Goal: Task Accomplishment & Management: Use online tool/utility

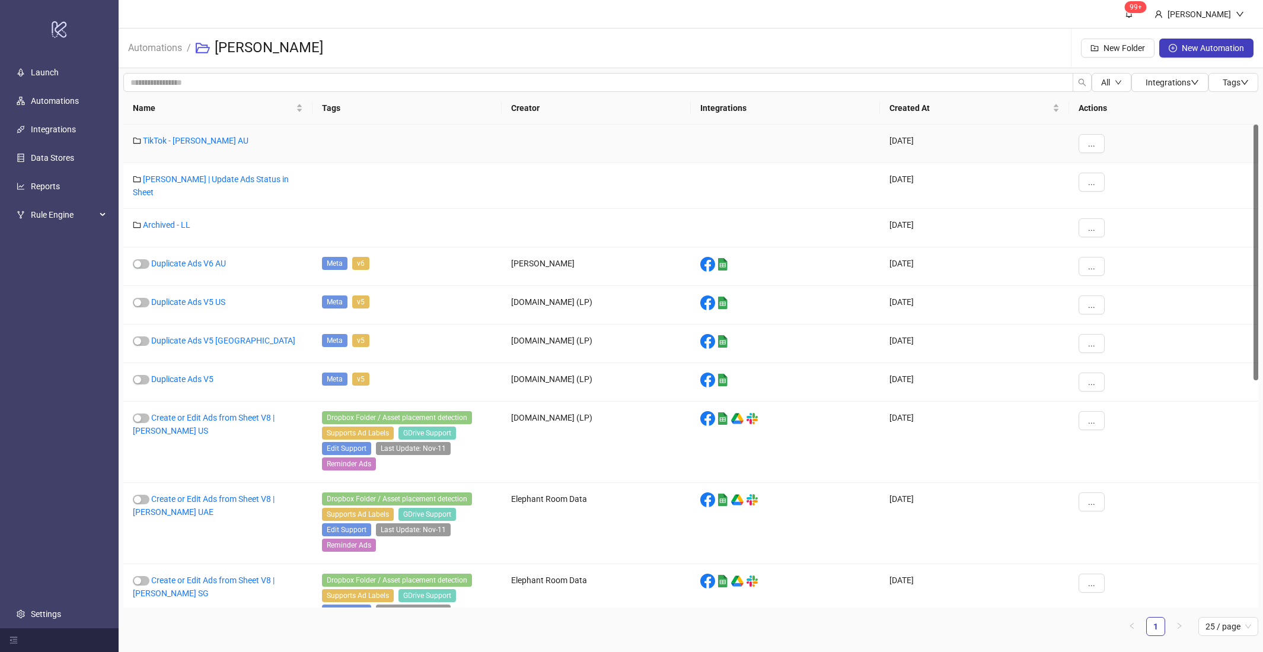
click at [171, 147] on div "TikTok - [PERSON_NAME] AU" at bounding box center [217, 144] width 189 height 39
click at [176, 143] on link "TikTok - Leo Lin AU" at bounding box center [196, 140] width 106 height 9
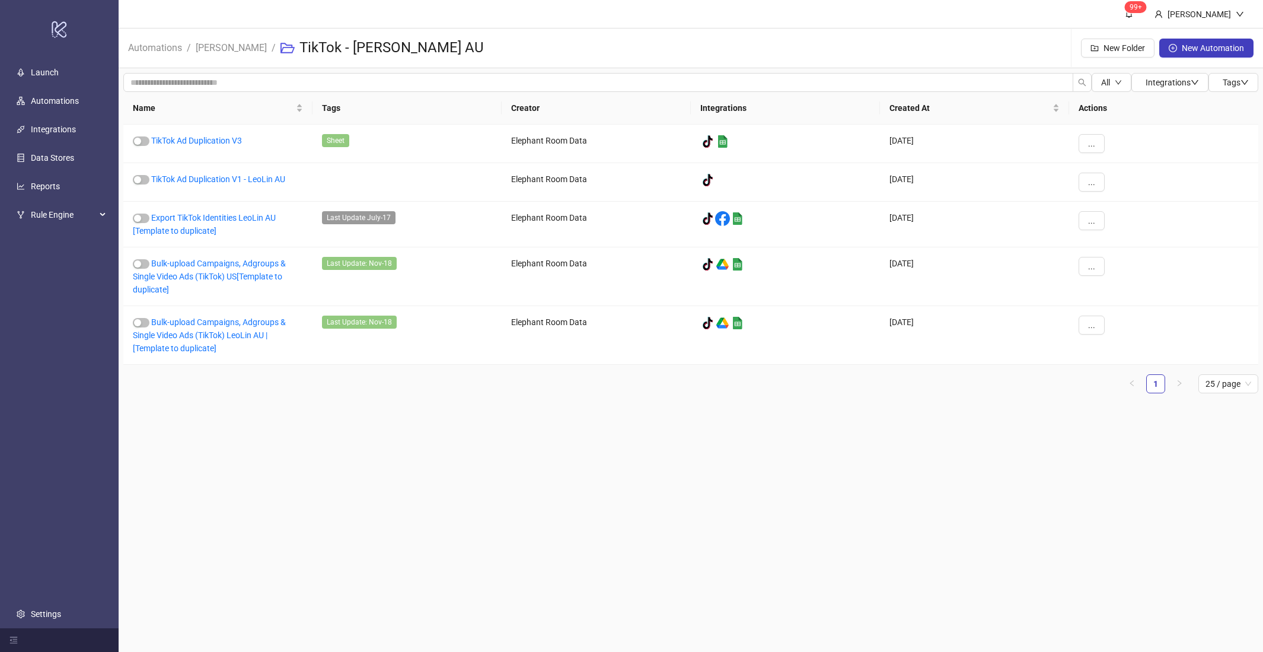
click at [664, 445] on main "99+ Hanna Automations / Leo Lin / TikTok - Leo Lin AU New Folder New Automation…" at bounding box center [691, 326] width 1145 height 652
click at [601, 402] on div "All Integrations Tags Name Tags Creator Integrations Created At Actions TikTok …" at bounding box center [691, 237] width 1145 height 339
click at [309, 416] on main "99+ Hanna Automations / Leo Lin / TikTok - Leo Lin AU New Folder New Automation…" at bounding box center [691, 326] width 1145 height 652
click at [1084, 323] on button "..." at bounding box center [1092, 325] width 26 height 19
click at [1123, 420] on span "Duplicate" at bounding box center [1118, 424] width 34 height 13
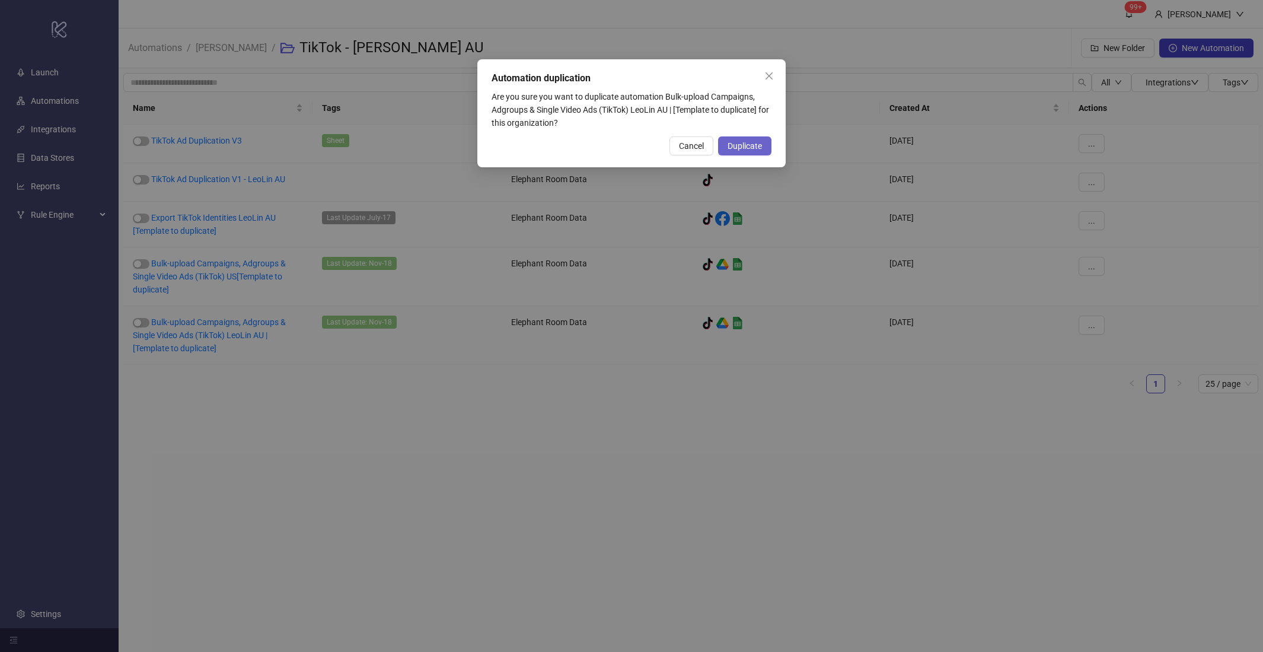
click at [732, 145] on span "Duplicate" at bounding box center [745, 145] width 34 height 9
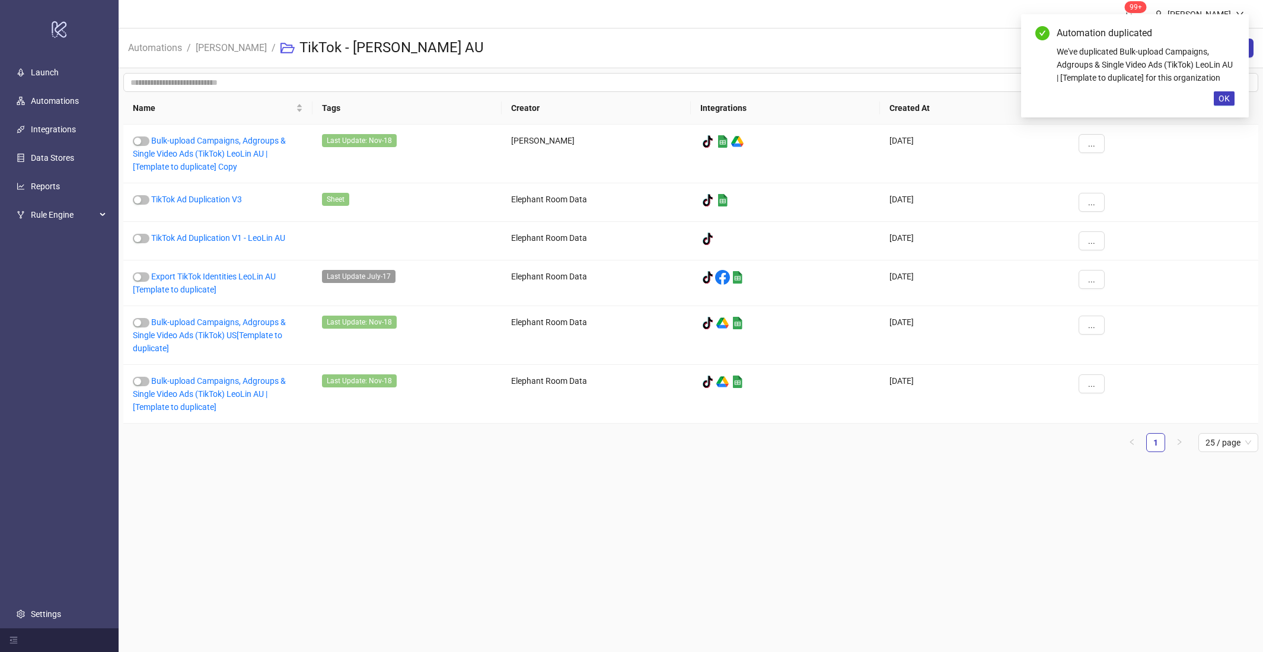
click at [383, 519] on main "99+ Hanna Automations / Leo Lin / TikTok - Leo Lin AU New Folder New Automation…" at bounding box center [691, 326] width 1145 height 652
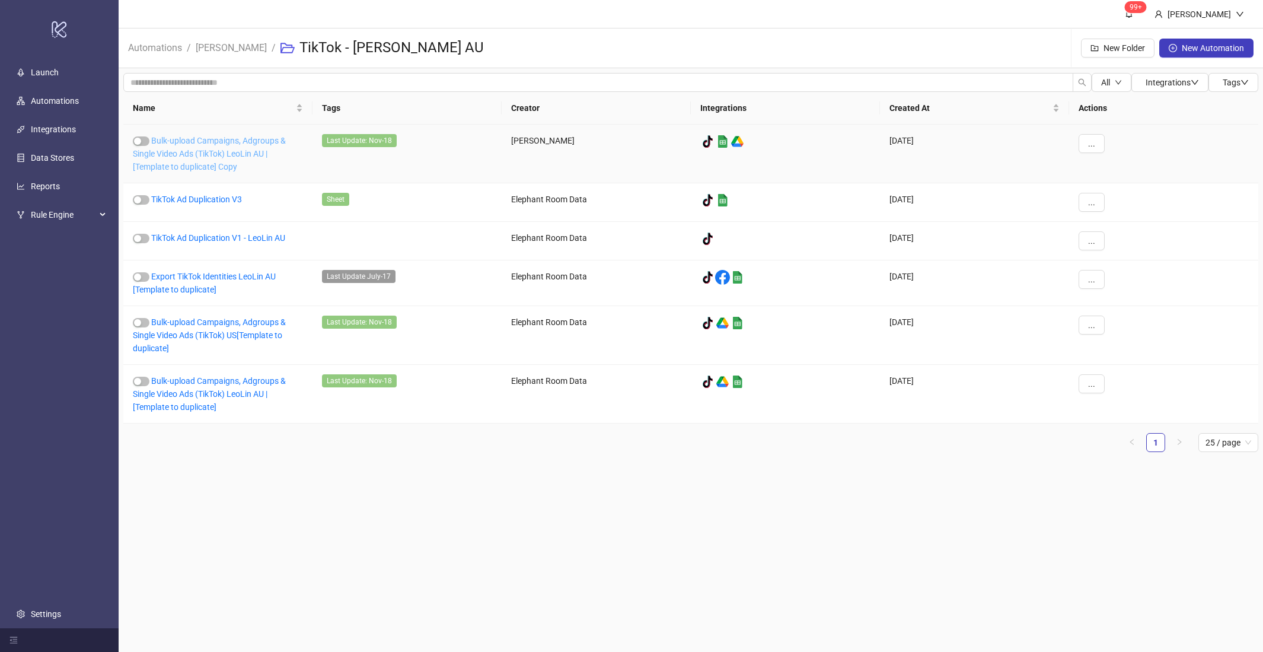
click at [183, 140] on link "Bulk-upload Campaigns, Adgroups & Single Video Ads (TikTok) LeoLin AU | [Templa…" at bounding box center [209, 154] width 153 height 36
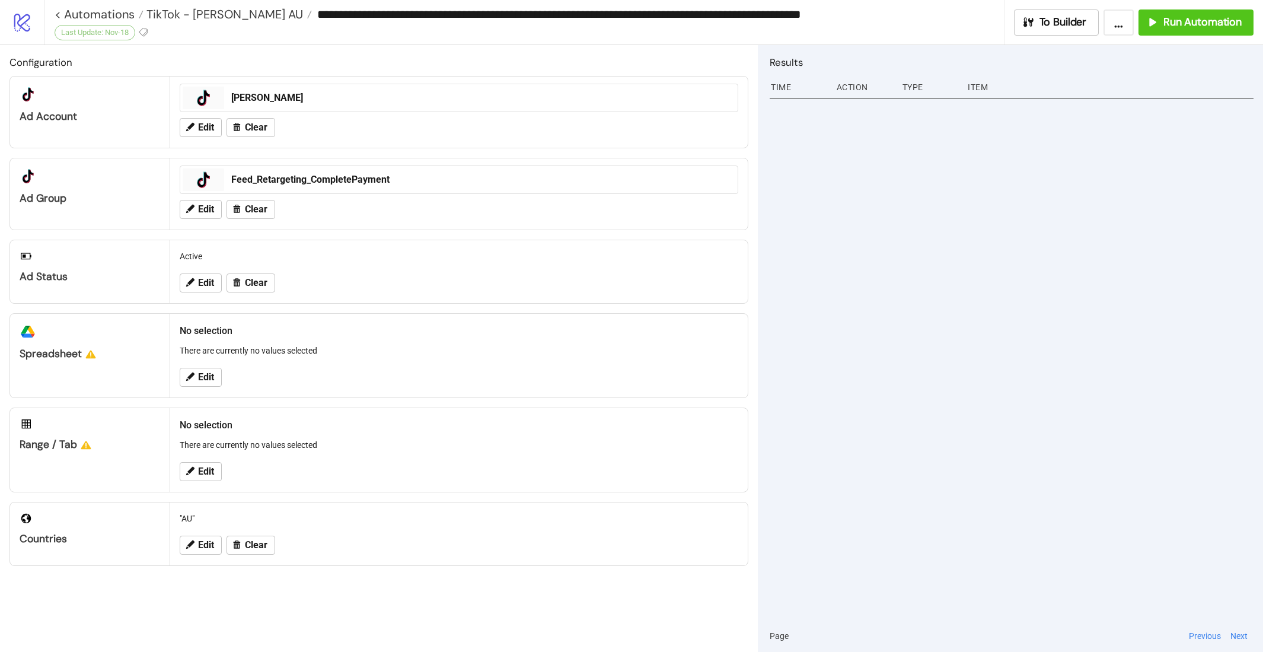
click at [646, 14] on input "**********" at bounding box center [658, 14] width 692 height 18
drag, startPoint x: 645, startPoint y: 14, endPoint x: 610, endPoint y: 12, distance: 35.6
click at [610, 12] on input "**********" at bounding box center [658, 14] width 692 height 18
click at [877, 15] on input "**********" at bounding box center [658, 14] width 692 height 18
click at [859, 18] on input "**********" at bounding box center [658, 14] width 692 height 18
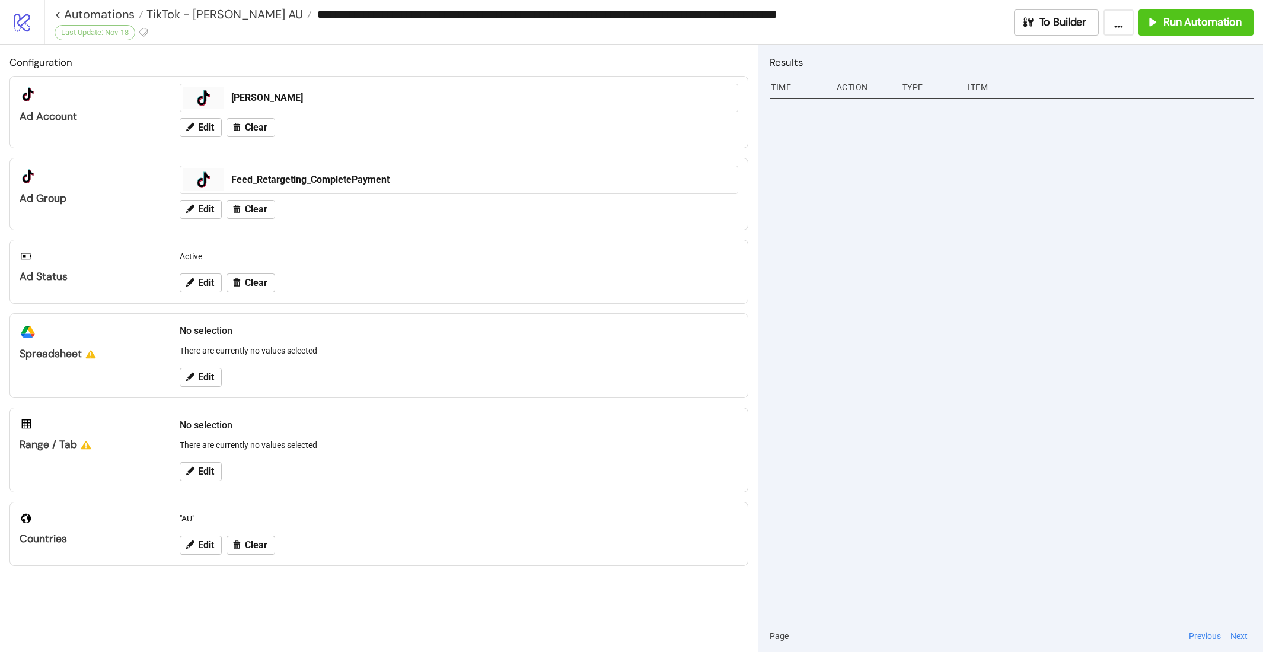
type input "**********"
click at [847, 225] on div at bounding box center [1012, 357] width 484 height 525
click at [204, 123] on span "Edit" at bounding box center [206, 127] width 16 height 11
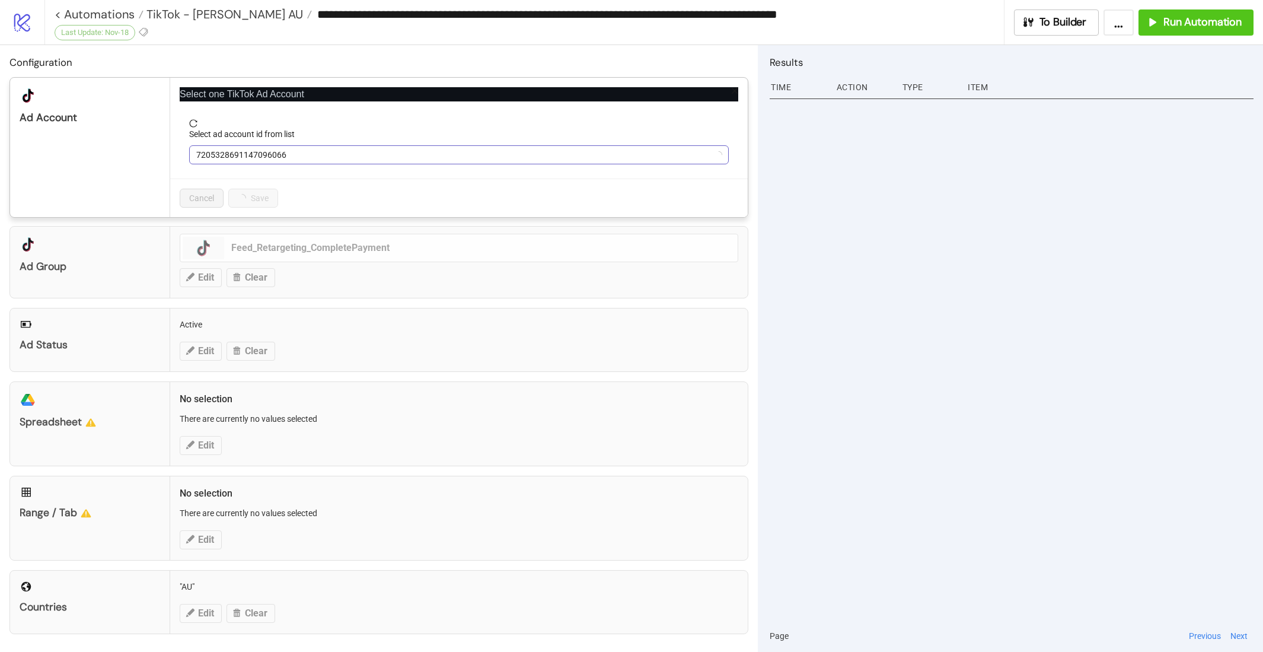
click at [330, 153] on span "7205328691147096066" at bounding box center [458, 155] width 525 height 18
click at [363, 154] on span "LEO LIN" at bounding box center [458, 155] width 525 height 18
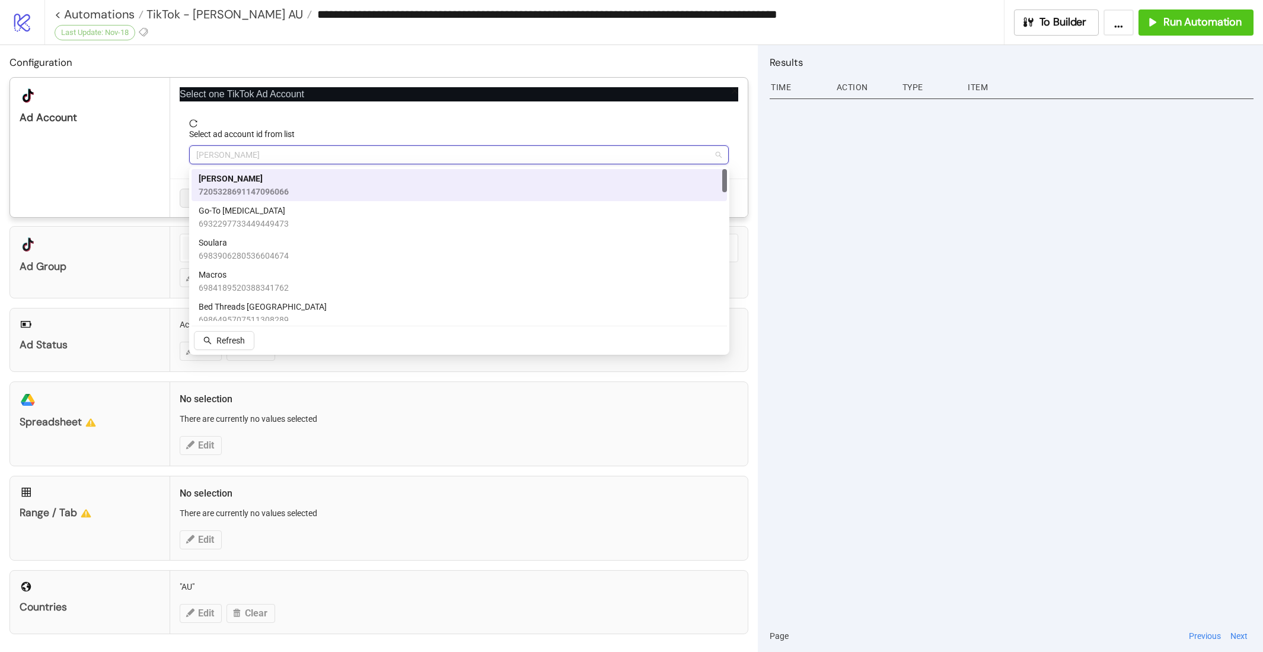
paste input "**********"
type input "**********"
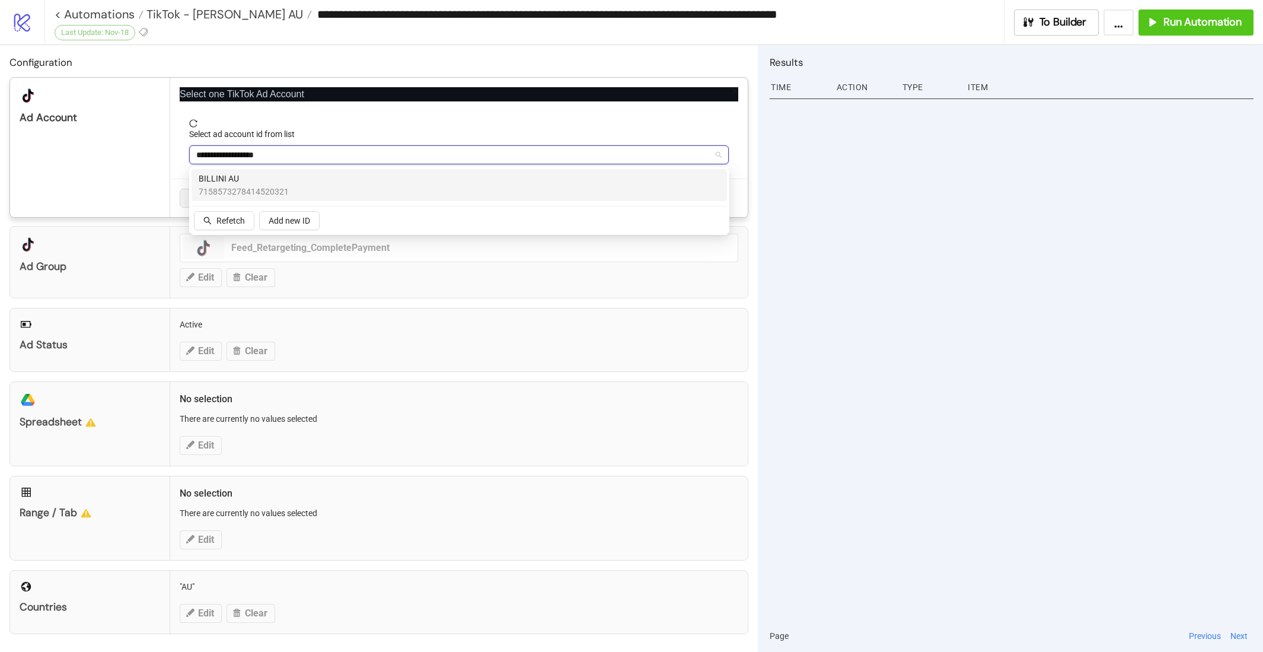
click at [356, 184] on div "BILLINI AU 7158573278414520321" at bounding box center [459, 185] width 521 height 26
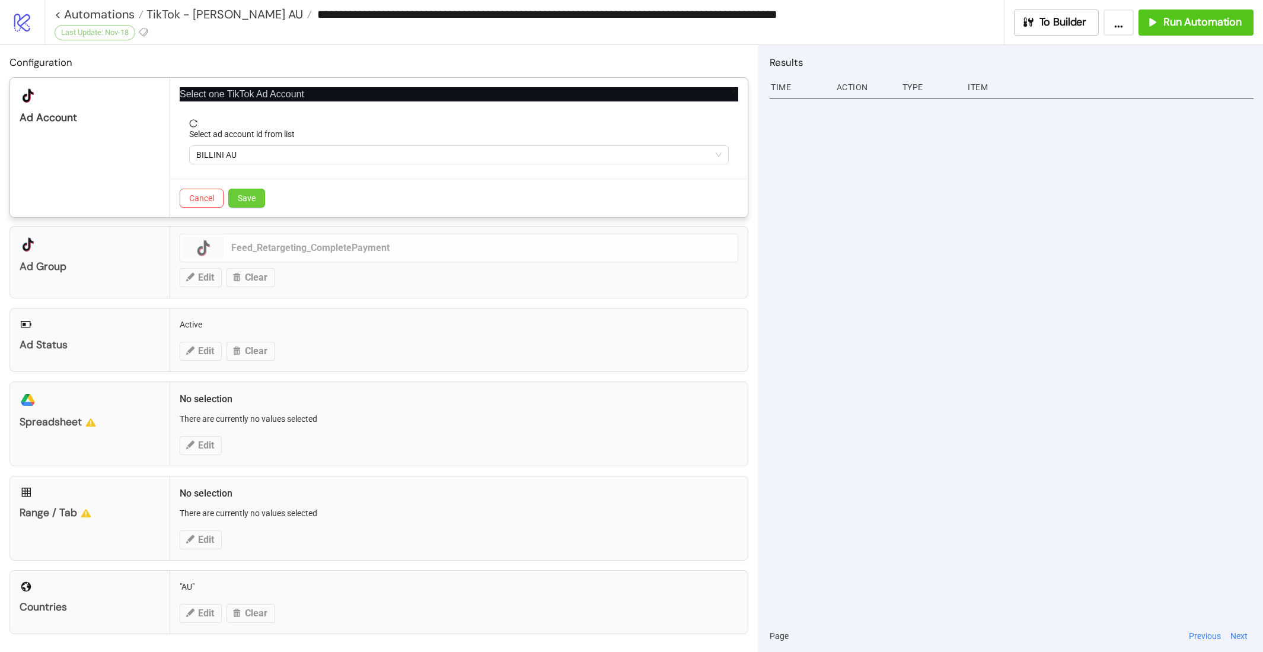
click at [259, 196] on button "Save" at bounding box center [246, 198] width 37 height 19
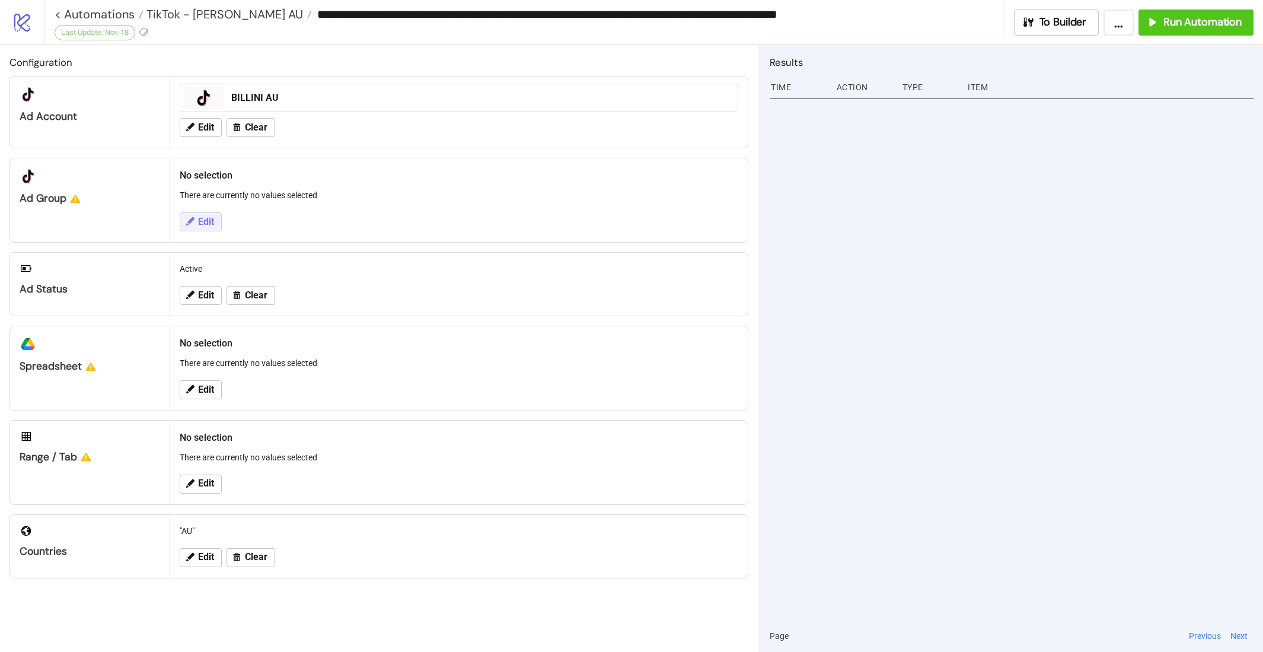
click at [186, 216] on icon at bounding box center [189, 221] width 11 height 11
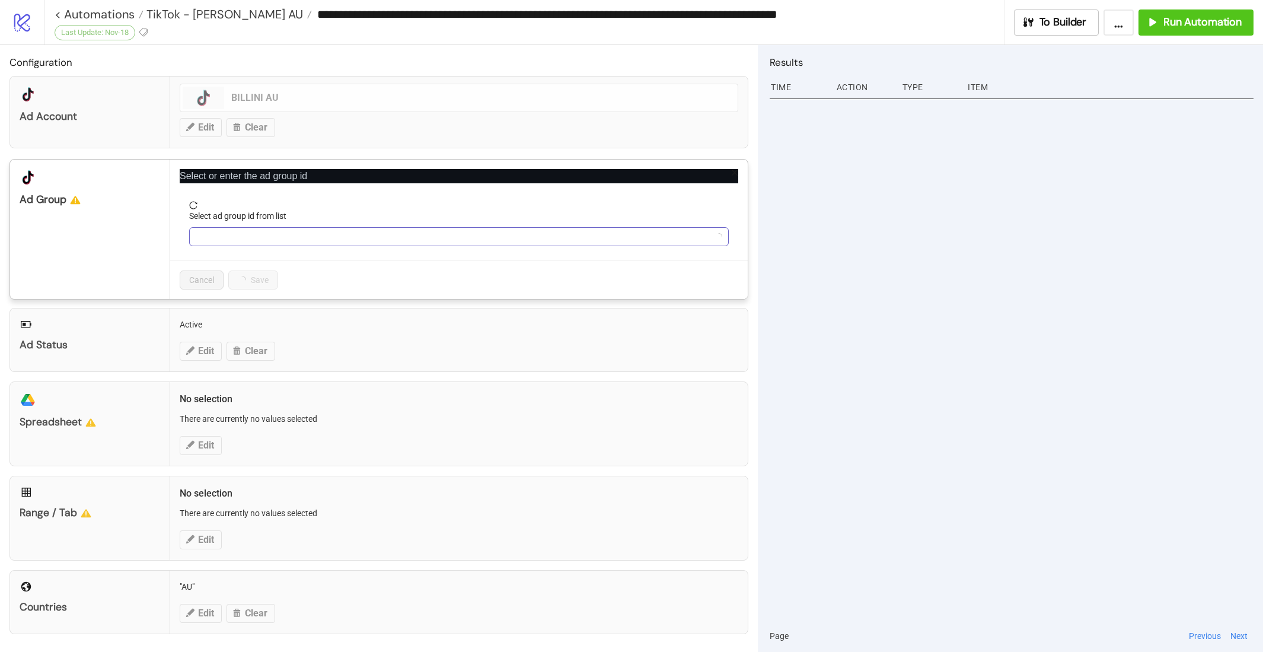
click at [314, 233] on input "Select ad group id from list" at bounding box center [453, 237] width 515 height 18
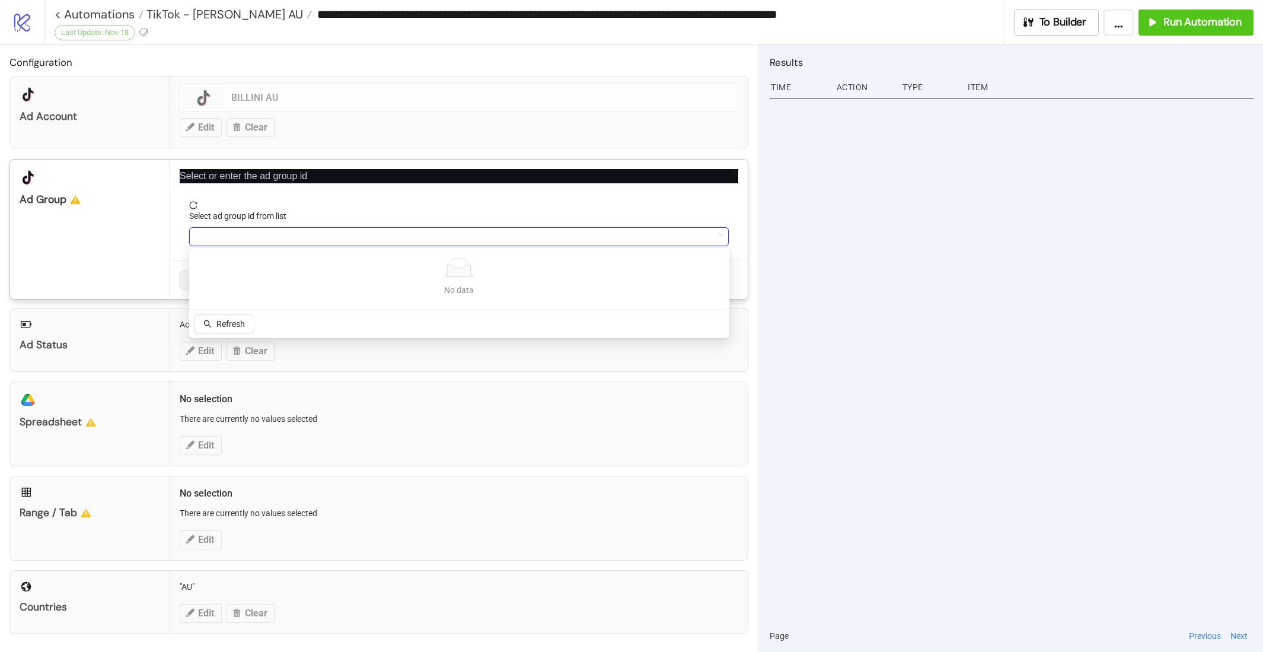
click at [206, 335] on div "Refresh" at bounding box center [224, 324] width 65 height 21
click at [215, 328] on button "Refresh" at bounding box center [224, 323] width 60 height 19
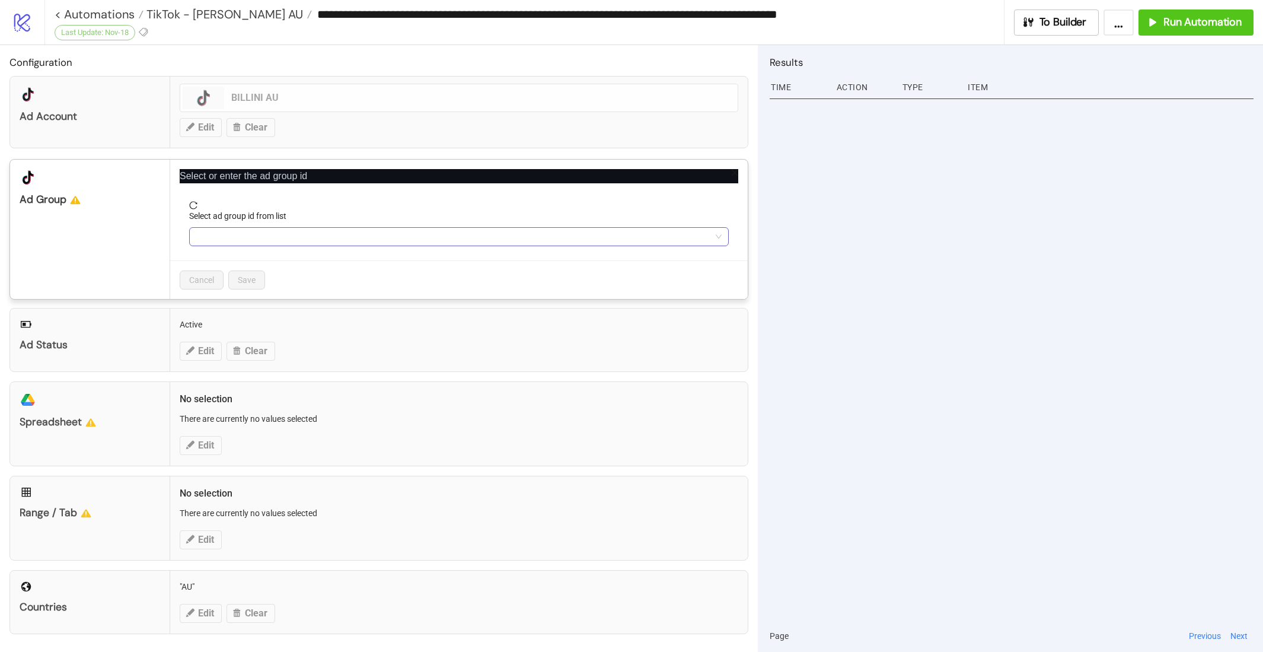
click at [351, 230] on input "Select ad group id from list" at bounding box center [453, 237] width 515 height 18
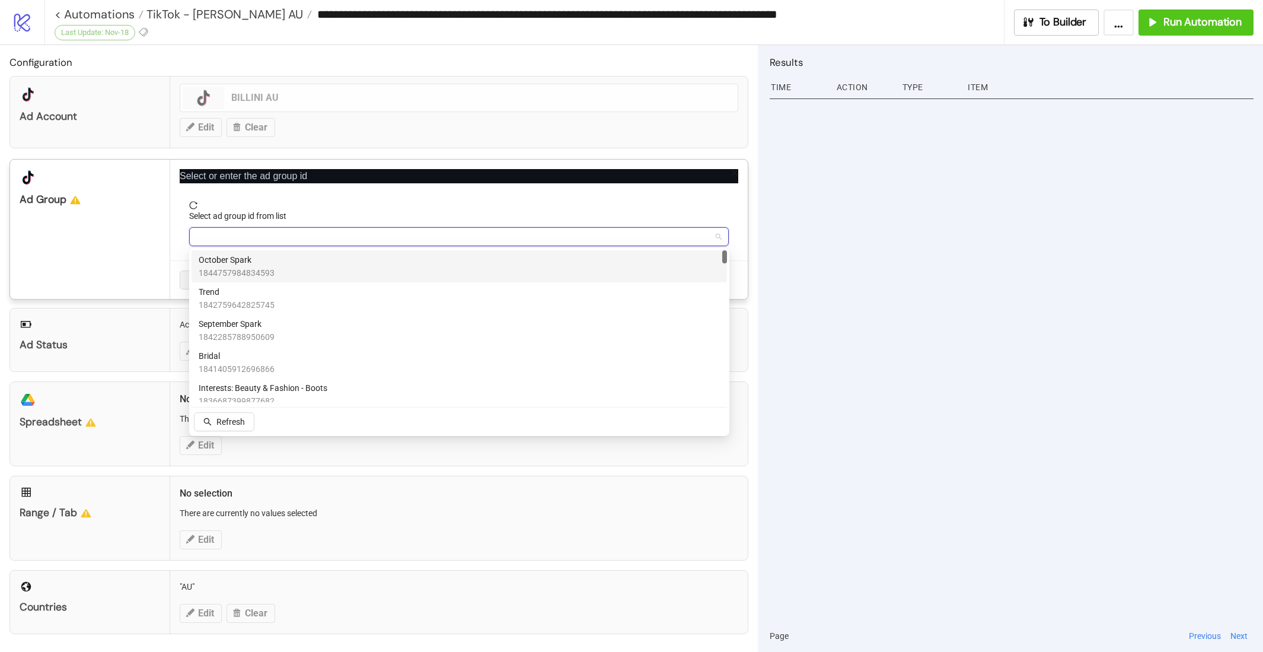
paste input "**********"
type input "**********"
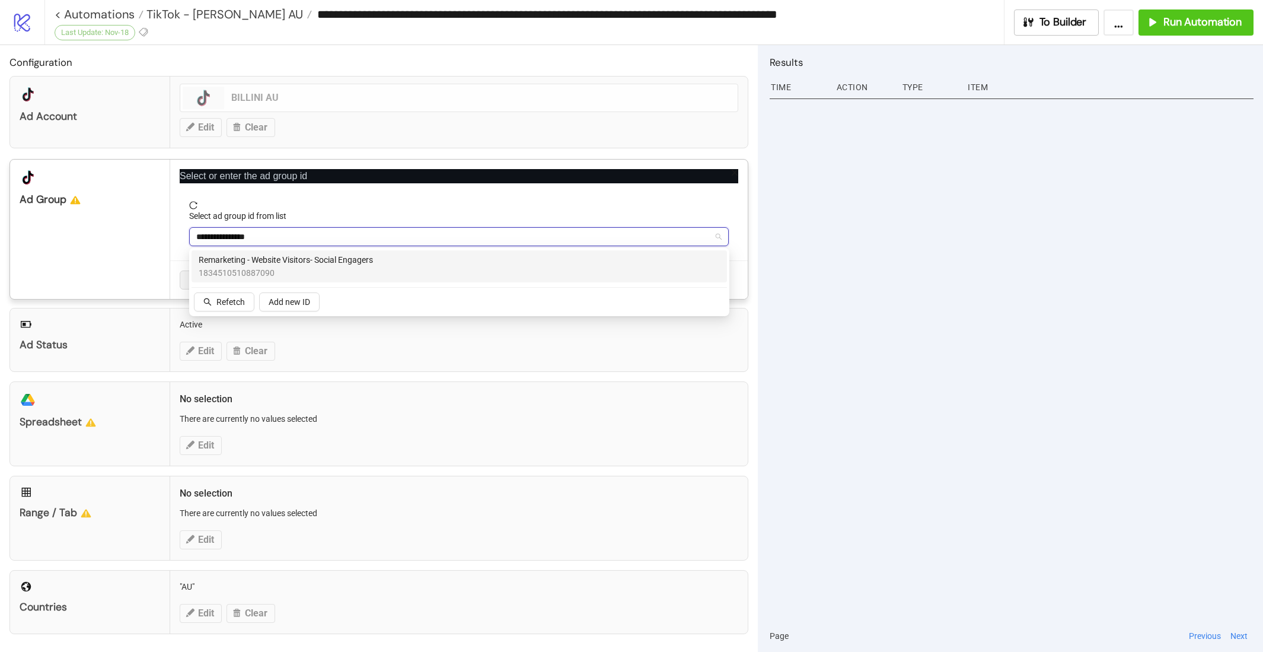
click at [288, 265] on span "Remarketing - Website Visitors- Social Engagers" at bounding box center [286, 259] width 174 height 13
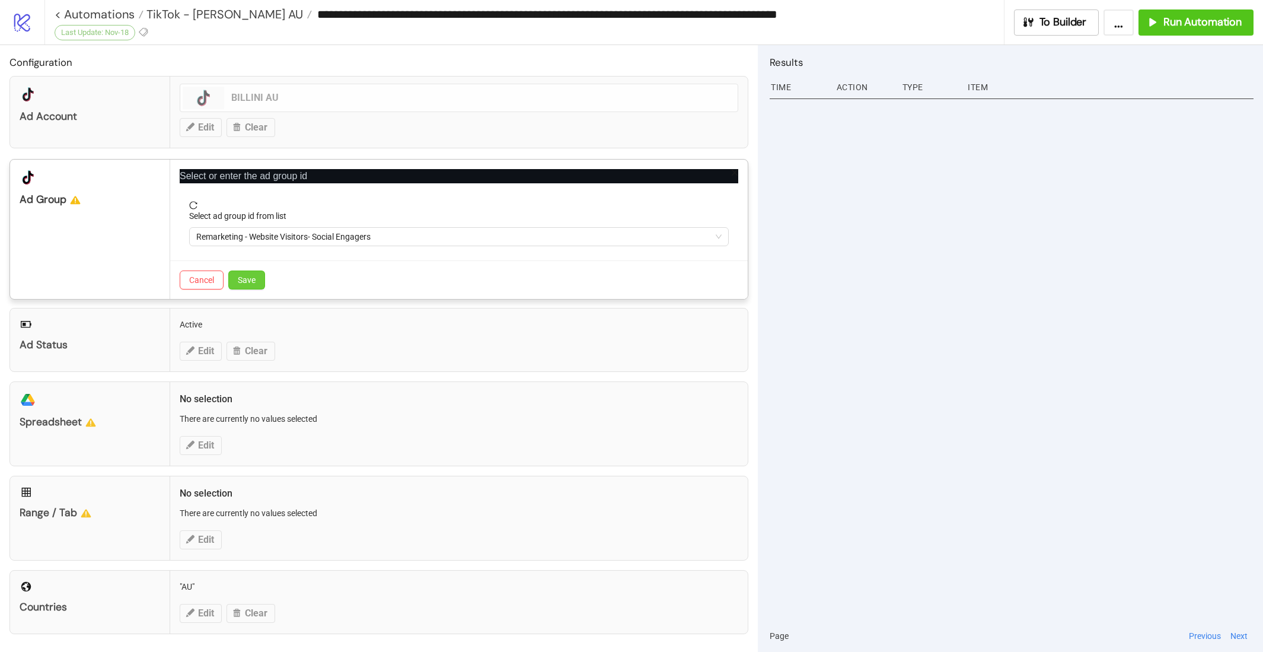
click at [250, 279] on span "Save" at bounding box center [247, 279] width 18 height 9
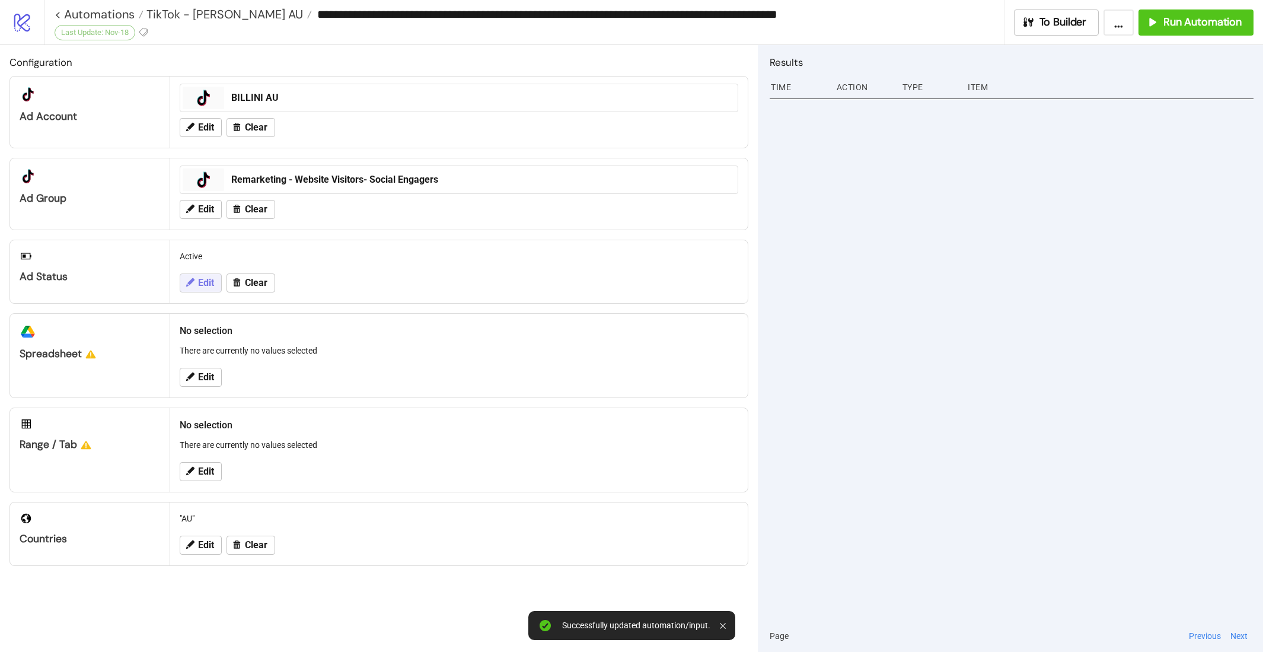
click at [206, 284] on span "Edit" at bounding box center [206, 283] width 16 height 11
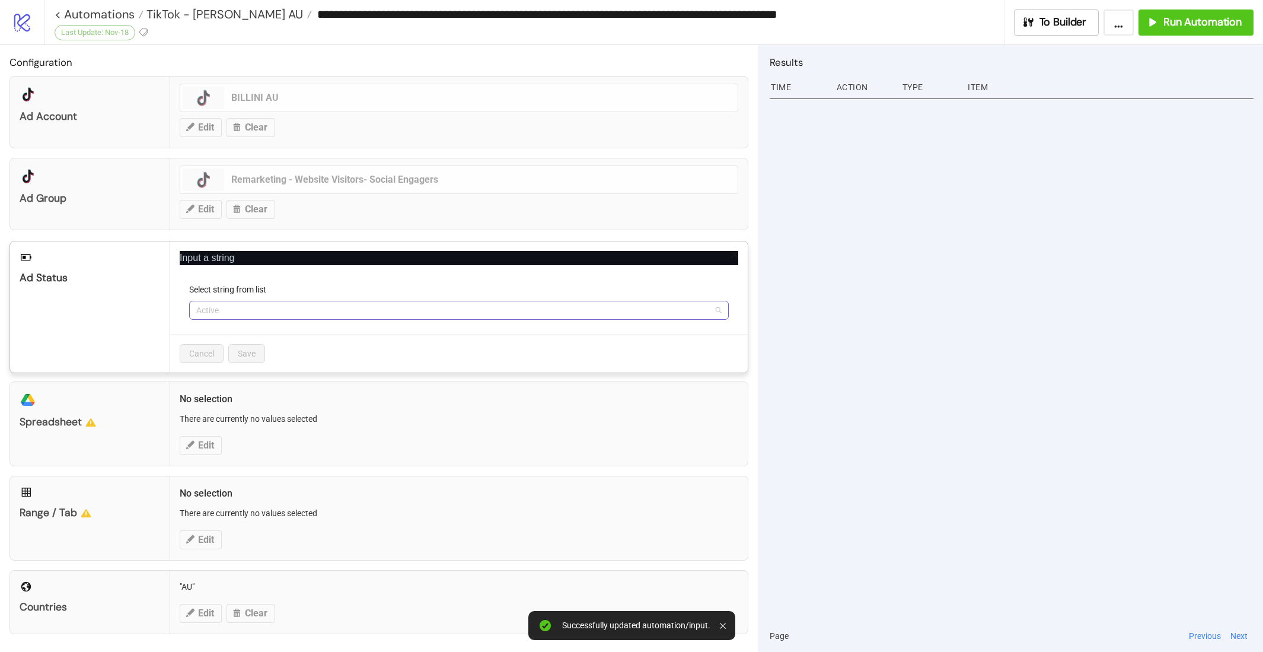
click at [296, 314] on span "Active" at bounding box center [458, 310] width 525 height 18
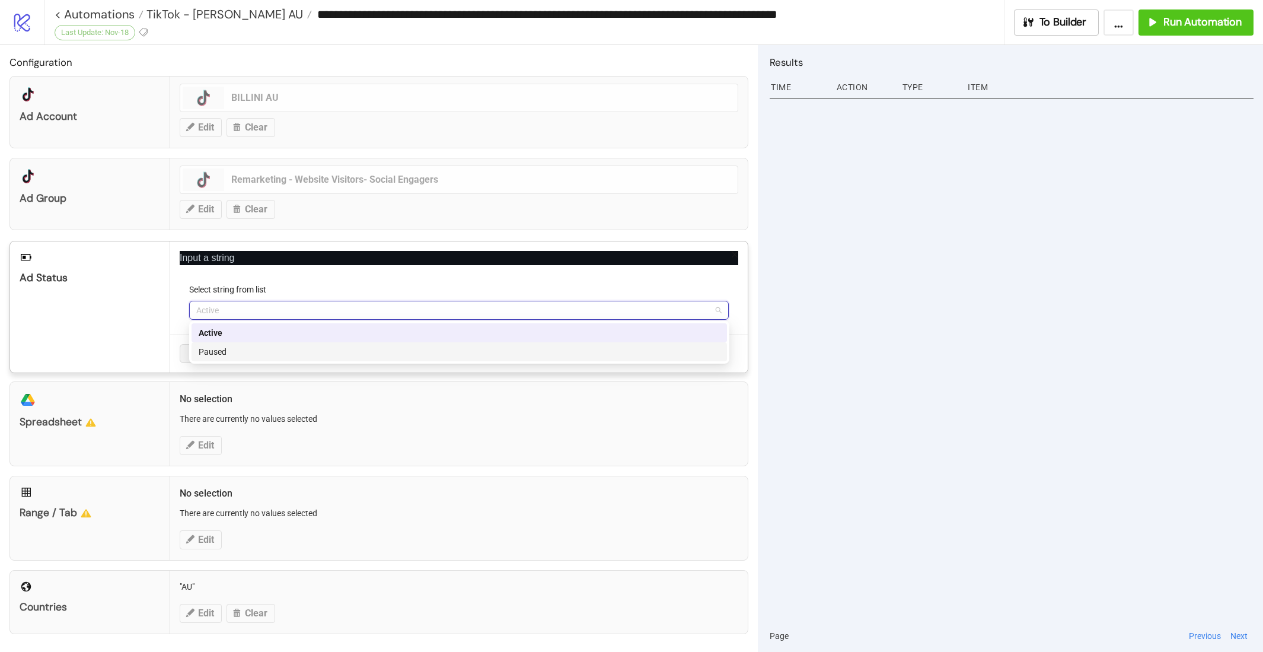
click at [298, 356] on div "Paused" at bounding box center [459, 351] width 521 height 13
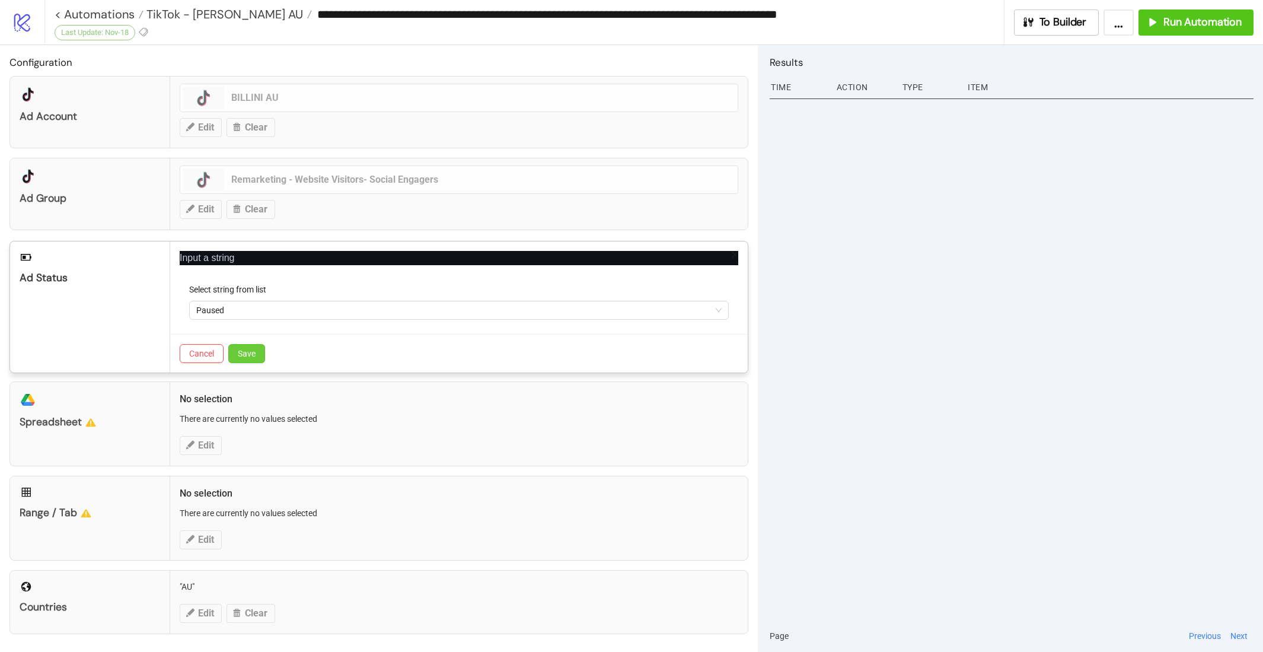
click at [253, 353] on span "Save" at bounding box center [247, 353] width 18 height 9
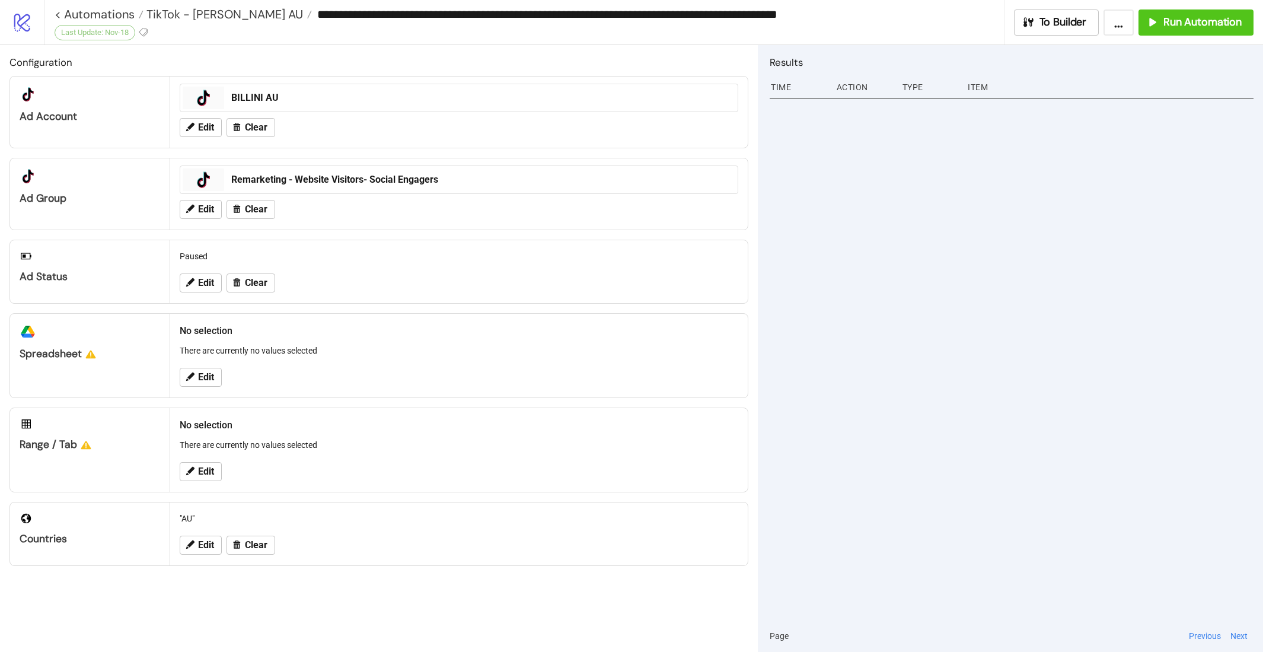
click at [322, 323] on h2 "No selection" at bounding box center [459, 330] width 559 height 15
click at [211, 376] on span "Edit" at bounding box center [206, 377] width 16 height 11
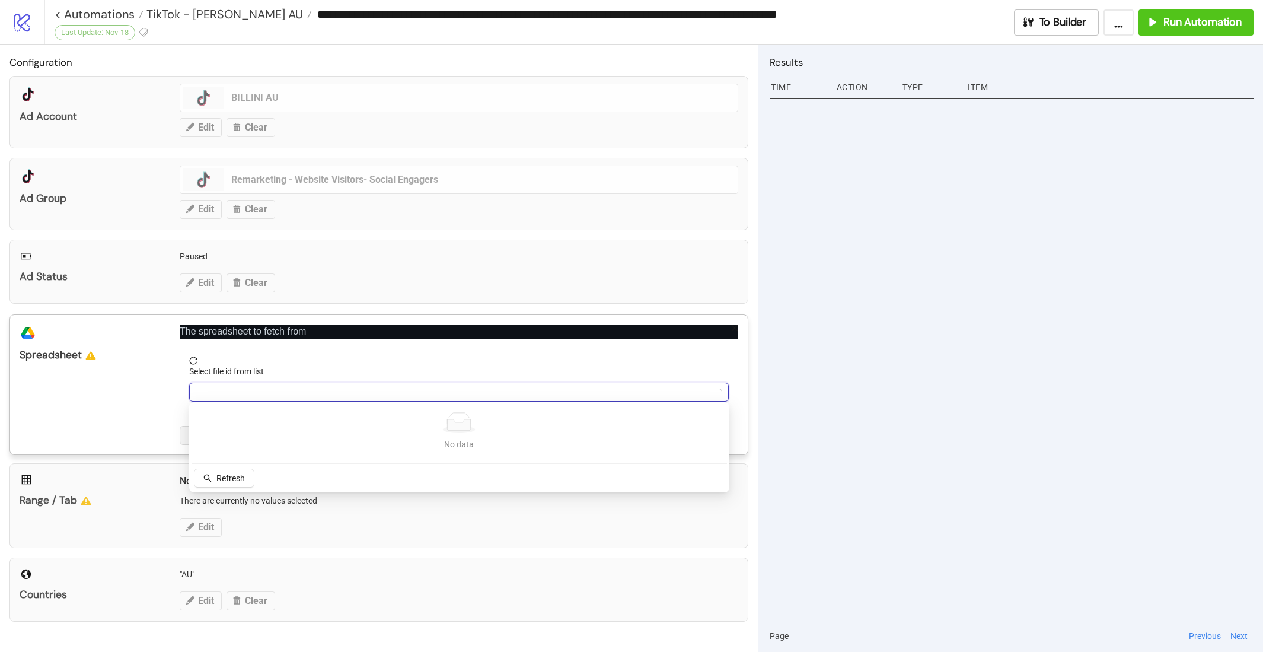
click at [246, 394] on input "Select file id from list" at bounding box center [453, 392] width 515 height 18
click at [225, 480] on span "Refresh" at bounding box center [230, 477] width 28 height 9
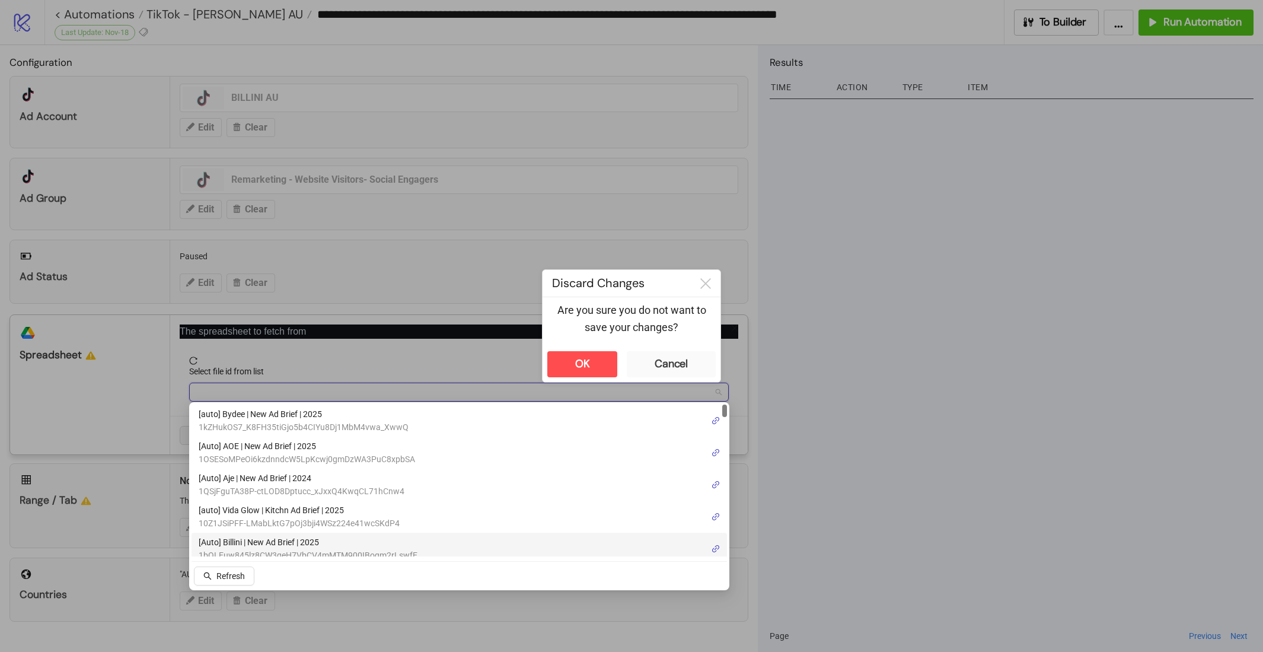
click at [267, 553] on span "1bOLEuw845lz8CW3qeH7VbCV4mMTM900IBogm2rLswfE" at bounding box center [308, 555] width 219 height 13
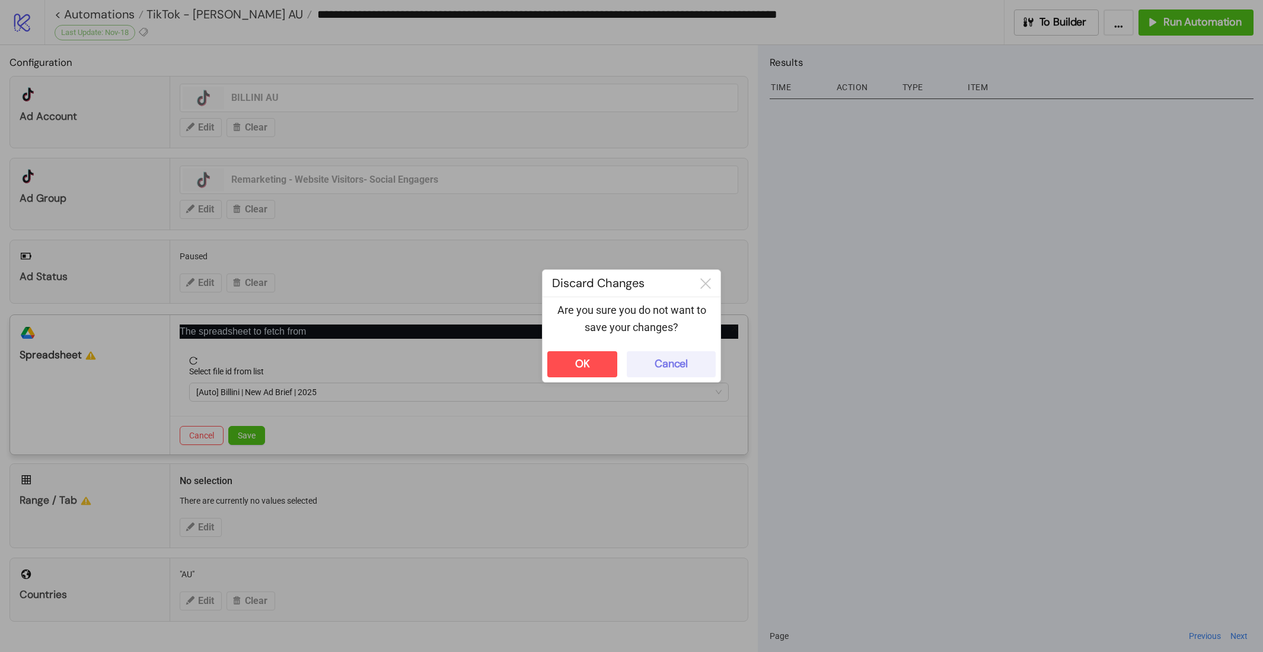
click at [683, 375] on button "Cancel" at bounding box center [671, 364] width 89 height 26
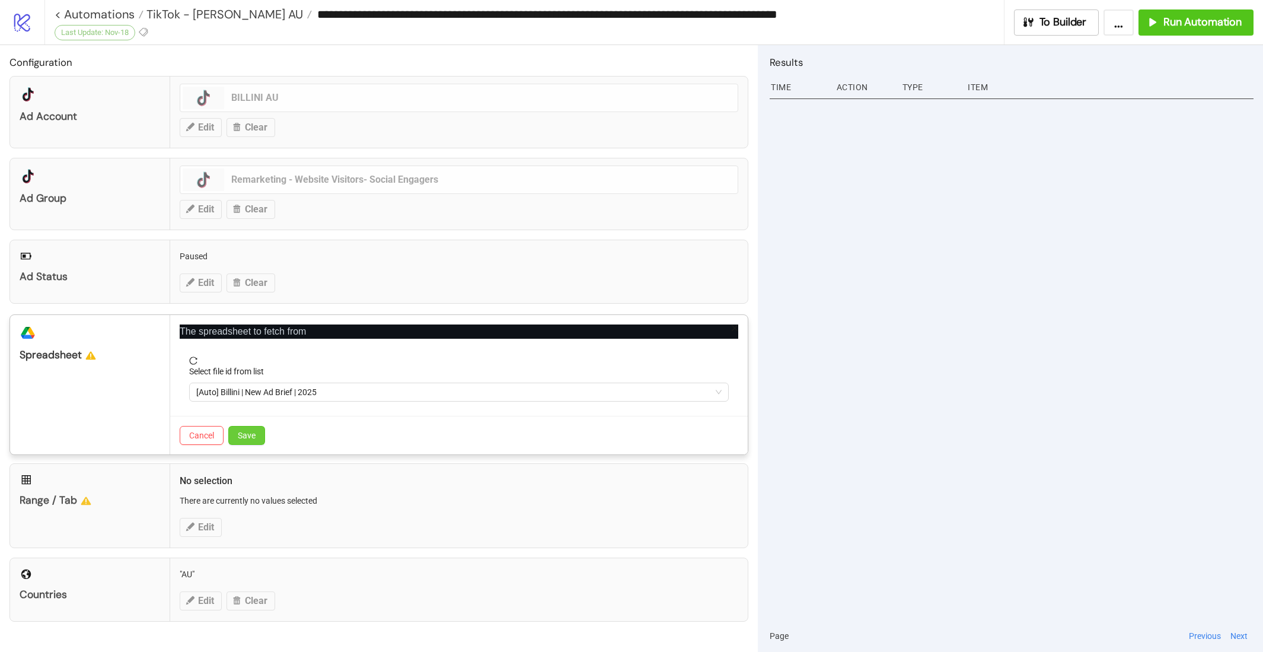
click at [260, 437] on button "Save" at bounding box center [246, 435] width 37 height 19
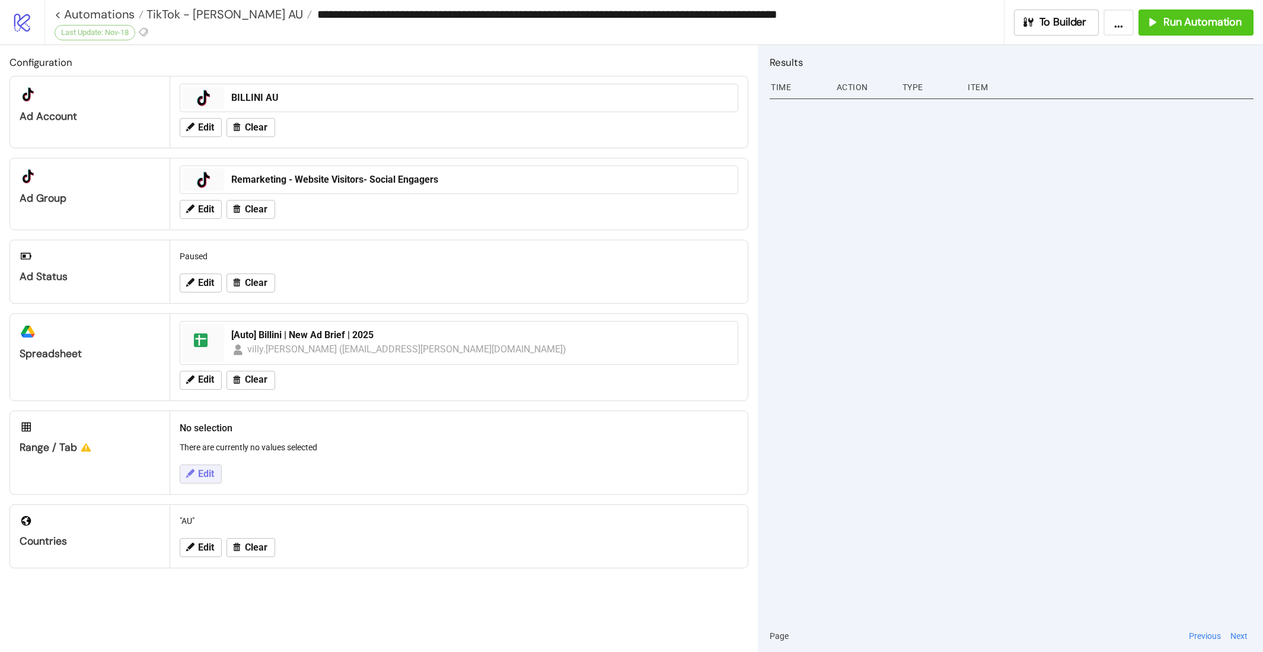
click at [217, 474] on button "Edit" at bounding box center [201, 473] width 42 height 19
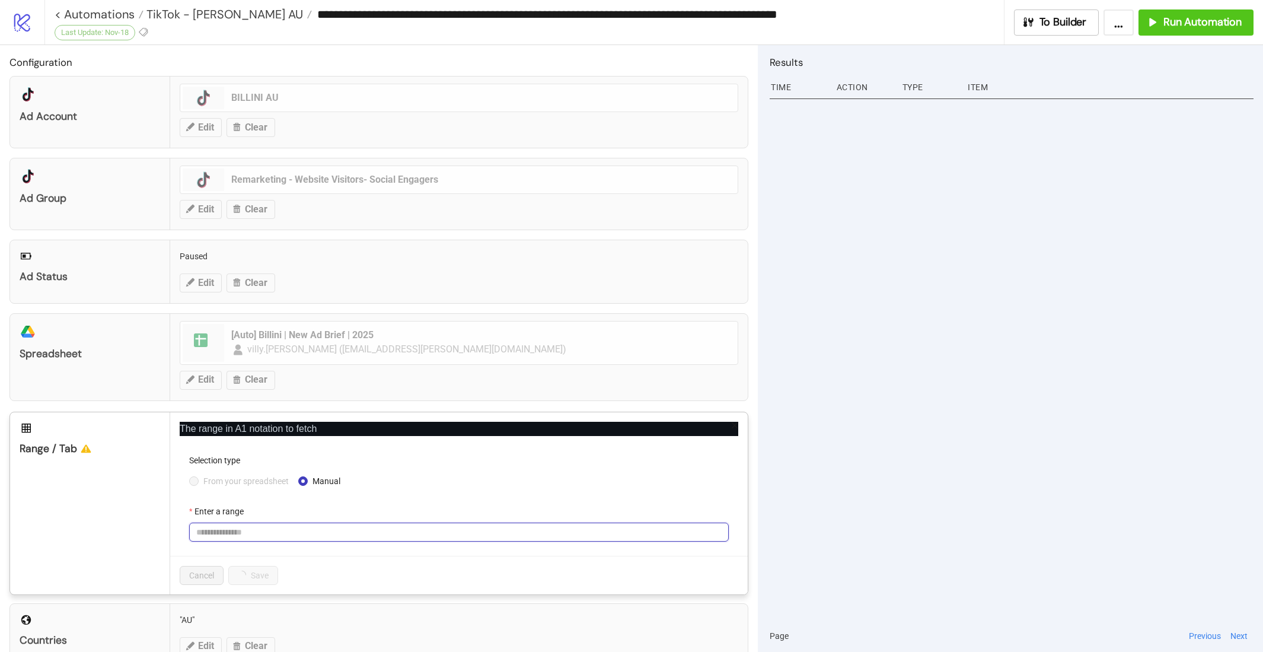
click at [296, 523] on input "Enter a range" at bounding box center [459, 532] width 540 height 19
paste input "**********"
type input "**********"
click at [375, 556] on div "Cancel Save" at bounding box center [459, 575] width 578 height 39
click at [257, 574] on button "Save" at bounding box center [246, 575] width 37 height 19
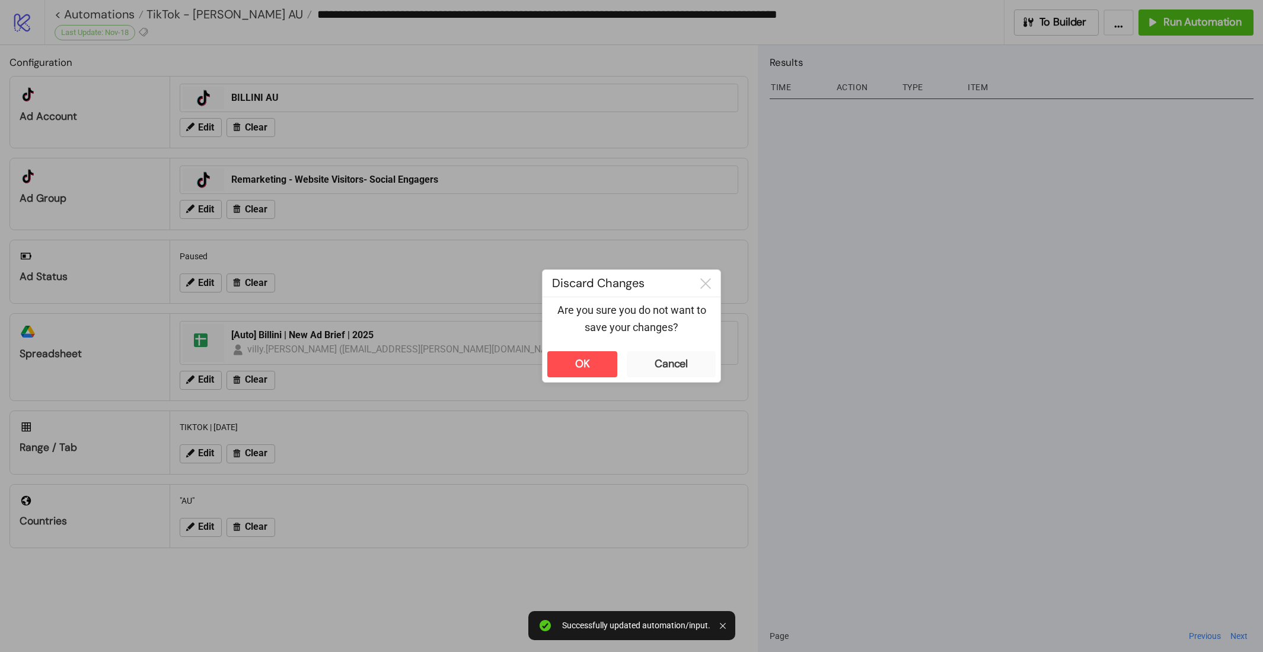
drag, startPoint x: 751, startPoint y: 379, endPoint x: 753, endPoint y: 472, distance: 93.1
click at [753, 472] on div "**********" at bounding box center [631, 326] width 1263 height 652
click at [694, 352] on button "Cancel" at bounding box center [671, 364] width 89 height 26
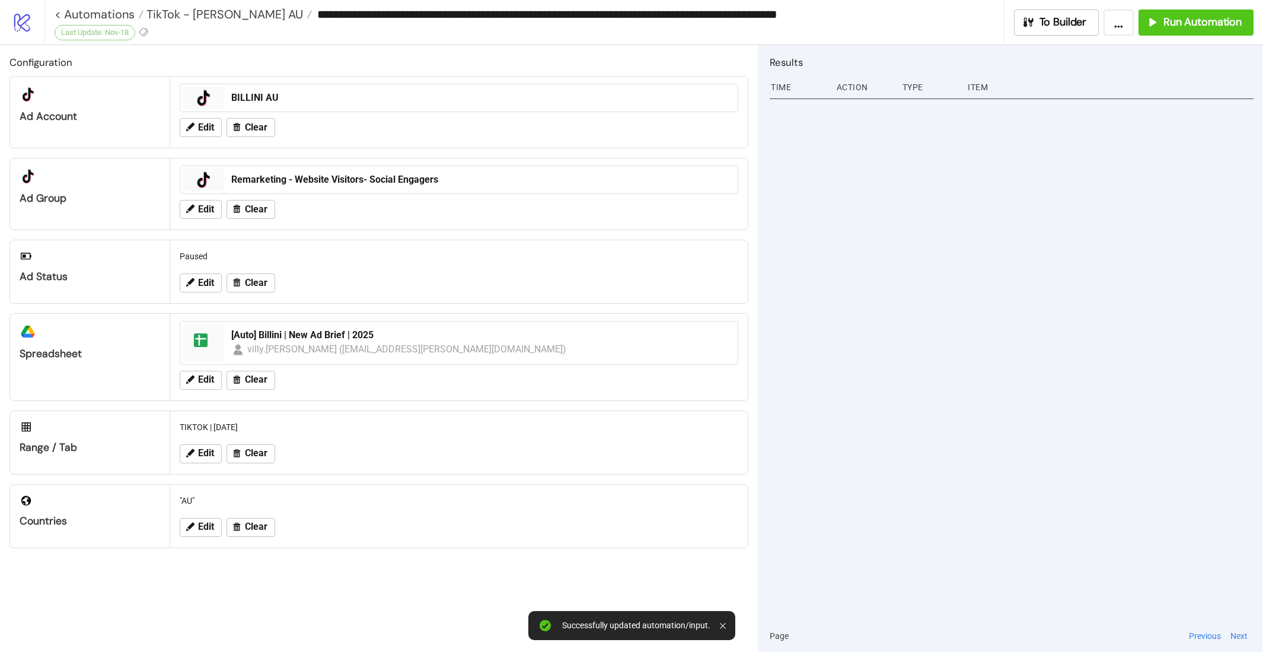
click at [932, 371] on div at bounding box center [1012, 357] width 484 height 525
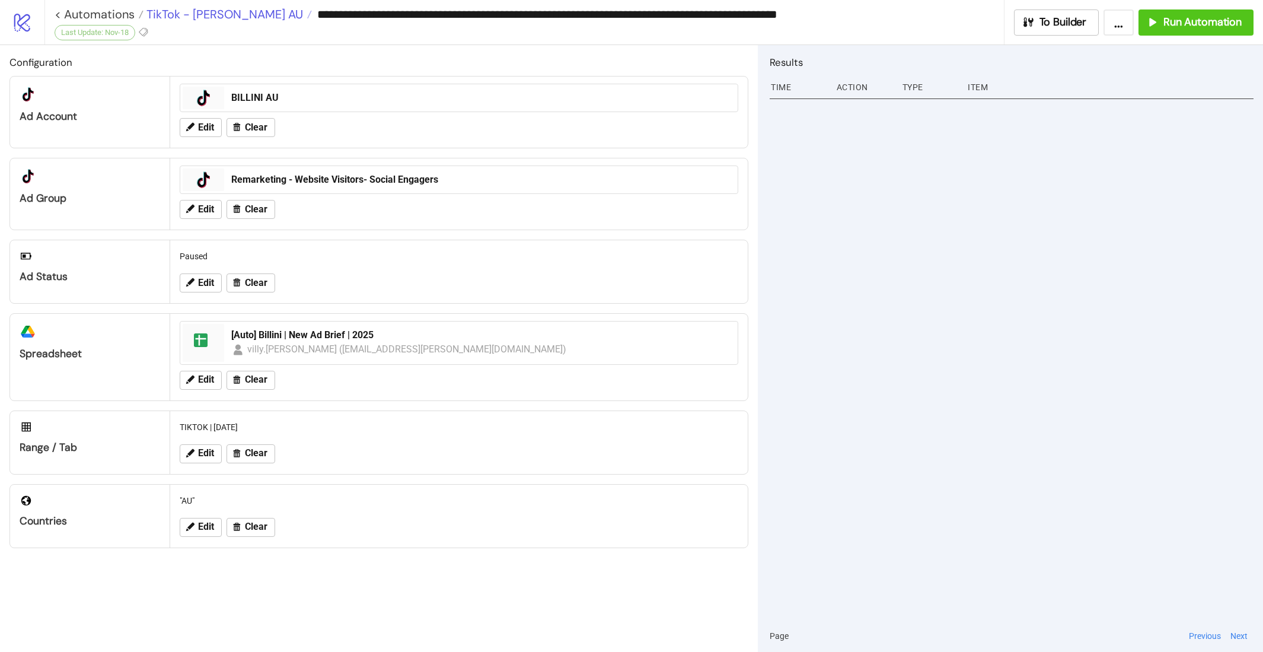
click at [234, 13] on span "TikTok - [PERSON_NAME] AU" at bounding box center [224, 14] width 160 height 15
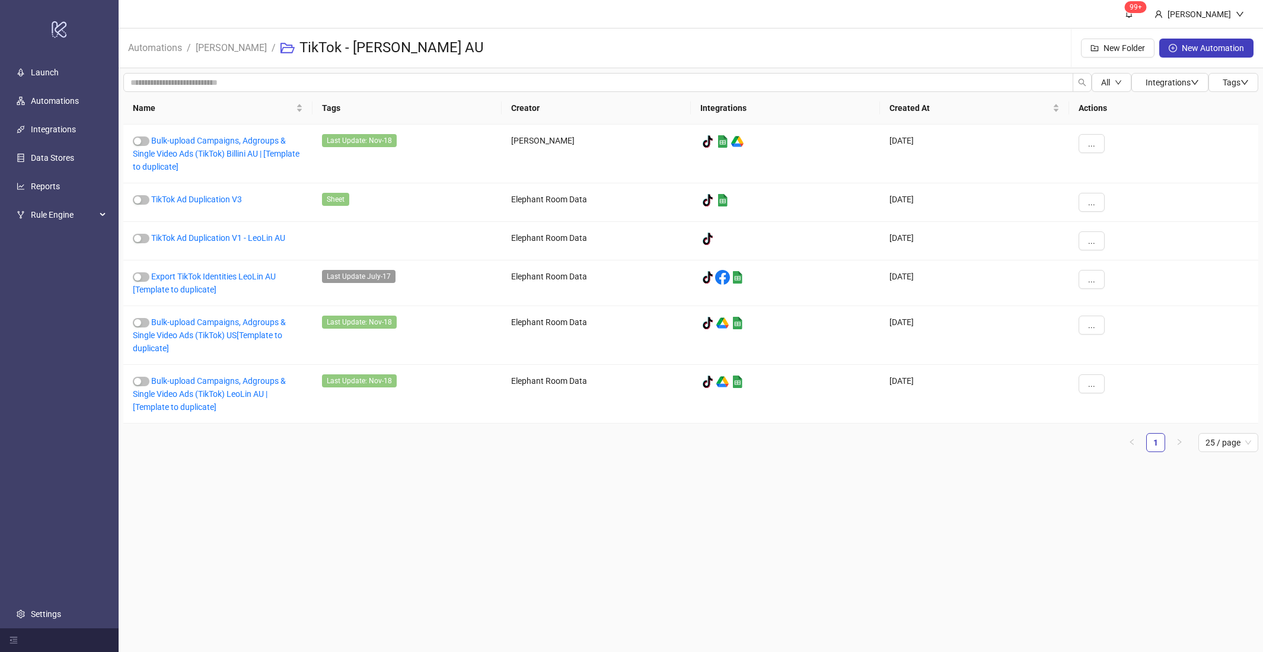
click at [335, 523] on main "99+ Hanna Automations / Leo Lin / TikTok - Leo Lin AU New Folder New Automation…" at bounding box center [691, 326] width 1145 height 652
click at [1094, 280] on span "..." at bounding box center [1091, 279] width 7 height 9
click at [1116, 377] on span "Duplicate" at bounding box center [1118, 378] width 34 height 13
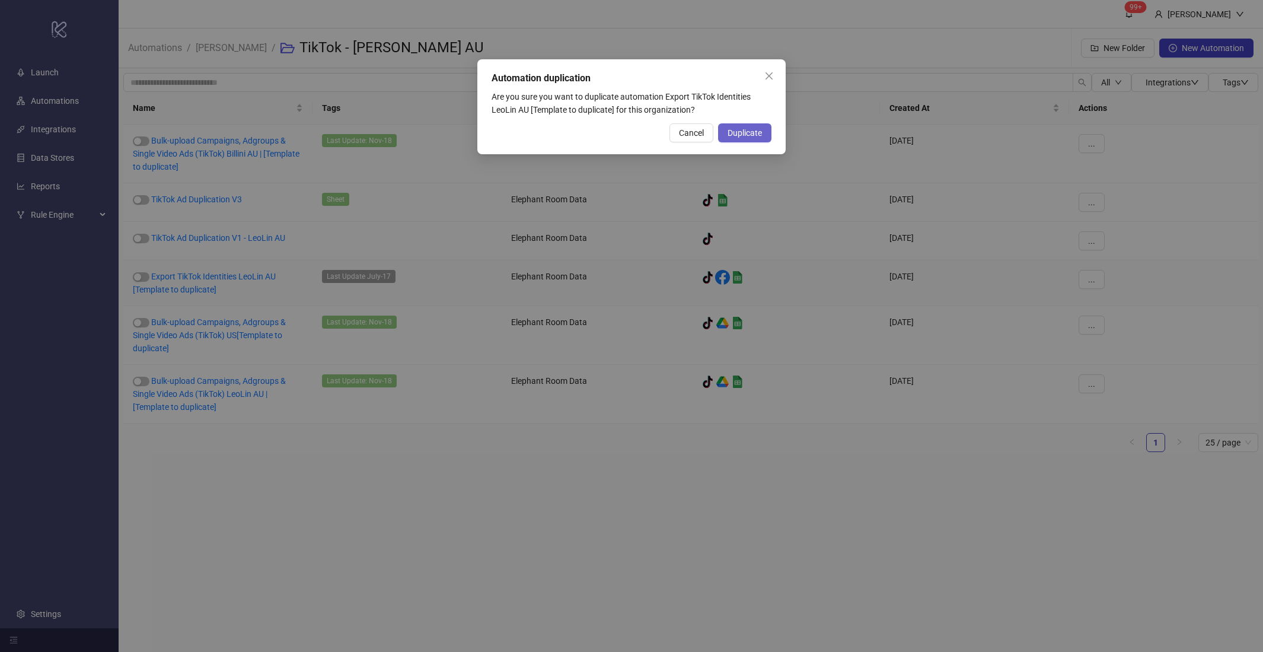
click at [754, 137] on span "Duplicate" at bounding box center [745, 132] width 34 height 9
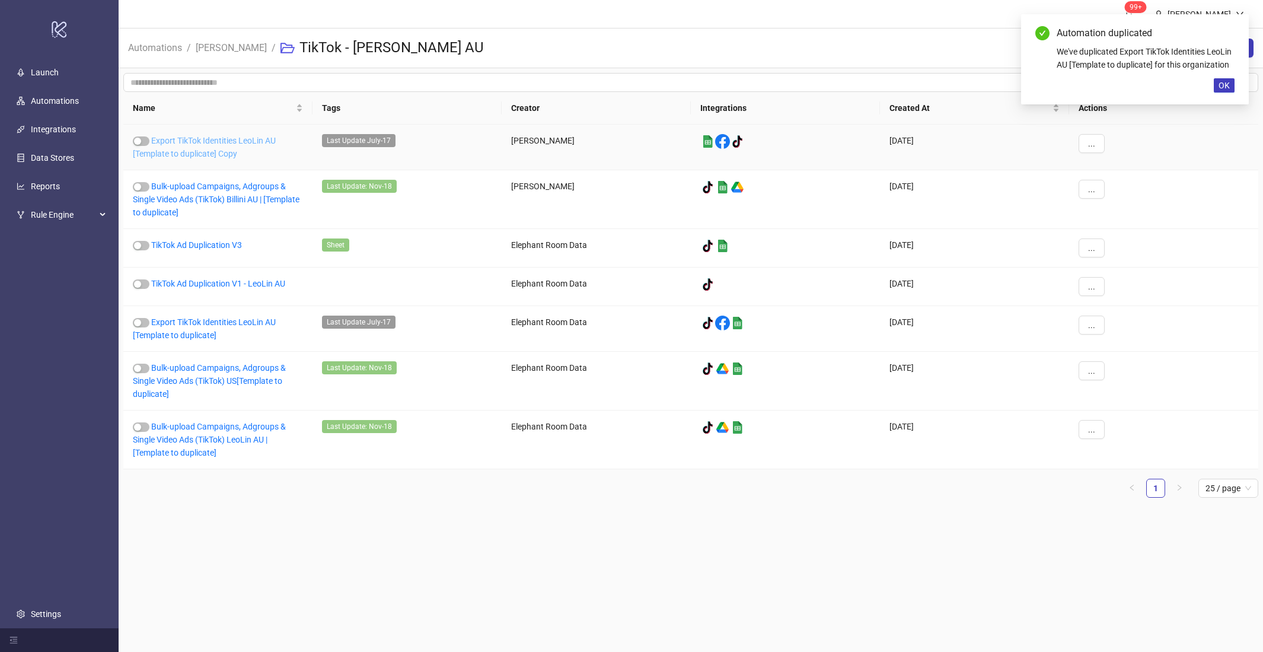
click at [223, 152] on link "Export TikTok Identities LeoLin AU [Template to duplicate] Copy" at bounding box center [204, 147] width 143 height 23
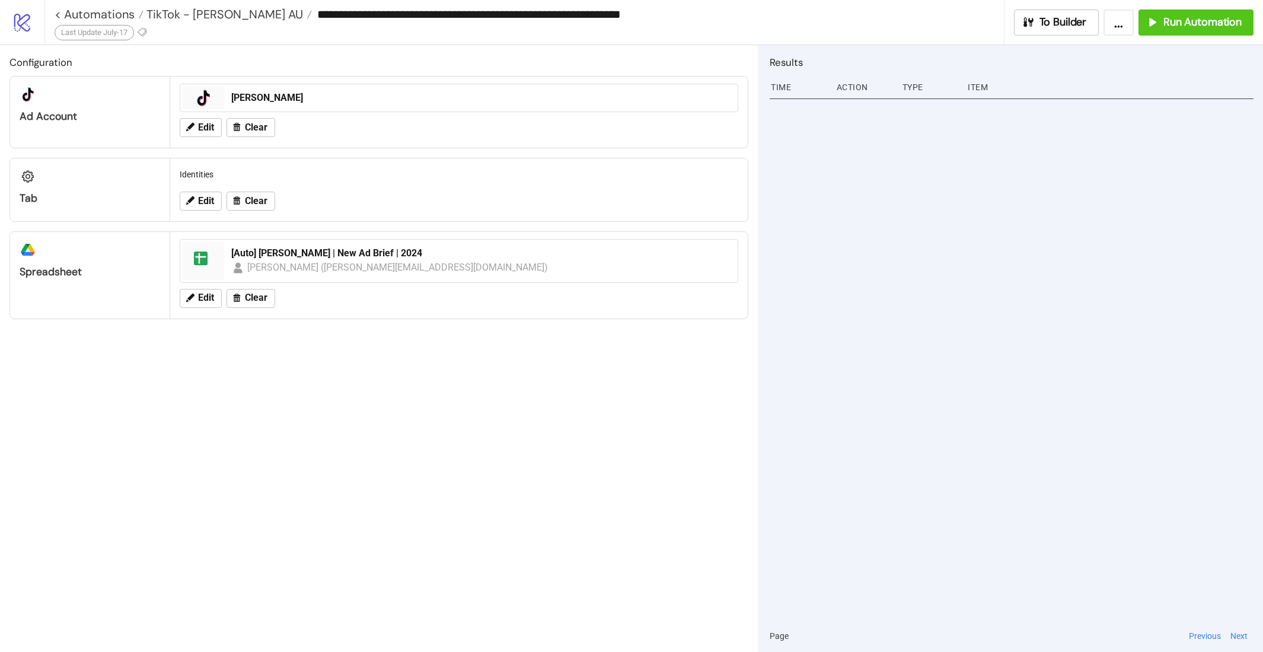
drag, startPoint x: 450, startPoint y: 16, endPoint x: 397, endPoint y: 20, distance: 52.9
click at [397, 20] on input "**********" at bounding box center [658, 14] width 692 height 18
click at [535, 13] on input "**********" at bounding box center [658, 14] width 692 height 18
click at [400, 12] on input "**********" at bounding box center [658, 14] width 692 height 18
type input "**********"
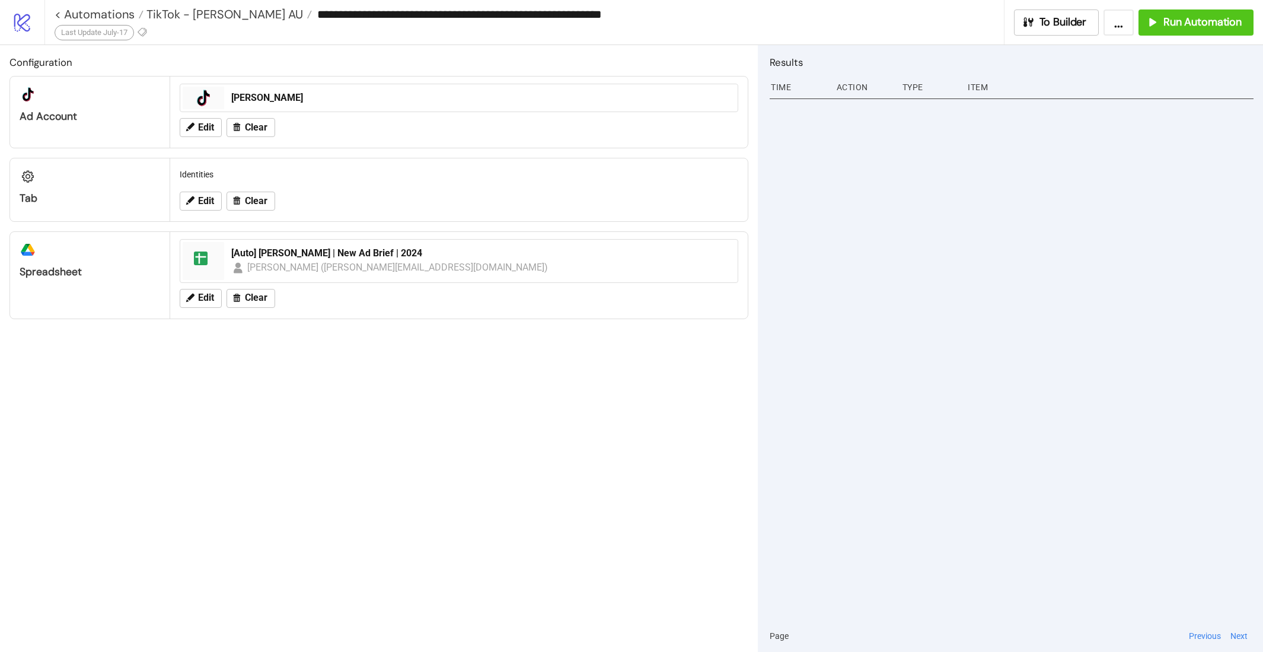
click at [470, 441] on div "Configuration platform/tik_tok Ad Account platform/tik_tok LEO LIN Edit Clear T…" at bounding box center [379, 348] width 758 height 607
click at [198, 123] on span "Edit" at bounding box center [206, 127] width 16 height 11
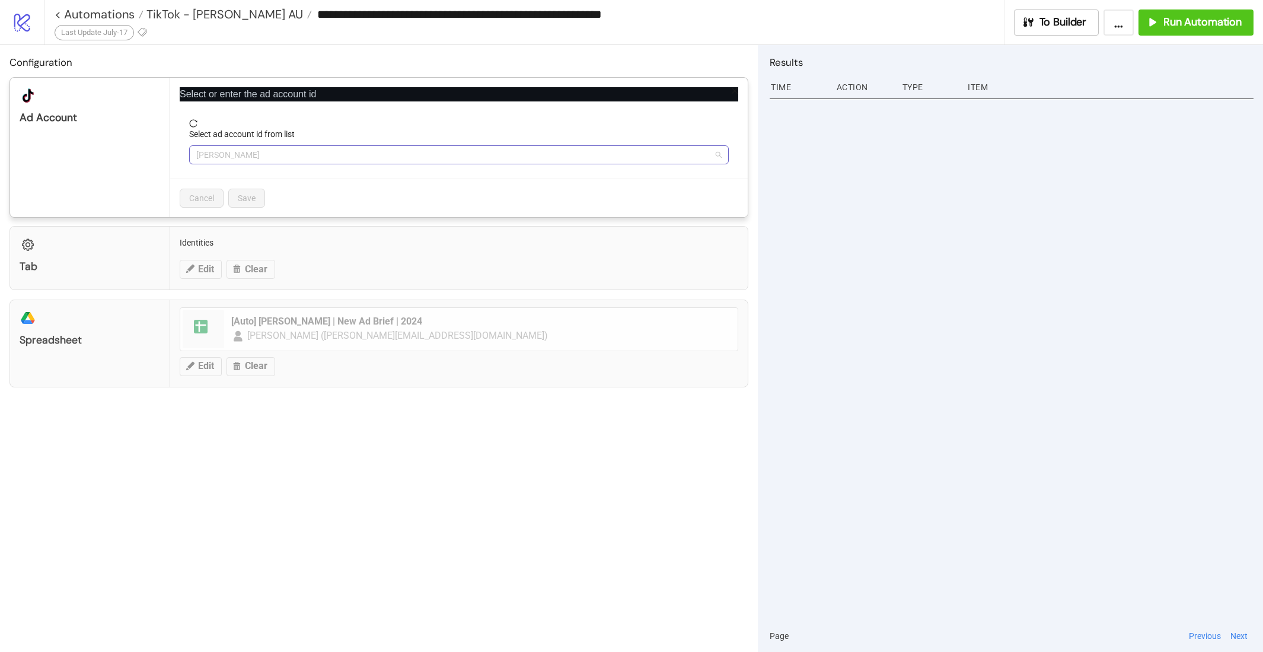
click at [294, 155] on span "LEO LIN" at bounding box center [458, 155] width 525 height 18
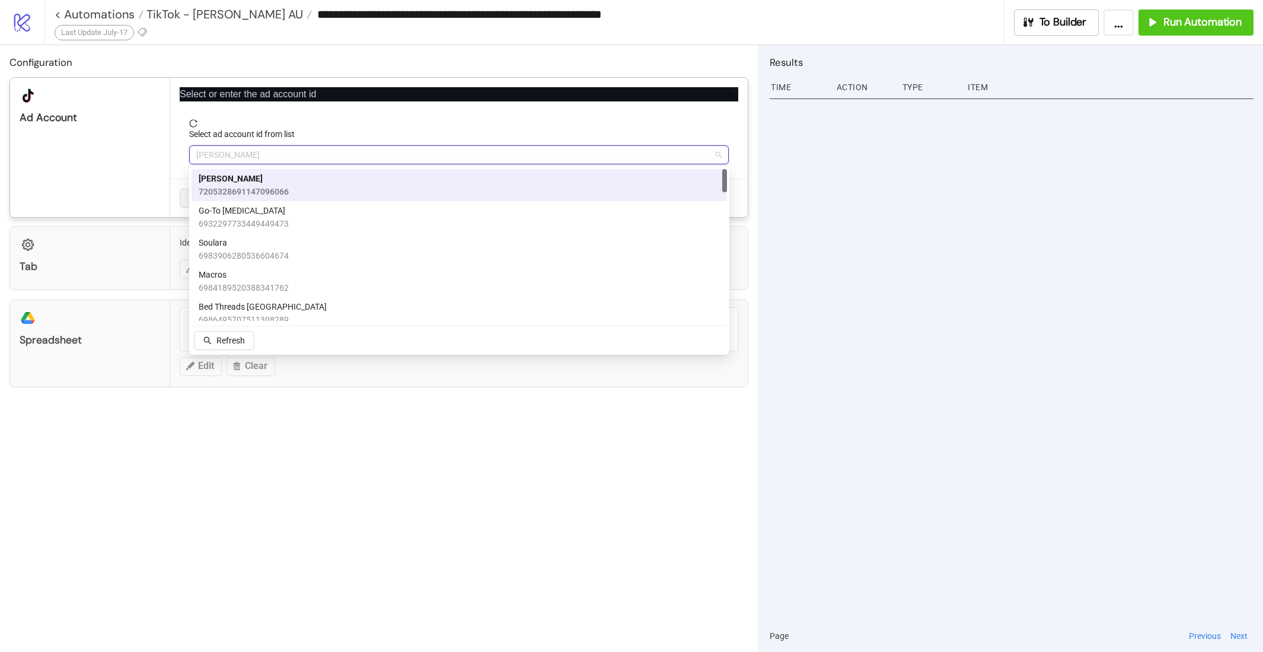
paste input "**********"
type input "**********"
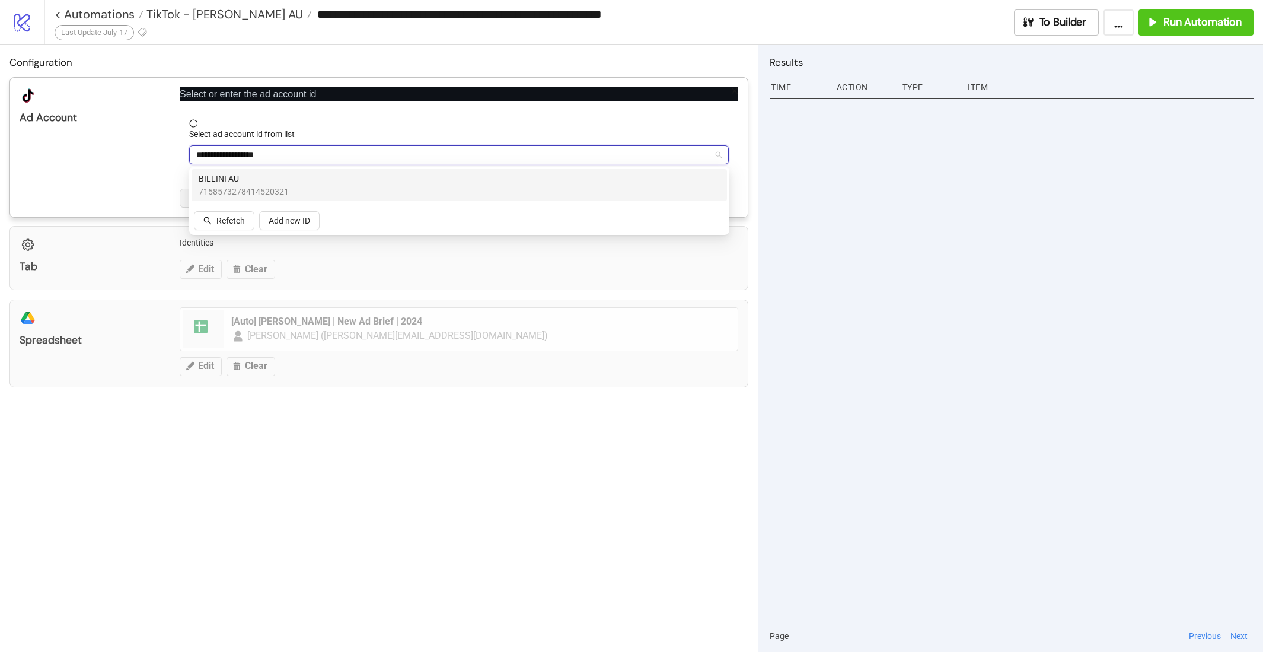
click at [260, 183] on span "BILLINI AU" at bounding box center [244, 178] width 90 height 13
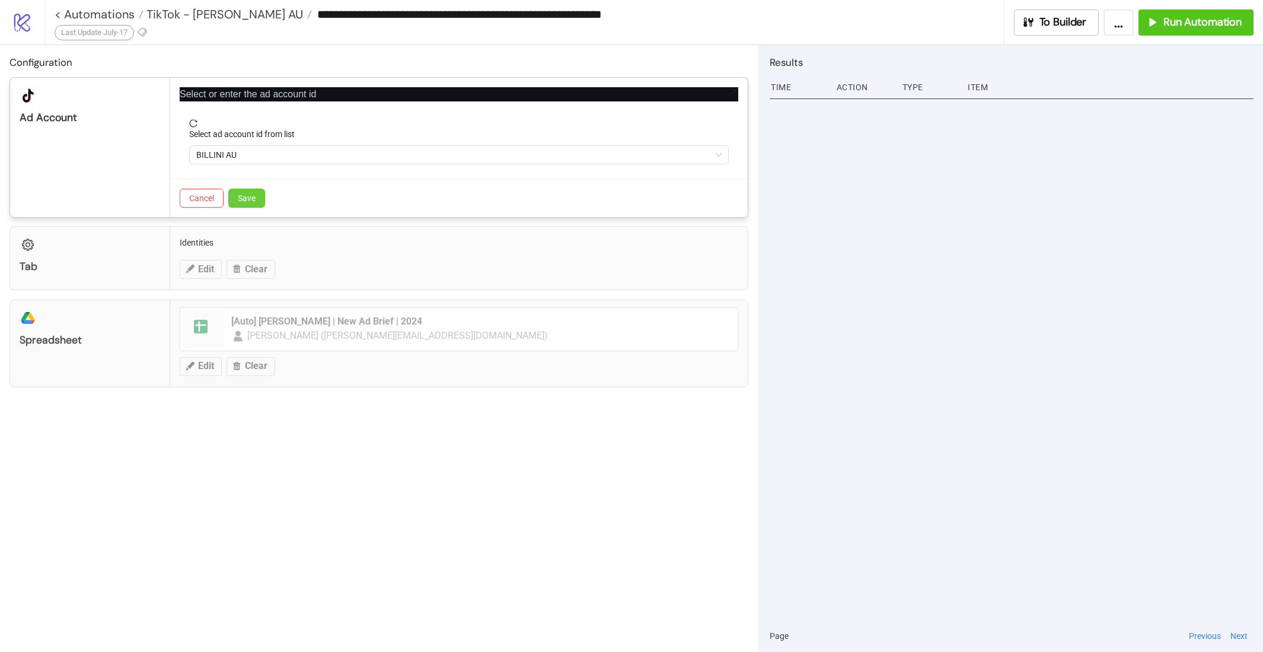
click at [258, 200] on button "Save" at bounding box center [246, 198] width 37 height 19
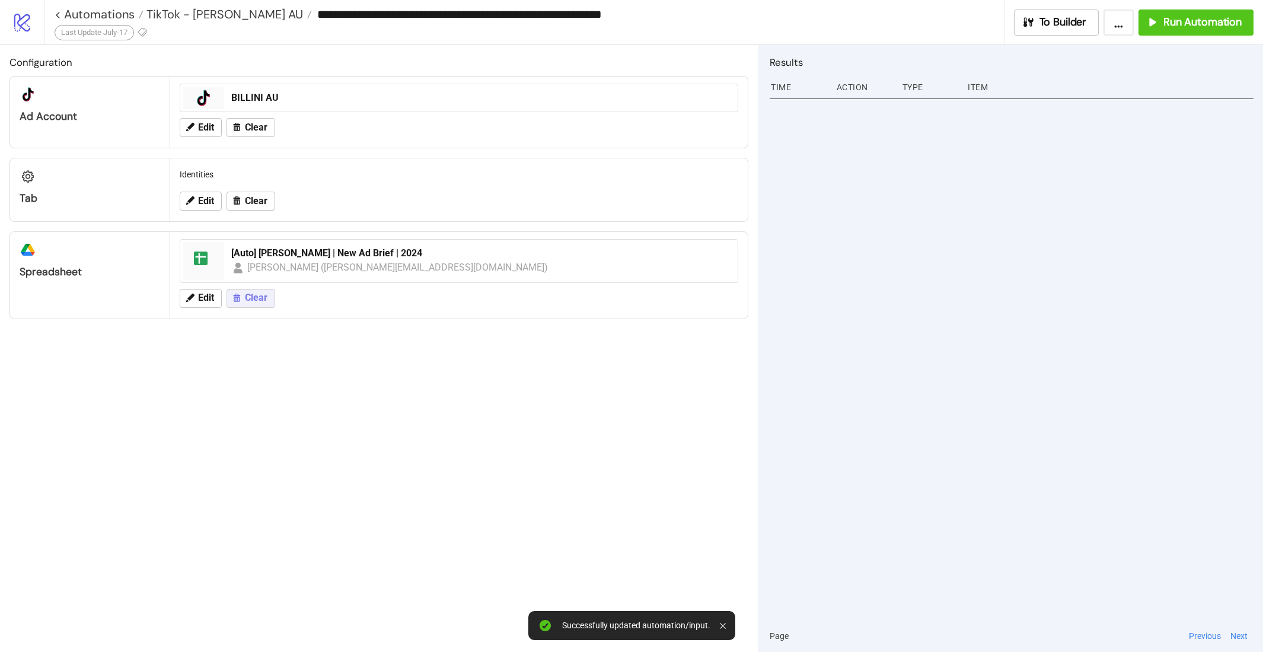
click at [243, 297] on button "Clear" at bounding box center [251, 298] width 49 height 19
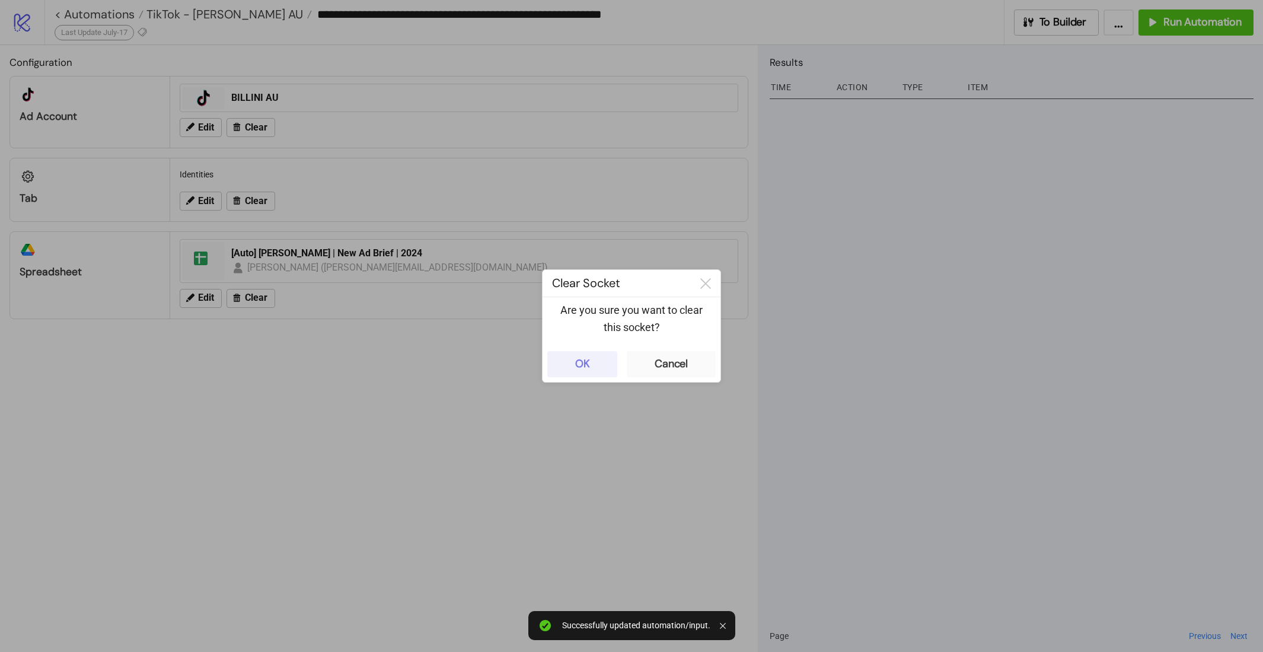
click at [558, 362] on button "OK" at bounding box center [582, 364] width 70 height 26
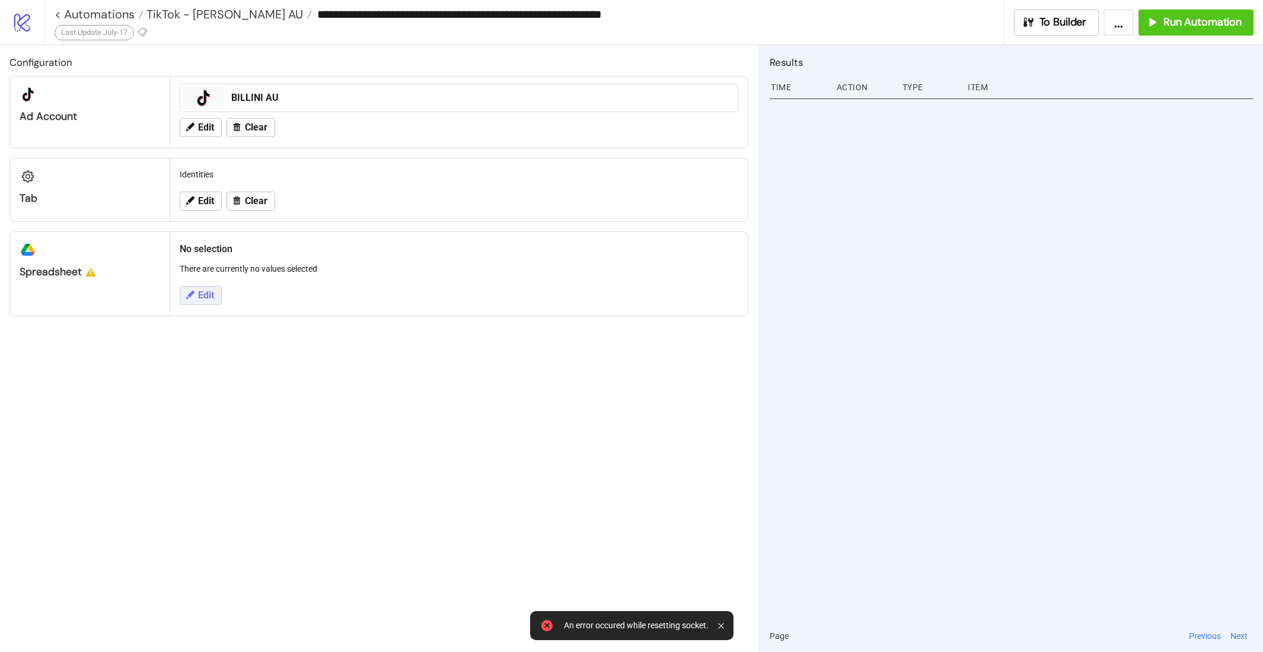
click at [199, 291] on span "Edit" at bounding box center [206, 295] width 16 height 11
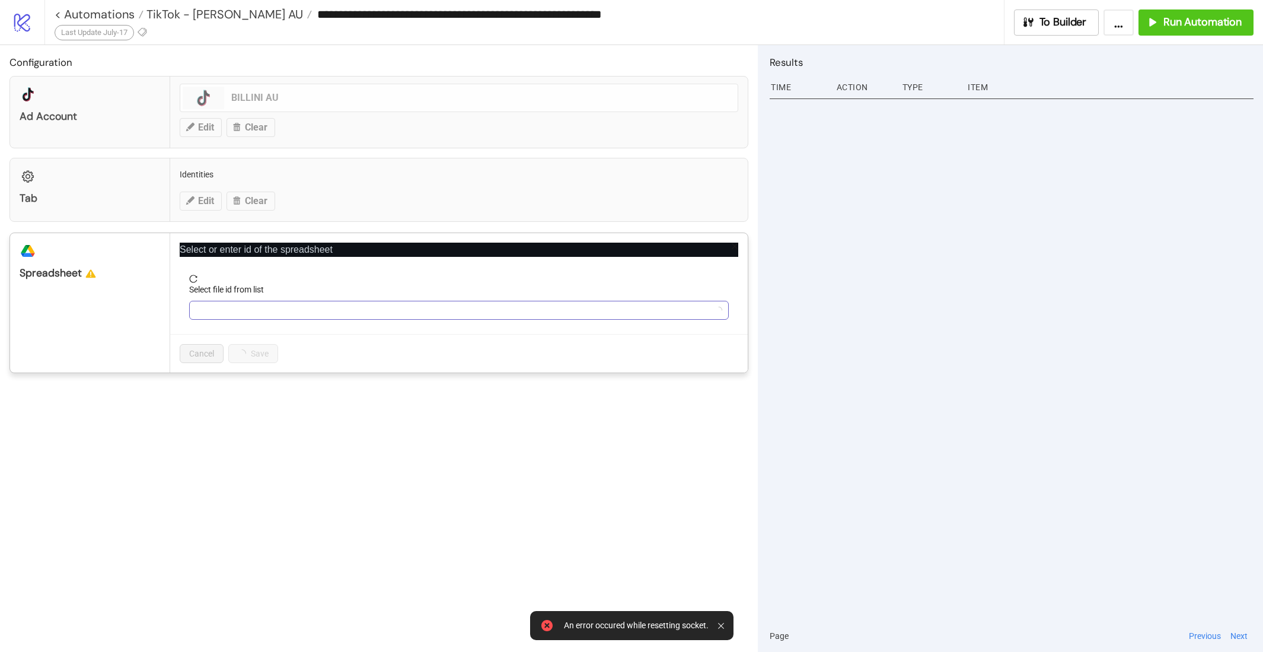
click at [223, 307] on input "Select file id from list" at bounding box center [453, 310] width 515 height 18
click at [230, 392] on span "Refresh" at bounding box center [230, 396] width 28 height 9
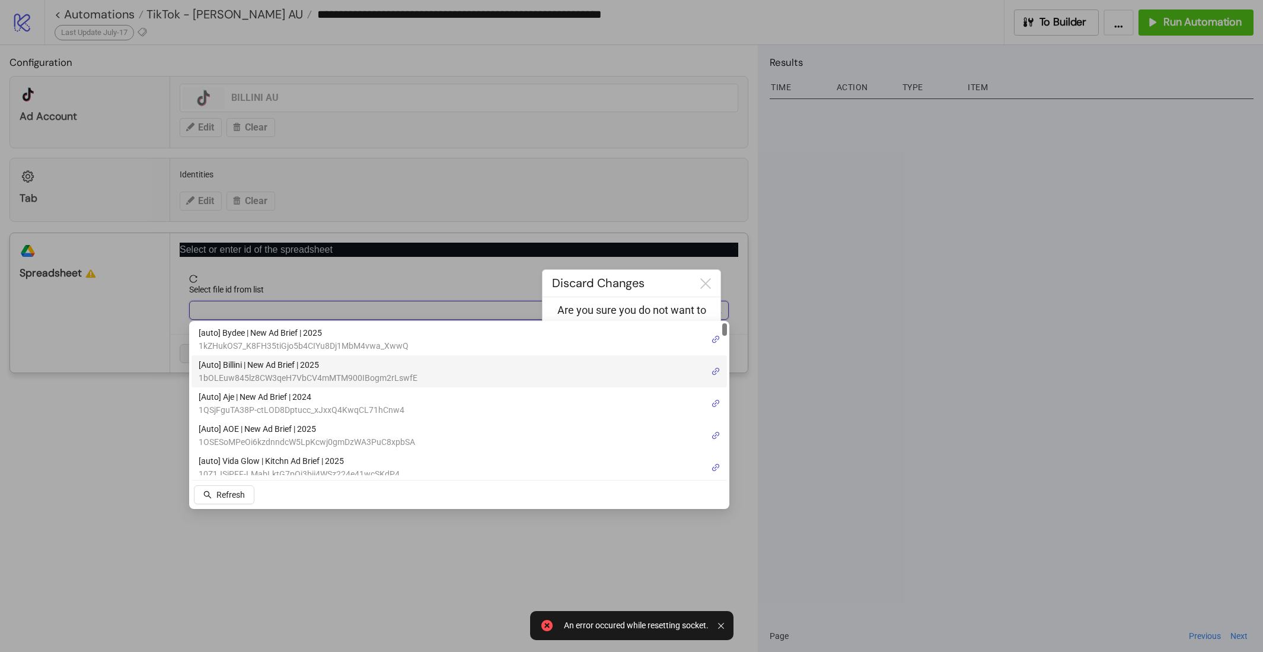
click at [377, 365] on span "[Auto] Billini | New Ad Brief | 2025" at bounding box center [308, 364] width 219 height 13
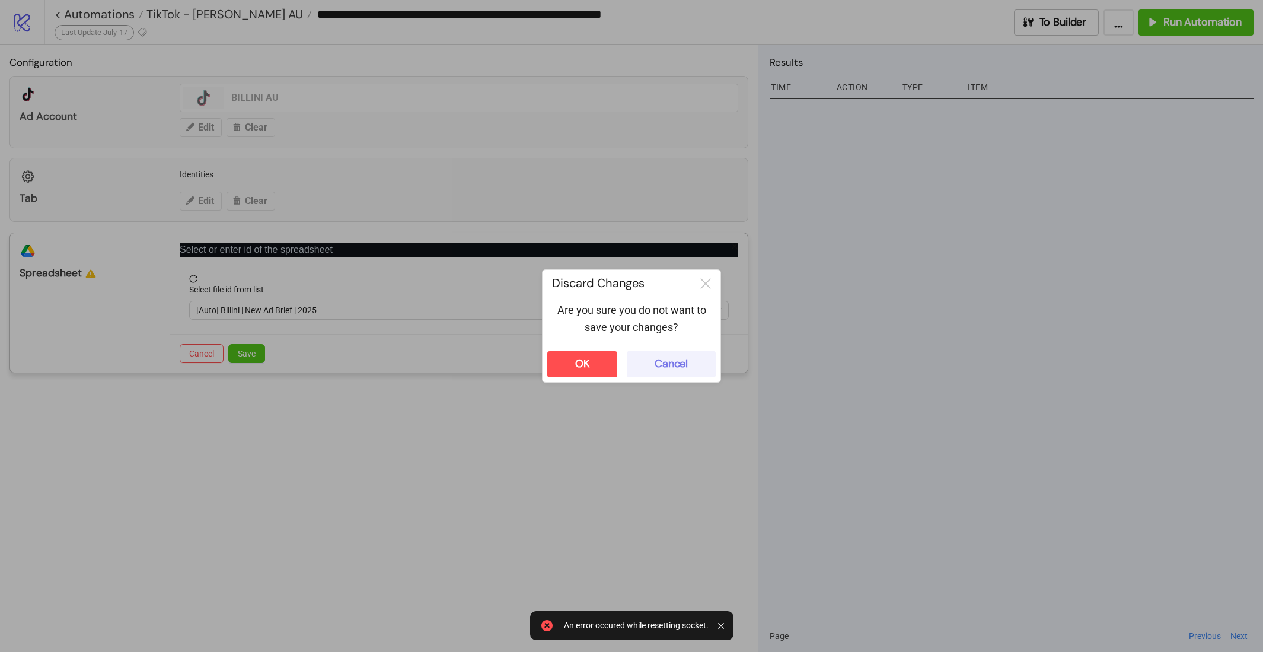
click at [665, 355] on button "Cancel" at bounding box center [671, 364] width 89 height 26
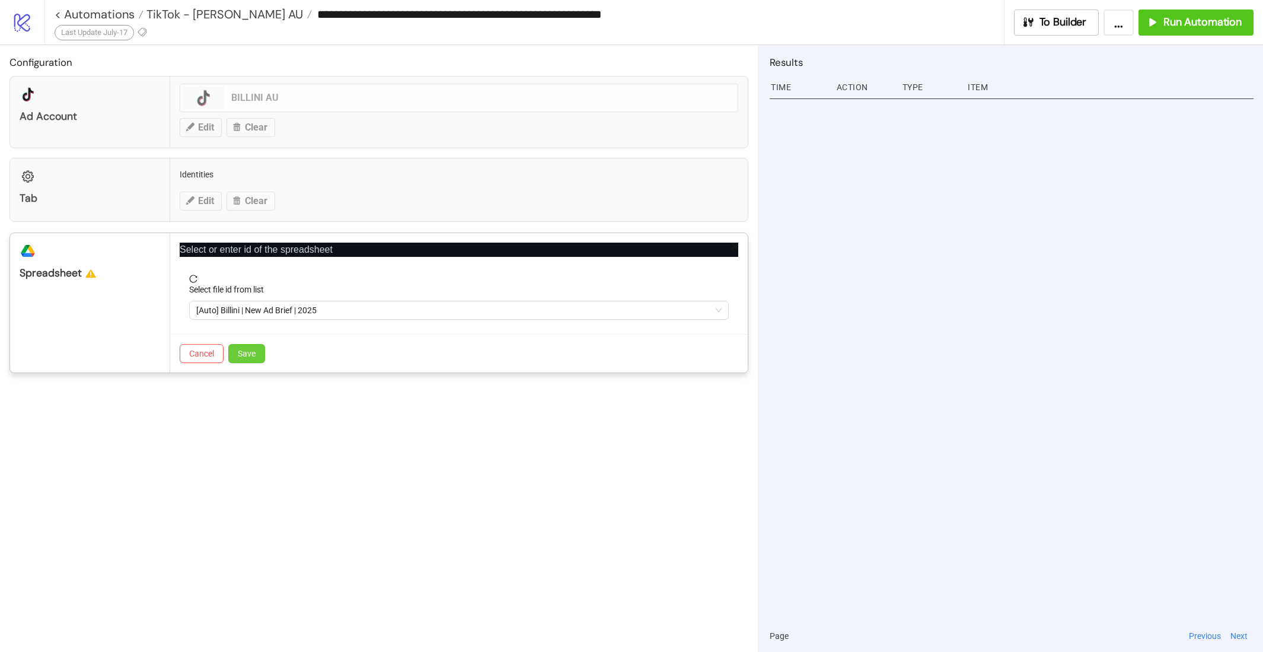
click at [249, 356] on span "Save" at bounding box center [247, 353] width 18 height 9
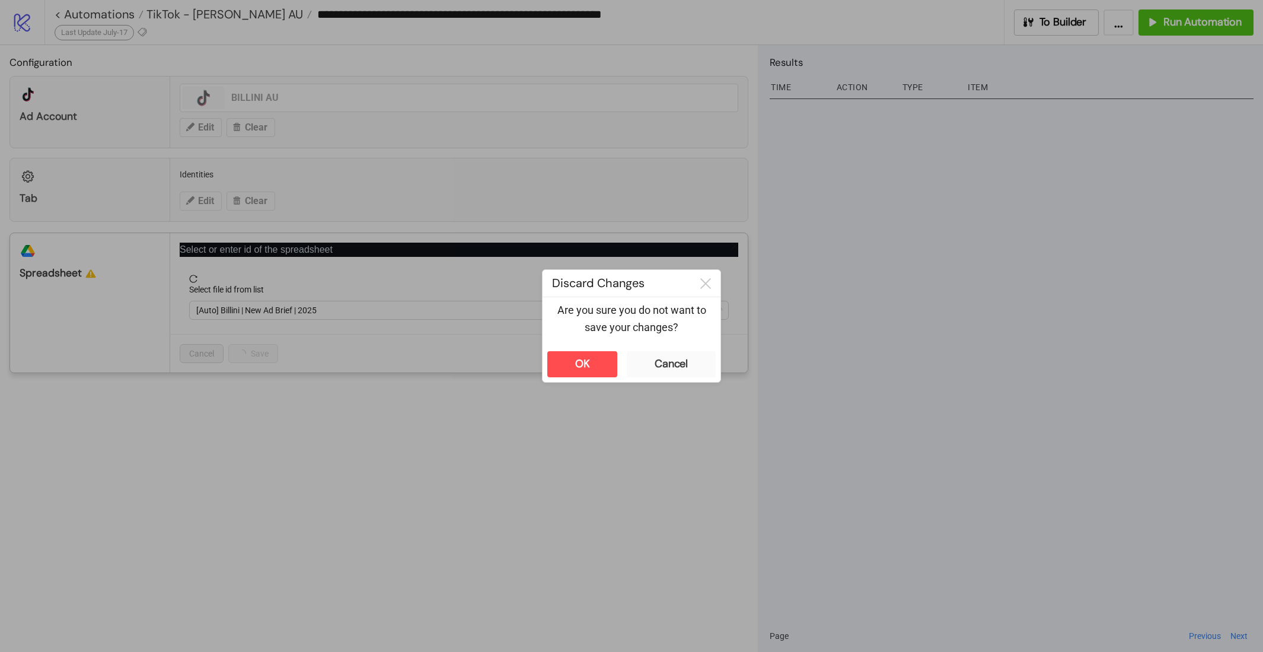
click at [459, 485] on div "**********" at bounding box center [631, 326] width 1263 height 652
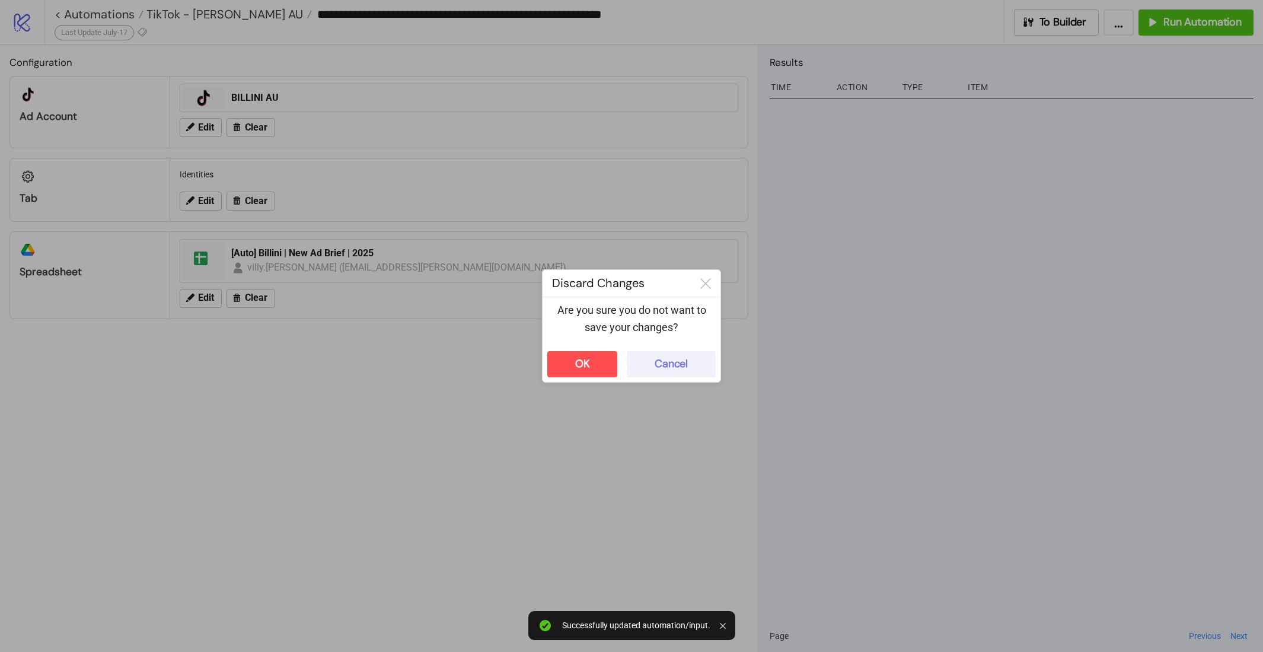
click at [683, 364] on div "Cancel" at bounding box center [671, 364] width 33 height 14
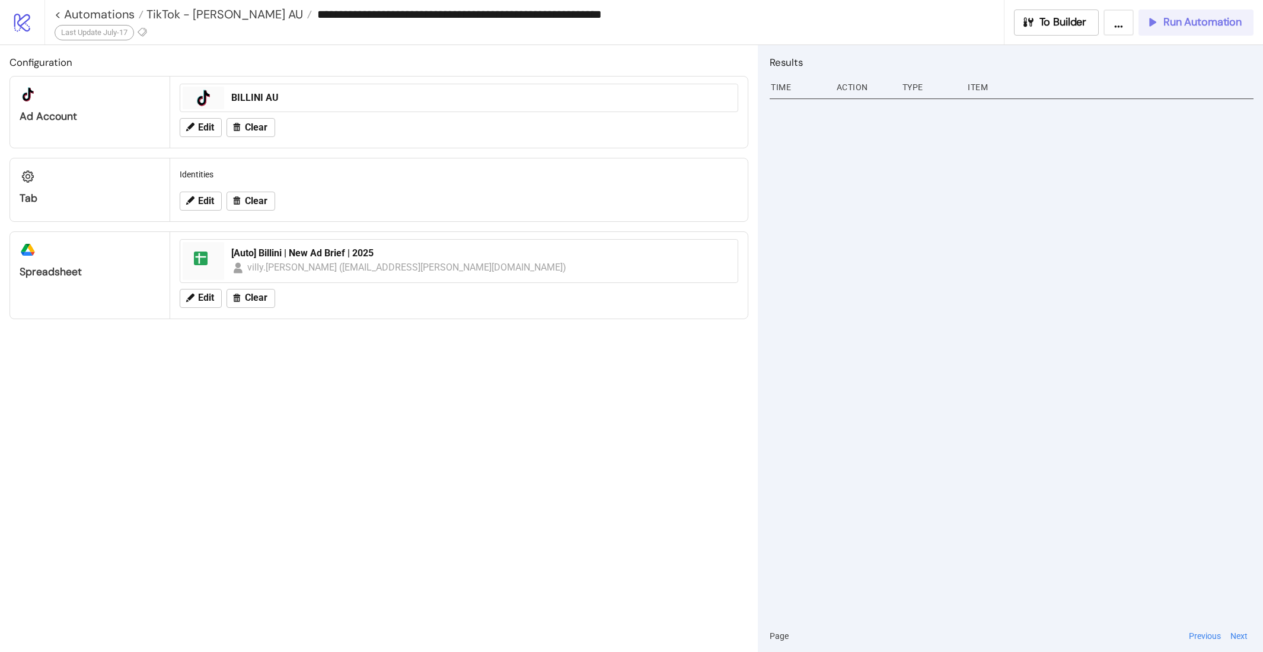
click at [1189, 30] on button "Run Automation" at bounding box center [1196, 22] width 115 height 26
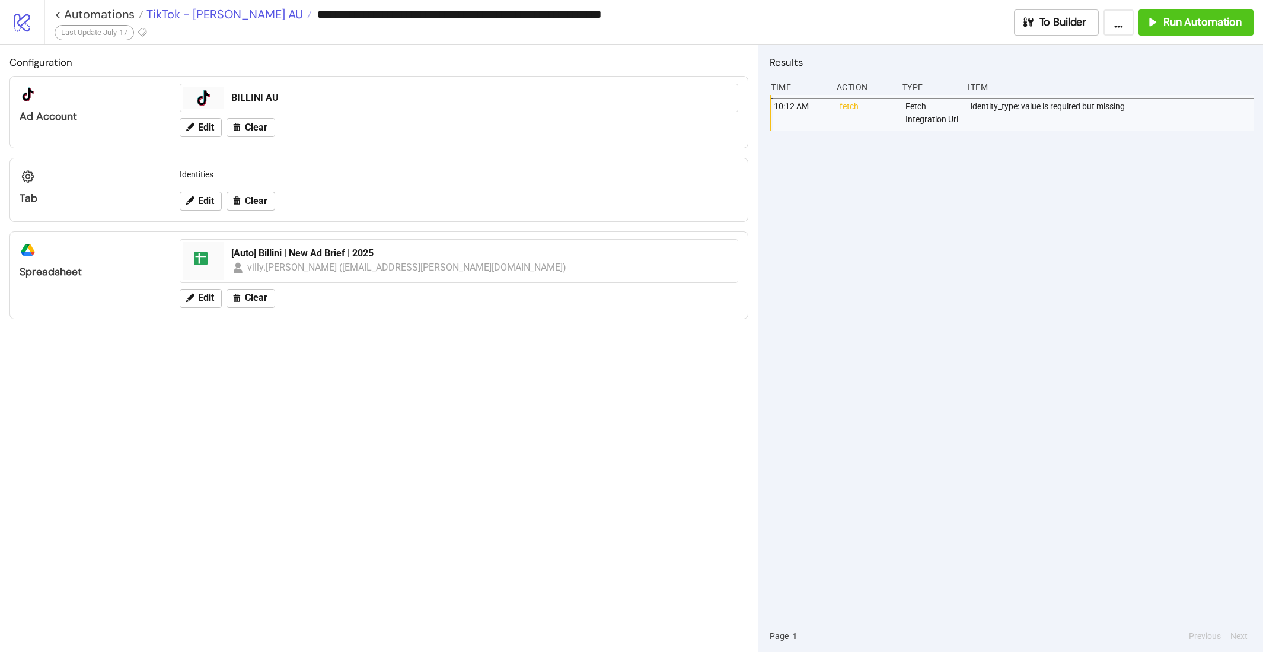
click at [219, 19] on span "TikTok - Leo Lin AU" at bounding box center [224, 14] width 160 height 15
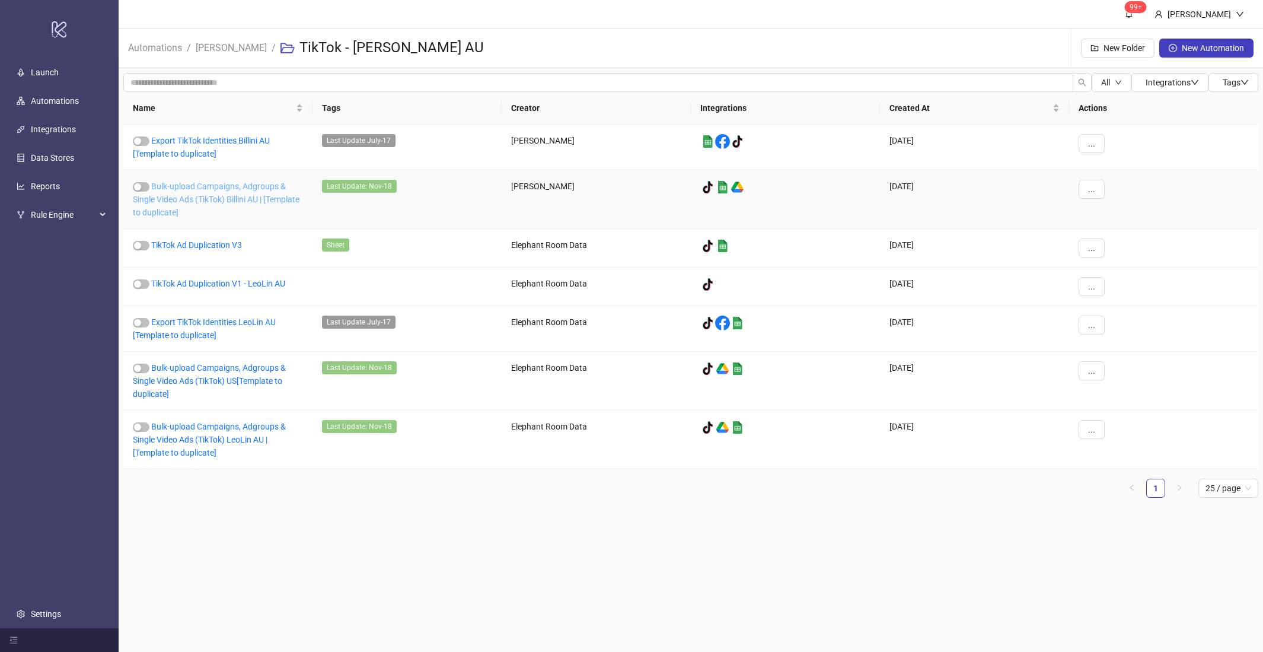
click at [231, 190] on link "Bulk-upload Campaigns, Adgroups & Single Video Ads (TikTok) Billini AU | [Templ…" at bounding box center [216, 199] width 167 height 36
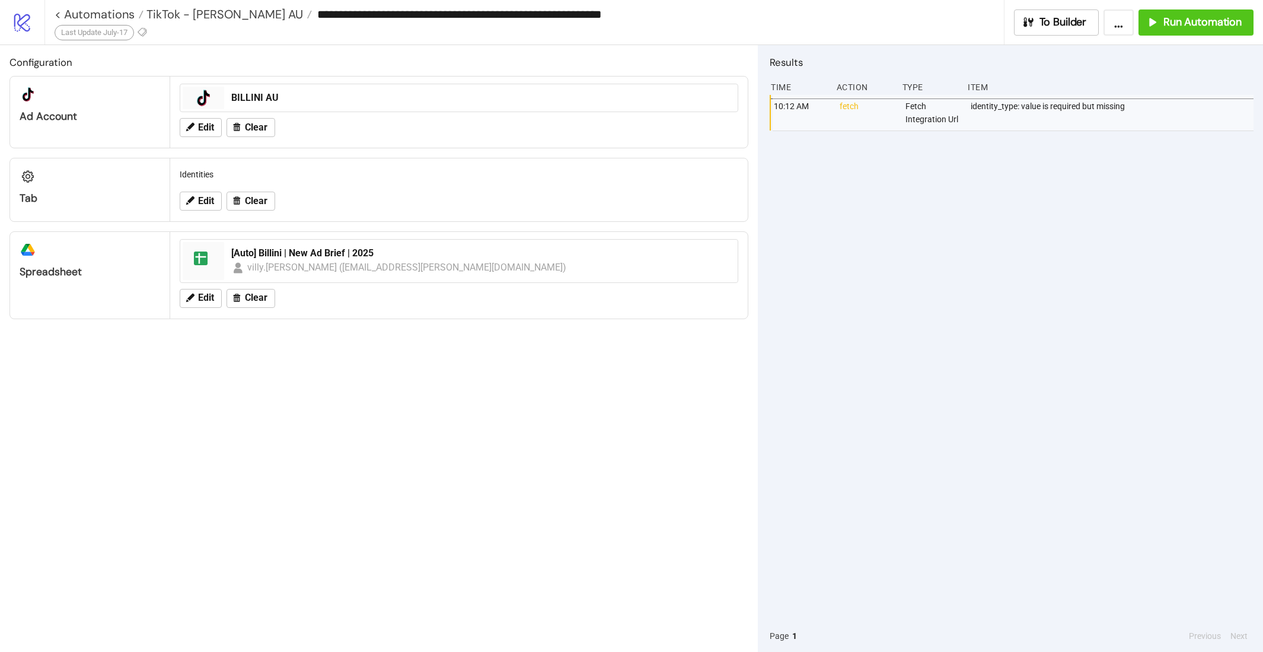
type input "**********"
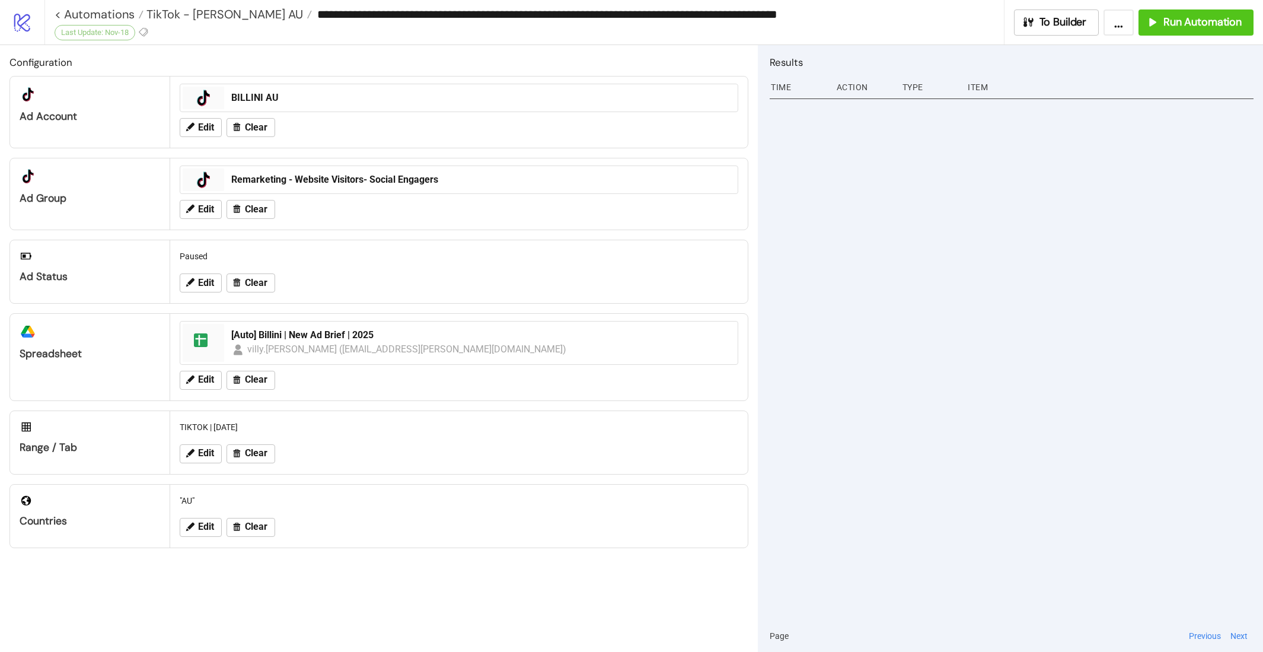
click at [912, 180] on div at bounding box center [1012, 357] width 484 height 525
click at [1187, 23] on span "Run Automation" at bounding box center [1203, 22] width 78 height 14
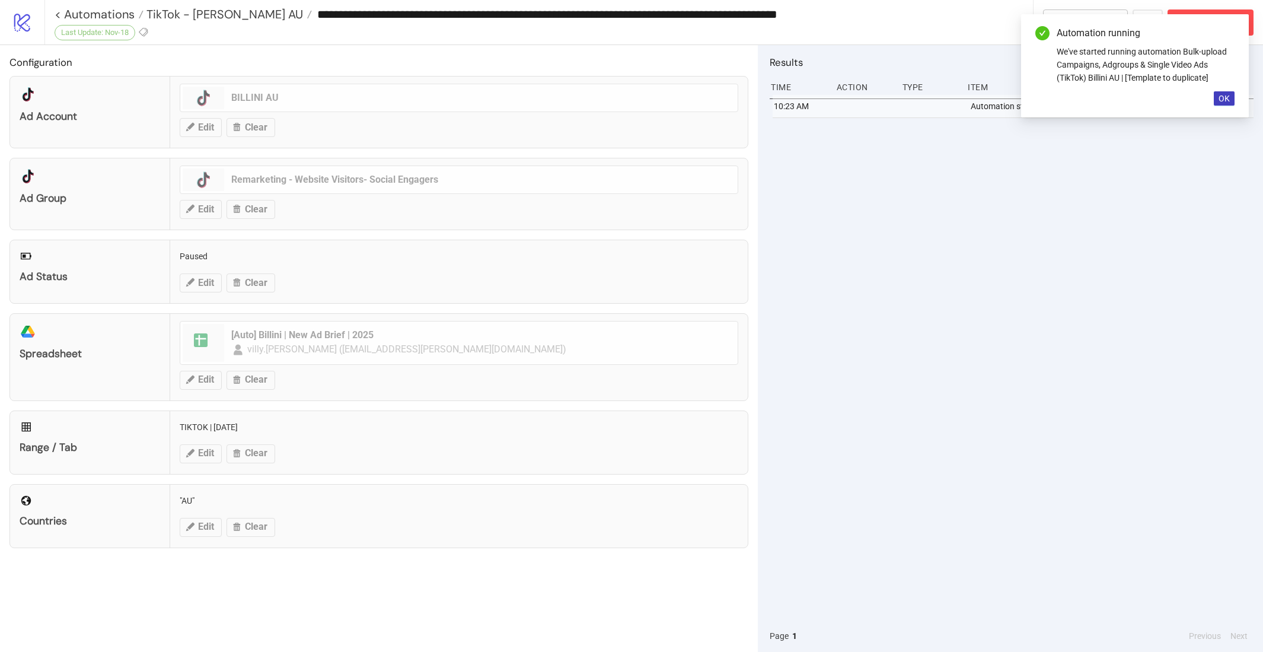
click at [918, 266] on div "10:23 AM Automation started" at bounding box center [1012, 357] width 484 height 525
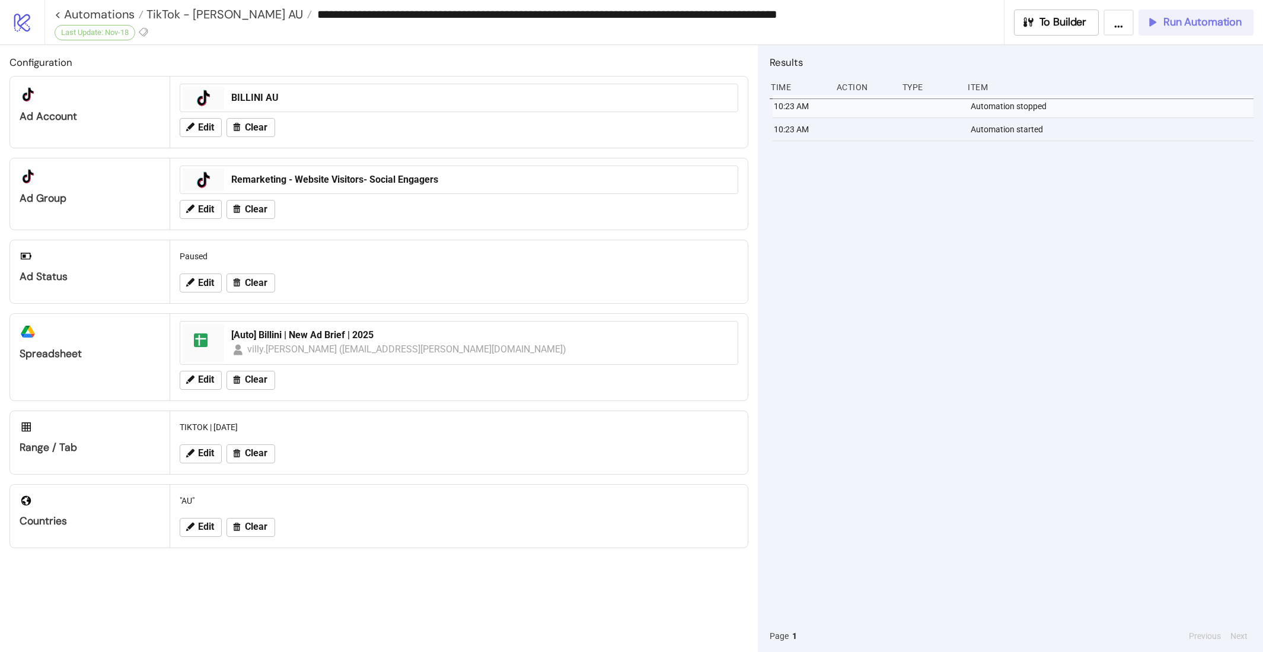
click at [1204, 18] on span "Run Automation" at bounding box center [1203, 22] width 78 height 14
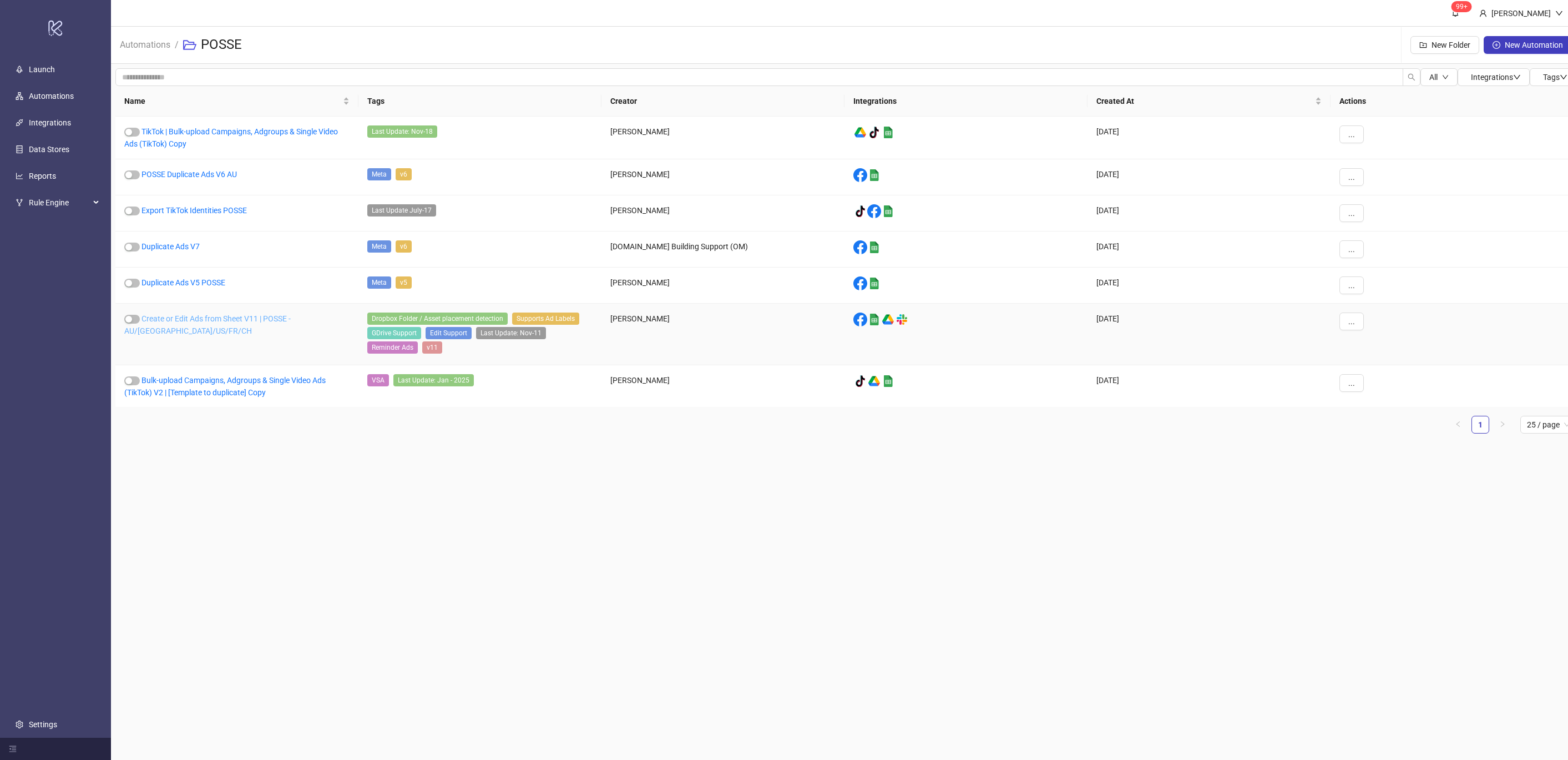
click at [243, 320] on link "Create or Edit Ads from Sheet V11 | POSSE - AU/UK/US/FR/CH" at bounding box center [208, 325] width 167 height 22
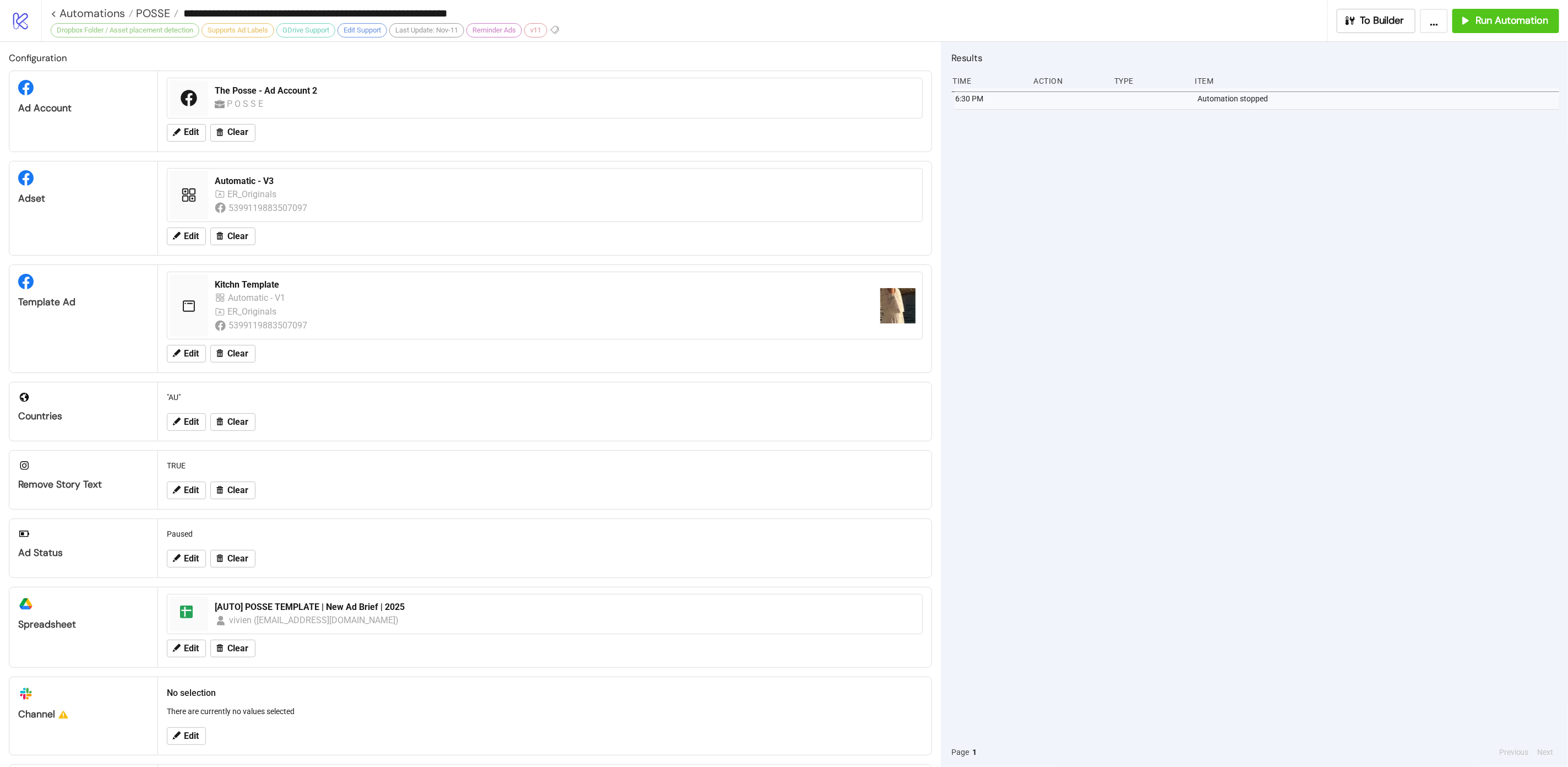
click at [982, 332] on div "6:30 PM Automation stopped" at bounding box center [1255, 412] width 607 height 649
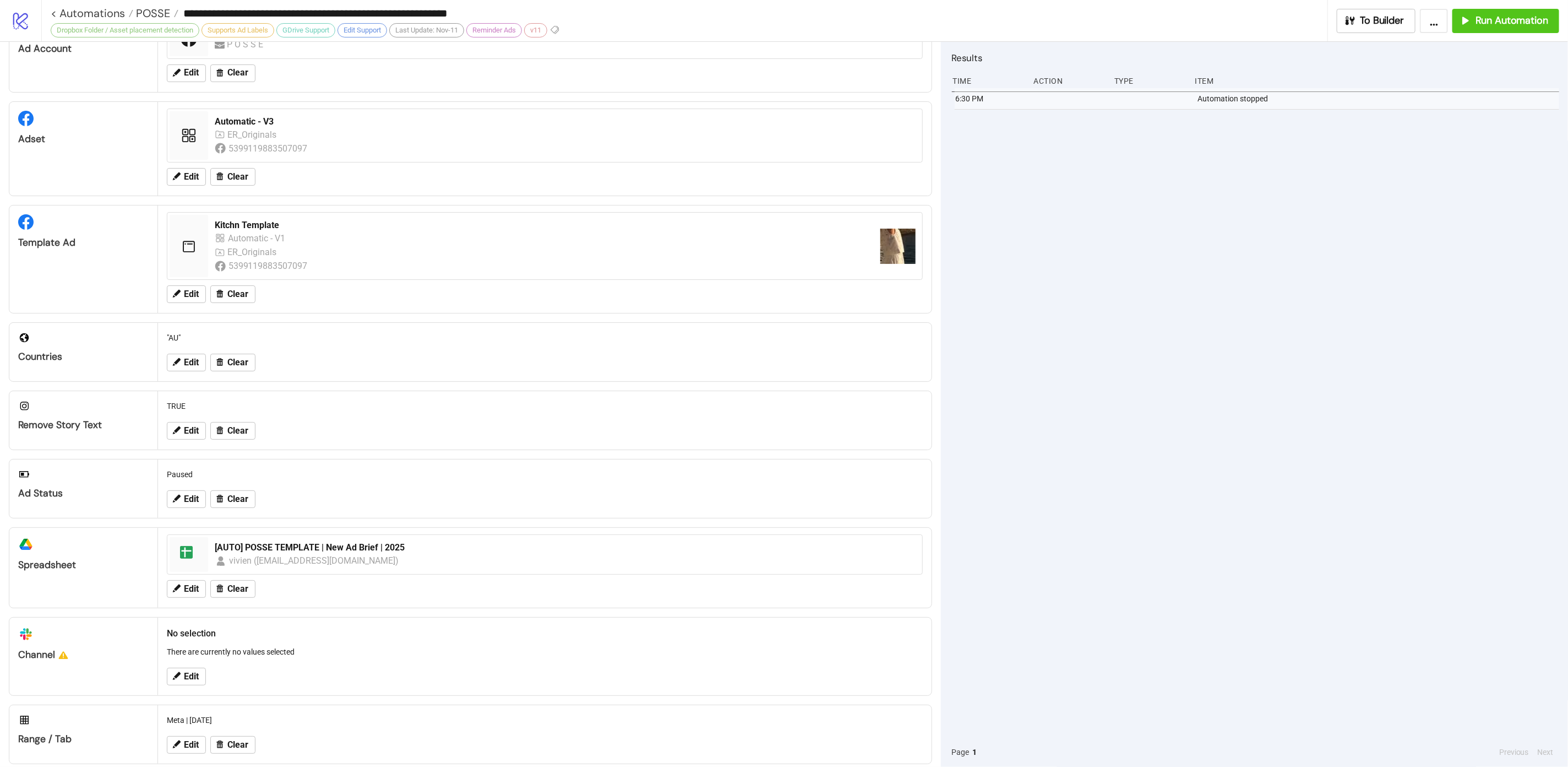
scroll to position [72, 0]
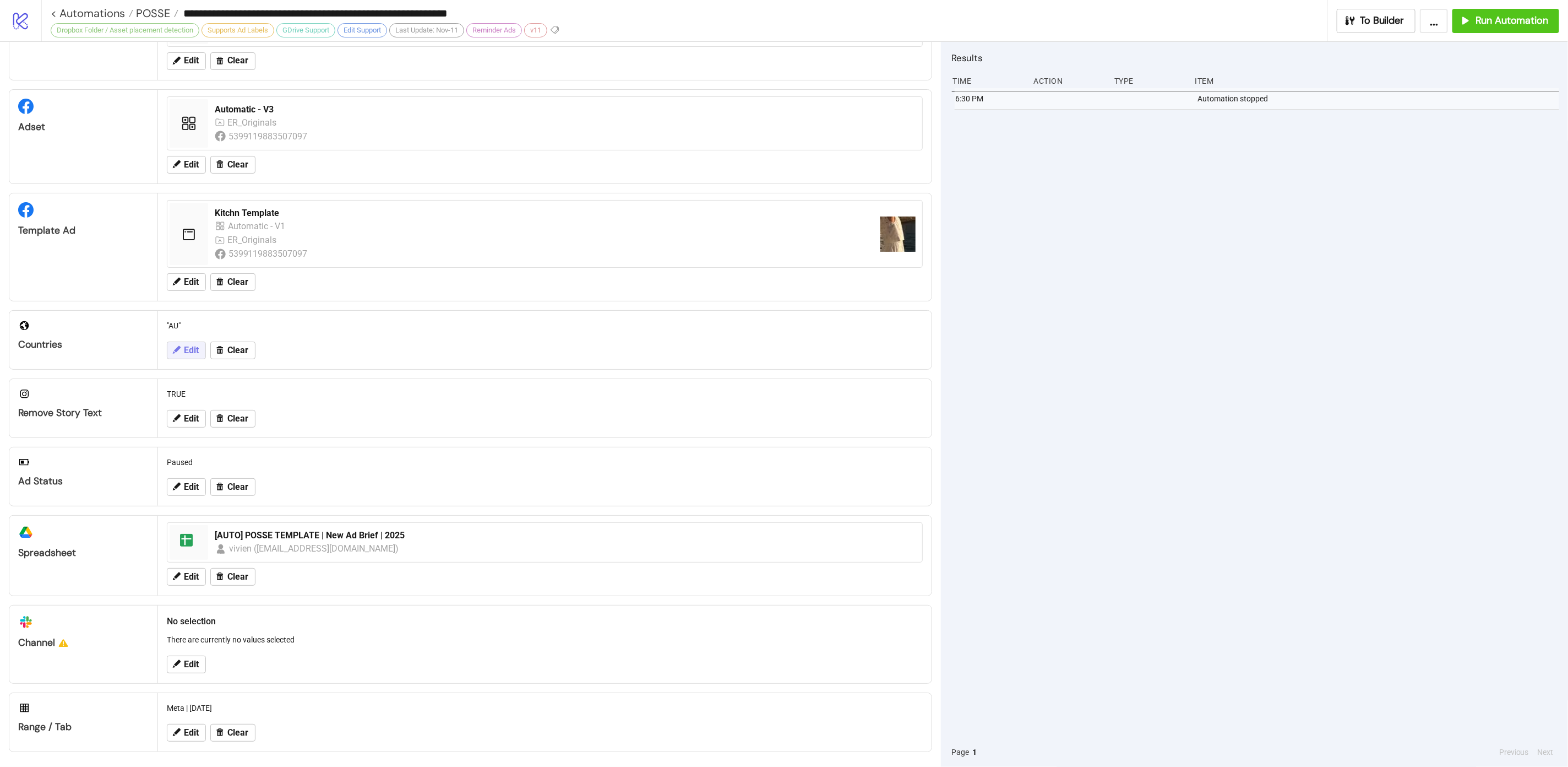
click at [180, 346] on icon at bounding box center [176, 349] width 7 height 7
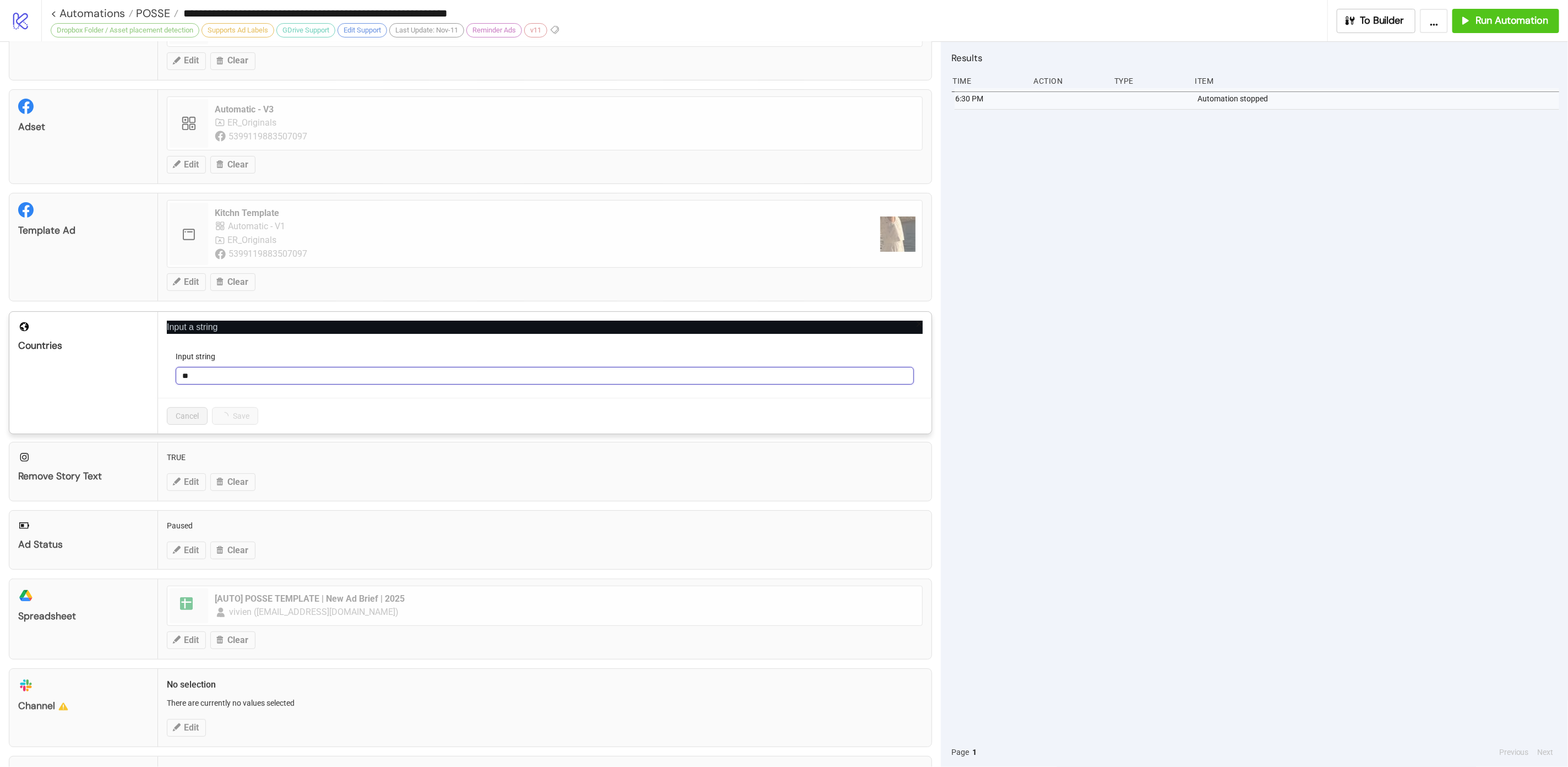
click at [221, 367] on input "**" at bounding box center [544, 375] width 738 height 18
click at [224, 375] on input "**" at bounding box center [544, 375] width 738 height 18
type input "********"
click at [234, 420] on button "Save" at bounding box center [228, 415] width 34 height 18
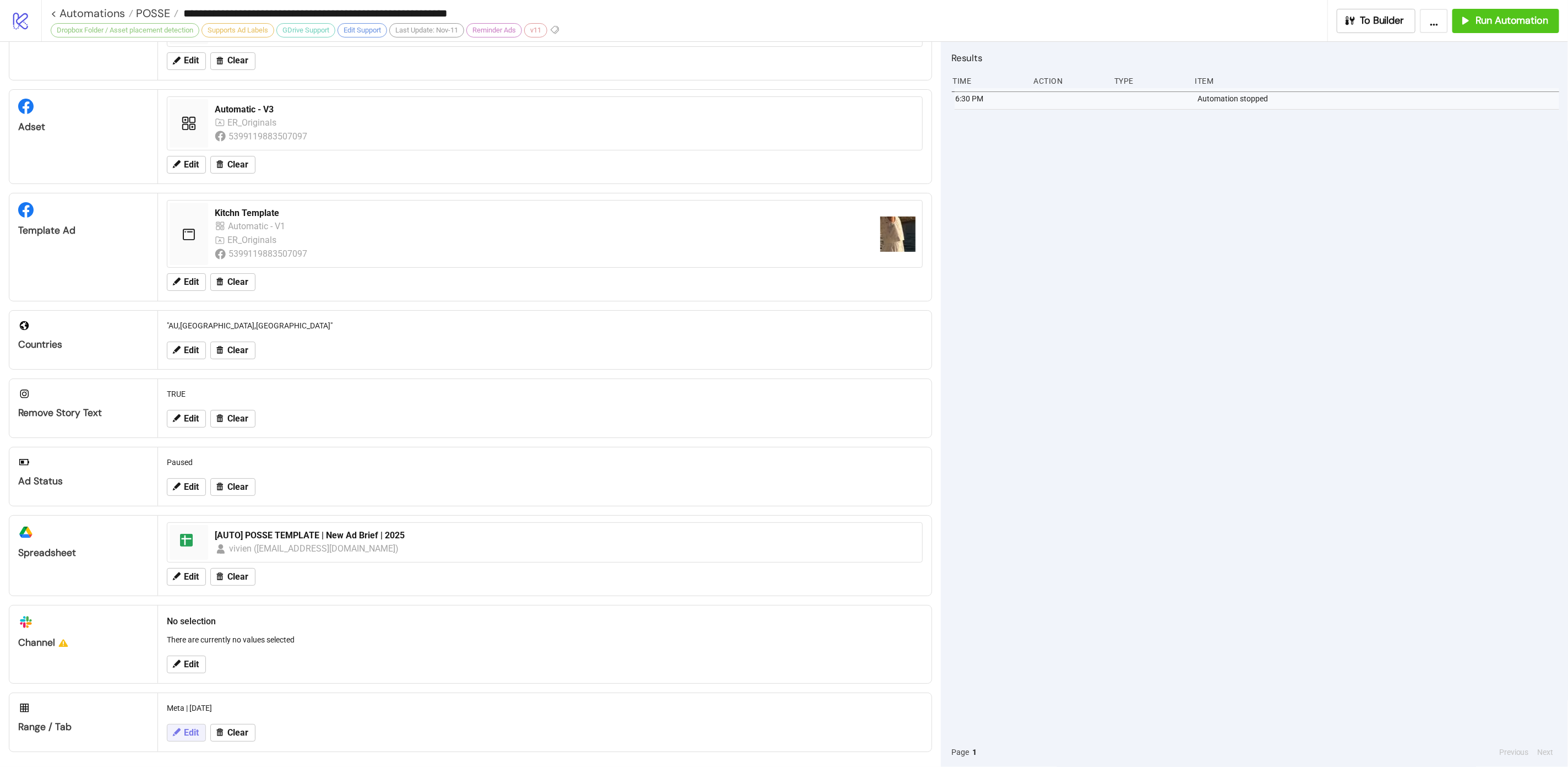
click at [175, 727] on icon at bounding box center [175, 732] width 10 height 10
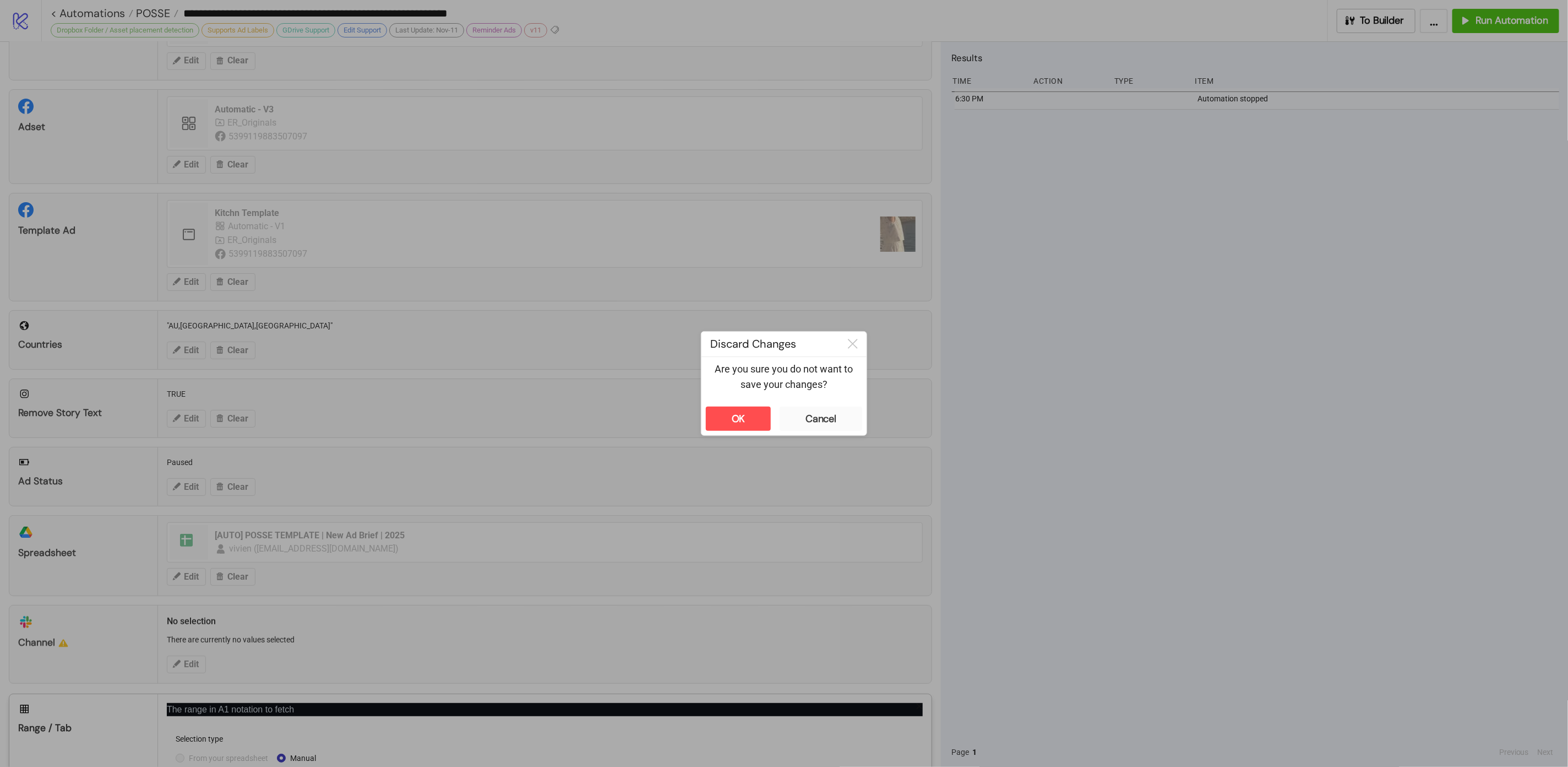
scroll to position [182, 0]
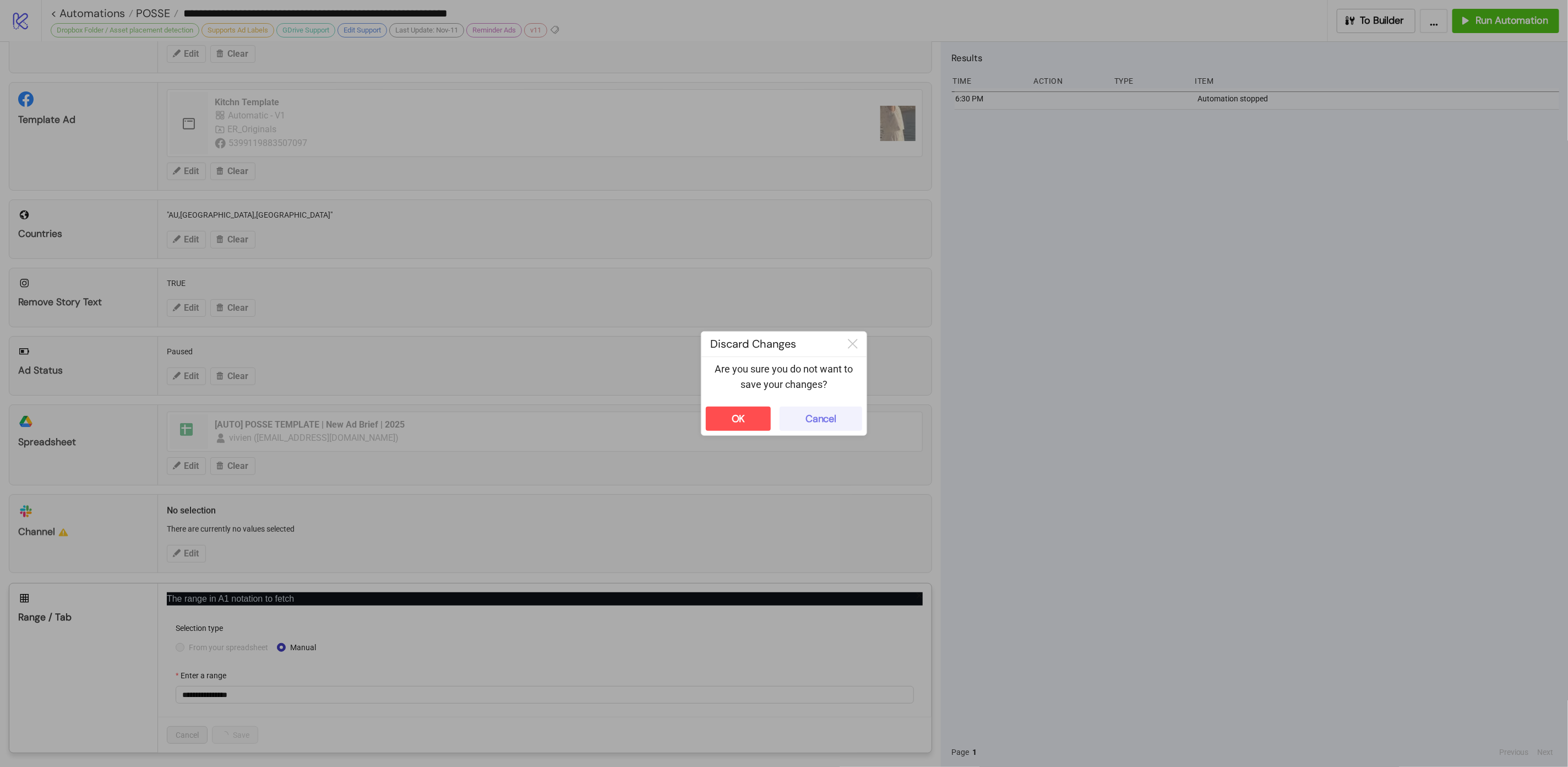
click at [822, 413] on div "Cancel" at bounding box center [821, 419] width 31 height 13
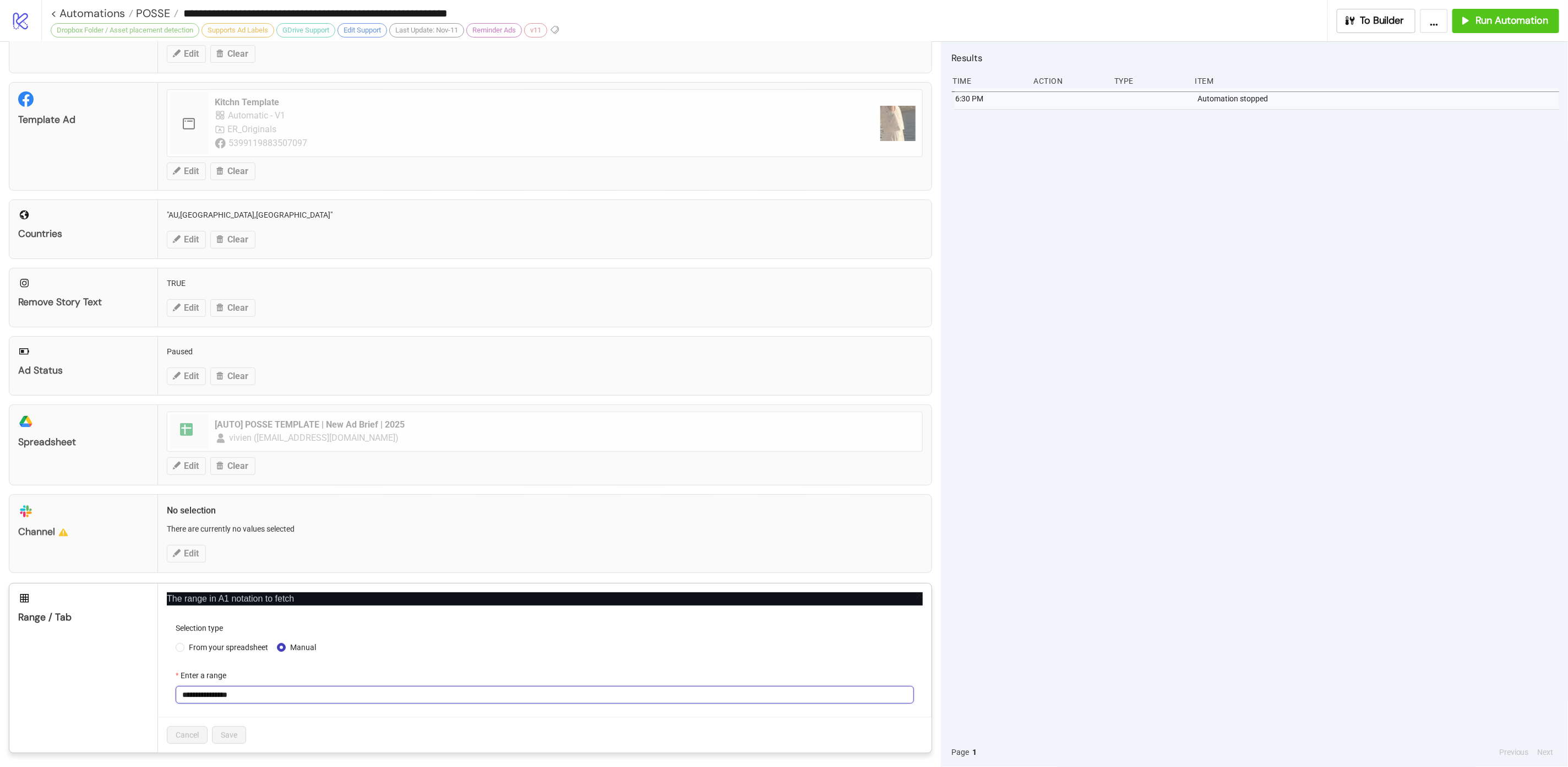
click at [303, 697] on input "**********" at bounding box center [544, 694] width 738 height 18
click at [188, 642] on span "From your spreadsheet" at bounding box center [228, 646] width 88 height 12
click at [304, 686] on span "Meta | Sept 2025" at bounding box center [544, 695] width 725 height 17
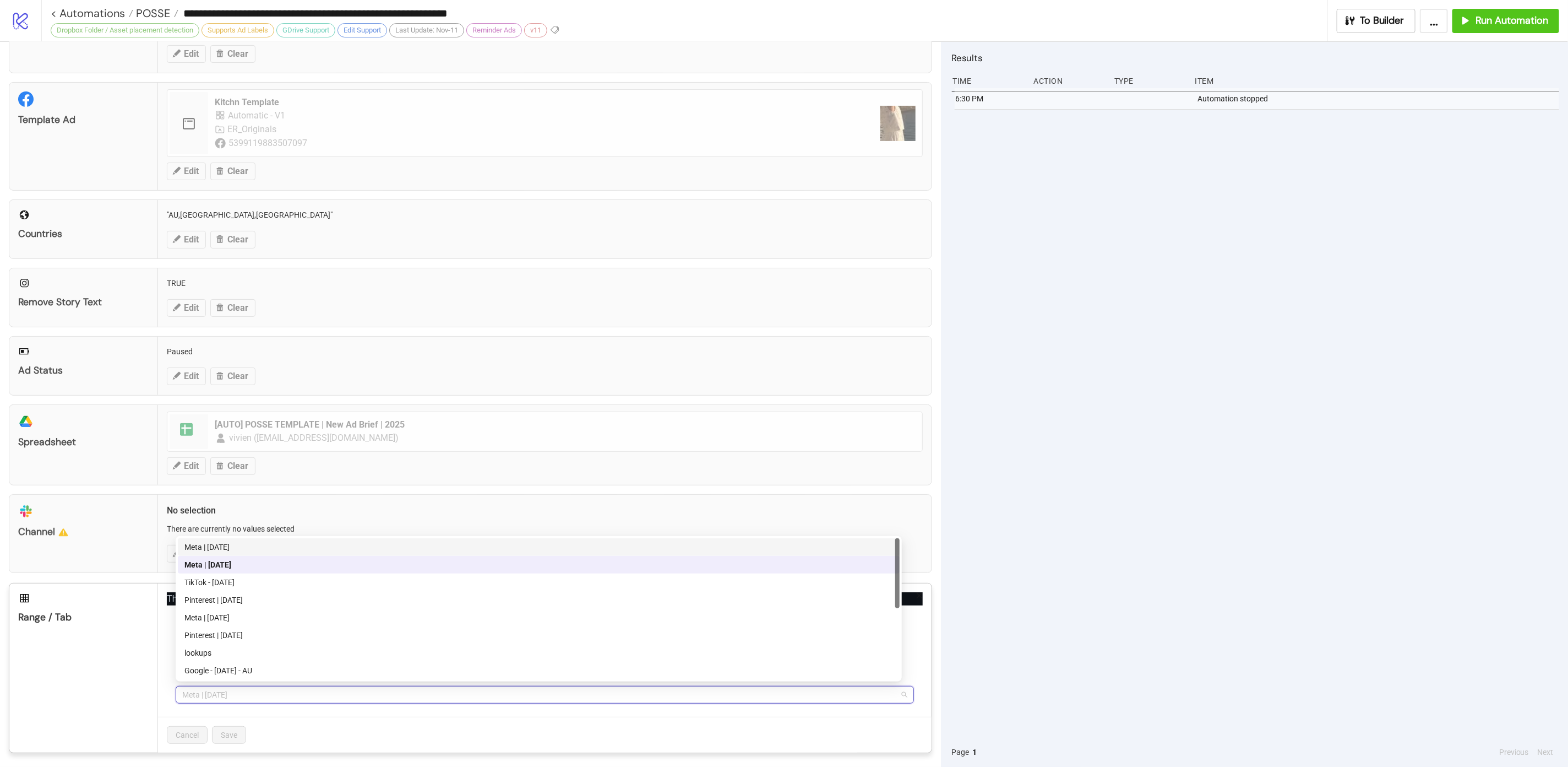
click at [295, 539] on div "Meta | [DATE]" at bounding box center [539, 546] width 722 height 18
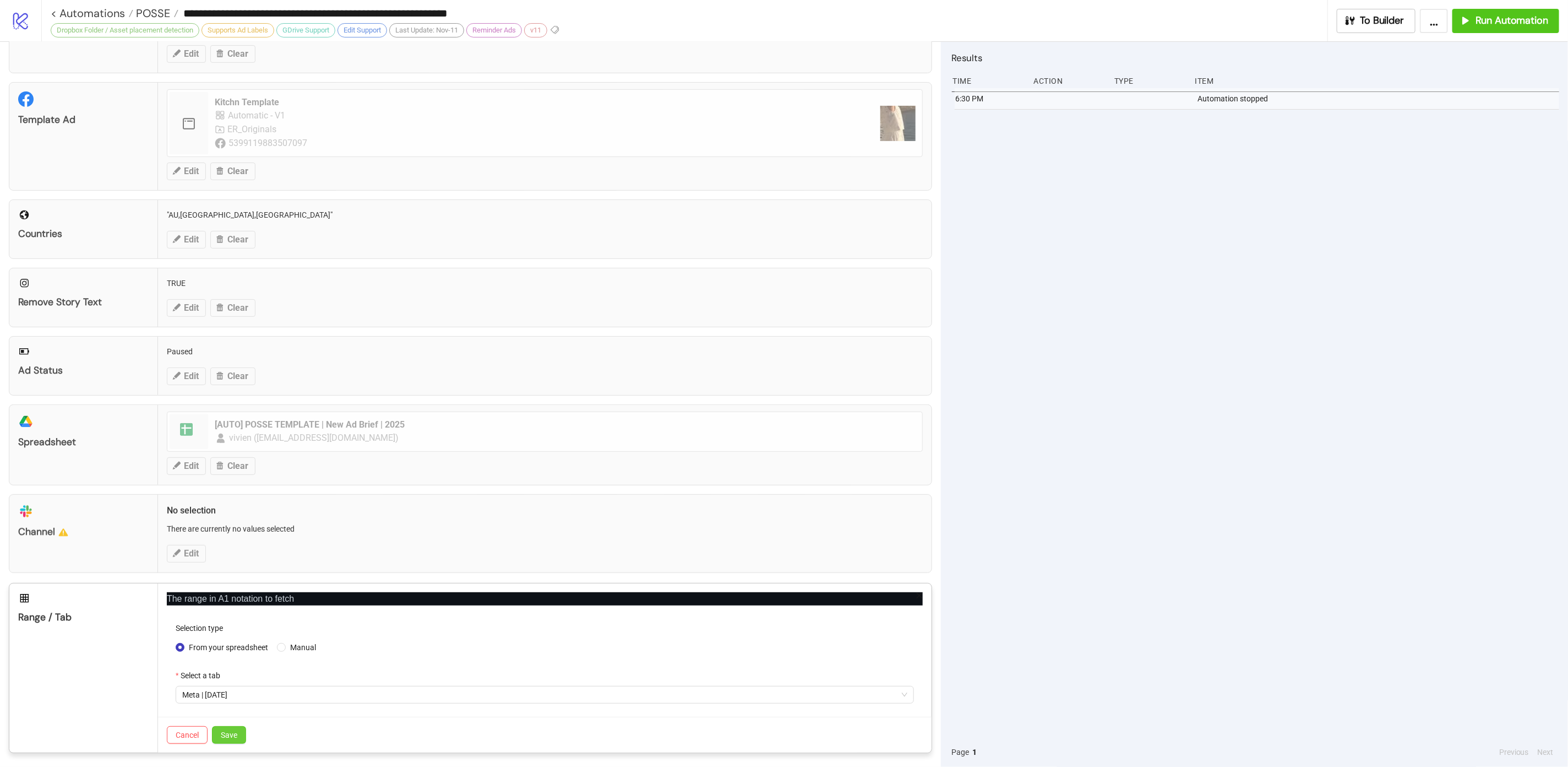
click at [233, 726] on button "Save" at bounding box center [228, 734] width 34 height 18
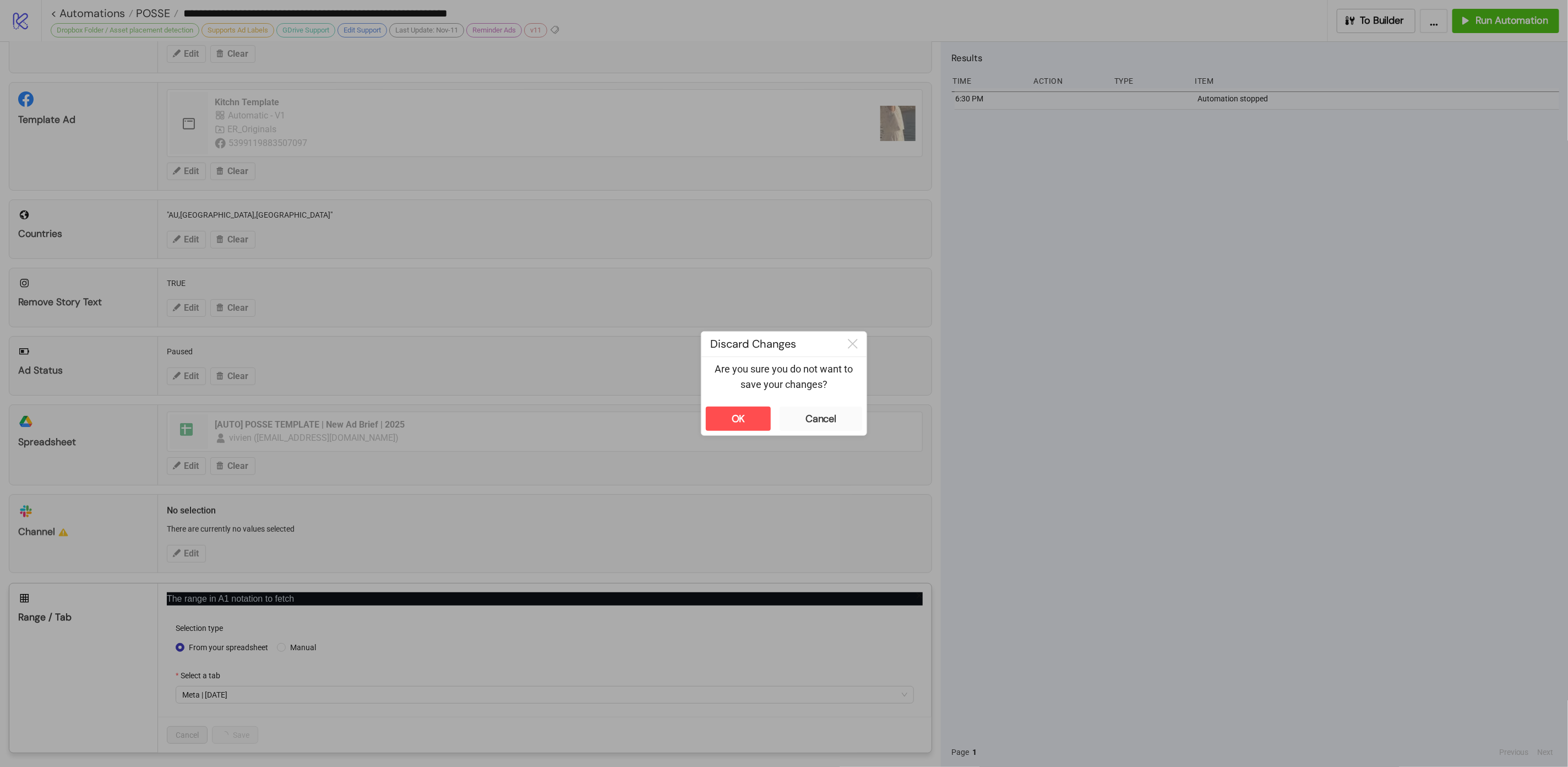
click at [1293, 384] on div "**********" at bounding box center [784, 384] width 1568 height 767
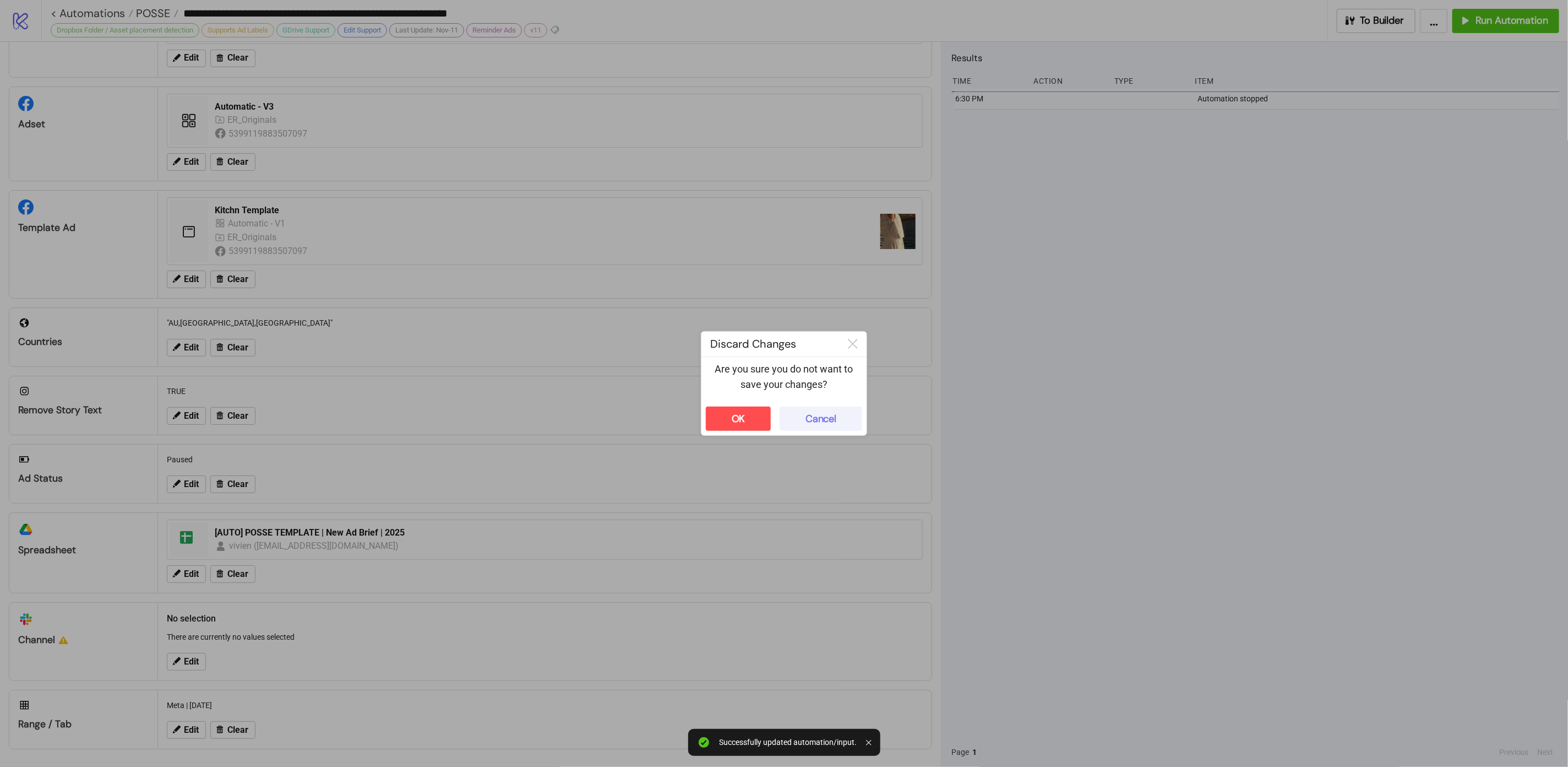
scroll to position [72, 0]
click at [805, 426] on button "Cancel" at bounding box center [821, 419] width 83 height 24
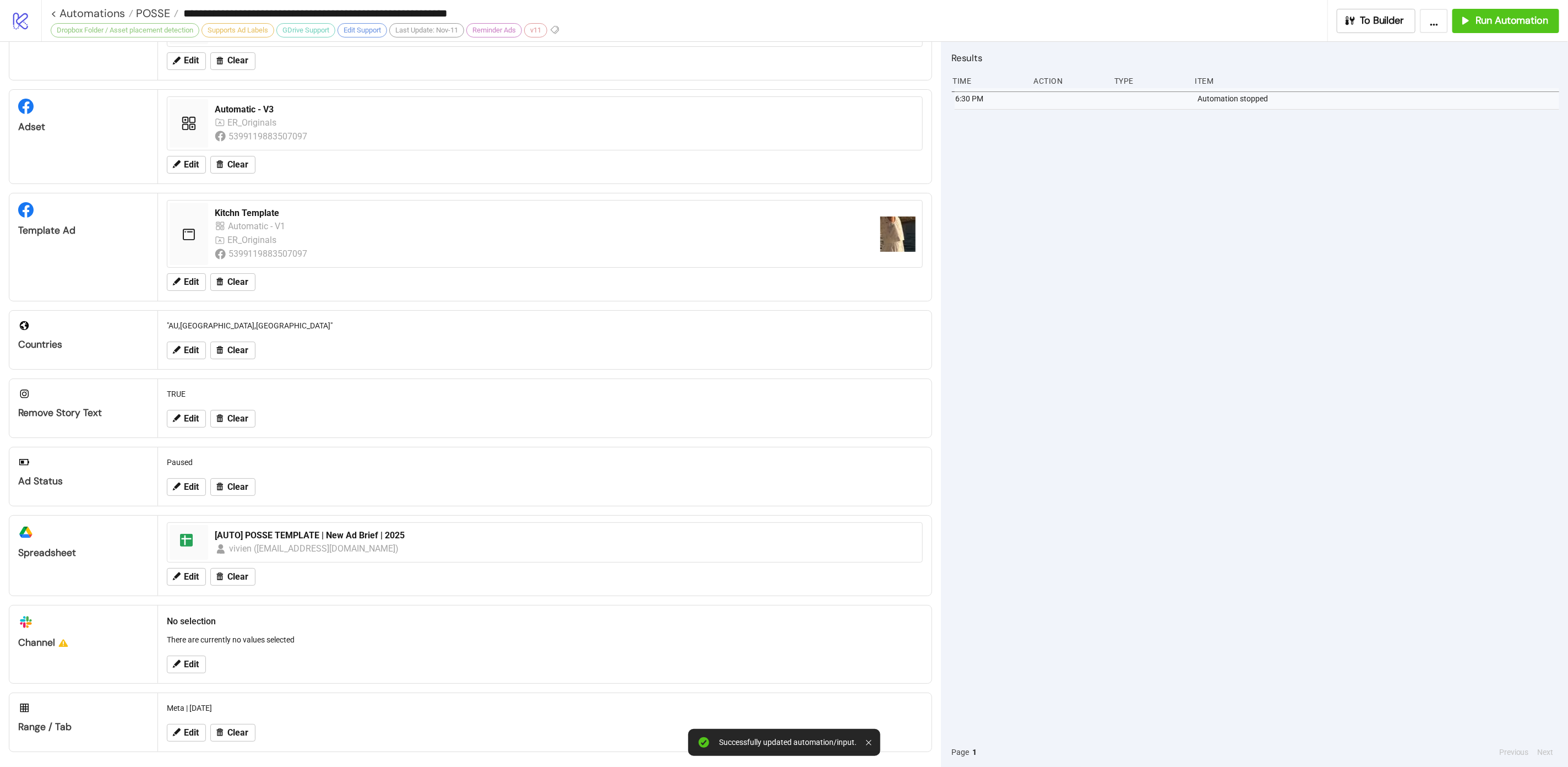
drag, startPoint x: 1259, startPoint y: 315, endPoint x: 1534, endPoint y: 55, distance: 378.5
click at [1271, 308] on div "6:30 PM Automation stopped" at bounding box center [1255, 412] width 607 height 649
click at [1539, 21] on span "Run Automation" at bounding box center [1512, 20] width 72 height 13
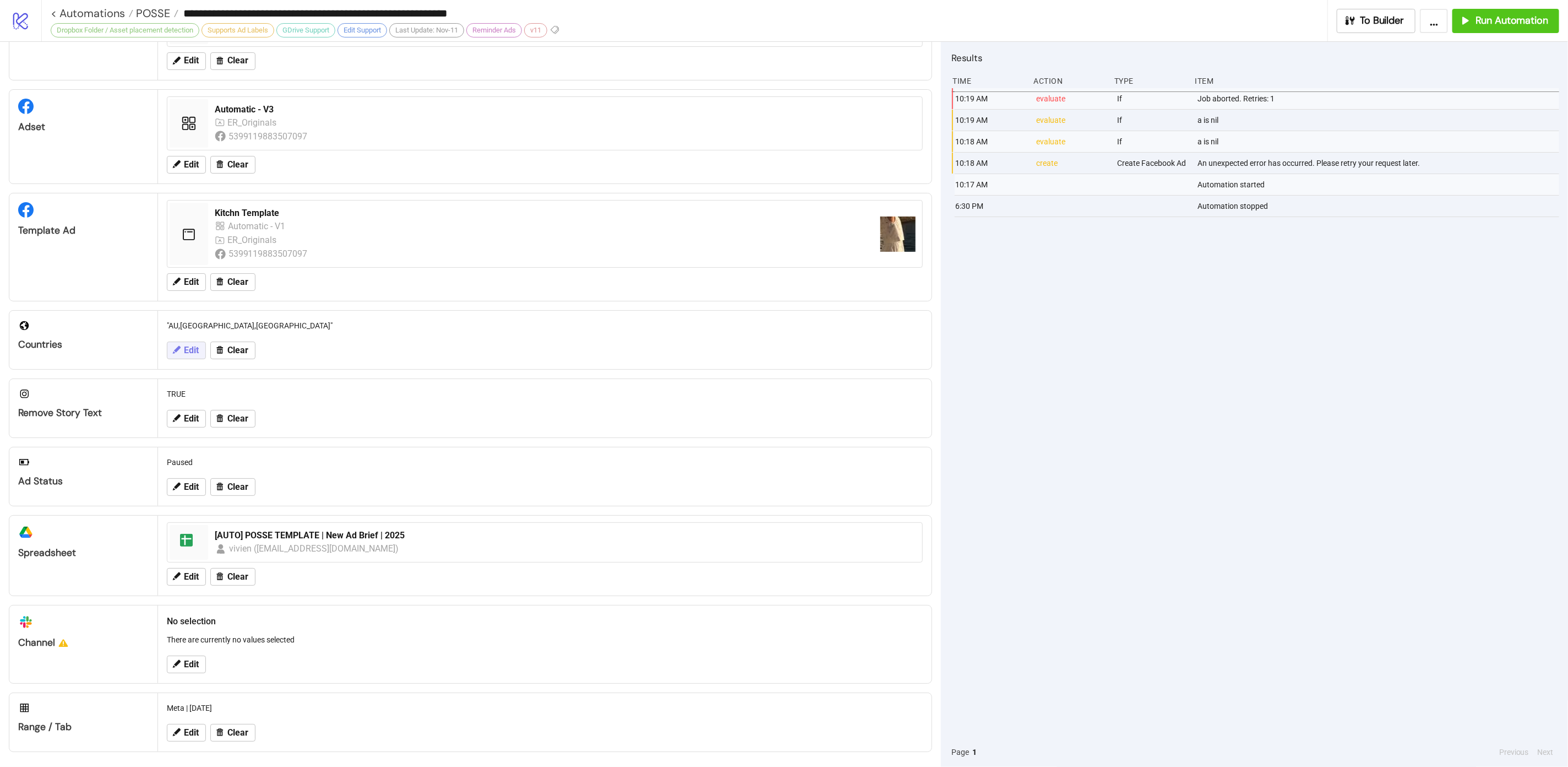
click at [174, 353] on icon at bounding box center [175, 349] width 10 height 10
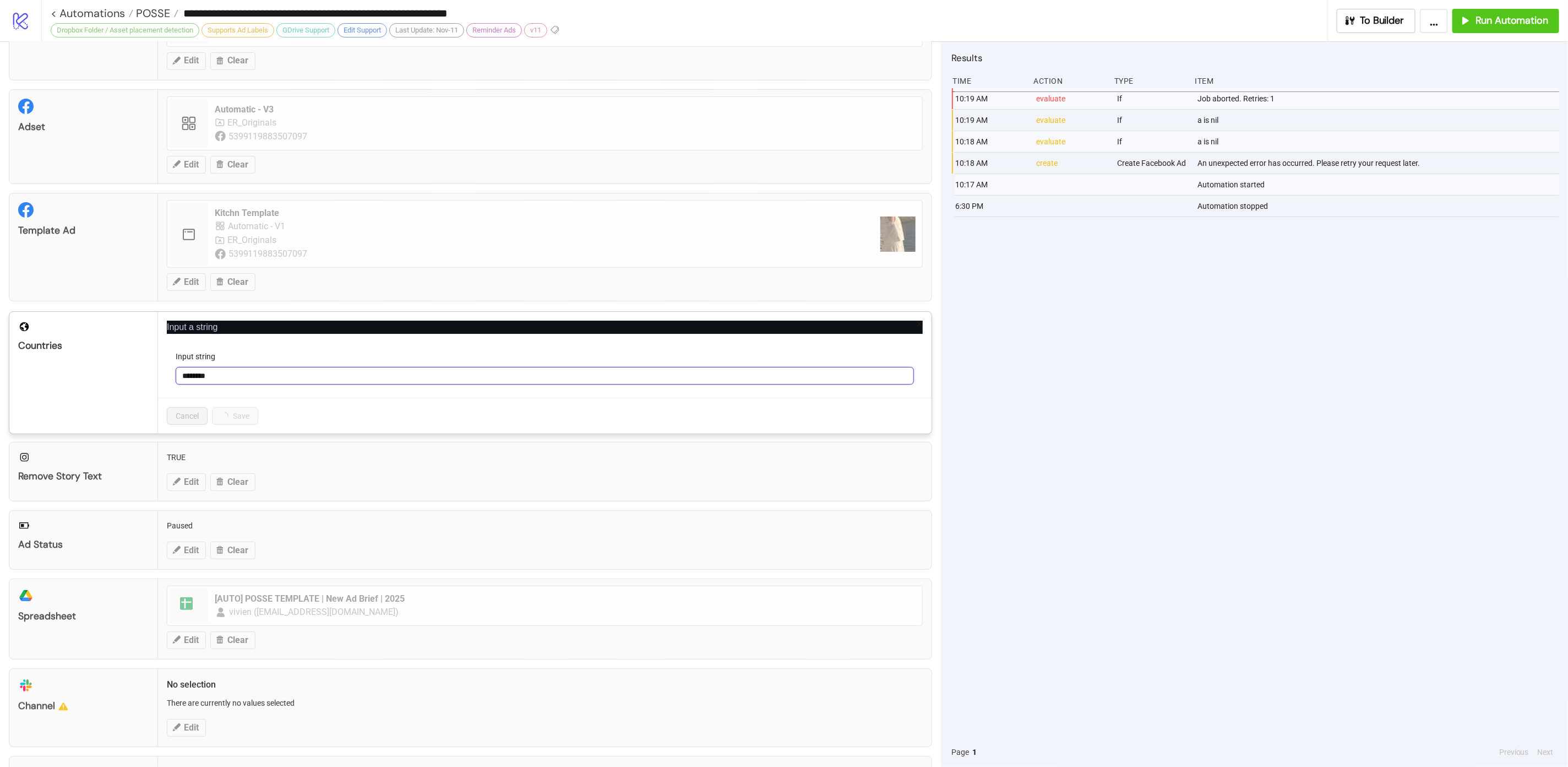
drag, startPoint x: 253, startPoint y: 367, endPoint x: 255, endPoint y: 378, distance: 11.2
click at [253, 370] on input "********" at bounding box center [544, 375] width 738 height 18
click at [255, 378] on input "********" at bounding box center [544, 375] width 738 height 18
type input "*"
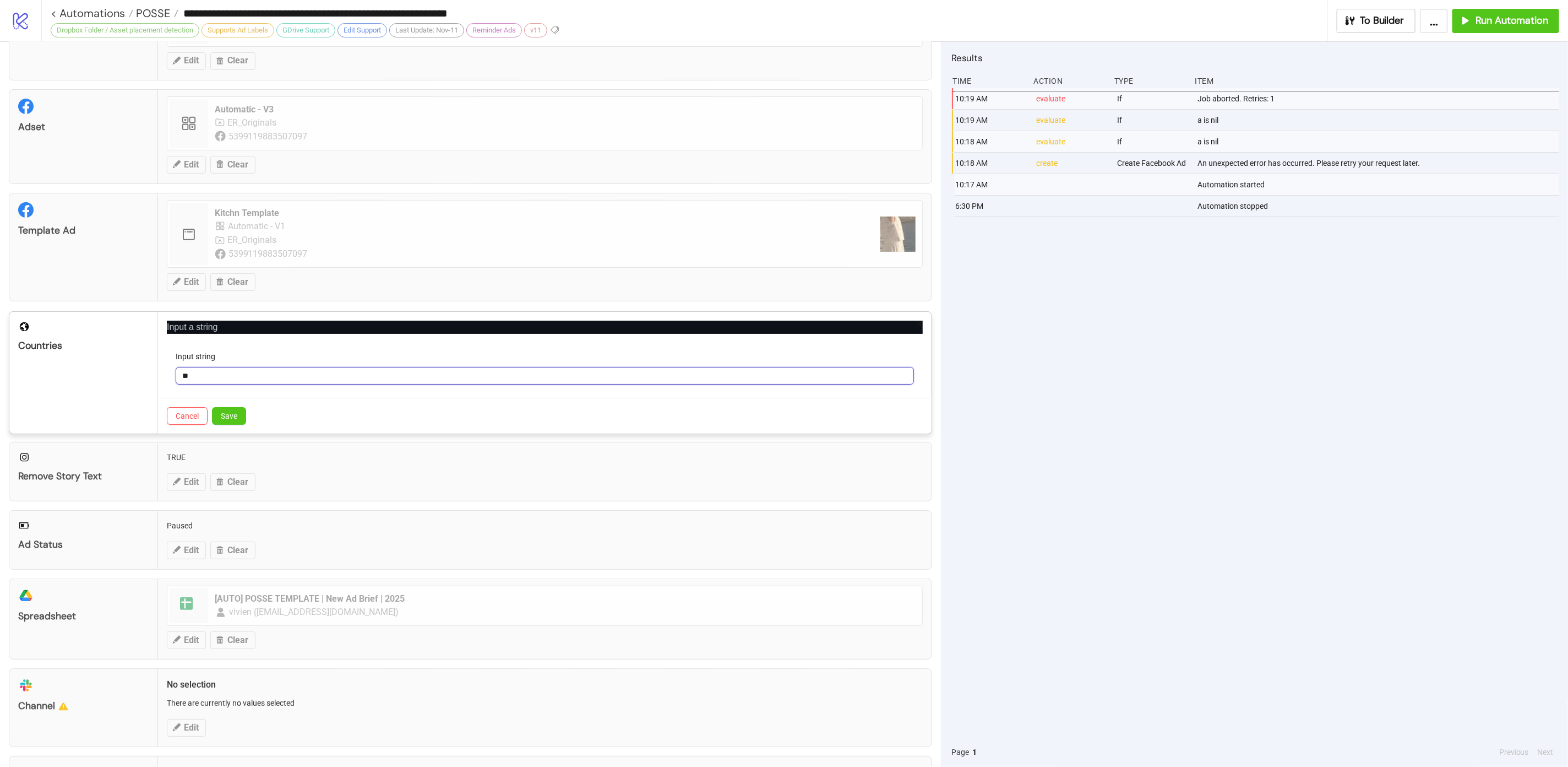
type input "*"
type input "**"
click at [233, 418] on span "Save" at bounding box center [229, 415] width 17 height 8
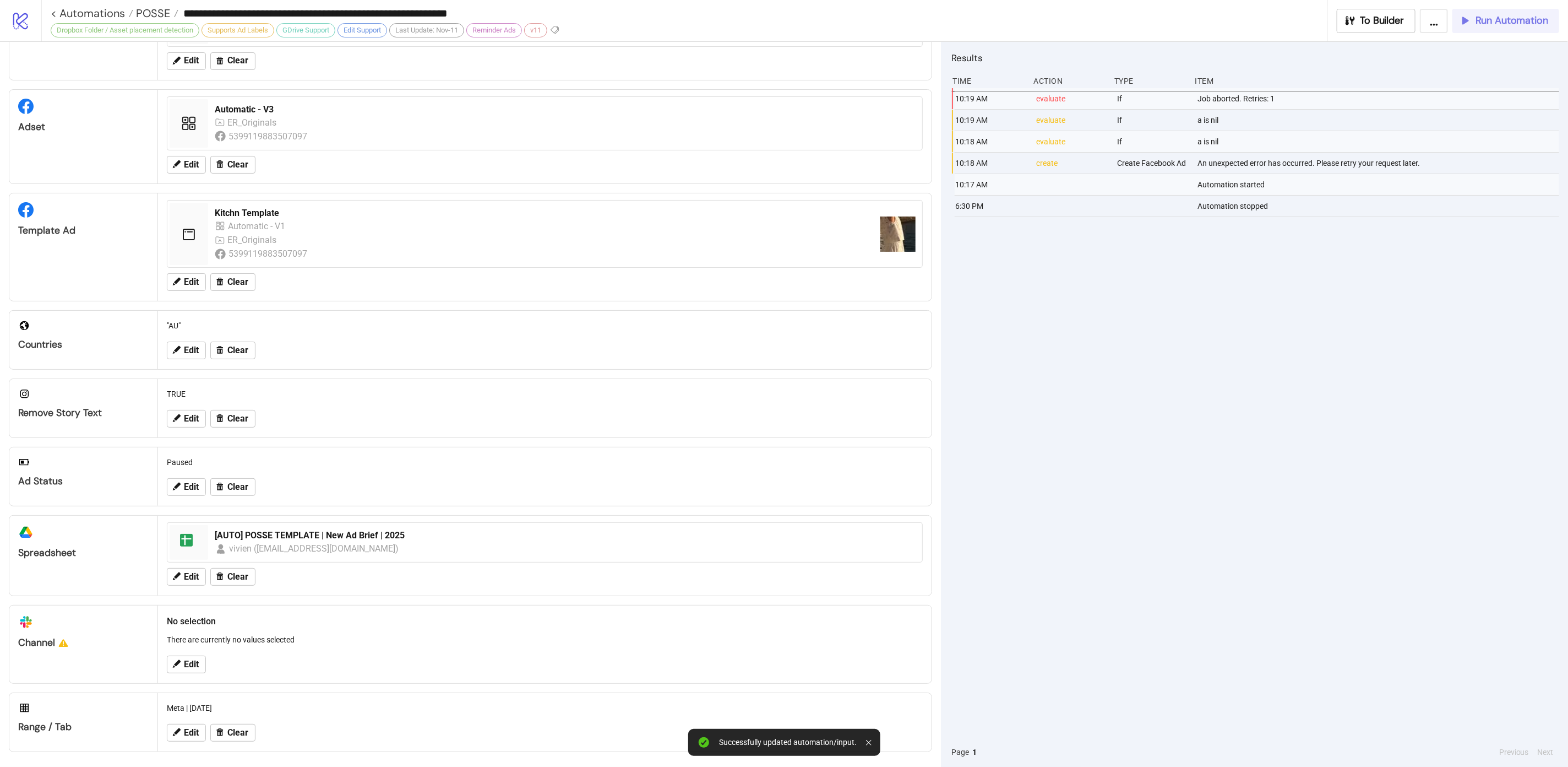
click at [1531, 28] on button "Run Automation" at bounding box center [1506, 20] width 107 height 24
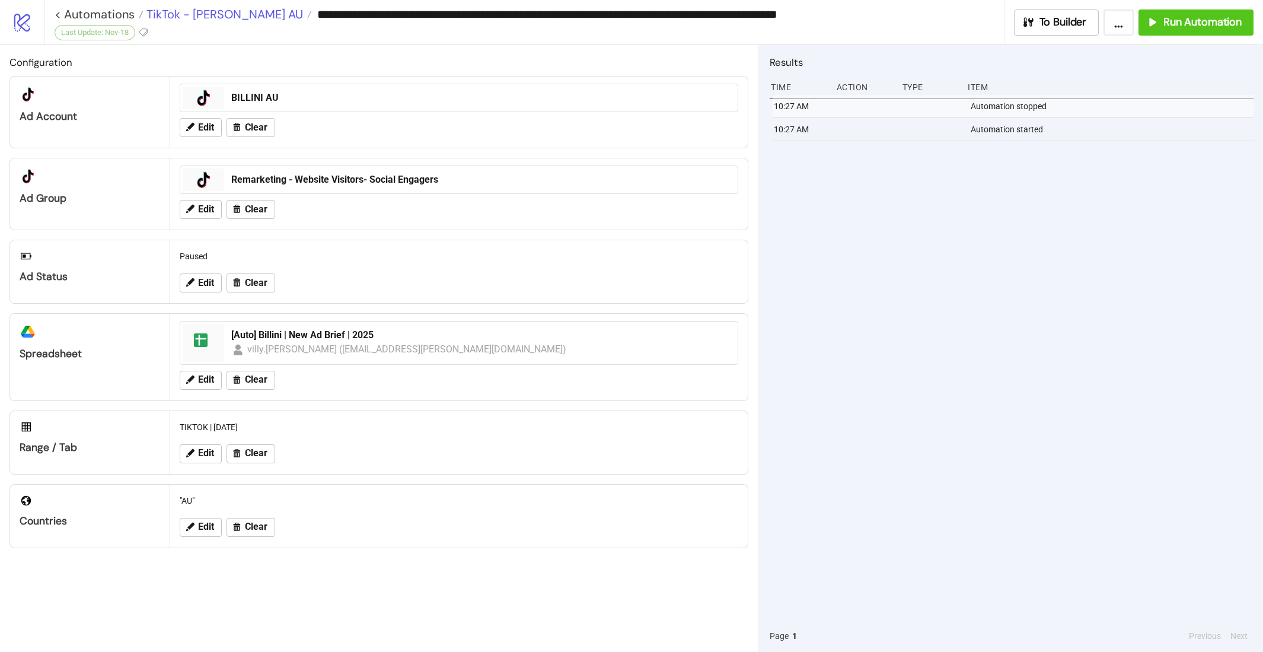
click at [223, 12] on span "TikTok - Leo Lin AU" at bounding box center [224, 14] width 160 height 15
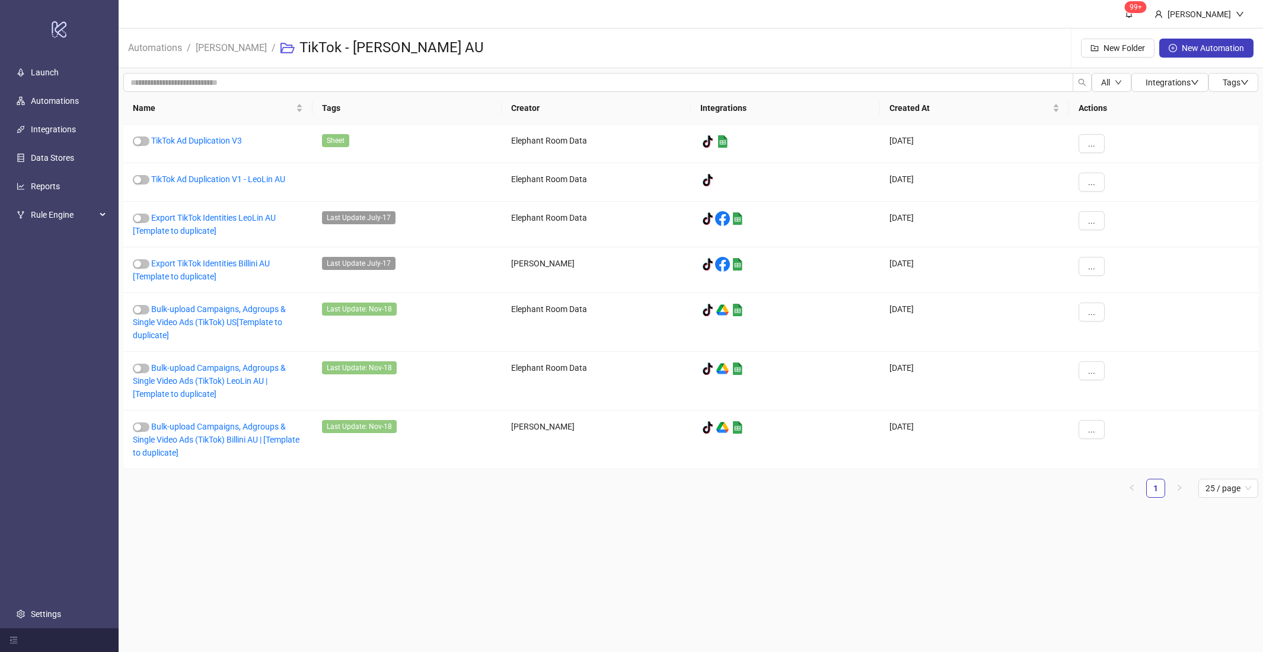
click at [759, 24] on header "99+ Hanna" at bounding box center [691, 14] width 1145 height 28
click at [359, 595] on main "99+ Hanna Automations / Leo Lin / TikTok - Leo Lin AU New Folder New Automation…" at bounding box center [691, 326] width 1145 height 652
click at [214, 429] on link "Bulk-upload Campaigns, Adgroups & Single Video Ads (TikTok) Billini AU | [Templ…" at bounding box center [216, 440] width 167 height 36
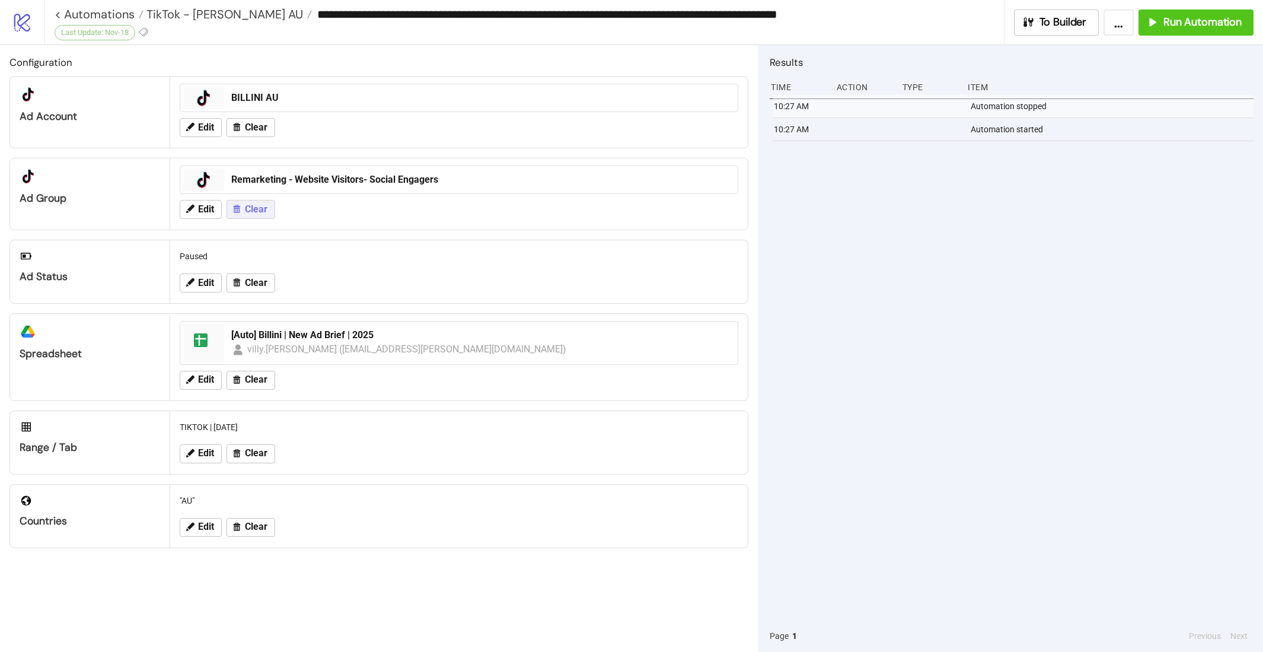
click at [247, 211] on span "Clear" at bounding box center [256, 209] width 23 height 11
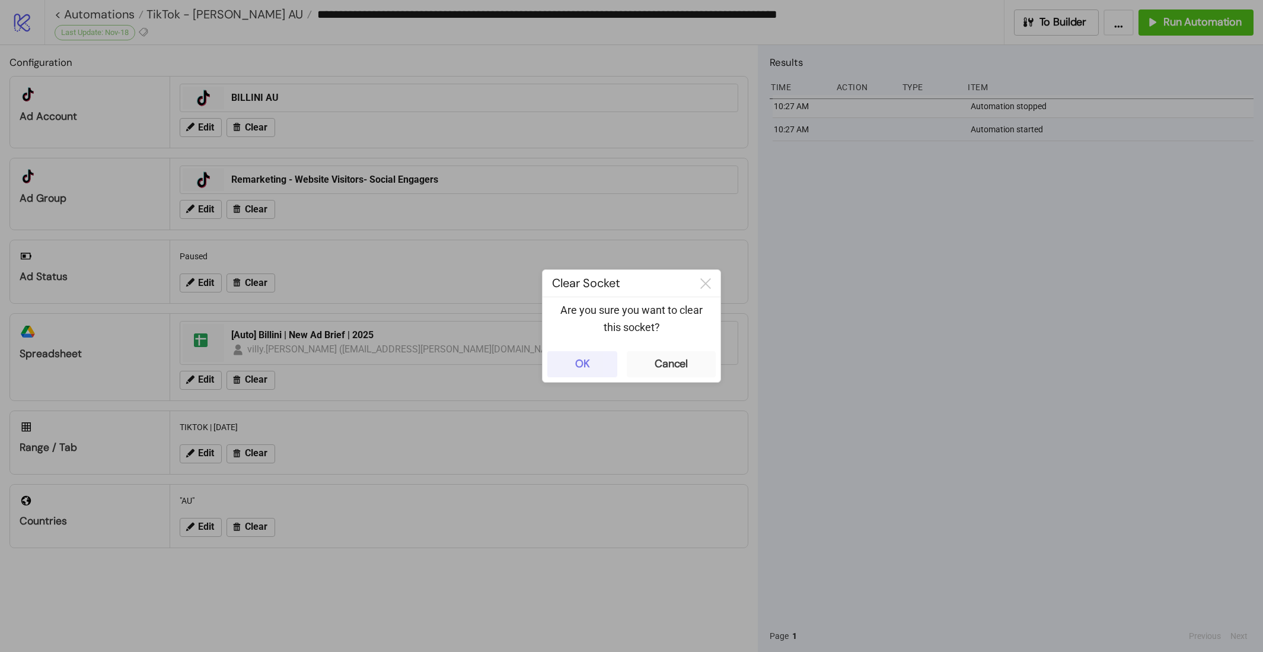
click at [594, 362] on button "OK" at bounding box center [582, 364] width 70 height 26
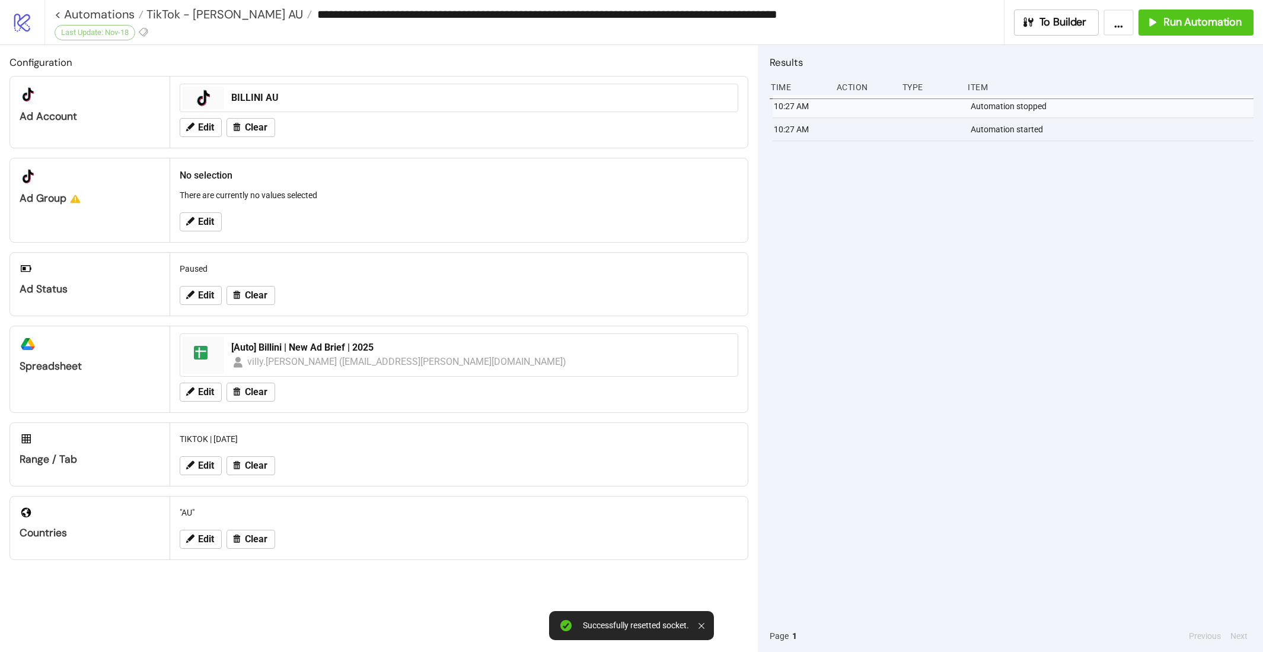
click at [206, 211] on div "Edit" at bounding box center [459, 221] width 568 height 31
click at [206, 221] on span "Edit" at bounding box center [206, 221] width 16 height 11
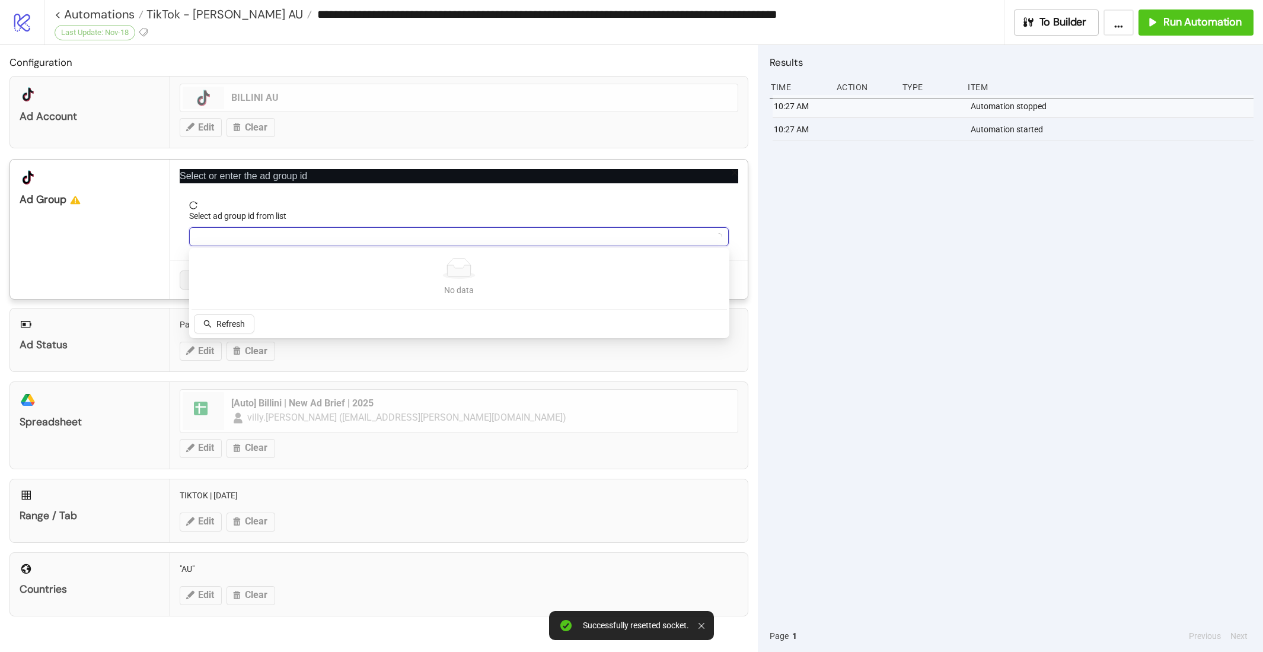
click at [246, 236] on input "Select ad group id from list" at bounding box center [453, 237] width 515 height 18
click at [216, 323] on span "Refresh" at bounding box center [230, 323] width 28 height 9
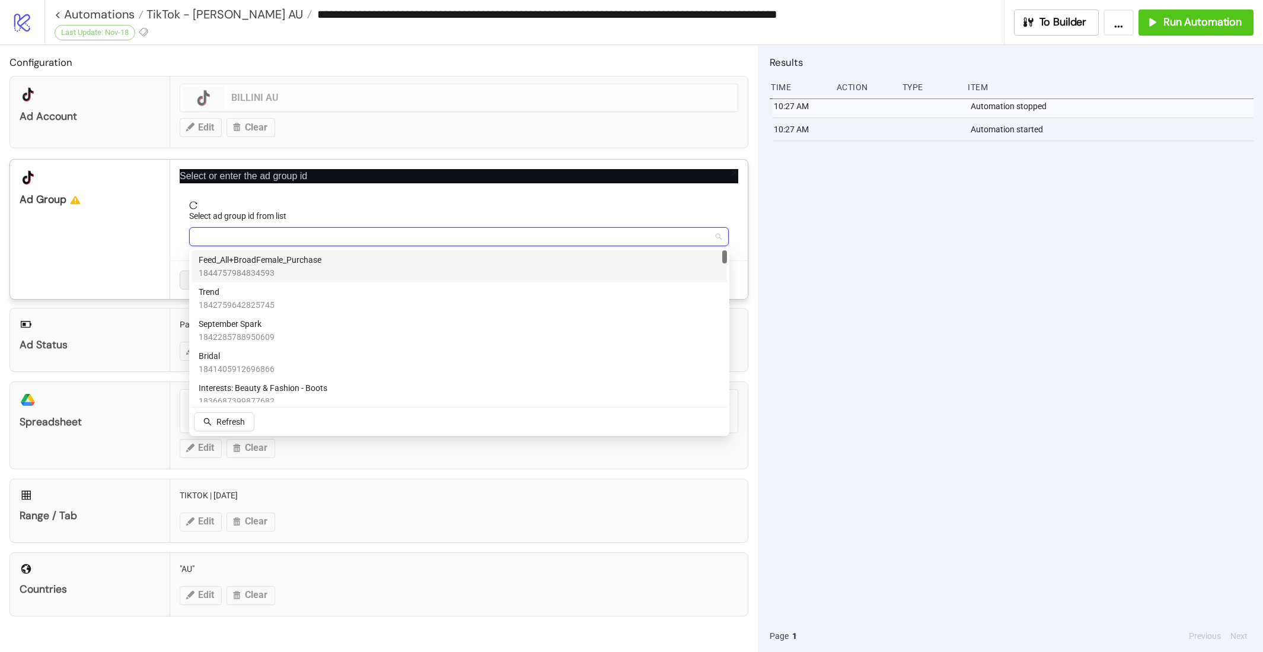
click at [308, 237] on input "Select ad group id from list" at bounding box center [453, 237] width 515 height 18
paste input "**********"
type input "**********"
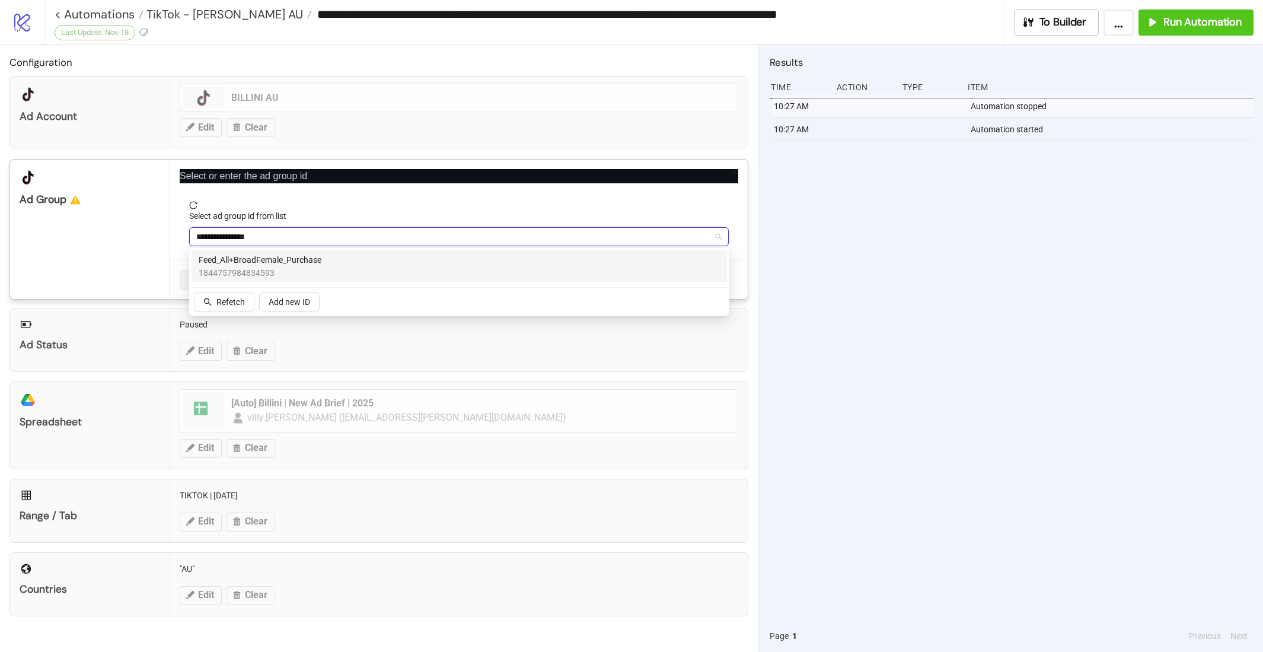
click at [296, 265] on span "Feed_All+BroadFemale_Purchase" at bounding box center [260, 259] width 123 height 13
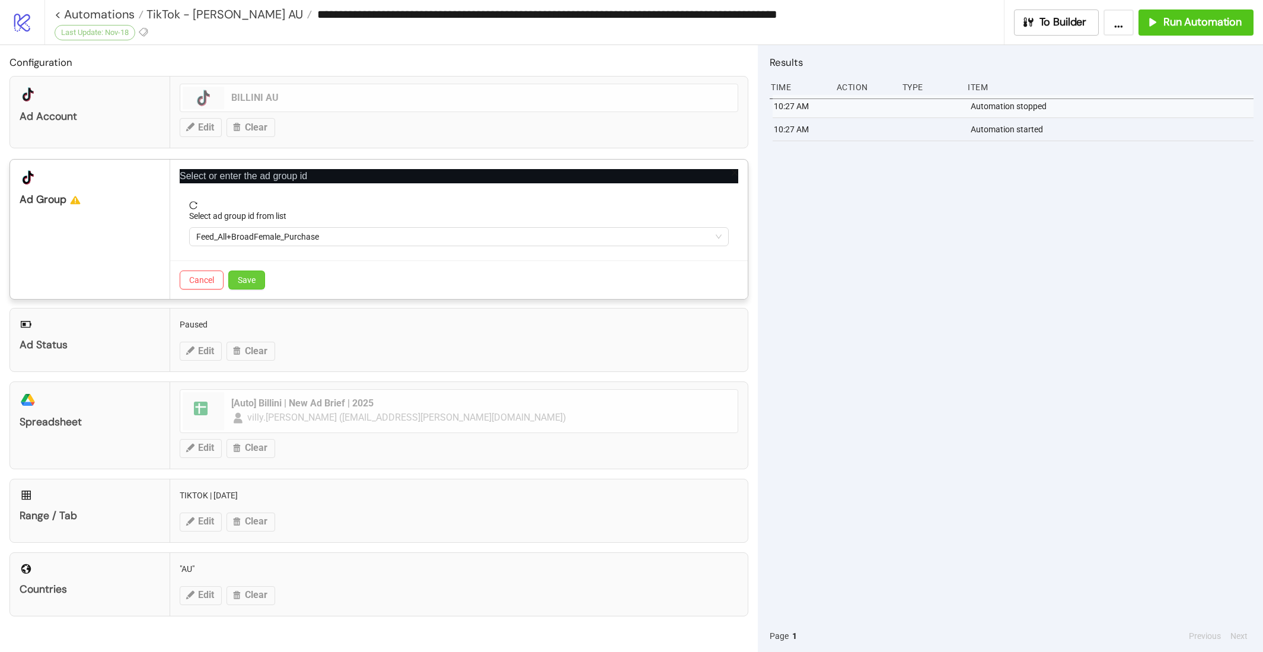
click at [252, 276] on span "Save" at bounding box center [247, 279] width 18 height 9
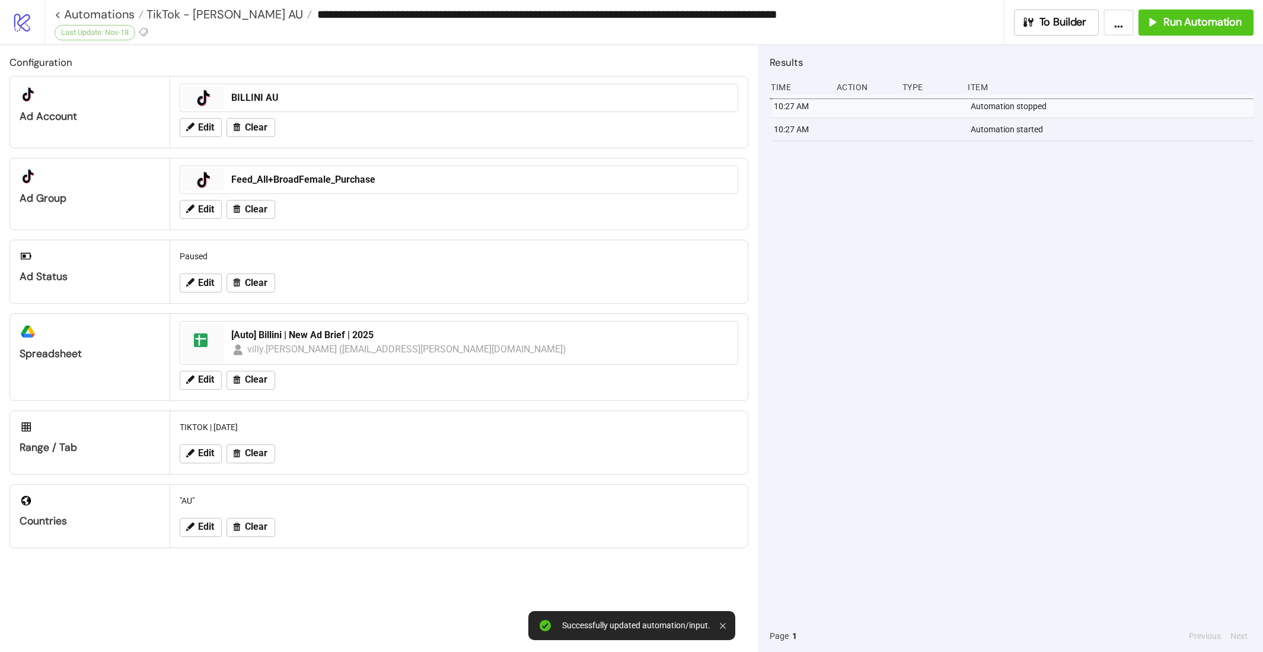
drag, startPoint x: 1123, startPoint y: 174, endPoint x: 1207, endPoint y: 58, distance: 143.6
click at [1133, 157] on div "10:27 AM Automation stopped 10:27 AM Automation started" at bounding box center [1012, 357] width 484 height 525
click at [1215, 32] on button "Run Automation" at bounding box center [1196, 22] width 115 height 26
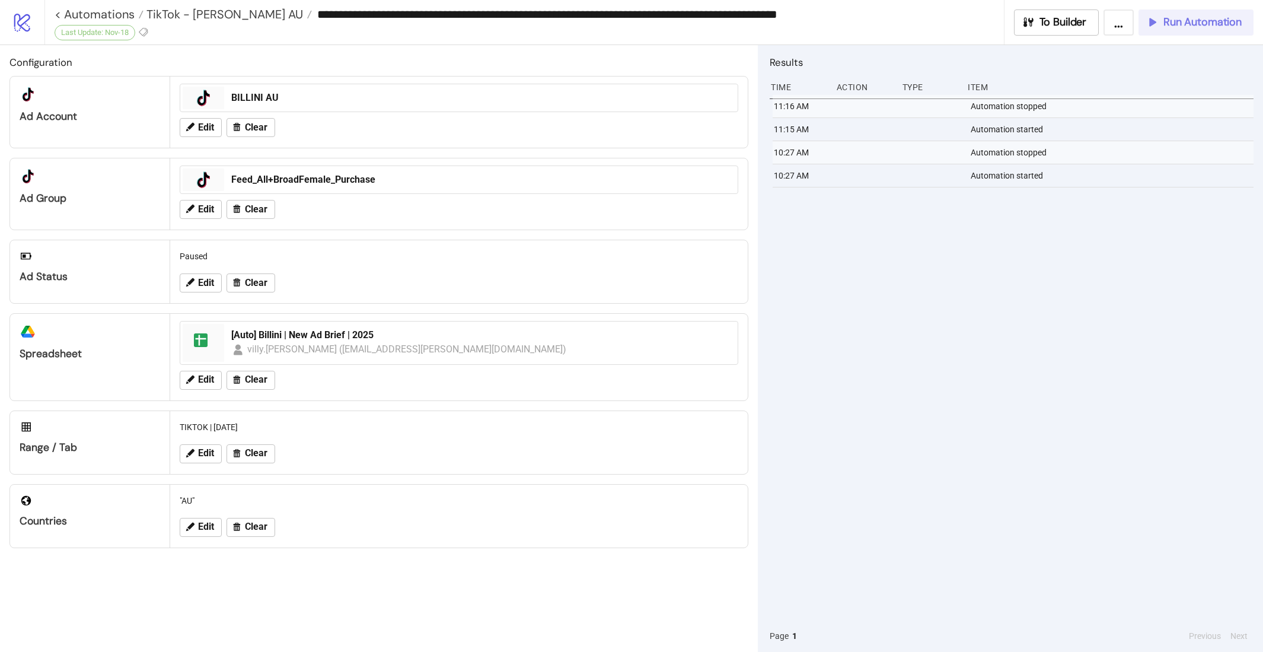
click at [1183, 27] on span "Run Automation" at bounding box center [1203, 22] width 78 height 14
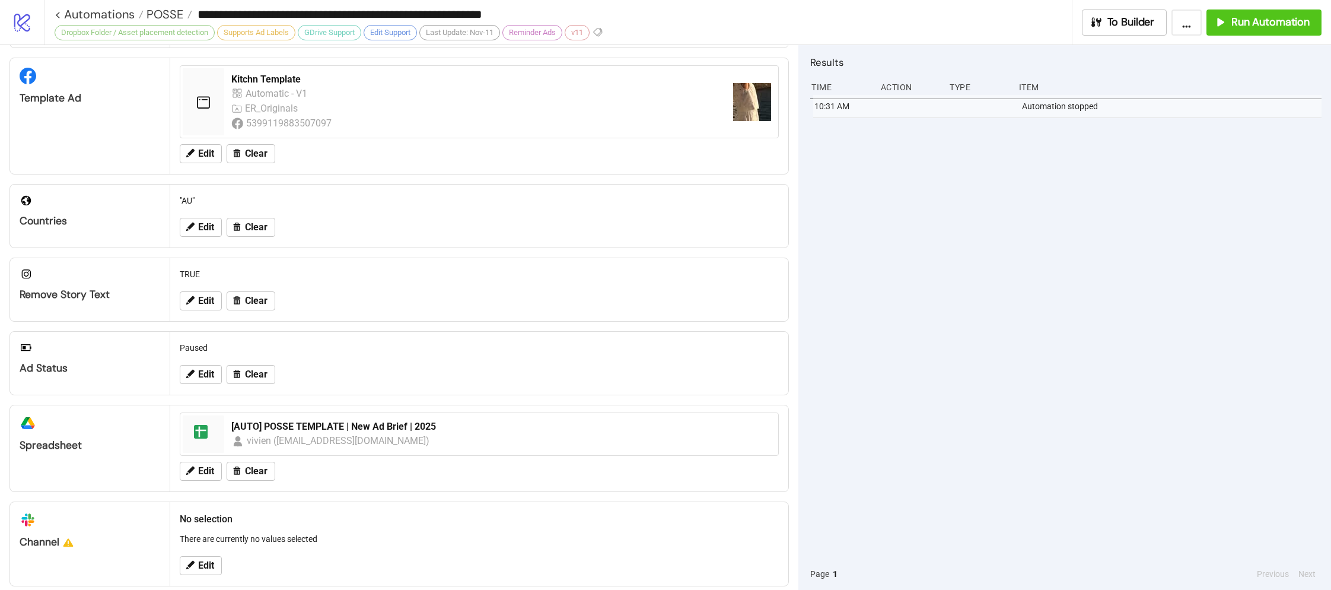
scroll to position [313, 0]
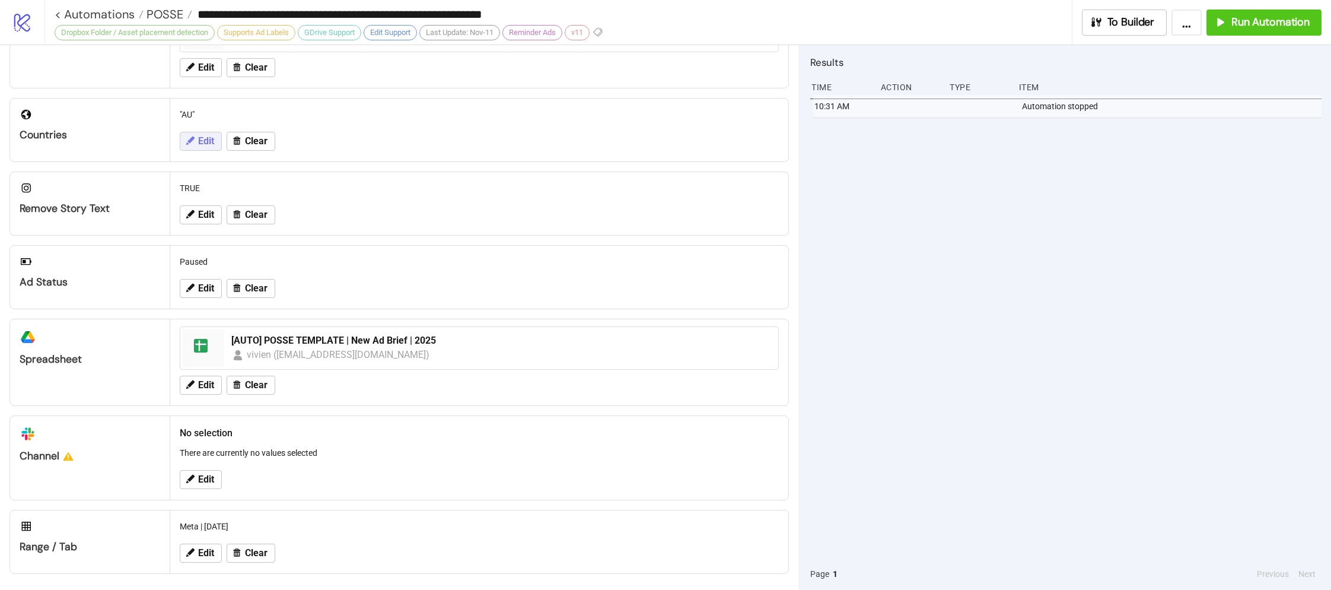
click at [188, 137] on icon at bounding box center [189, 140] width 11 height 11
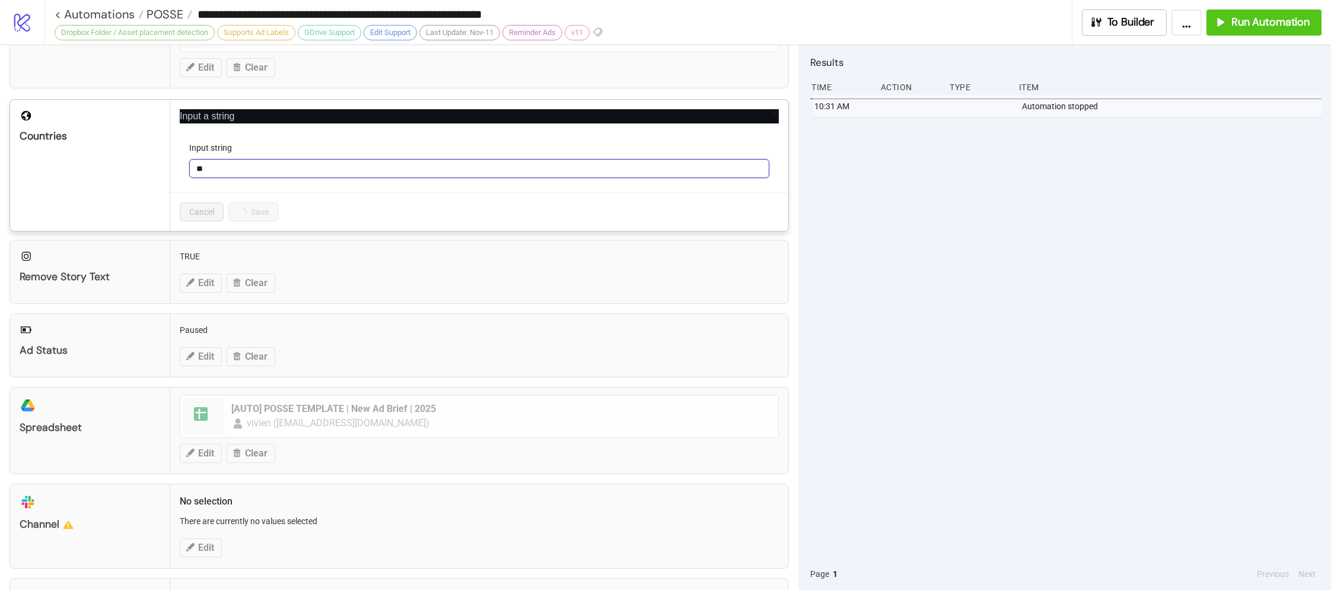
click at [259, 162] on input "**" at bounding box center [479, 168] width 580 height 19
type input "**"
click at [243, 209] on span "Save" at bounding box center [247, 211] width 18 height 9
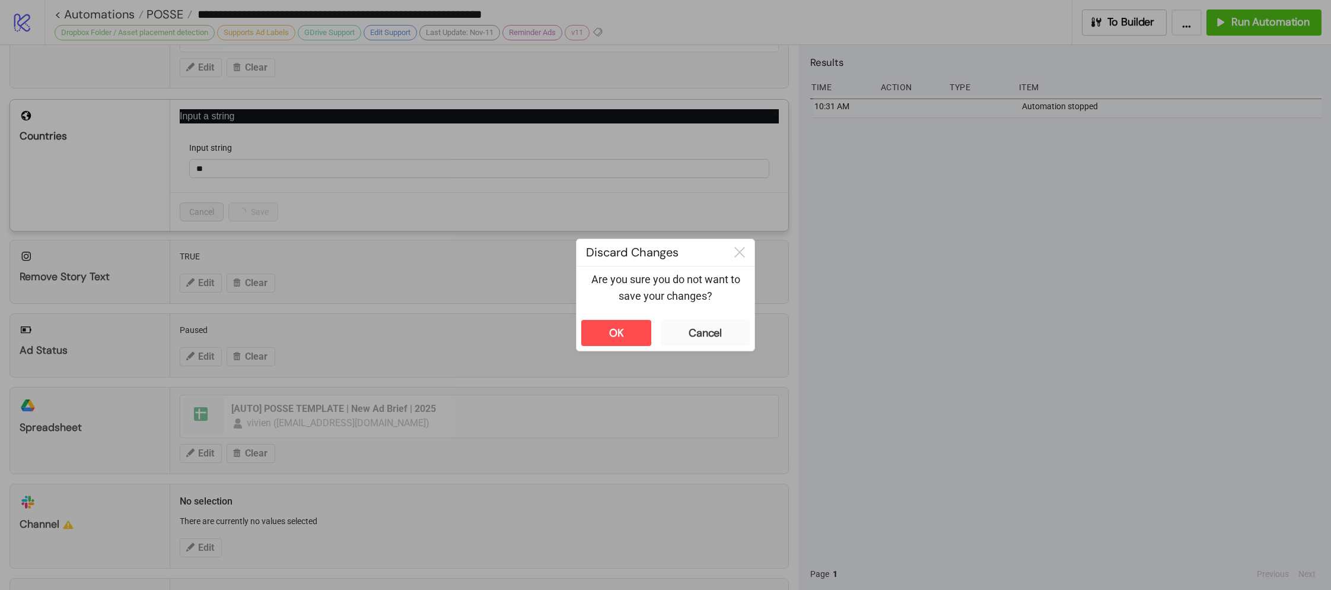
click at [1148, 179] on div "**********" at bounding box center [665, 295] width 1331 height 590
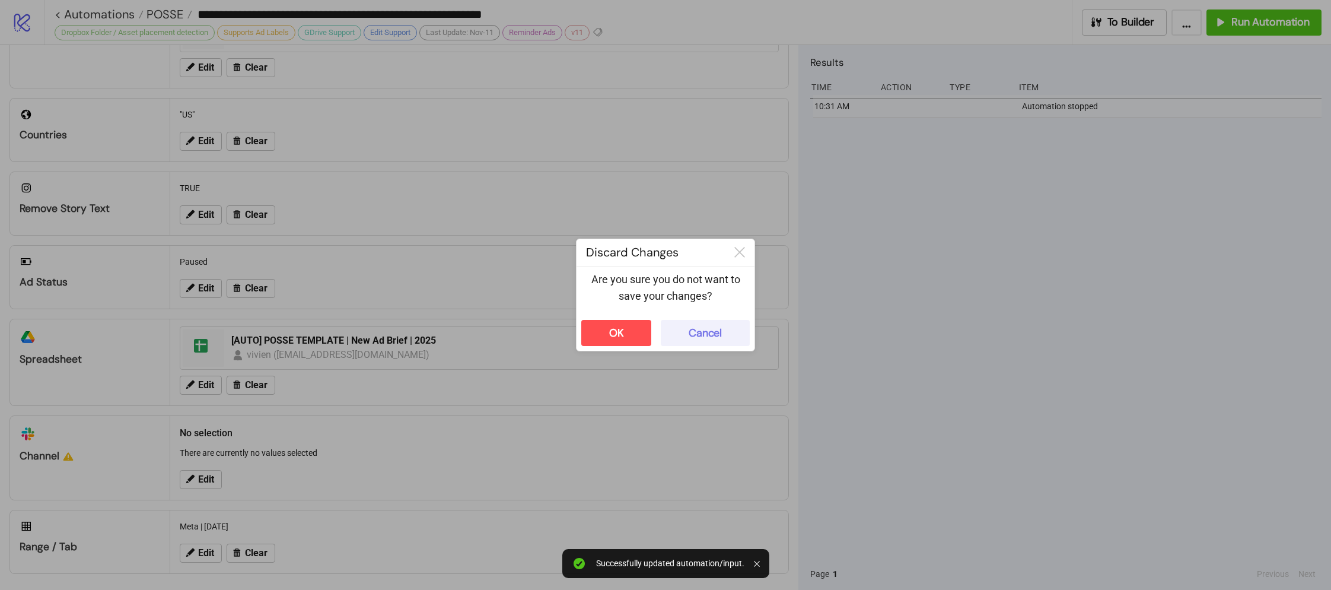
click at [711, 335] on div "Cancel" at bounding box center [705, 333] width 33 height 14
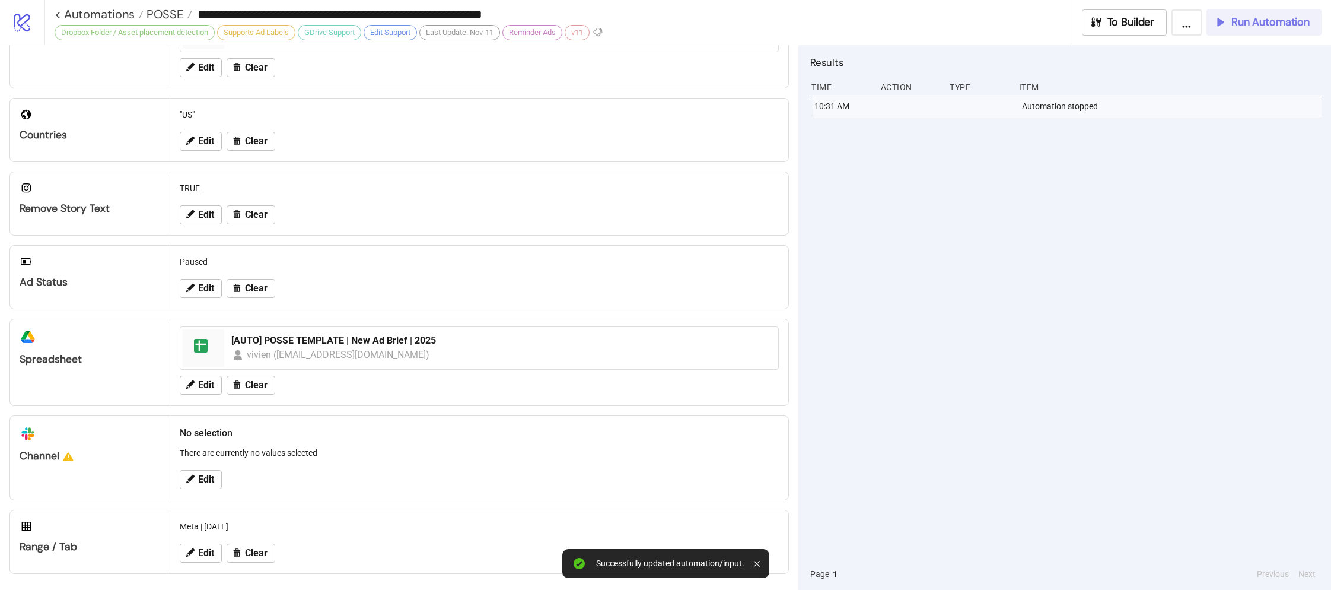
click at [1265, 32] on button "Run Automation" at bounding box center [1263, 22] width 115 height 26
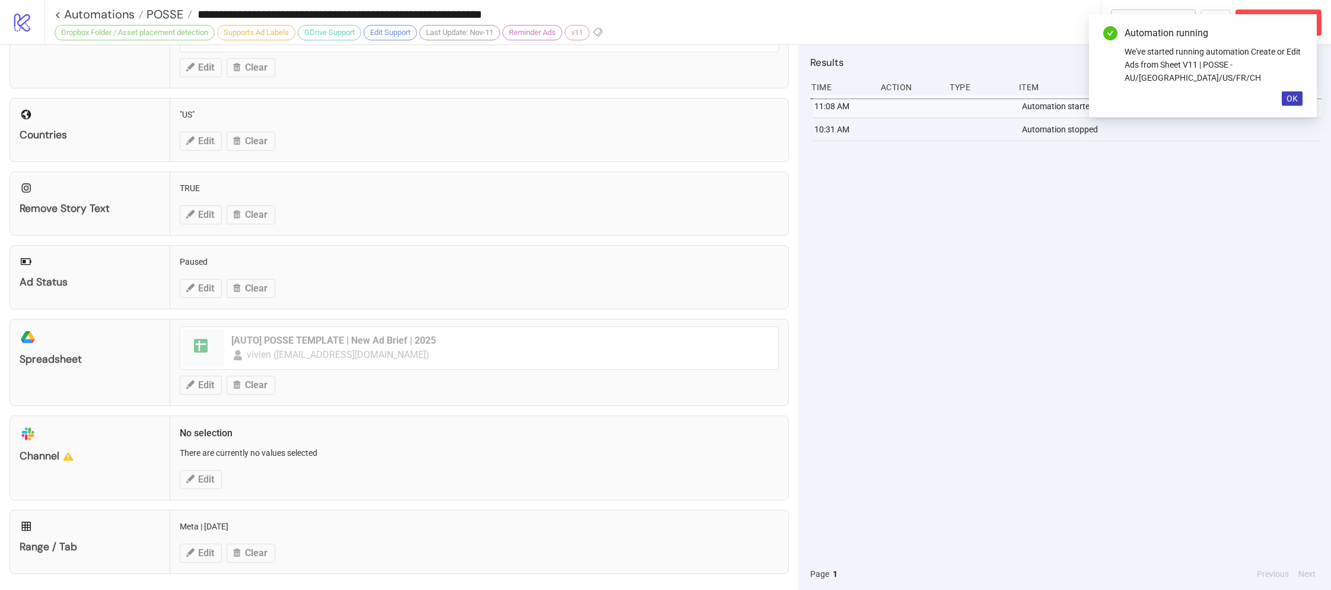
click at [1156, 239] on div "11:08 AM Automation started 10:31 AM Automation stopped" at bounding box center [1065, 326] width 511 height 463
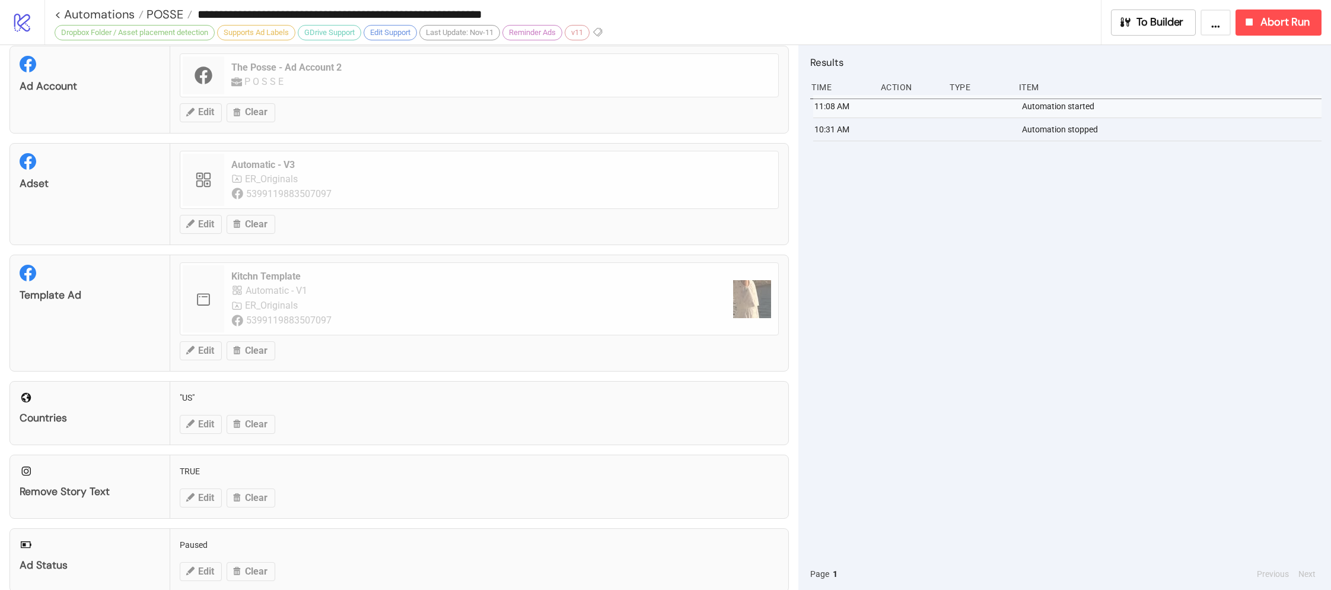
scroll to position [28, 0]
click at [1254, 17] on icon "button" at bounding box center [1249, 21] width 13 height 13
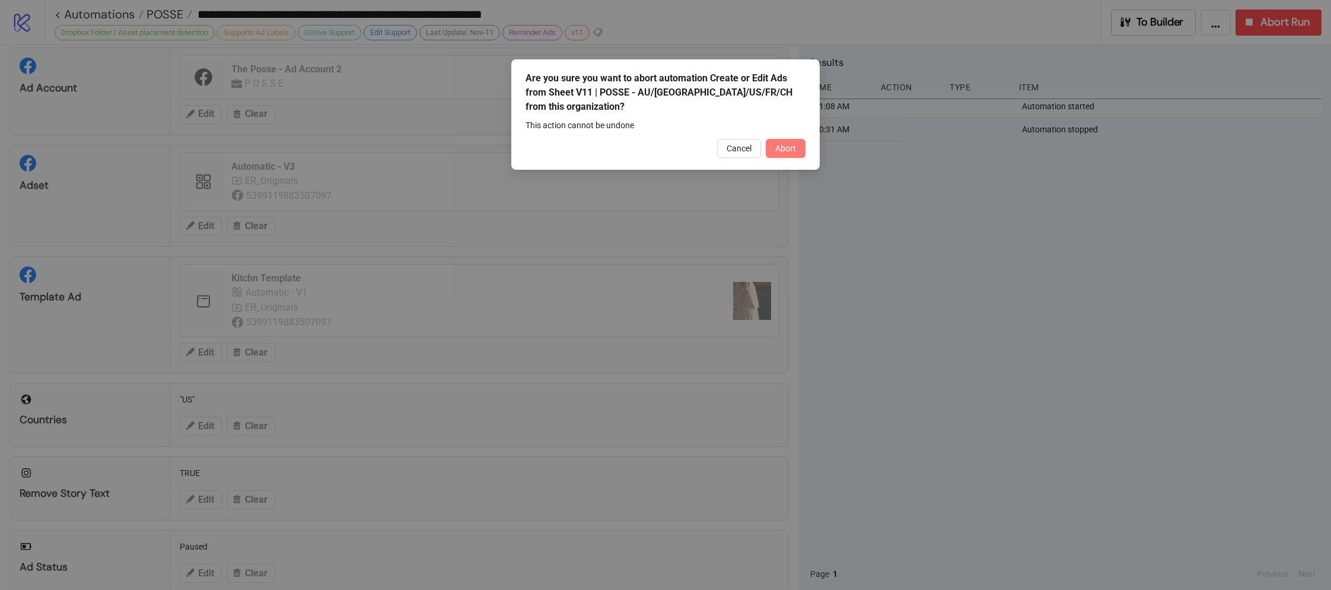
click at [795, 145] on span "Abort" at bounding box center [785, 148] width 21 height 9
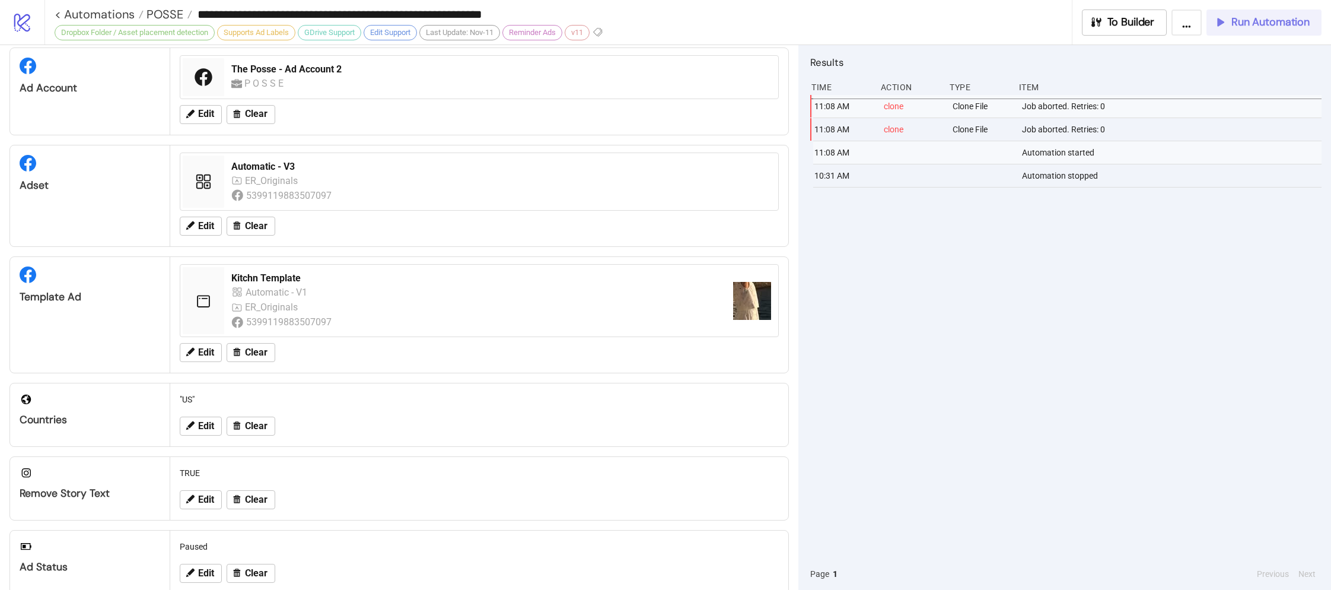
click at [1252, 32] on button "Run Automation" at bounding box center [1263, 22] width 115 height 26
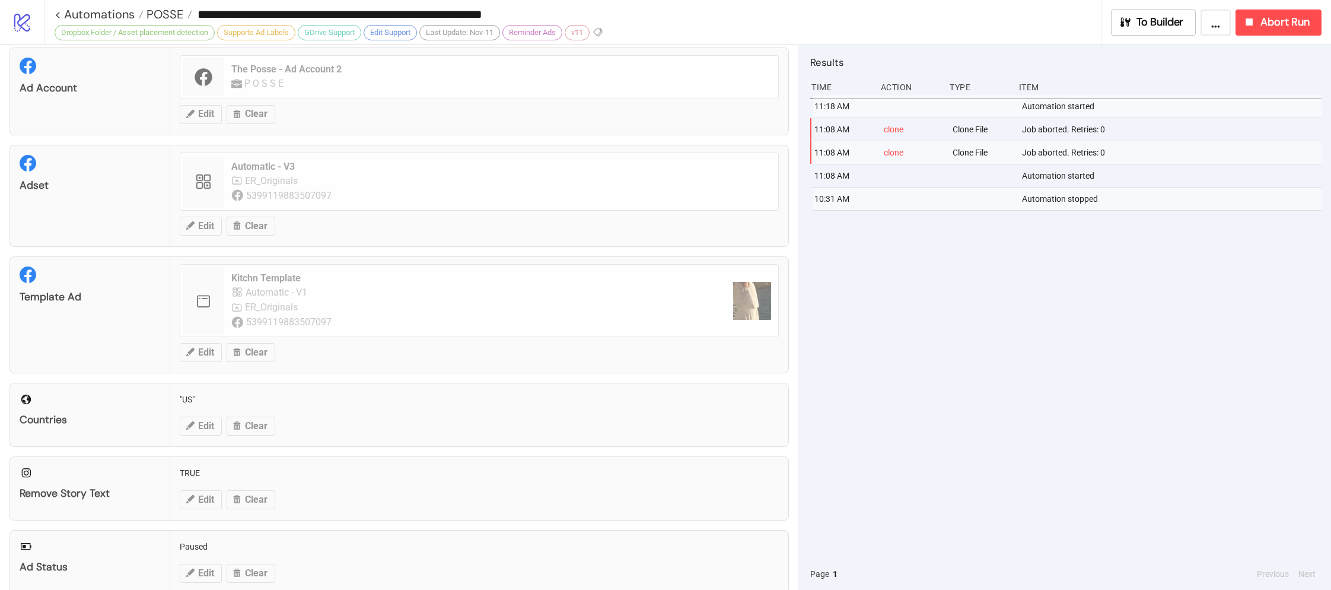
click at [908, 277] on div "11:18 AM Automation started 11:08 AM clone Clone File Job aborted. Retries: 0 1…" at bounding box center [1065, 326] width 511 height 463
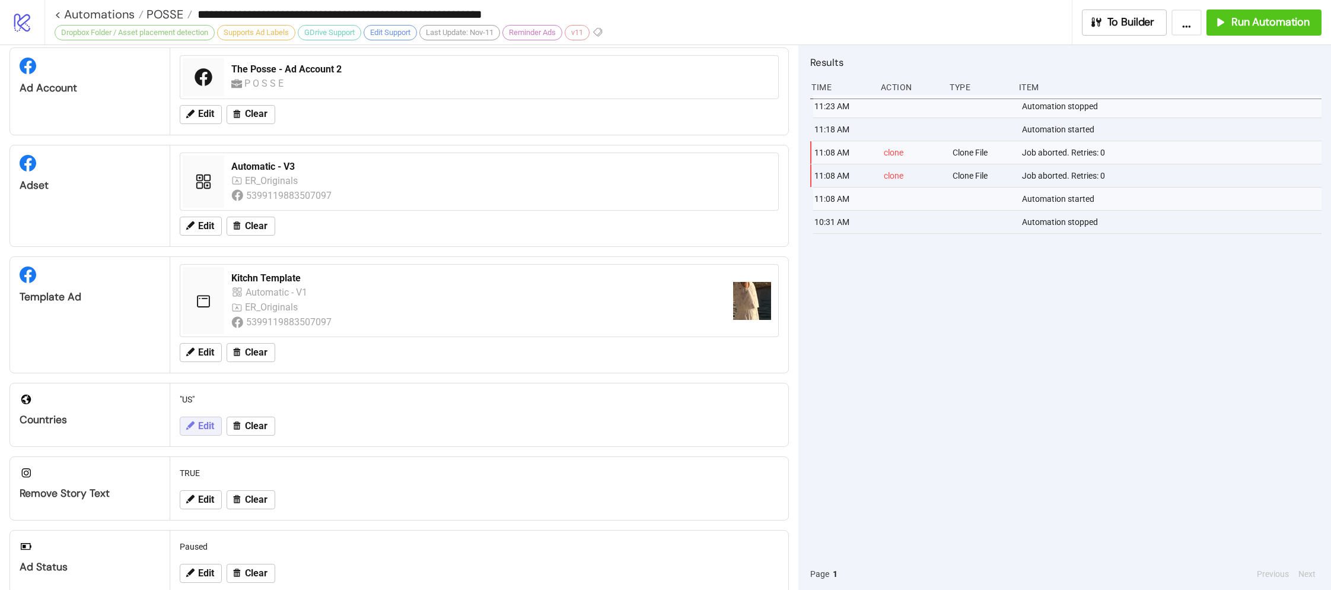
click at [198, 426] on span "Edit" at bounding box center [206, 426] width 16 height 11
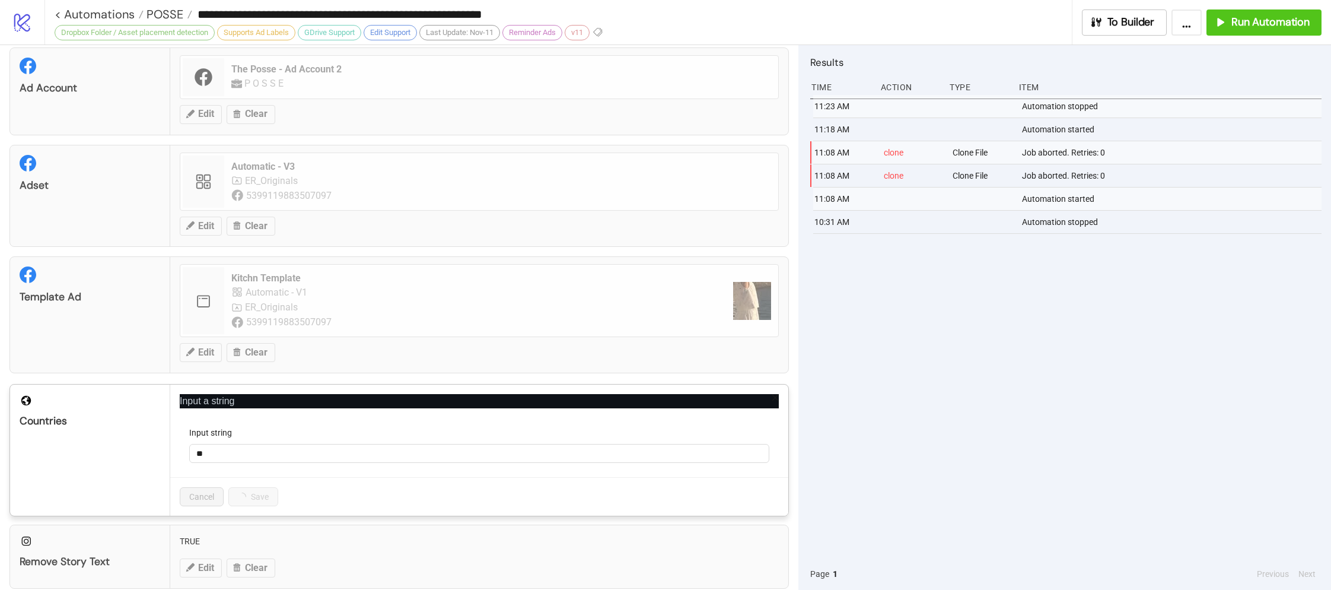
click at [225, 438] on div "Input string" at bounding box center [479, 435] width 580 height 18
click at [224, 442] on div "Input string" at bounding box center [479, 435] width 580 height 18
click at [222, 452] on input "**" at bounding box center [479, 453] width 580 height 19
type input "**"
click at [250, 493] on span "Save" at bounding box center [247, 496] width 18 height 9
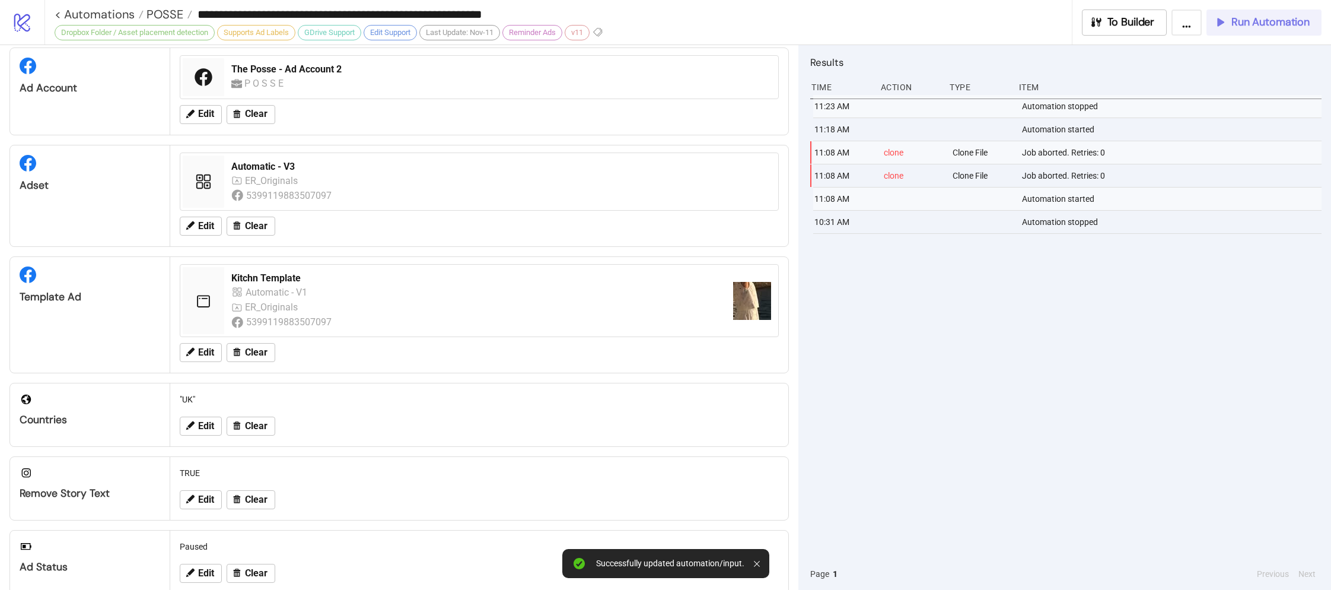
click at [1267, 20] on span "Run Automation" at bounding box center [1270, 22] width 78 height 14
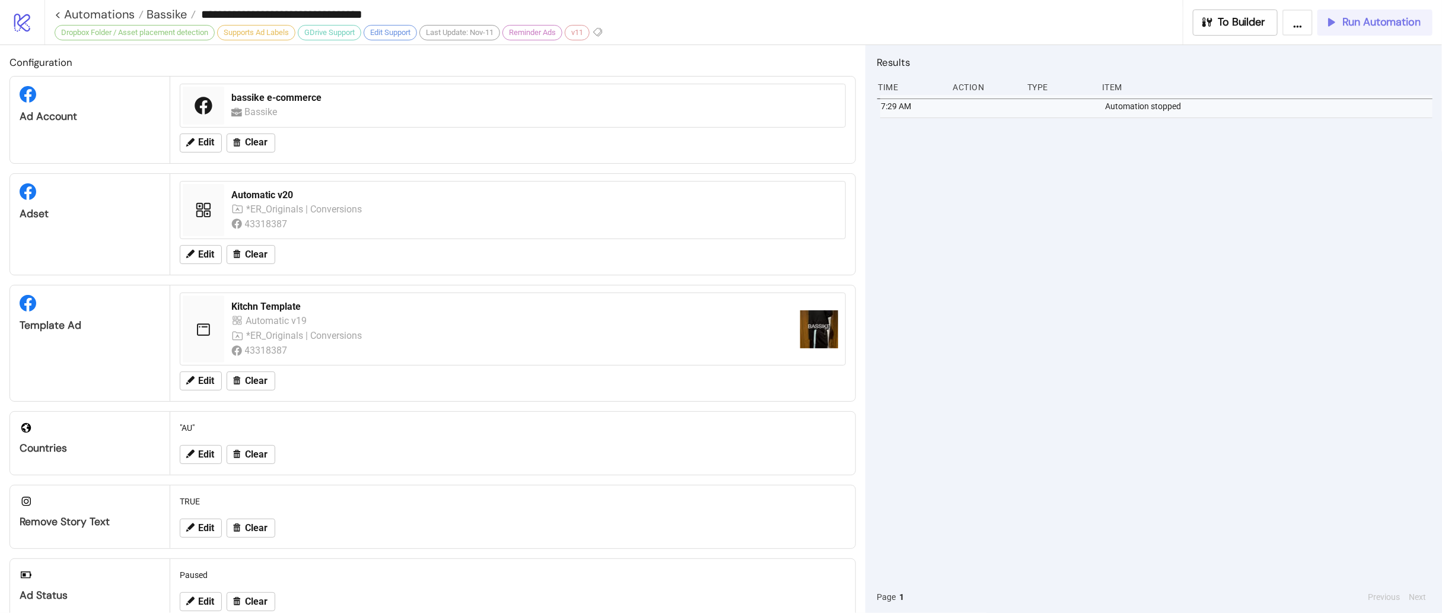
click at [1189, 30] on button "Run Automation" at bounding box center [1374, 22] width 115 height 26
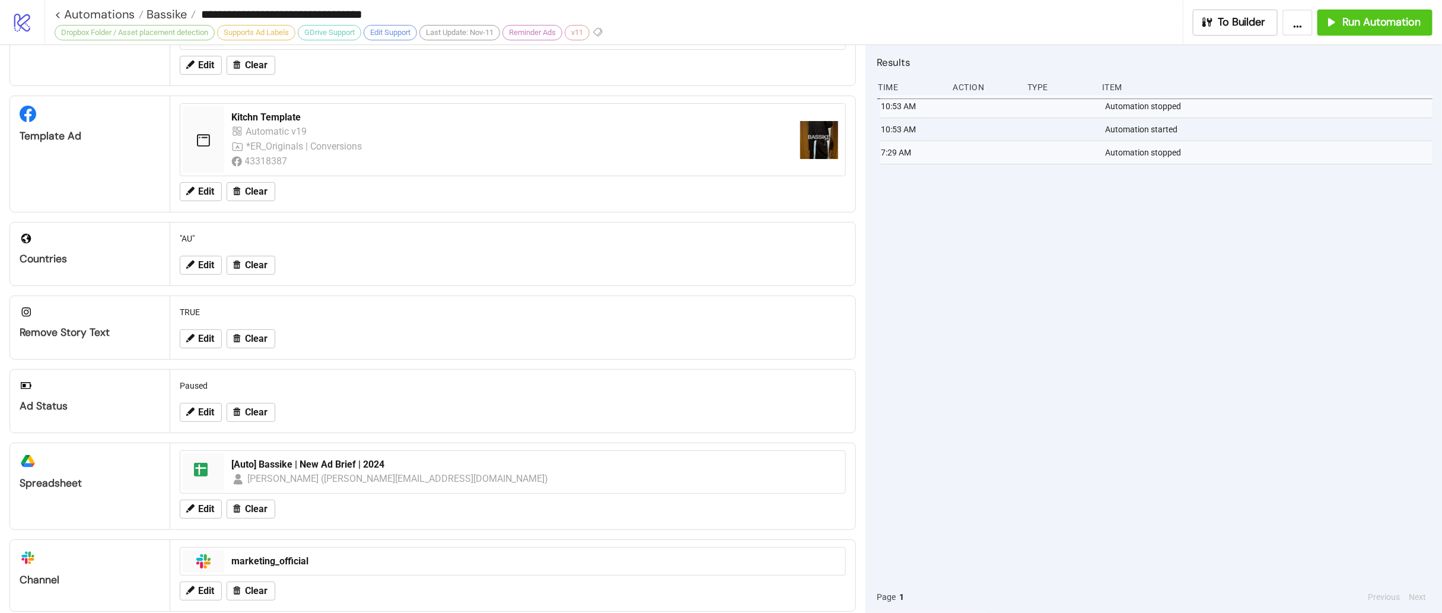
scroll to position [290, 0]
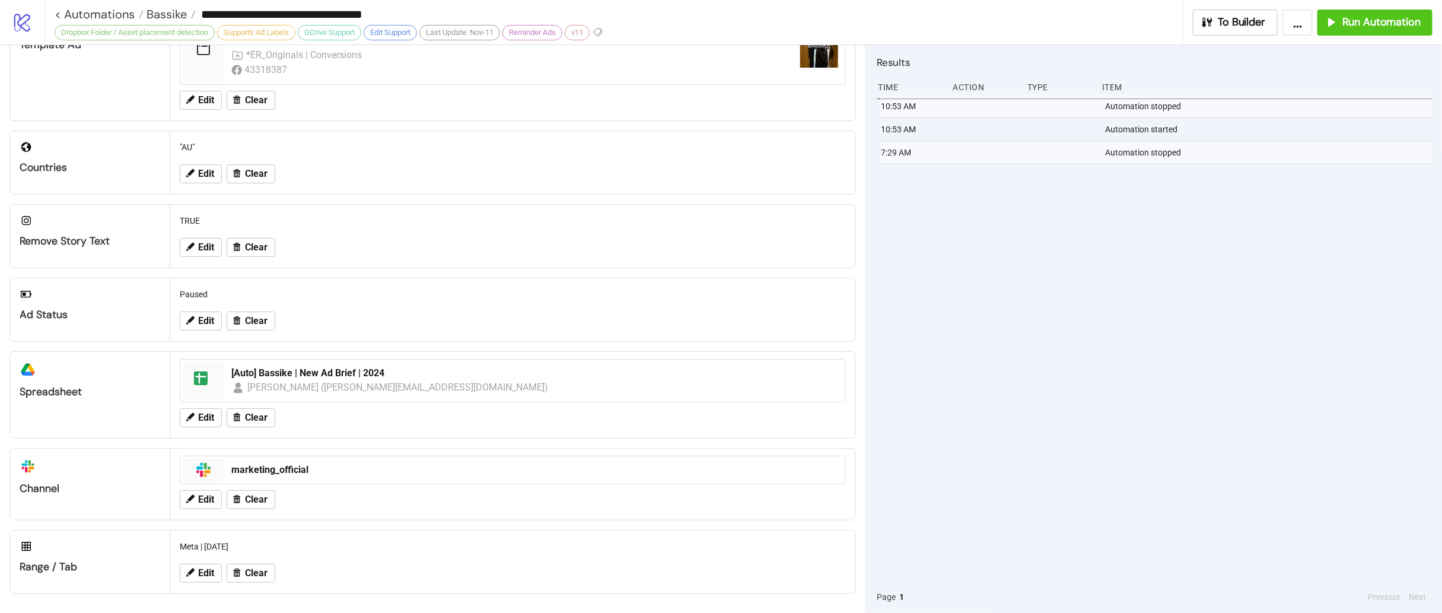
click at [990, 366] on div "10:53 AM Automation stopped 10:53 AM Automation started 7:29 AM Automation stop…" at bounding box center [1154, 338] width 555 height 486
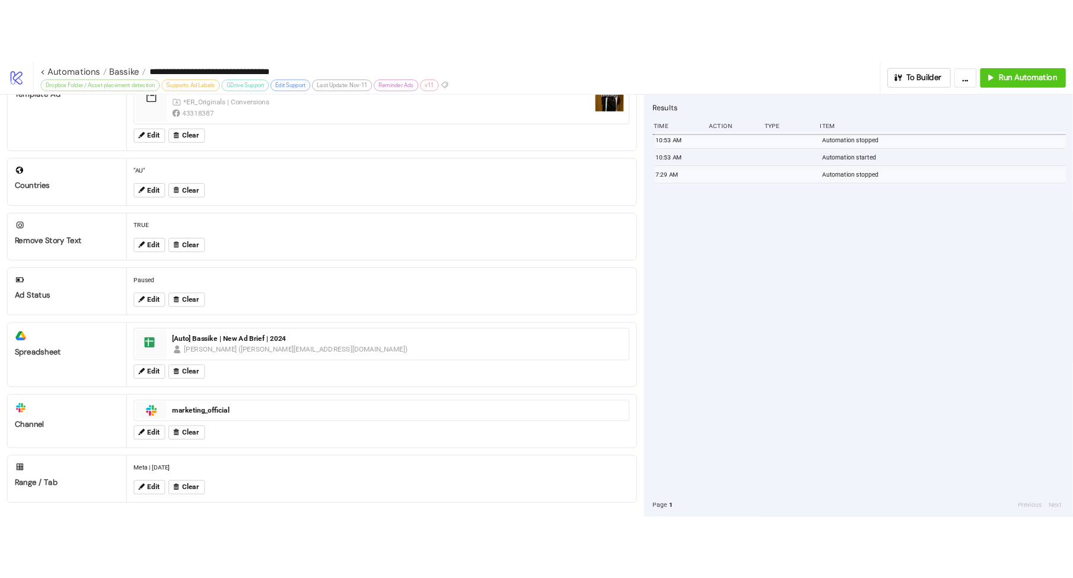
scroll to position [278, 0]
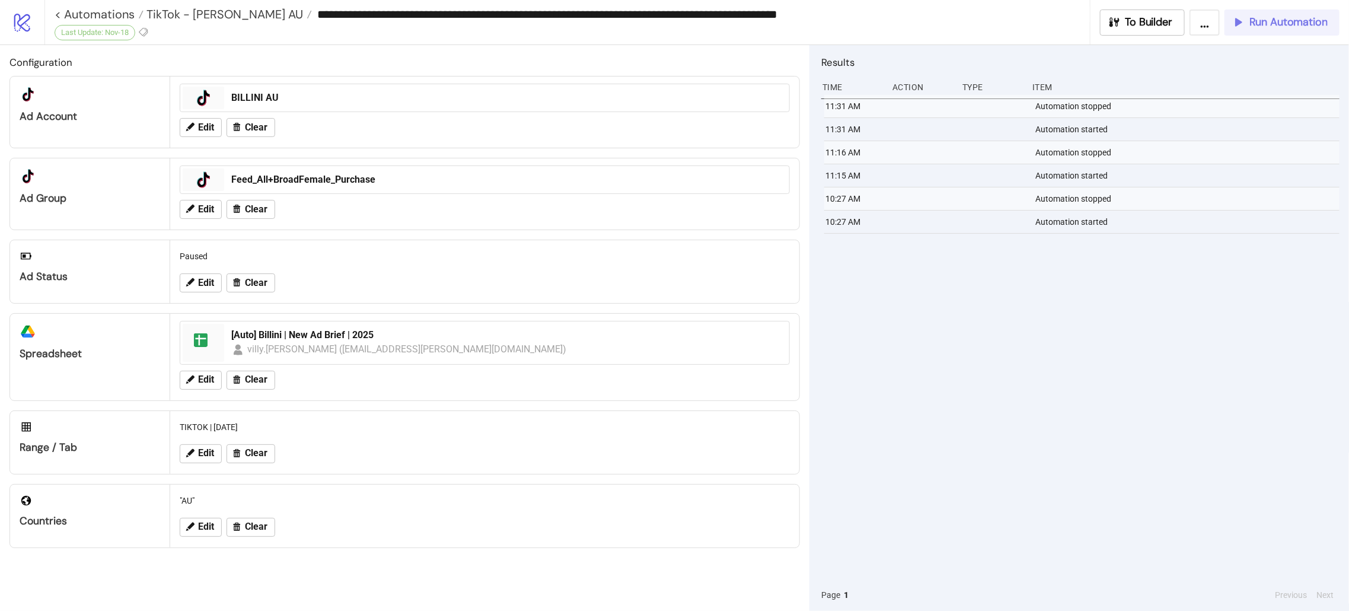
click at [1288, 21] on span "Run Automation" at bounding box center [1289, 22] width 78 height 14
click at [1248, 12] on button "Run Automation" at bounding box center [1282, 22] width 115 height 26
click at [1263, 20] on span "Run Automation" at bounding box center [1289, 22] width 78 height 14
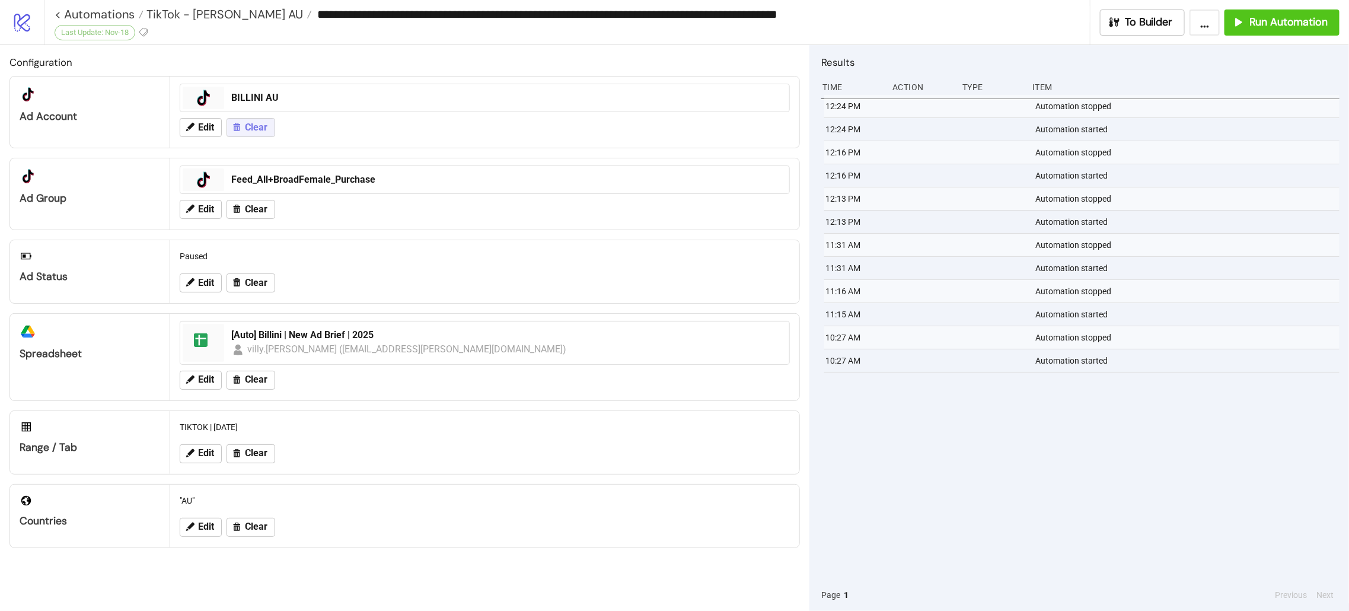
click at [253, 128] on span "Clear" at bounding box center [256, 127] width 23 height 11
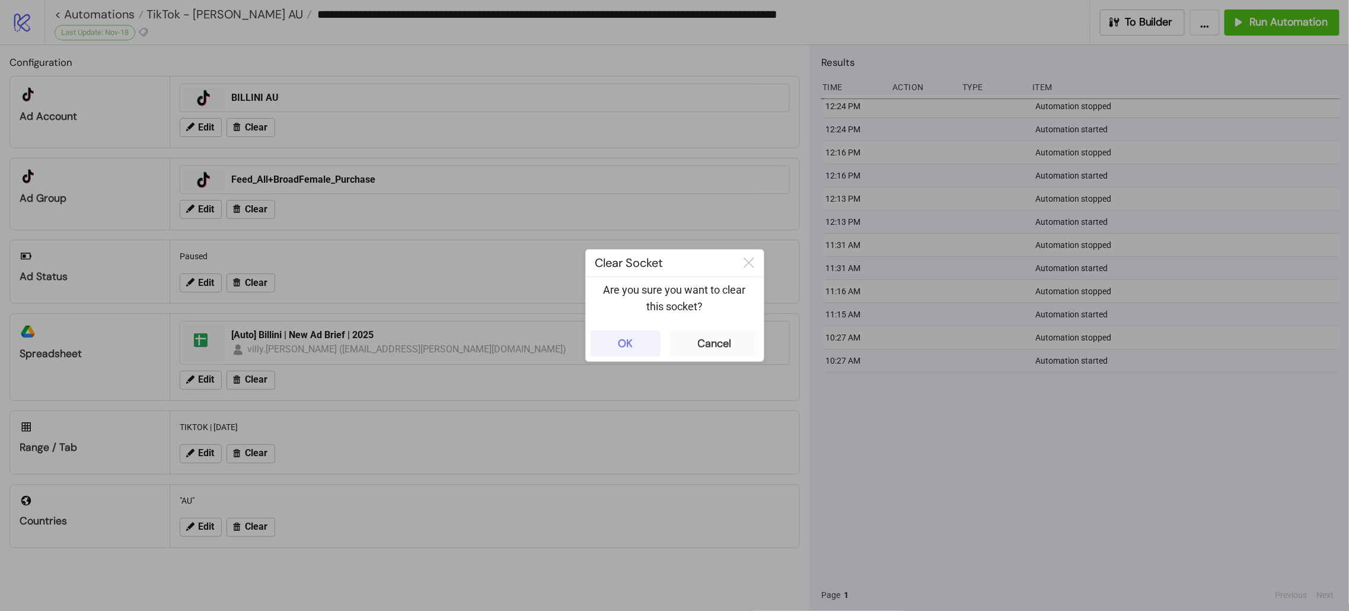
click at [637, 336] on button "OK" at bounding box center [626, 343] width 70 height 26
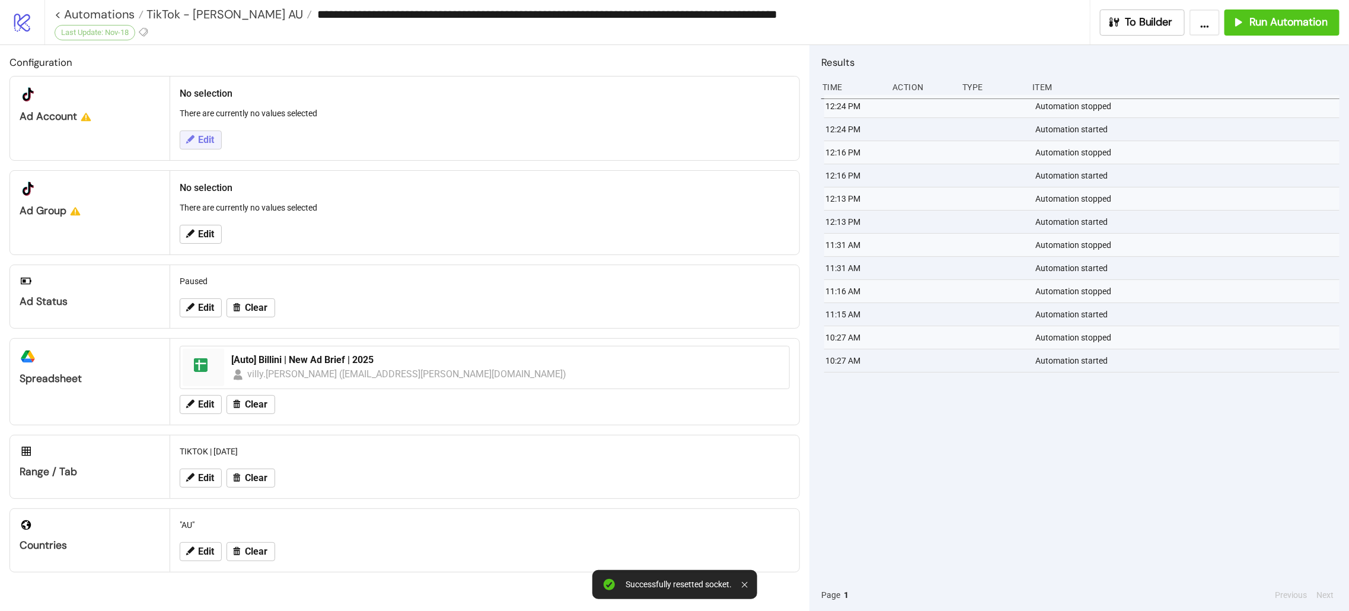
click at [199, 145] on button "Edit" at bounding box center [201, 139] width 42 height 19
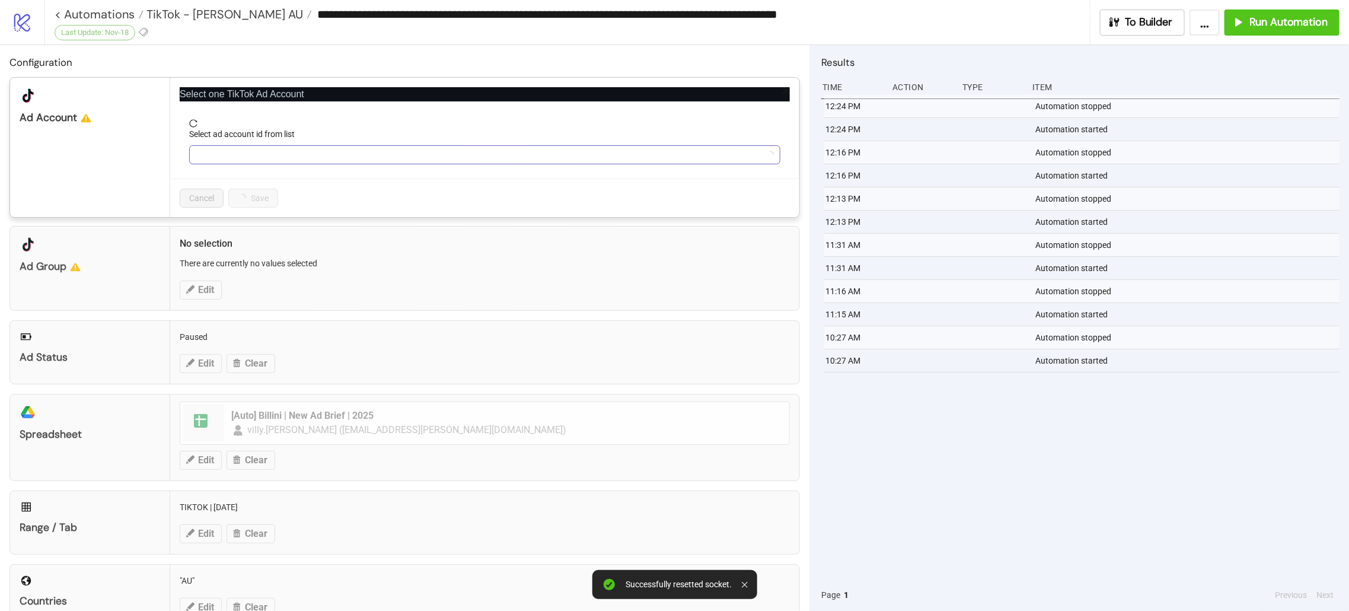
click at [238, 152] on input "Select ad account id from list" at bounding box center [479, 155] width 566 height 18
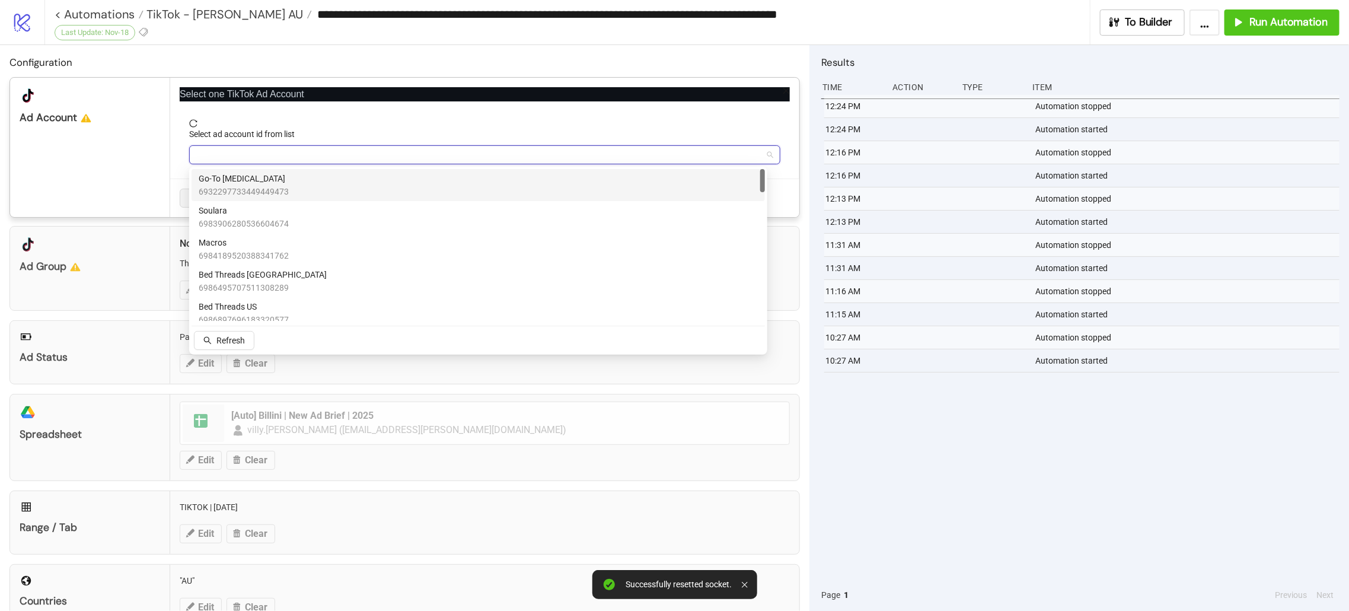
drag, startPoint x: 224, startPoint y: 252, endPoint x: 232, endPoint y: 244, distance: 12.2
click at [225, 252] on span "6984189520388341762" at bounding box center [244, 255] width 90 height 13
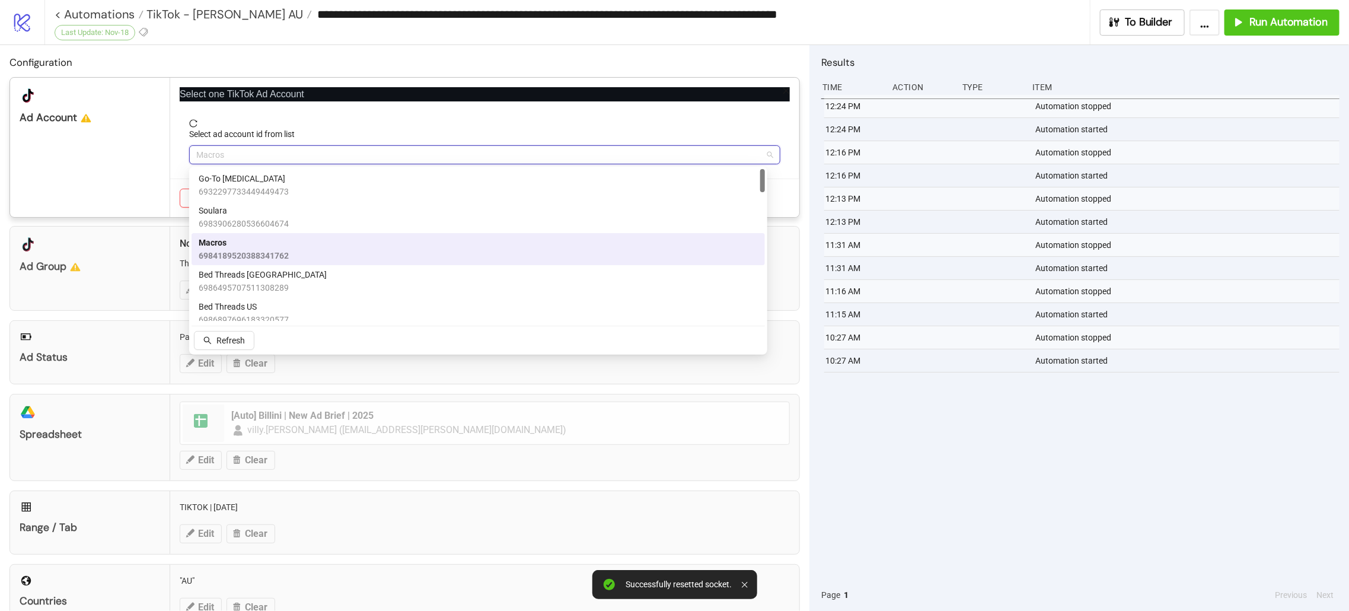
click at [249, 153] on span "Macros" at bounding box center [484, 155] width 577 height 18
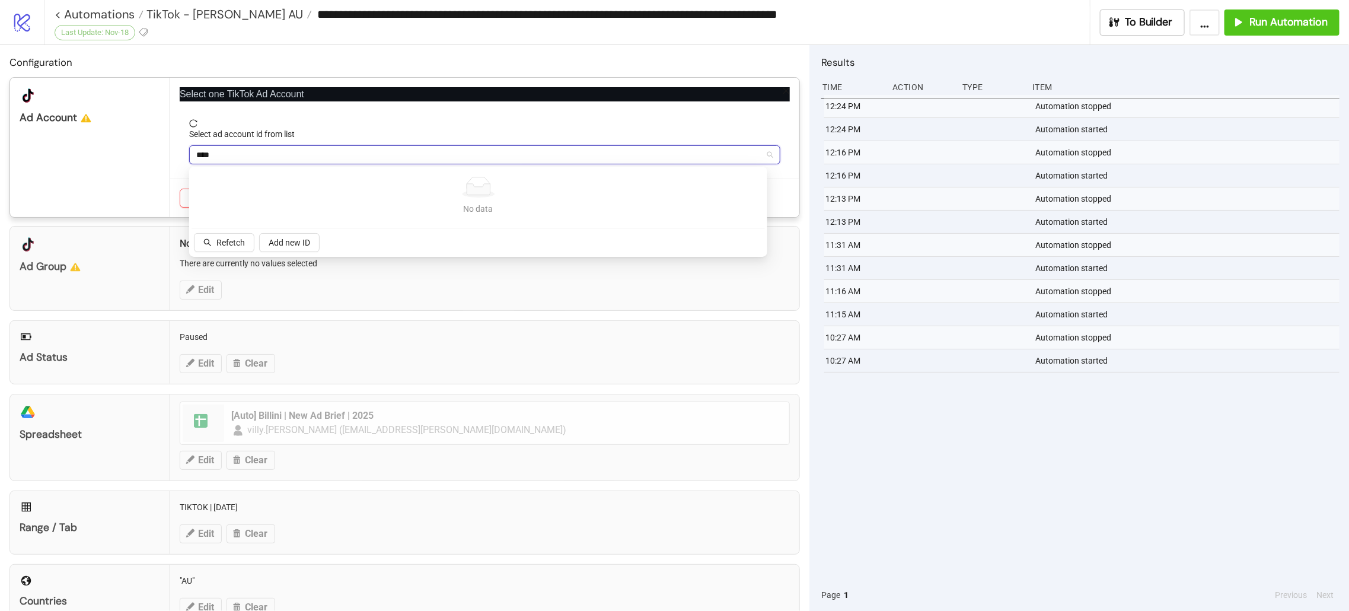
type input "***"
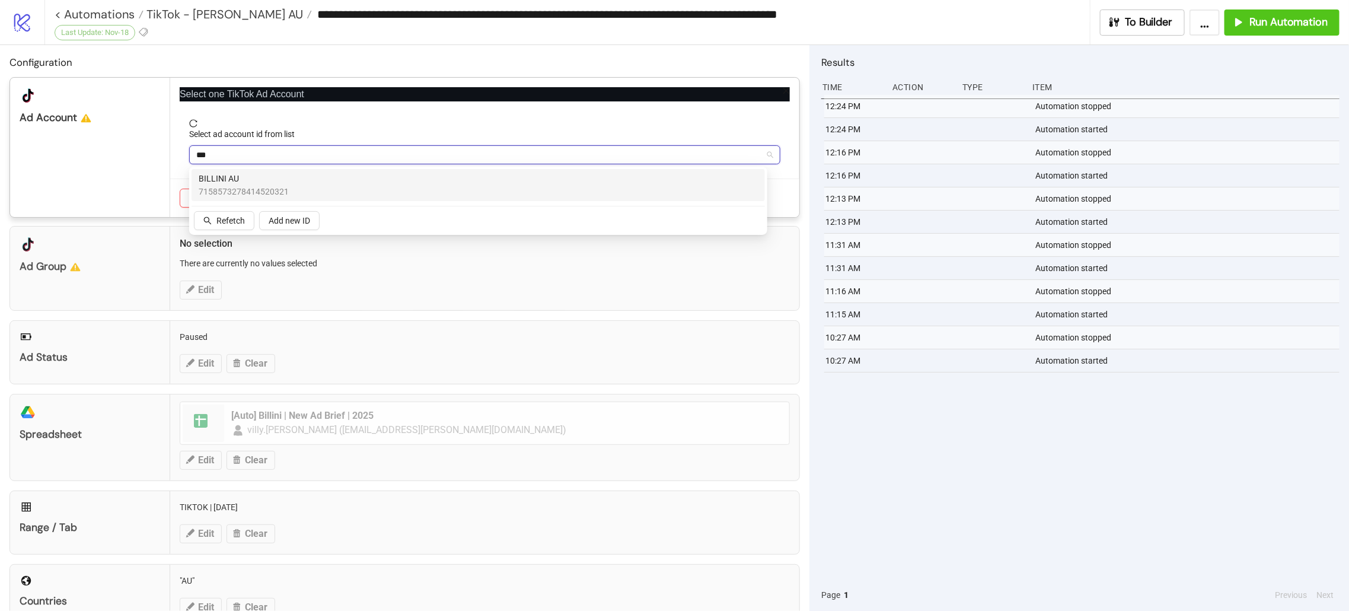
click at [279, 183] on span "BILLINI AU" at bounding box center [244, 178] width 90 height 13
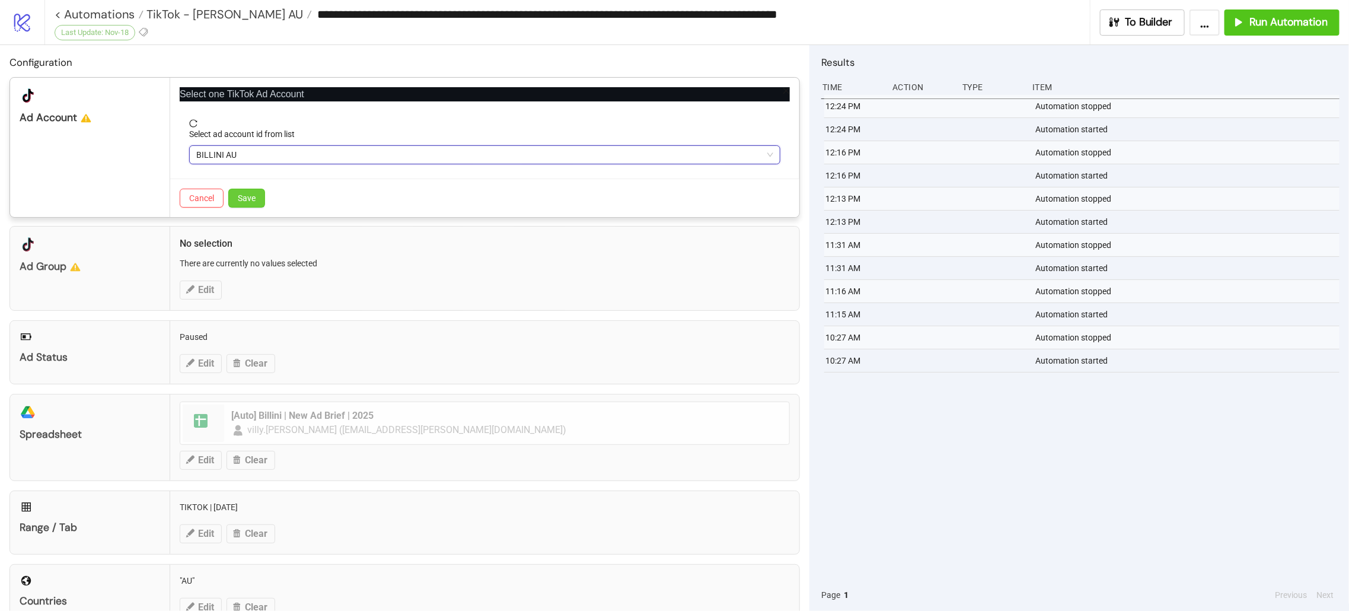
click at [238, 199] on span "Save" at bounding box center [247, 197] width 18 height 9
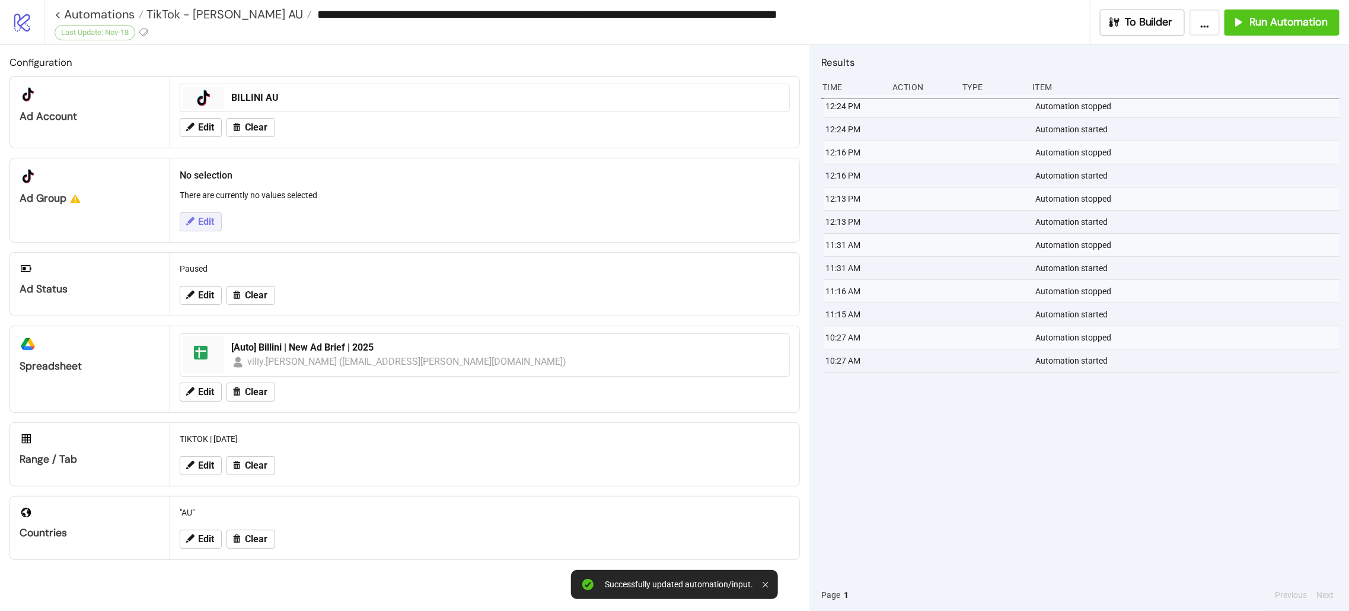
click at [208, 224] on span "Edit" at bounding box center [206, 221] width 16 height 11
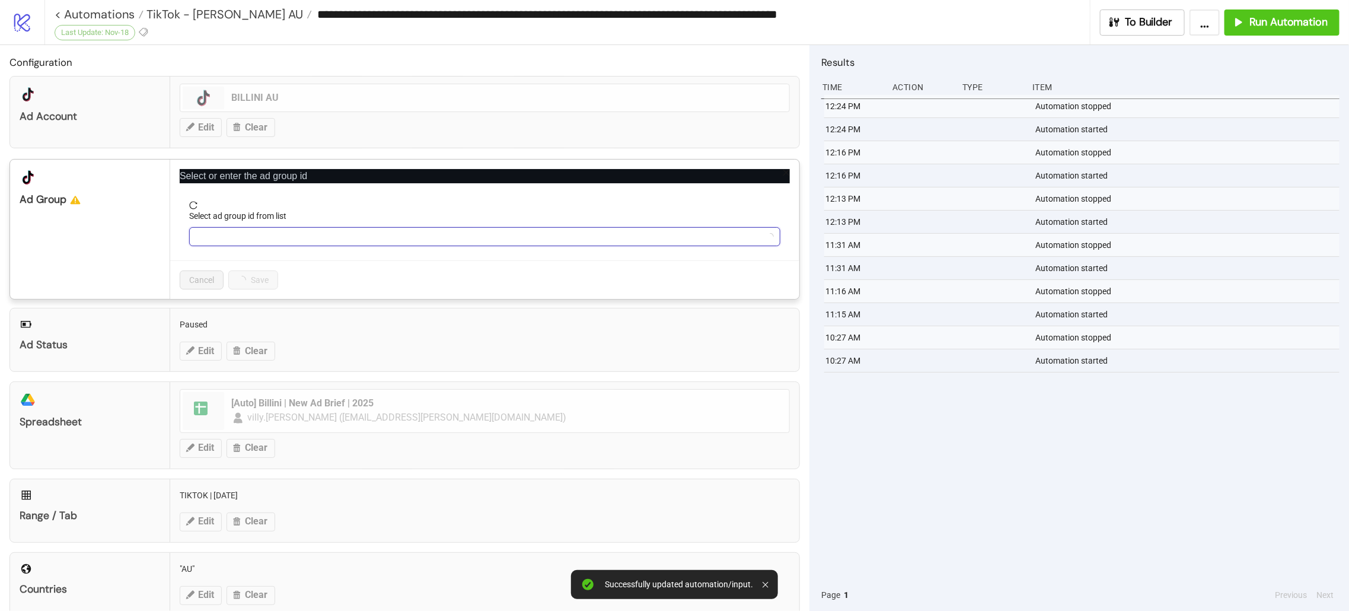
click at [233, 235] on input "Select ad group id from list" at bounding box center [479, 237] width 566 height 18
click at [234, 317] on button "Refresh" at bounding box center [224, 323] width 60 height 19
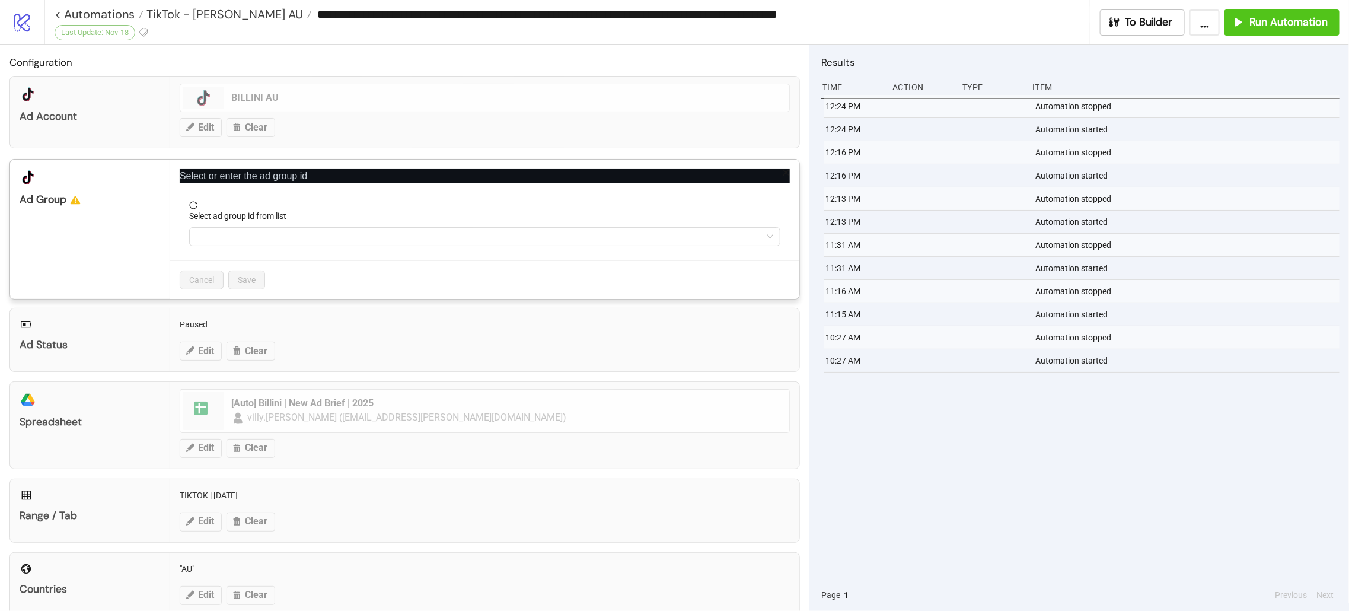
click at [355, 225] on div "Select ad group id from list" at bounding box center [484, 218] width 591 height 18
click at [355, 230] on input "Select ad group id from list" at bounding box center [479, 237] width 566 height 18
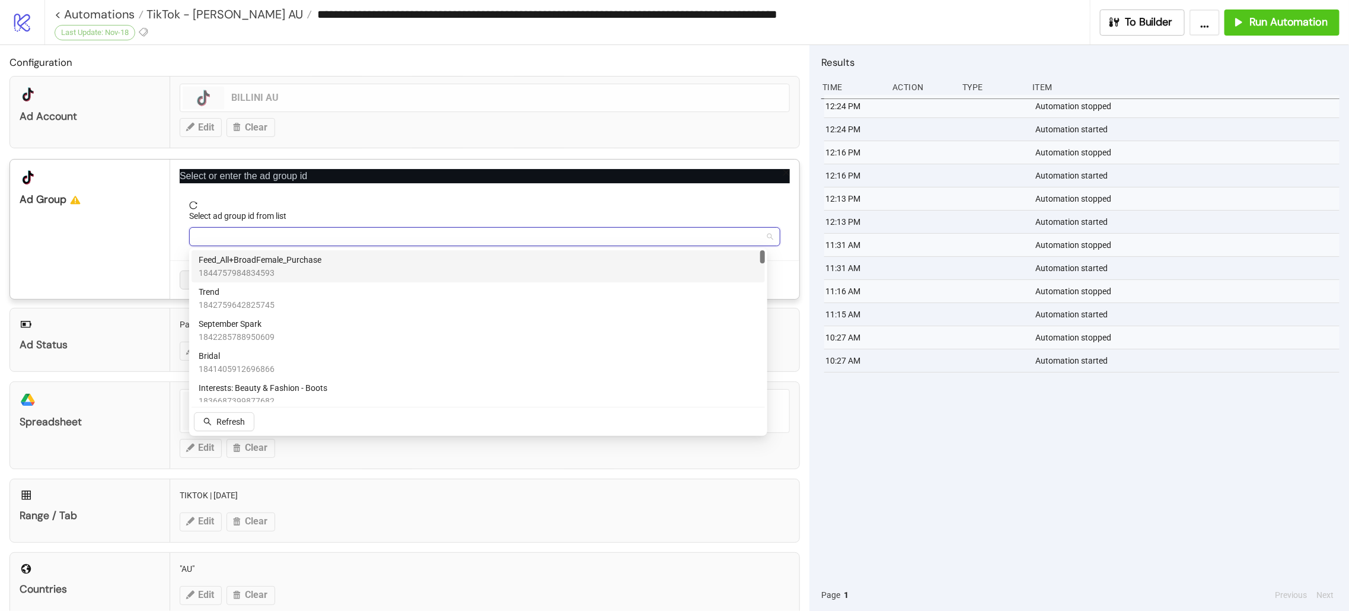
paste input "**********"
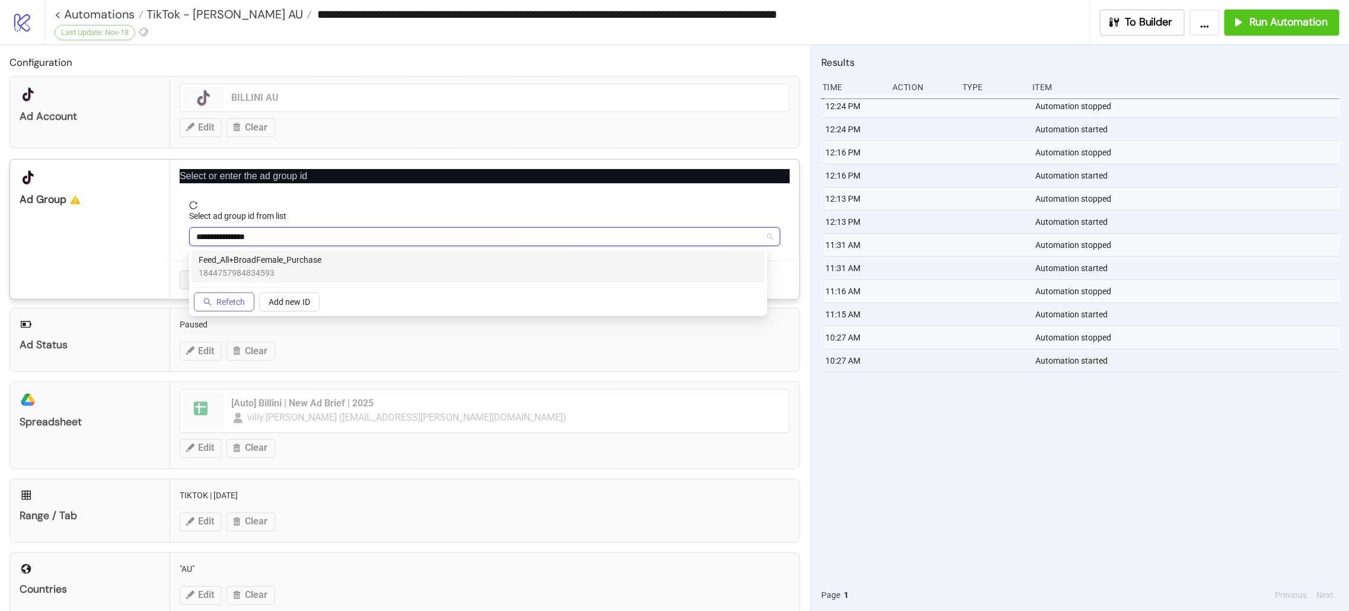
type input "**********"
click at [235, 301] on span "Refetch" at bounding box center [230, 301] width 28 height 9
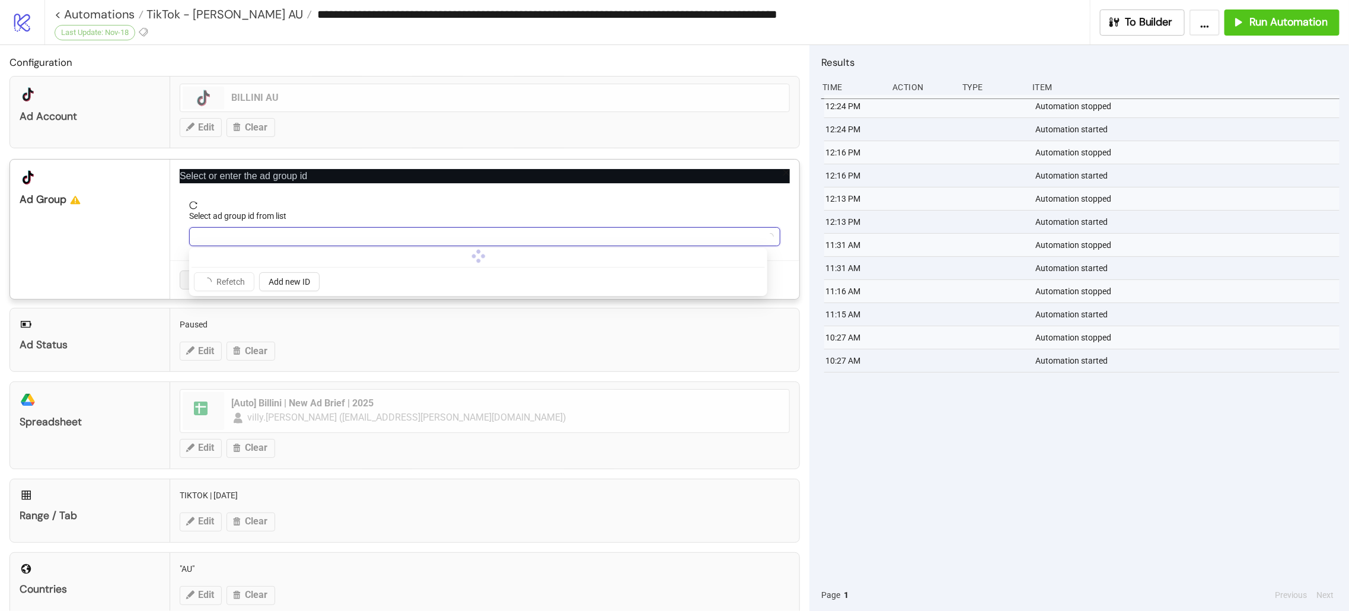
click at [136, 236] on div "**********" at bounding box center [674, 305] width 1349 height 611
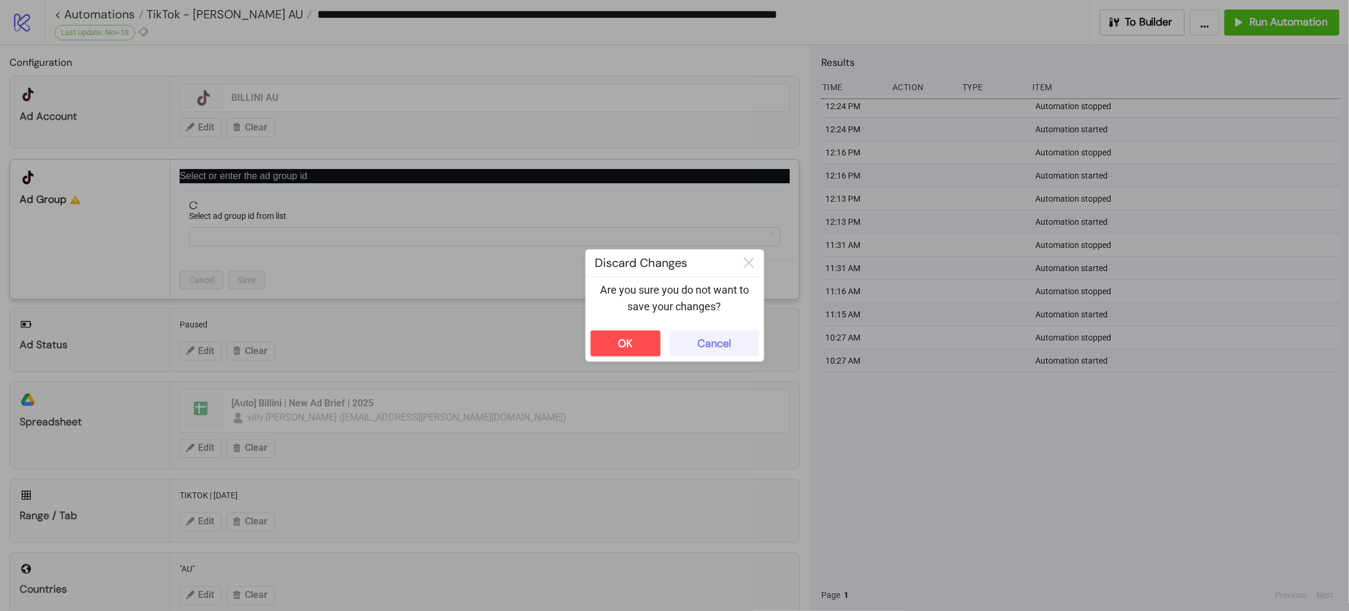
click at [751, 349] on button "Cancel" at bounding box center [714, 343] width 89 height 26
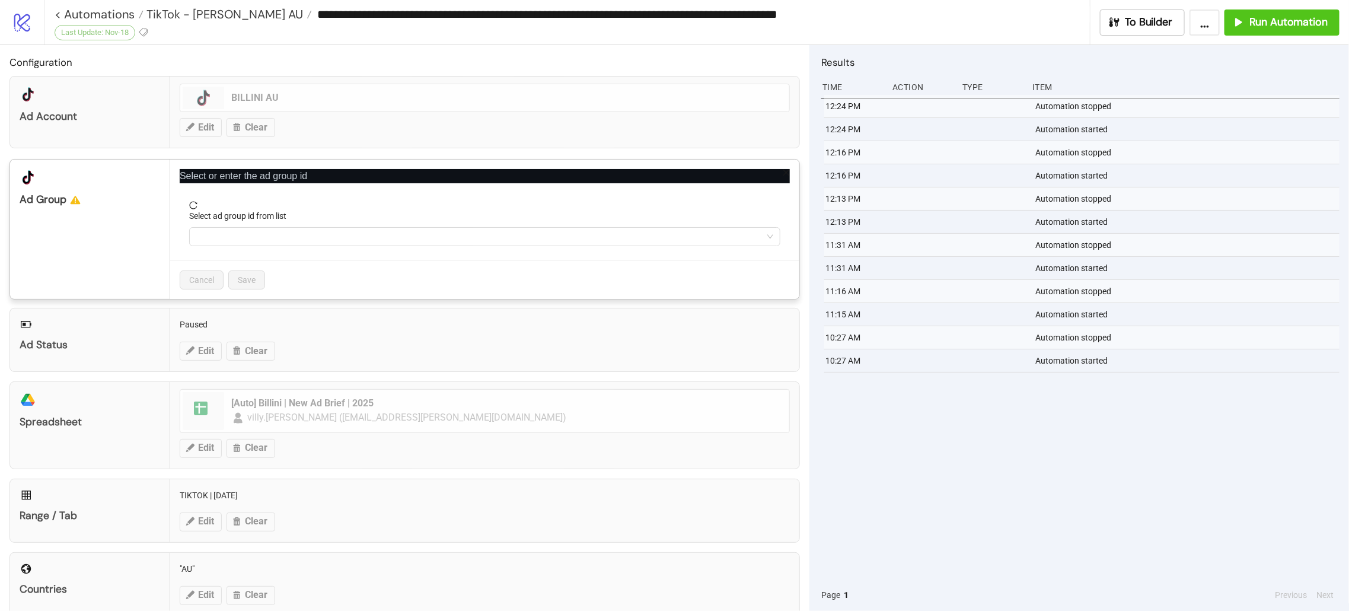
click at [294, 222] on div "Select ad group id from list" at bounding box center [484, 218] width 591 height 18
click at [294, 228] on input "Select ad group id from list" at bounding box center [479, 237] width 566 height 18
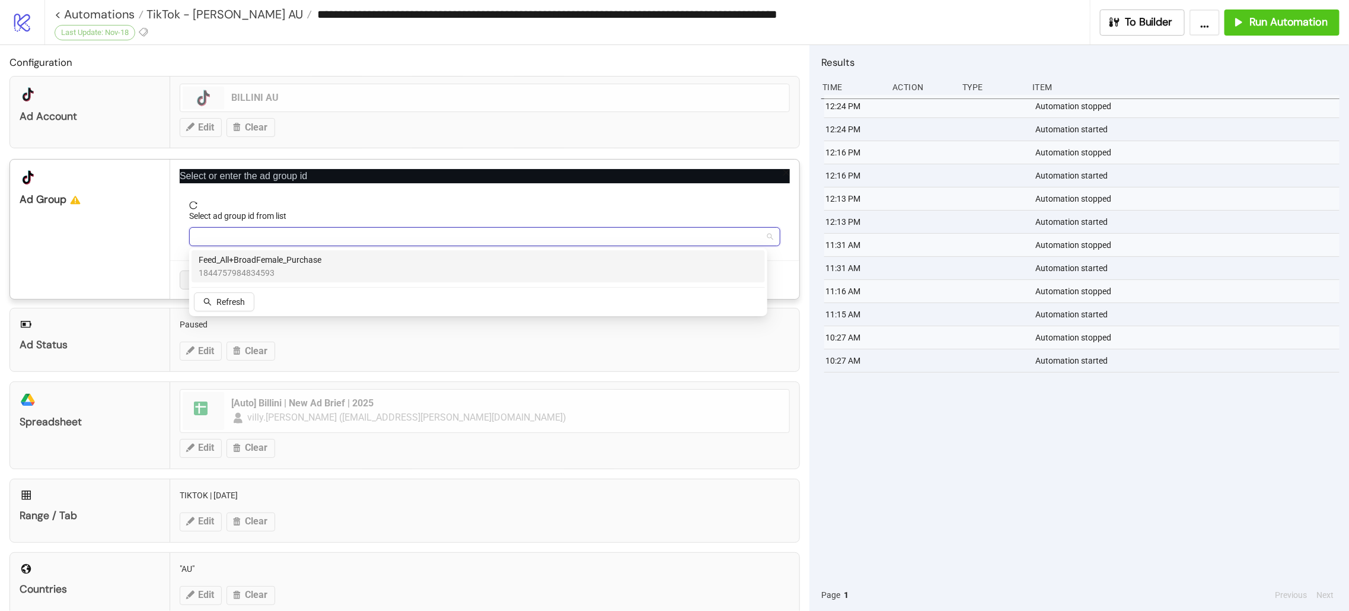
paste input "**********"
type input "**********"
click at [288, 249] on div "1844757984834593 Feed_All+BroadFemale_Purchase 1844757984834593 Refetch Add new…" at bounding box center [478, 282] width 578 height 68
click at [293, 257] on span "Feed_All+BroadFemale_Purchase" at bounding box center [260, 259] width 123 height 13
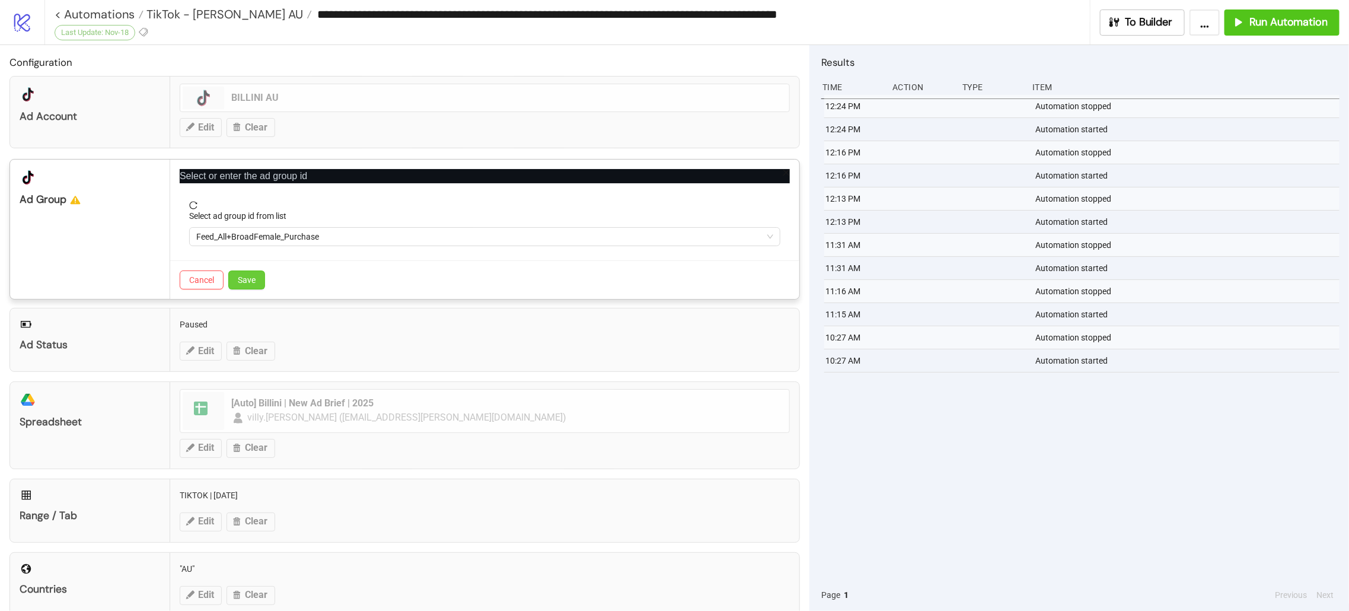
click at [253, 276] on span "Save" at bounding box center [247, 279] width 18 height 9
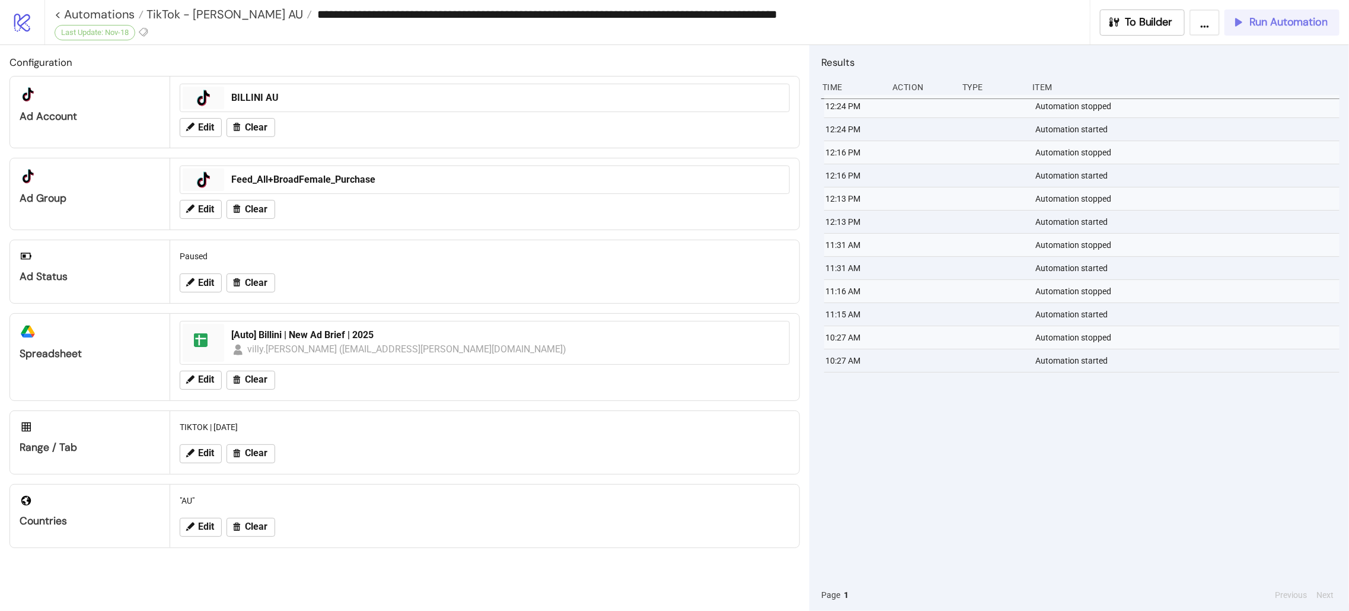
click at [1302, 16] on span "Run Automation" at bounding box center [1289, 22] width 78 height 14
click at [1277, 21] on span "Run Automation" at bounding box center [1289, 22] width 78 height 14
click at [1279, 24] on span "Run Automation" at bounding box center [1289, 22] width 78 height 14
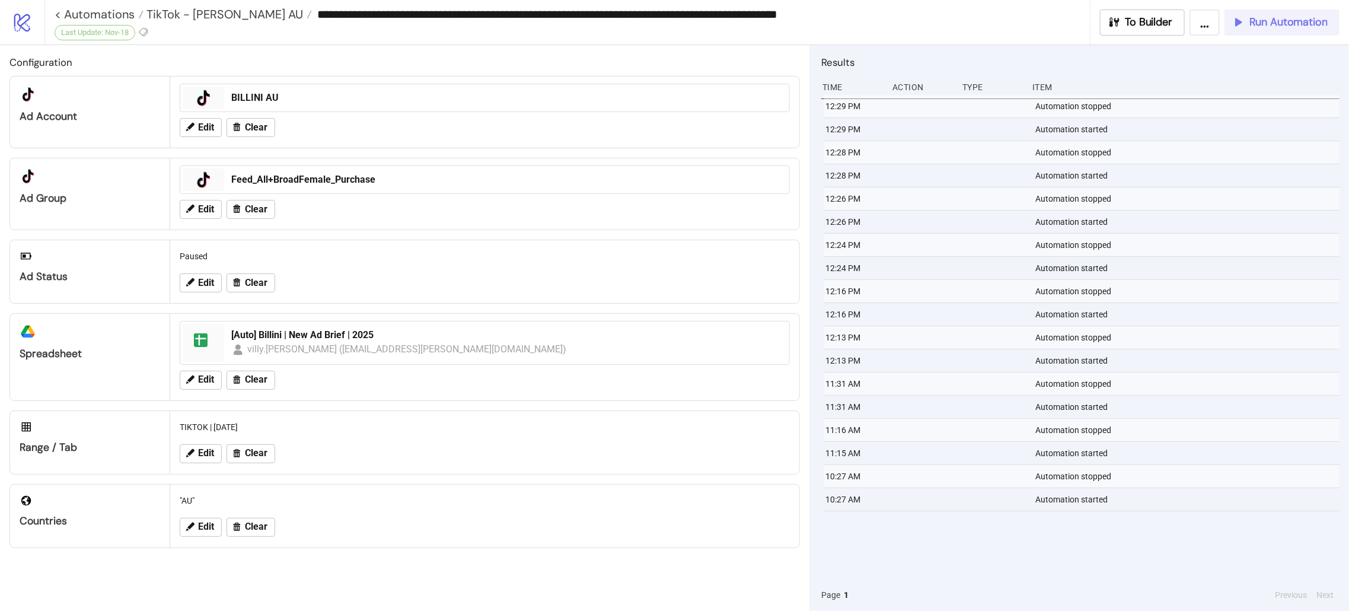
click at [1281, 24] on span "Run Automation" at bounding box center [1289, 22] width 78 height 14
click at [1292, 9] on button "Run Automation" at bounding box center [1282, 22] width 115 height 26
click at [239, 24] on div "**********" at bounding box center [573, 14] width 1036 height 28
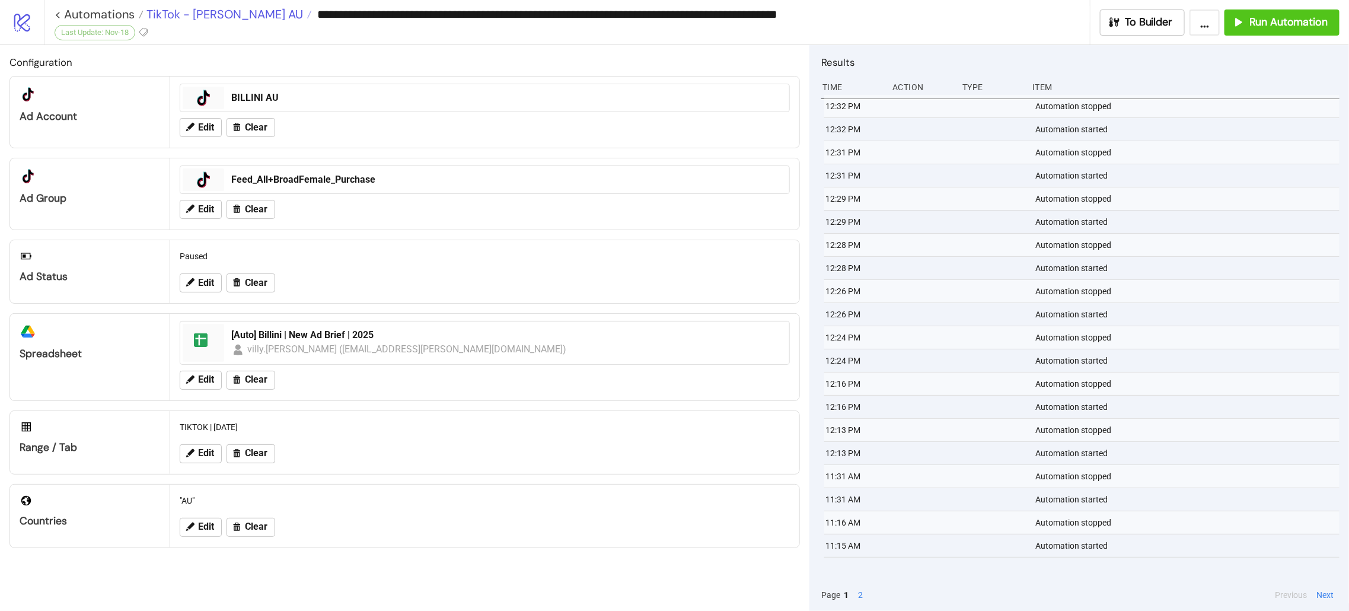
click at [238, 21] on span "TikTok - [PERSON_NAME] AU" at bounding box center [224, 14] width 160 height 15
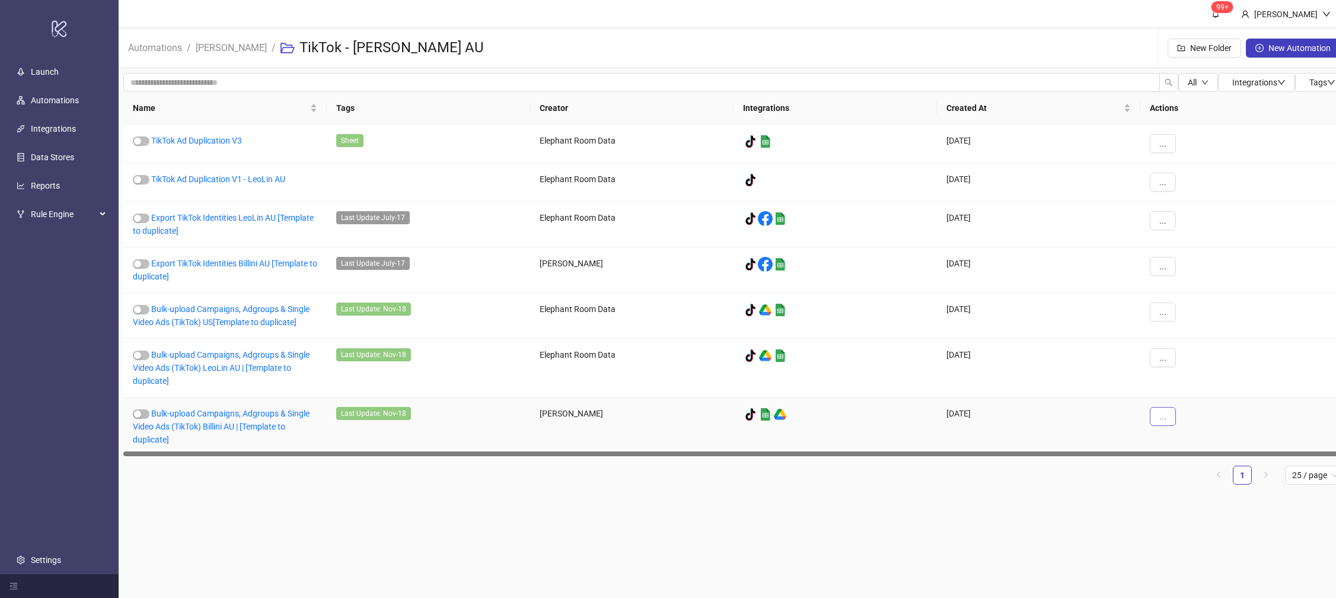
click at [1173, 418] on button "..." at bounding box center [1163, 416] width 26 height 19
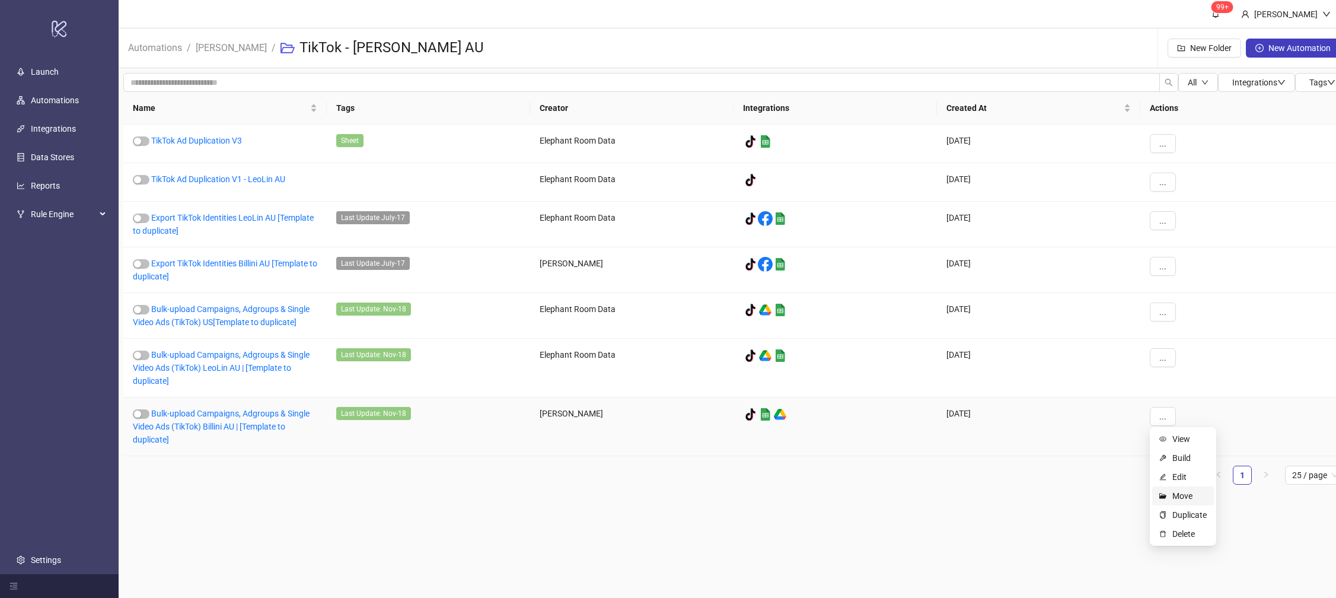
click at [1193, 490] on span "Move" at bounding box center [1190, 495] width 34 height 13
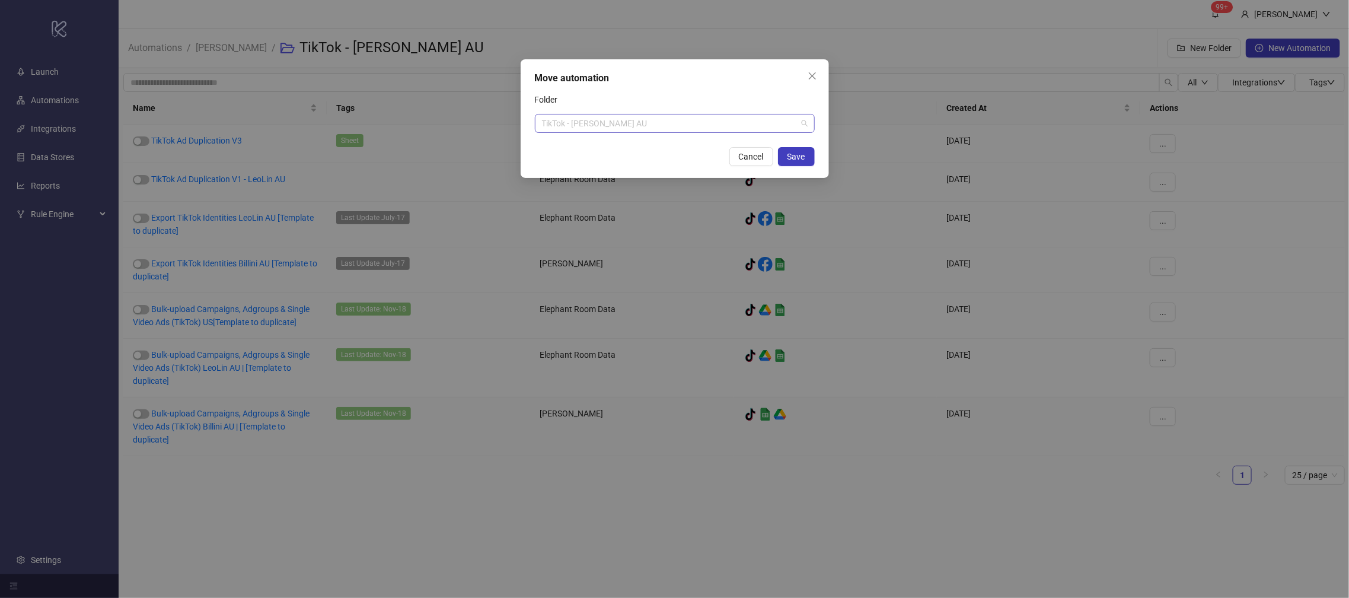
scroll to position [399, 0]
click at [623, 130] on span "TikTok - [PERSON_NAME] AU" at bounding box center [675, 123] width 266 height 18
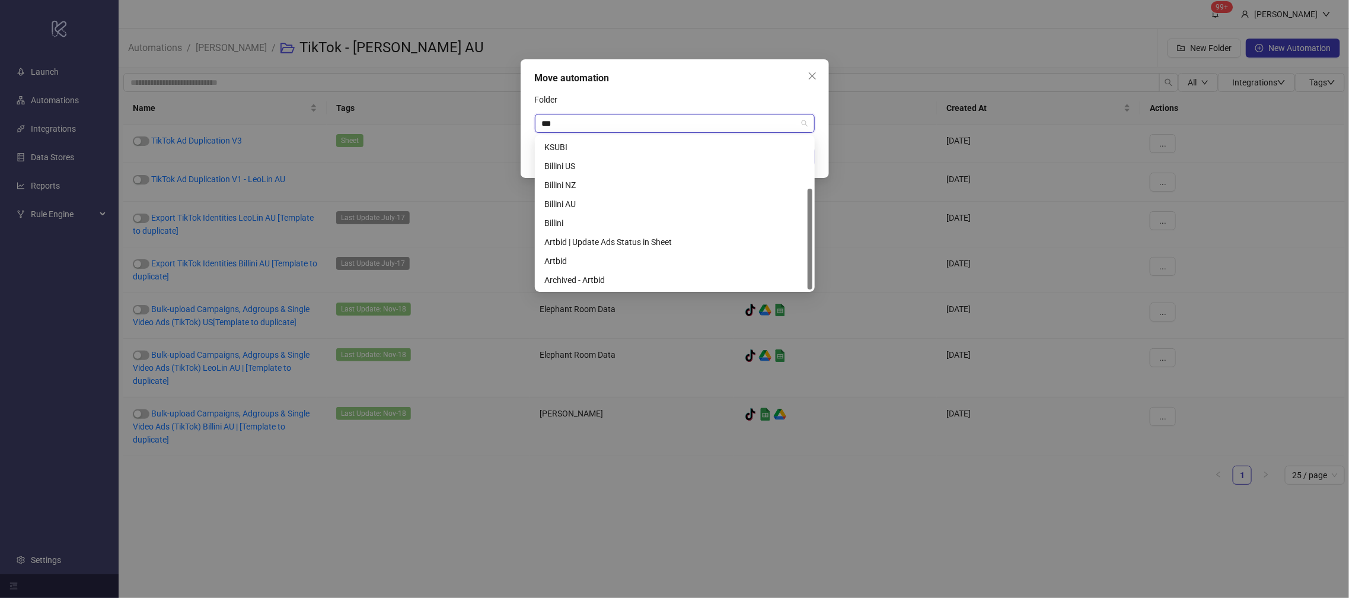
scroll to position [0, 0]
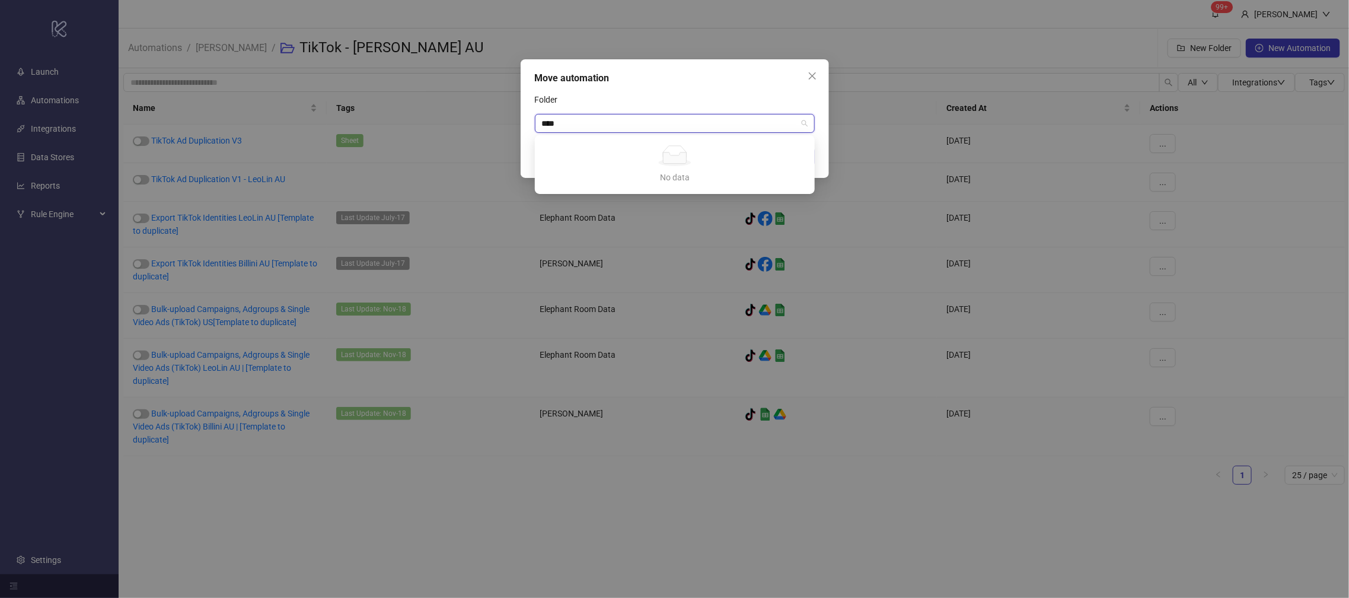
type input "***"
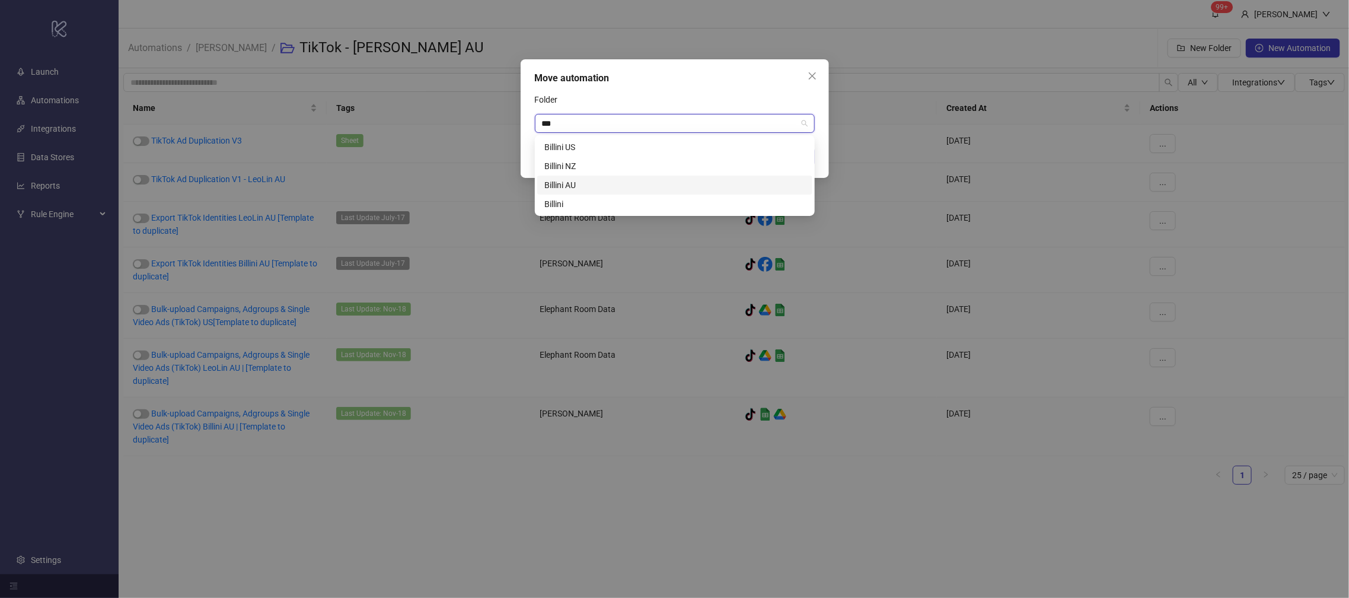
click at [607, 183] on div "Billini AU" at bounding box center [674, 185] width 261 height 13
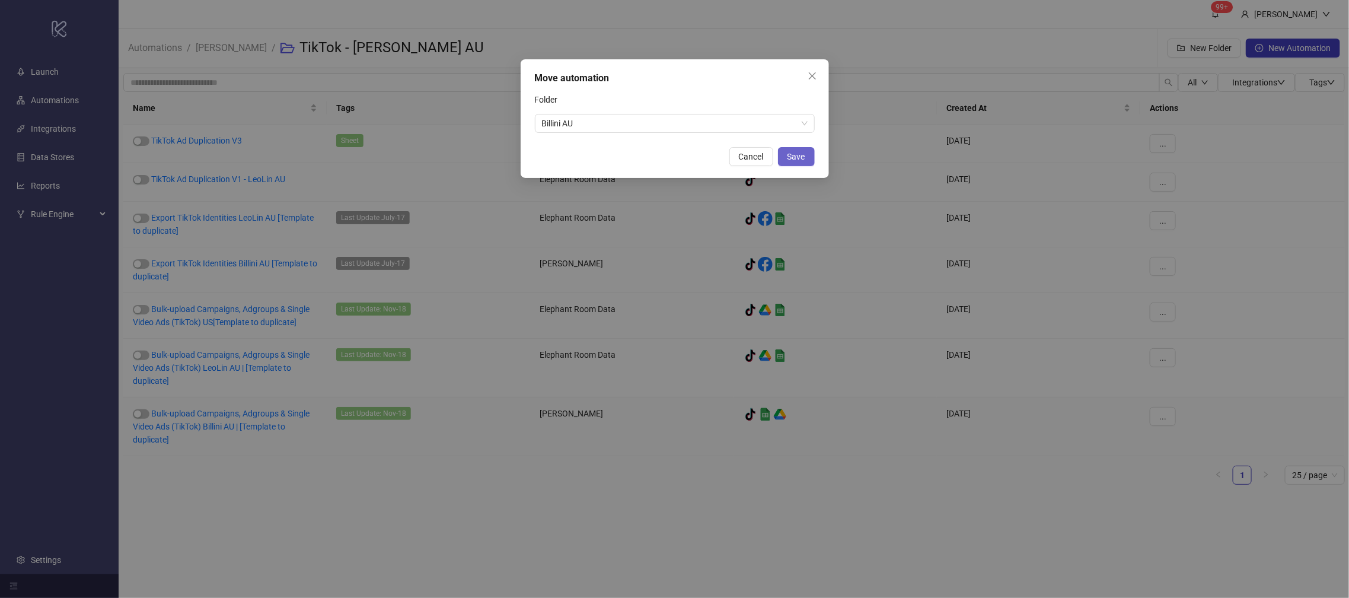
click at [792, 155] on span "Save" at bounding box center [797, 156] width 18 height 9
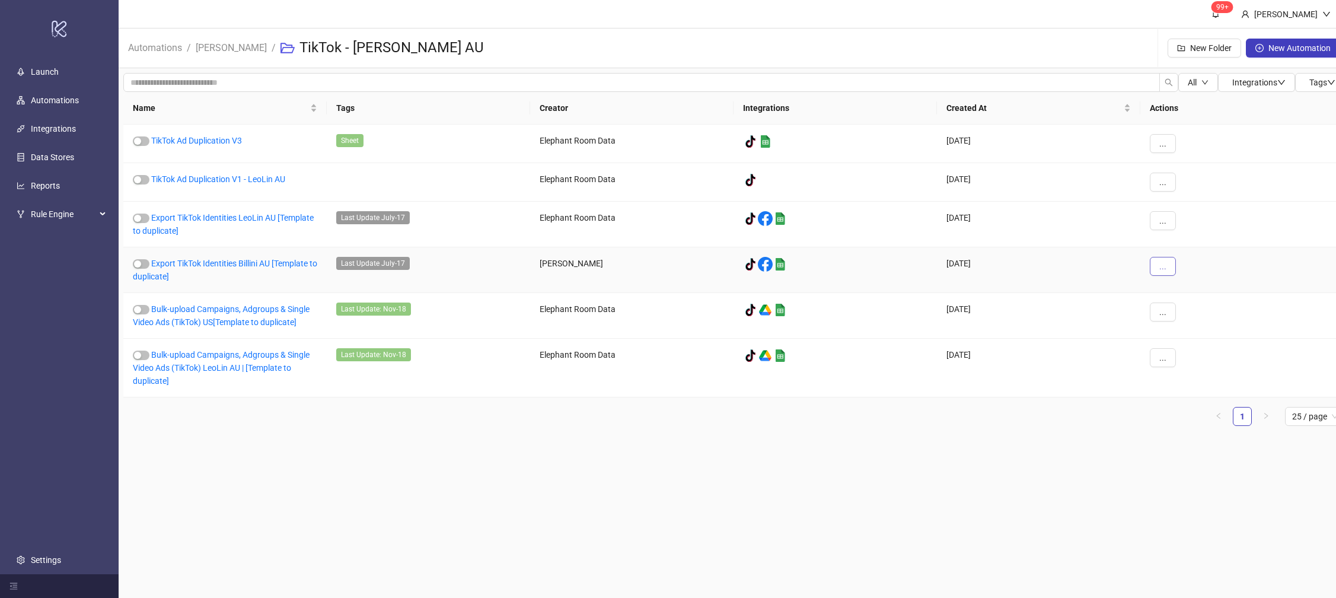
click at [1154, 264] on button "..." at bounding box center [1163, 266] width 26 height 19
click at [1178, 345] on span "Move" at bounding box center [1190, 346] width 34 height 13
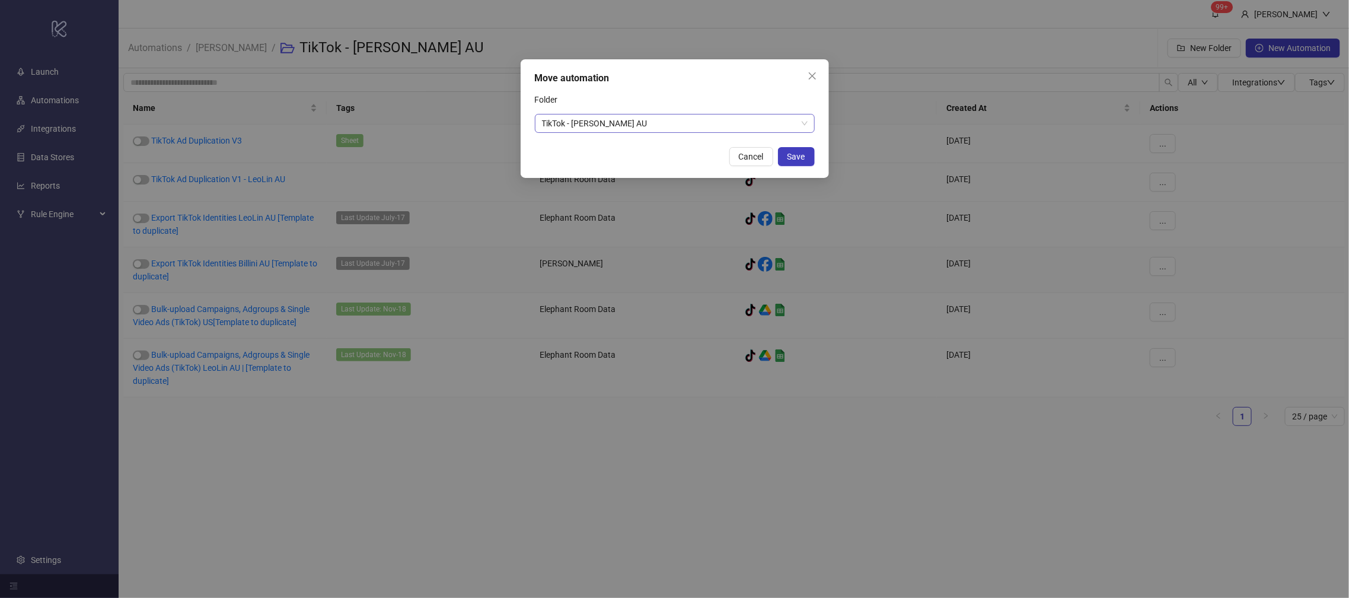
click at [623, 122] on span "TikTok - [PERSON_NAME] AU" at bounding box center [675, 123] width 266 height 18
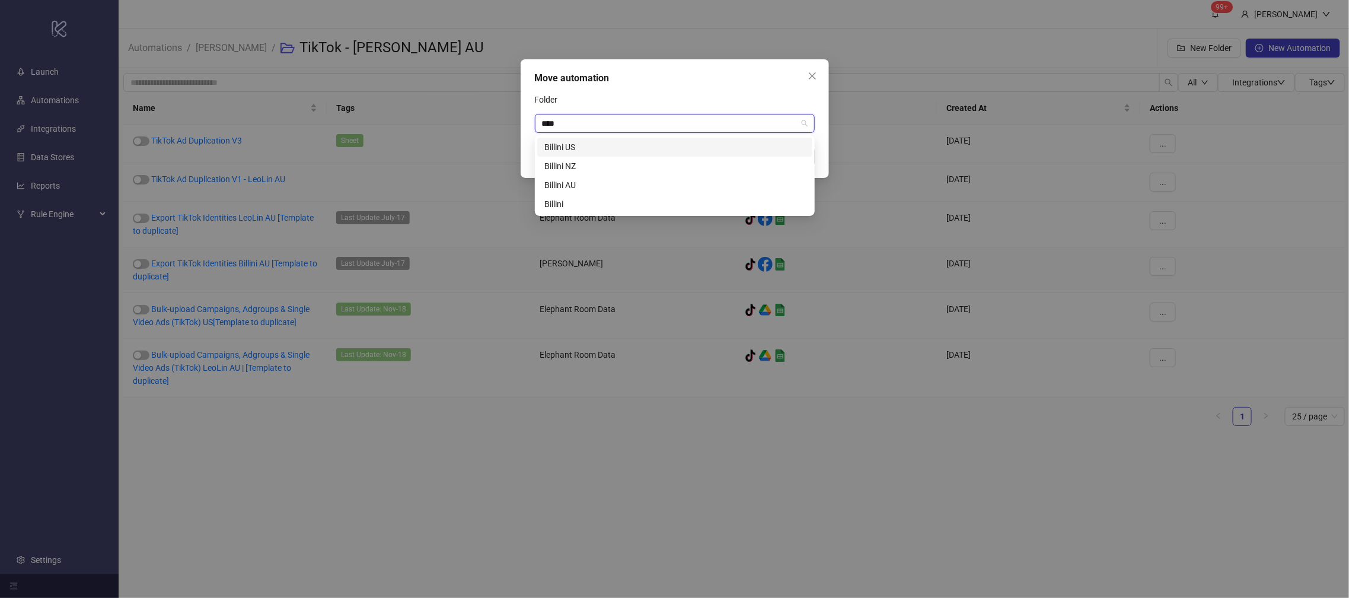
type input "*****"
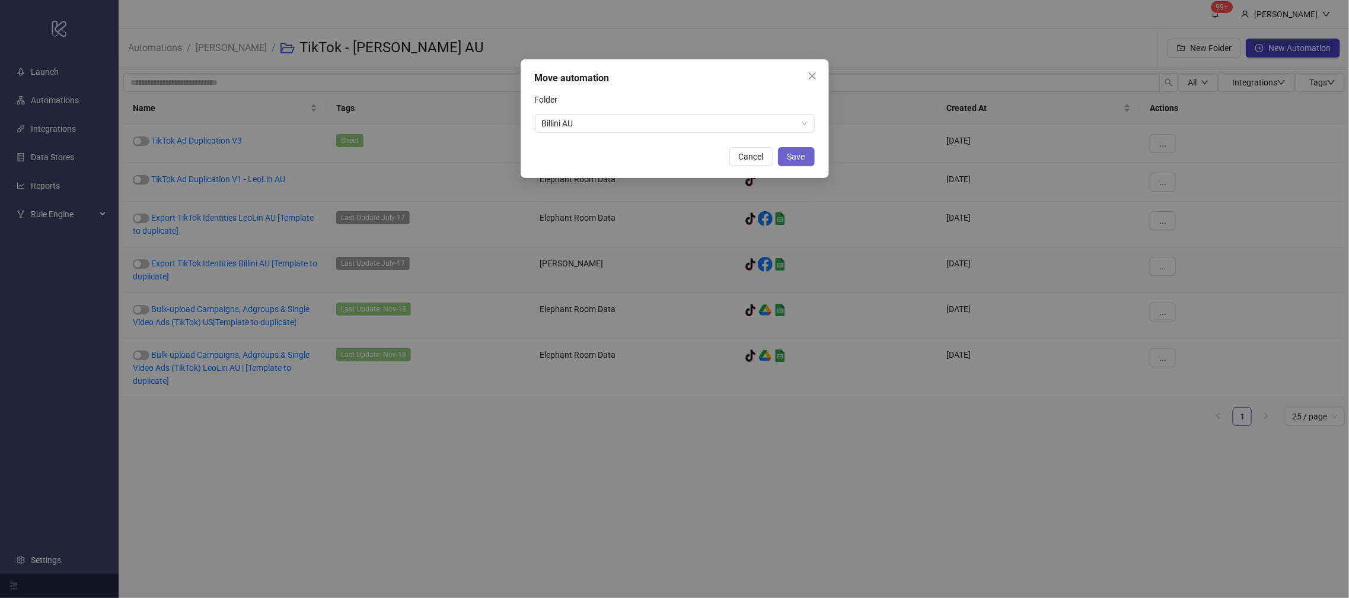
click at [795, 152] on span "Save" at bounding box center [797, 156] width 18 height 9
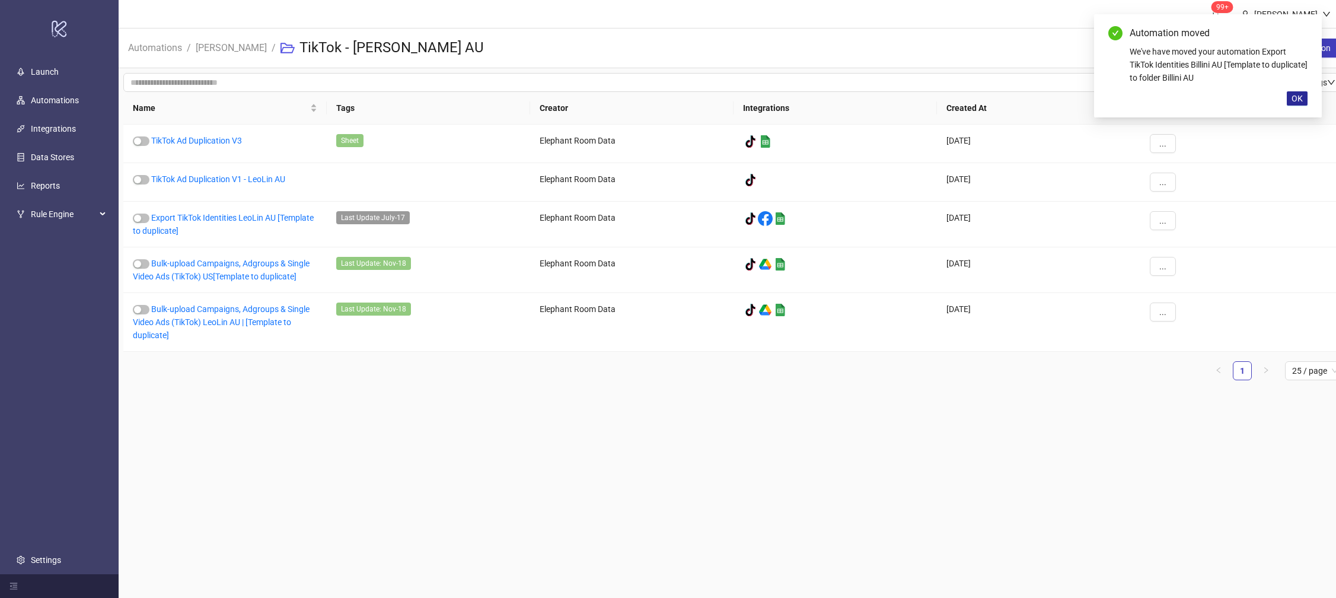
click at [1295, 103] on span "OK" at bounding box center [1297, 98] width 11 height 9
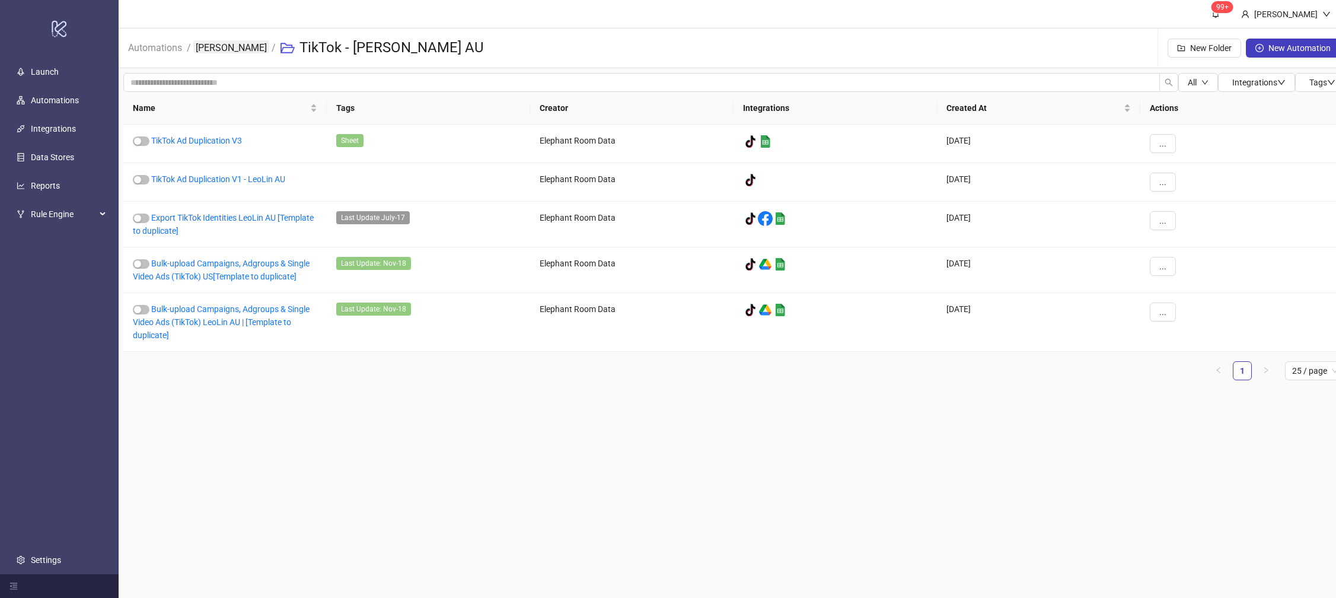
click at [221, 42] on link "[PERSON_NAME]" at bounding box center [231, 46] width 76 height 13
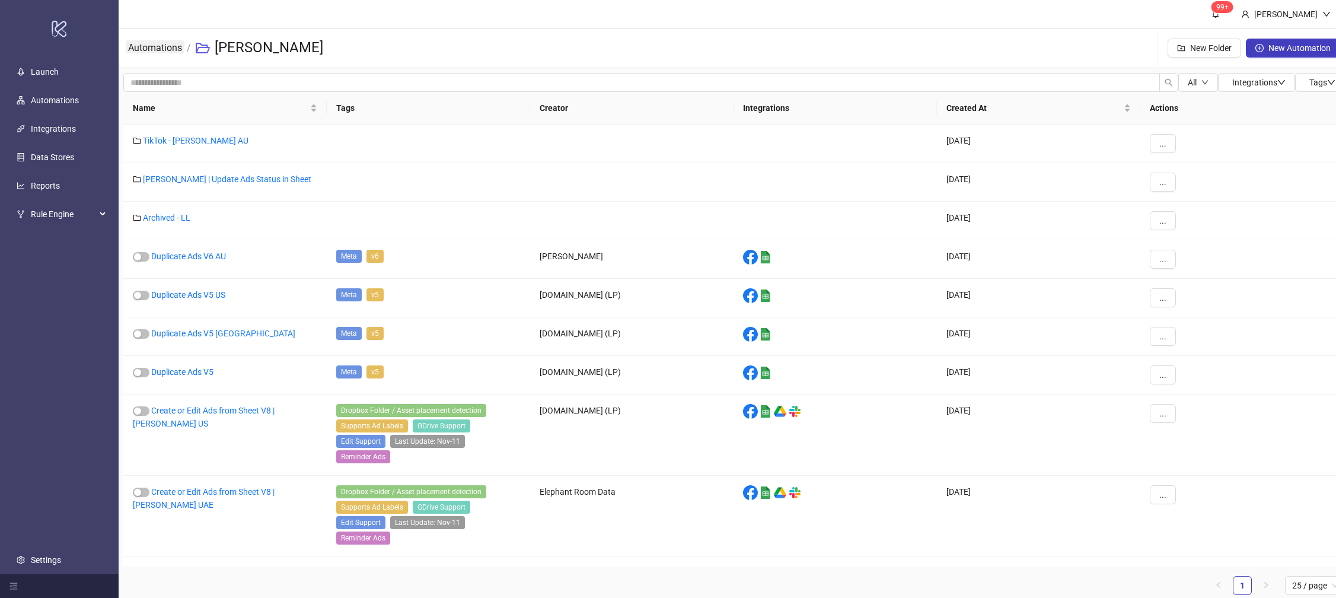
click at [138, 50] on link "Automations" at bounding box center [155, 46] width 59 height 13
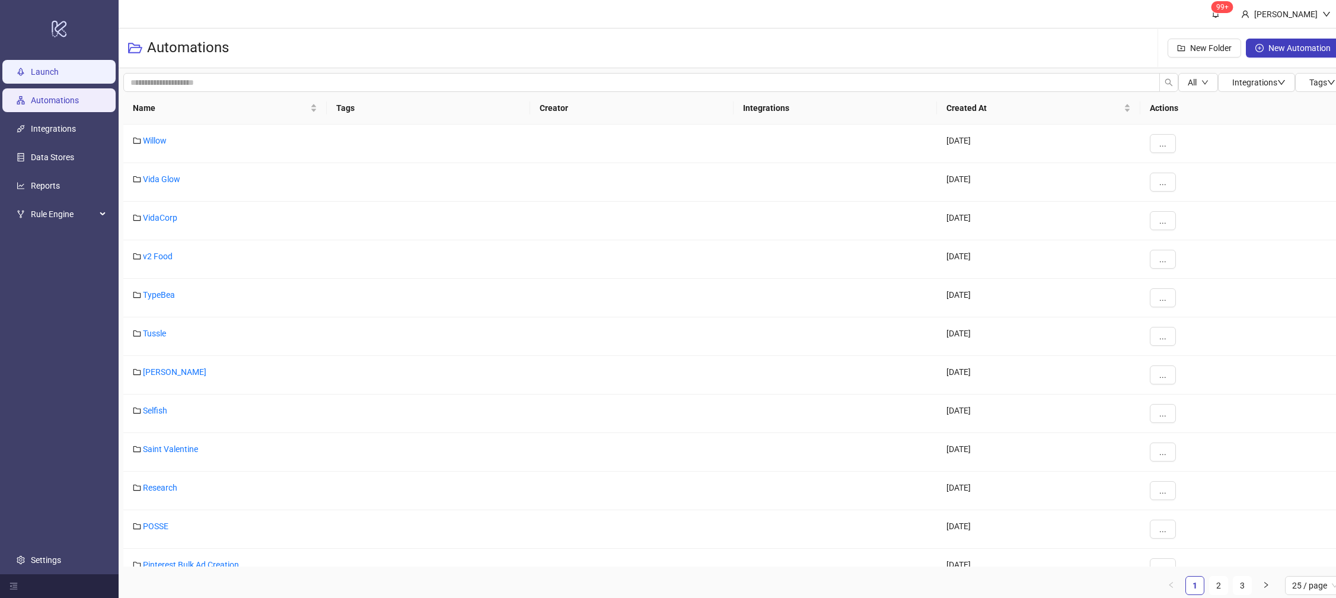
click at [40, 69] on link "Launch" at bounding box center [45, 71] width 28 height 9
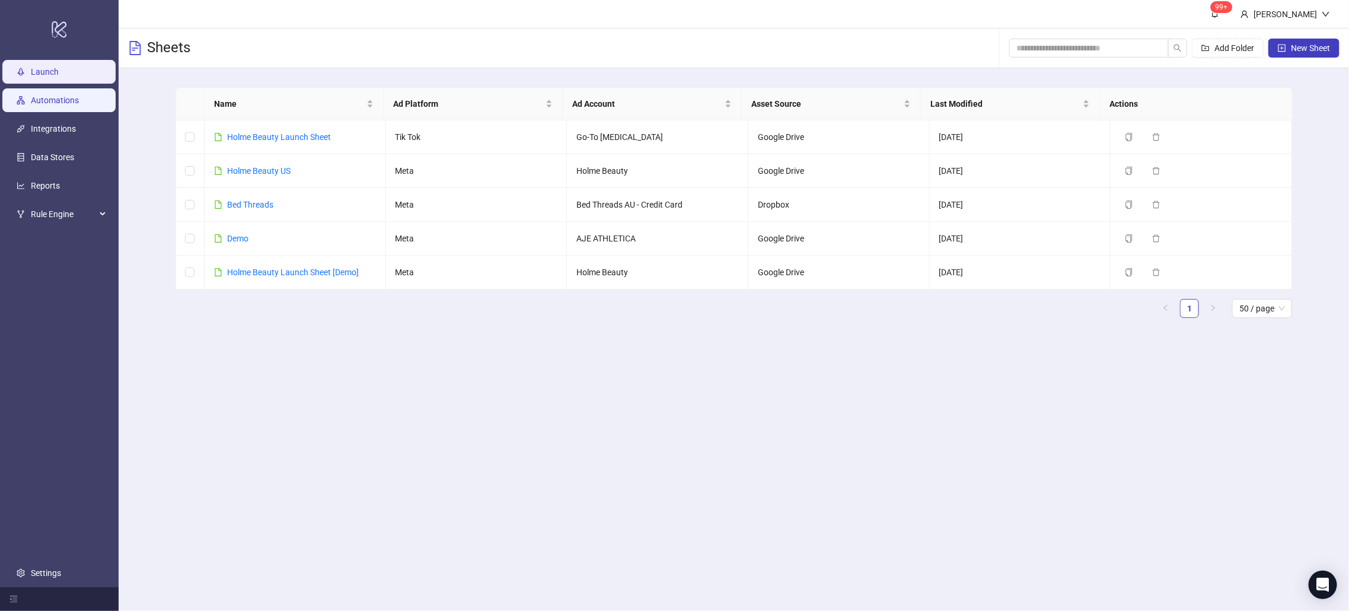
click at [42, 95] on link "Automations" at bounding box center [55, 99] width 48 height 9
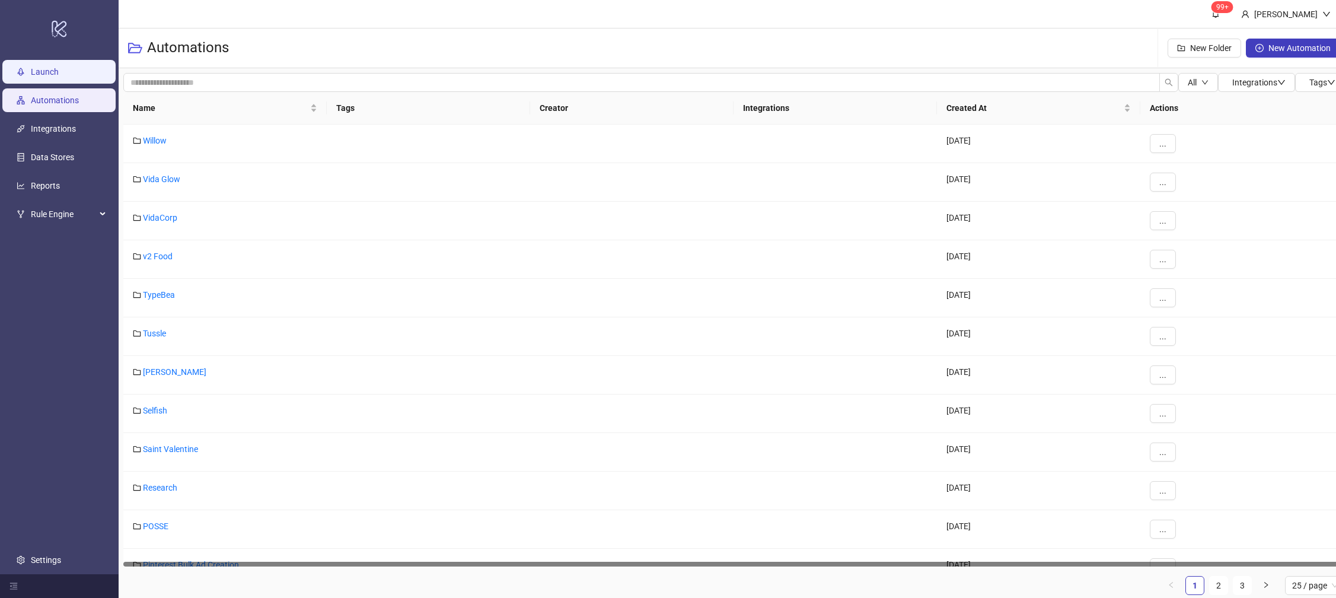
click at [38, 74] on link "Launch" at bounding box center [45, 71] width 28 height 9
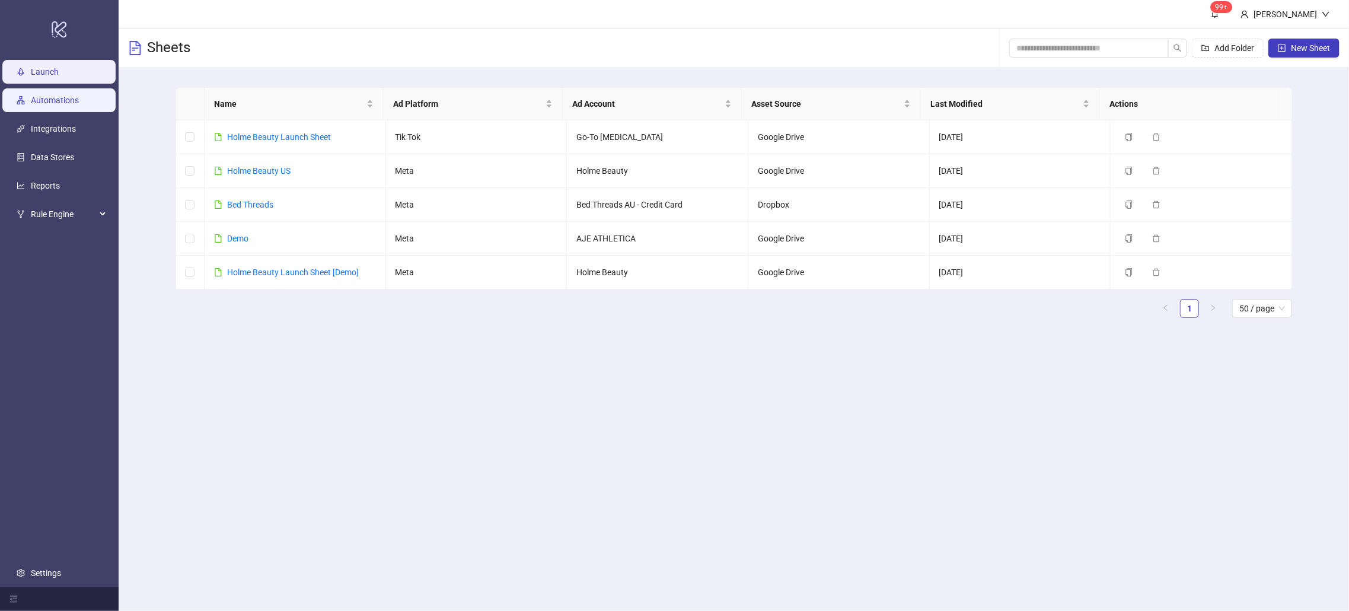
click at [78, 103] on link "Automations" at bounding box center [55, 99] width 48 height 9
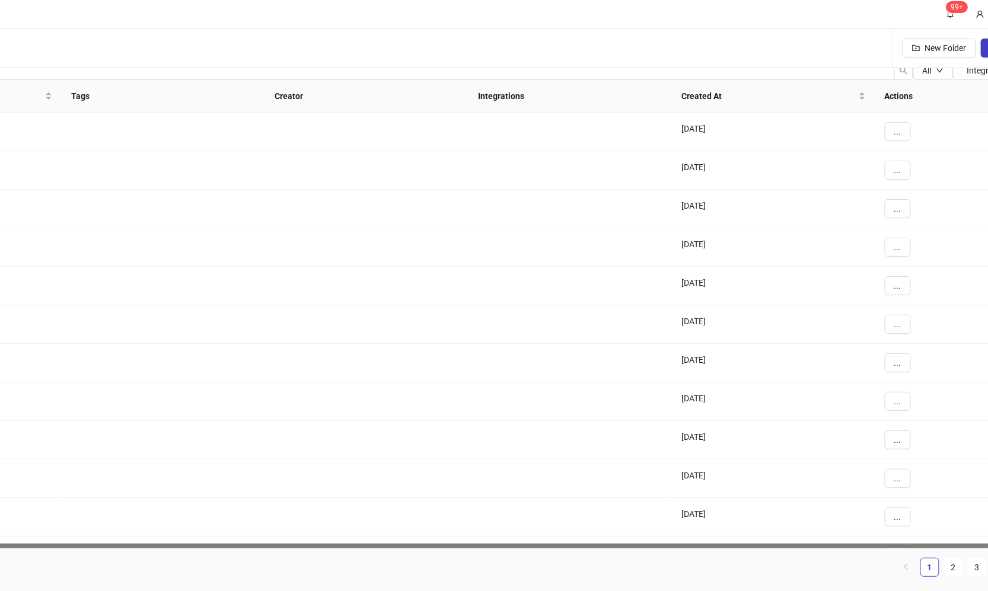
scroll to position [13, 361]
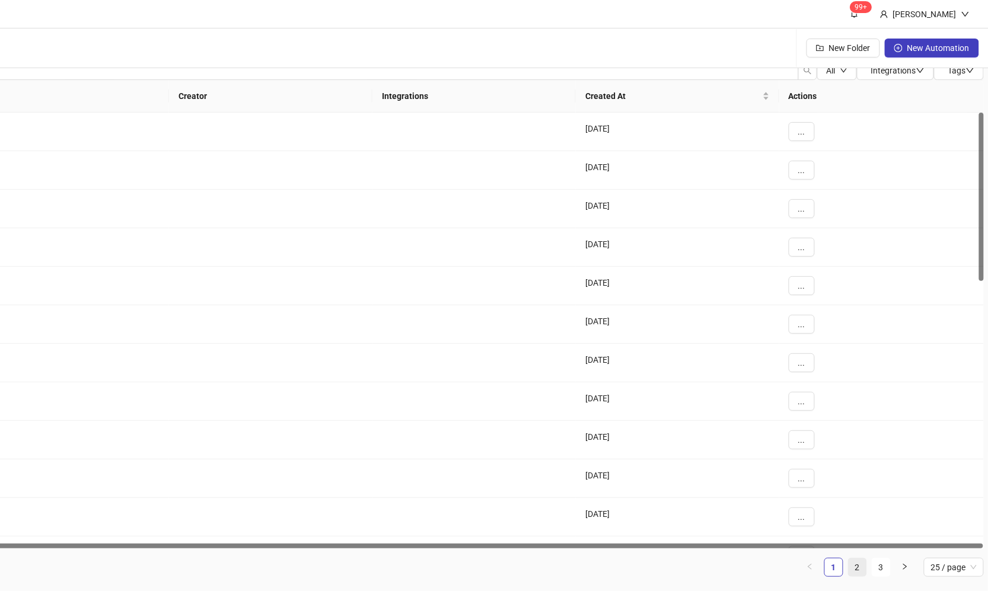
click at [857, 565] on link "2" at bounding box center [858, 568] width 18 height 18
drag, startPoint x: 848, startPoint y: 544, endPoint x: 421, endPoint y: 541, distance: 427.6
click at [421, 541] on div "ER | Tests 2024-04-17 ... Catchy 2024-06-24 ... Bydee 2025-08-21 ... By Charlot…" at bounding box center [373, 331] width 1222 height 436
drag, startPoint x: 448, startPoint y: 543, endPoint x: 289, endPoint y: 546, distance: 158.4
click at [289, 546] on div at bounding box center [372, 546] width 1221 height 5
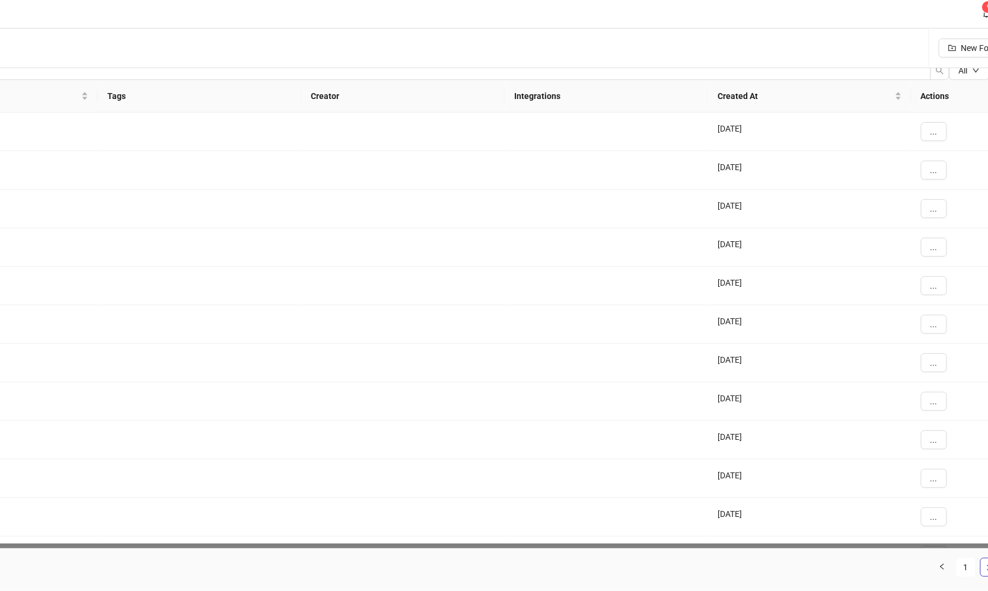
scroll to position [13, 0]
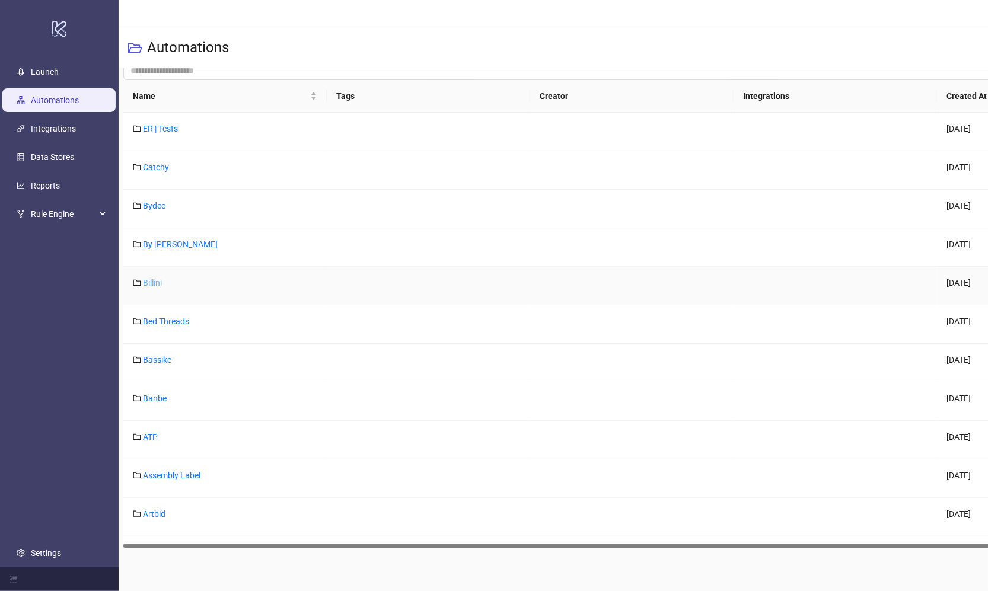
click at [146, 278] on link "Billini" at bounding box center [152, 282] width 19 height 9
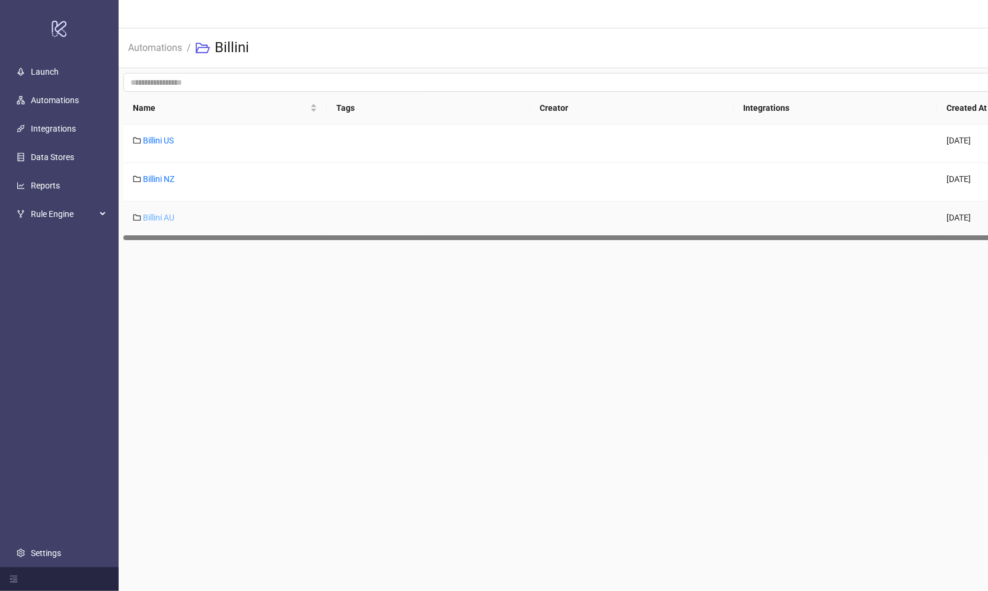
click at [161, 213] on link "Billini AU" at bounding box center [158, 217] width 31 height 9
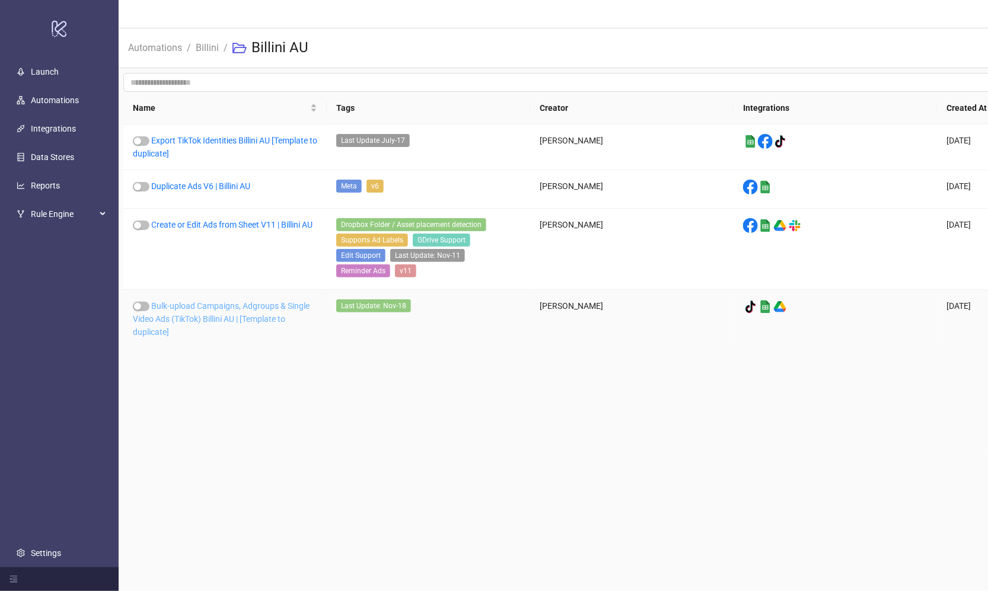
click at [256, 301] on link "Bulk-upload Campaigns, Adgroups & Single Video Ads (TikTok) Billini AU | [Templ…" at bounding box center [221, 319] width 177 height 36
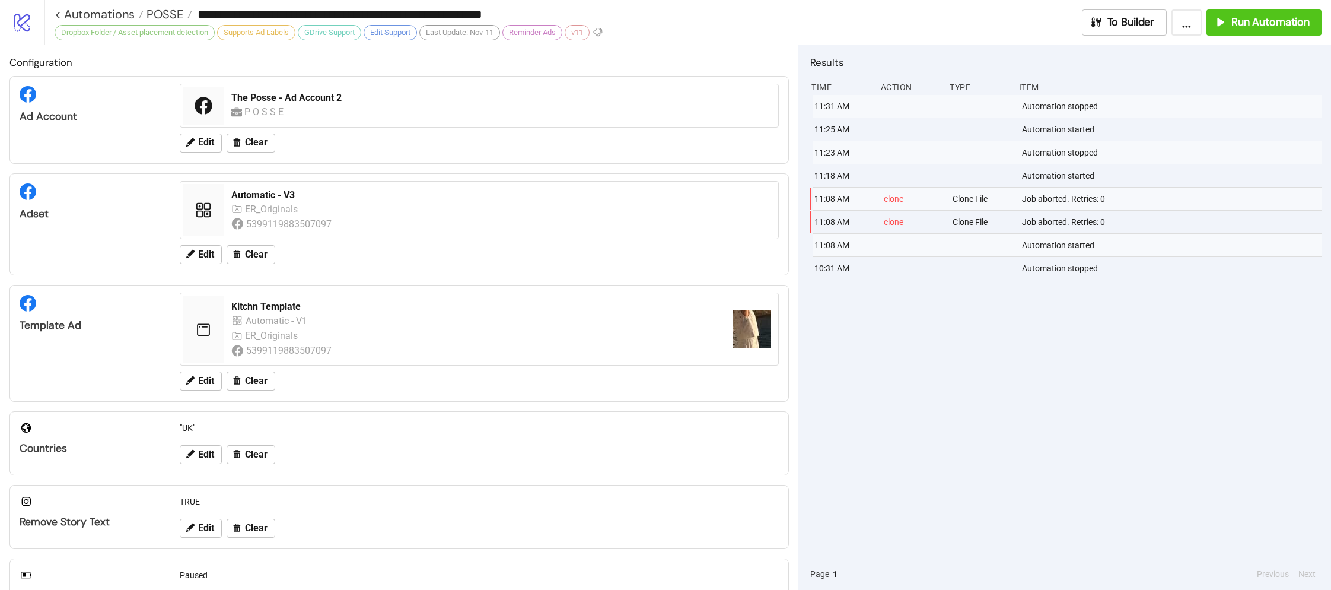
scroll to position [28, 0]
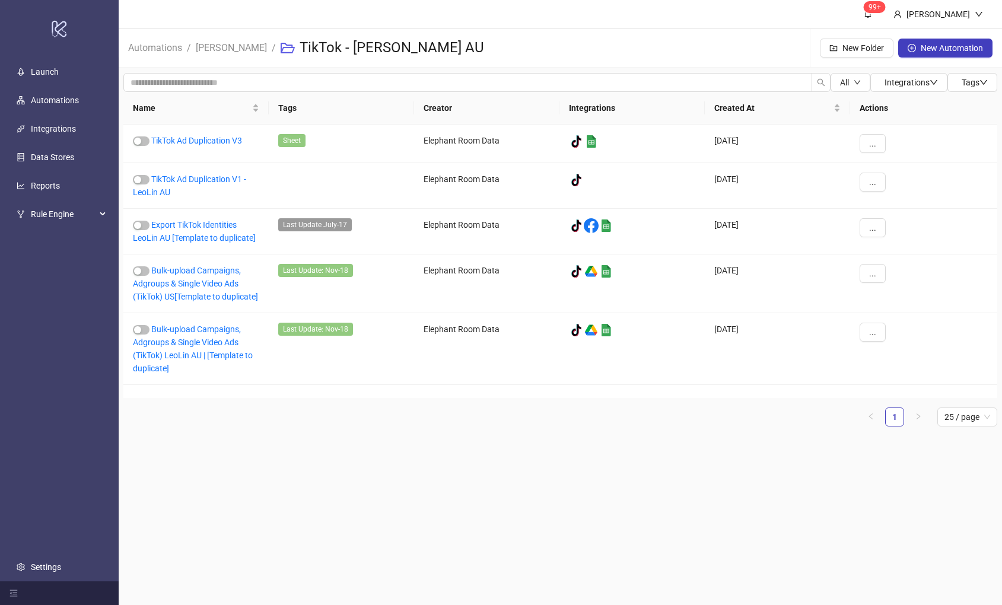
drag, startPoint x: 462, startPoint y: 536, endPoint x: 452, endPoint y: 524, distance: 15.1
click at [462, 536] on main "99+ Hanna Automations / Leo Lin / TikTok - Leo Lin AU New Folder New Automation…" at bounding box center [560, 302] width 883 height 605
click at [192, 361] on div "Bulk-upload Campaigns, Adgroups & Single Video Ads (TikTok) LeoLin AU | [Templa…" at bounding box center [195, 349] width 145 height 72
click at [198, 352] on link "Bulk-upload Campaigns, Adgroups & Single Video Ads (TikTok) LeoLin AU | [Templa…" at bounding box center [193, 348] width 120 height 49
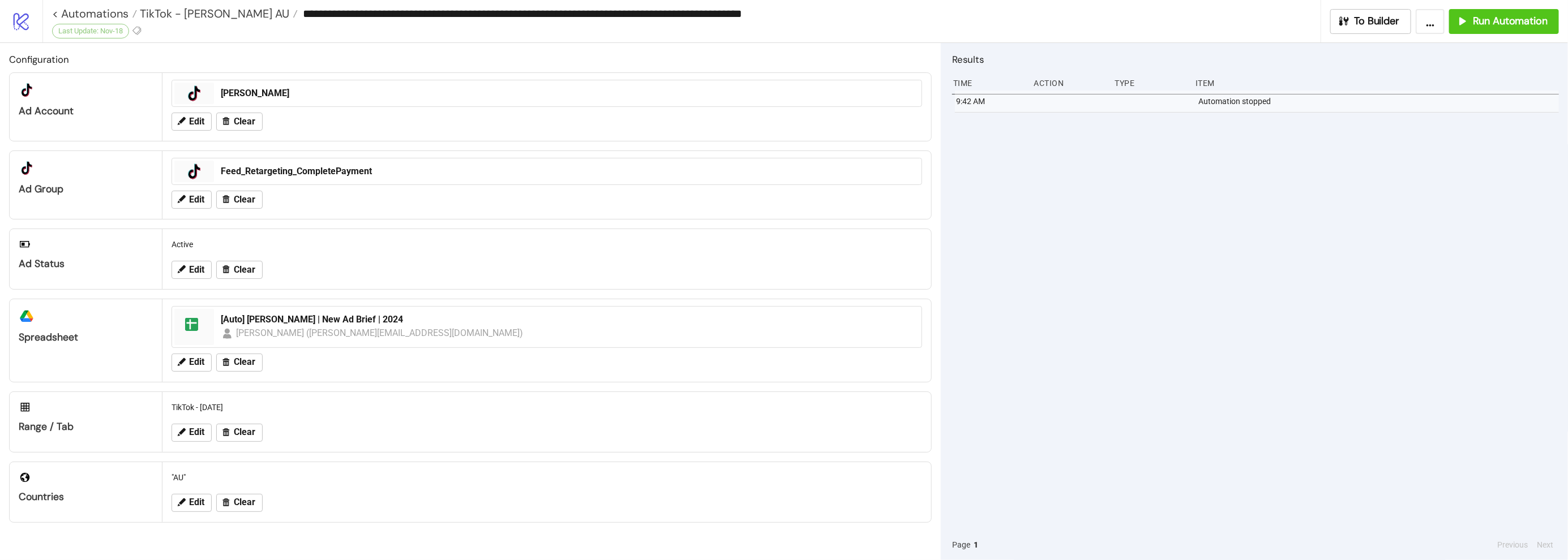
click at [708, 340] on div "[Auto] Leo Lin | New Ad Brief | 2024 geraldine (geraldine@elephantroom.com.au)" at bounding box center [568, 326] width 703 height 35
click at [162, 18] on span "TikTok - Leo Lin AU" at bounding box center [214, 13] width 153 height 14
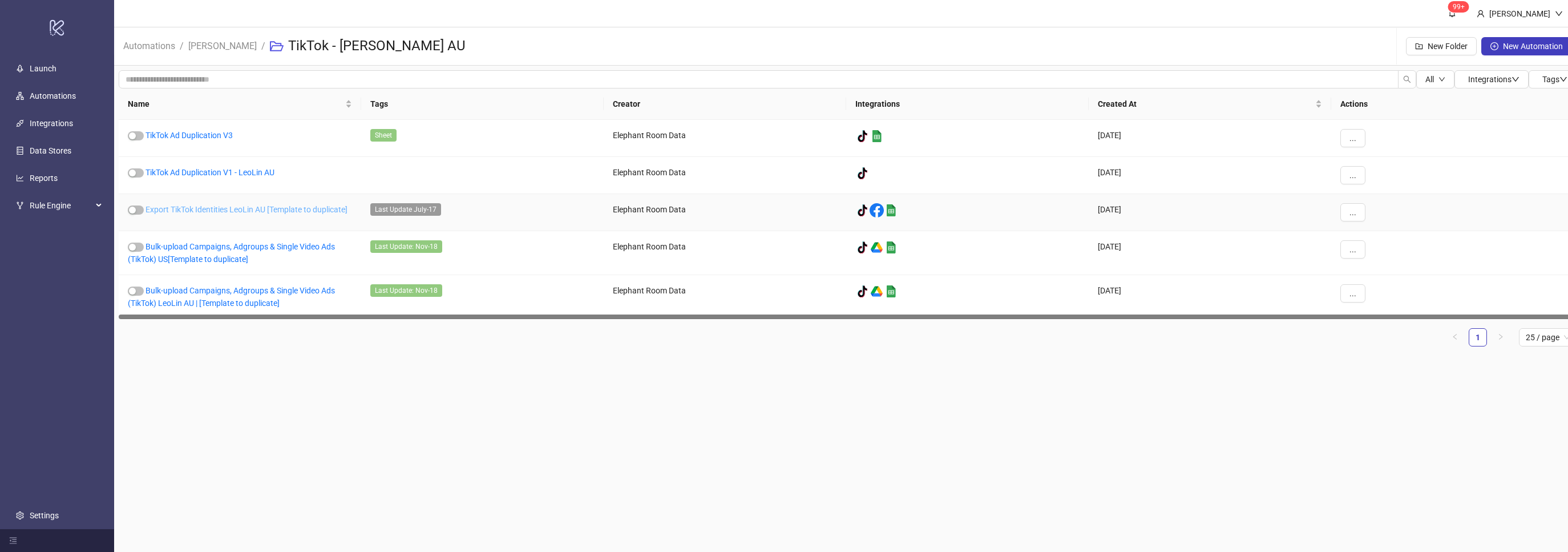
click at [227, 210] on link "Export TikTok Identities LeoLin AU [Template to duplicate]" at bounding box center [246, 209] width 202 height 9
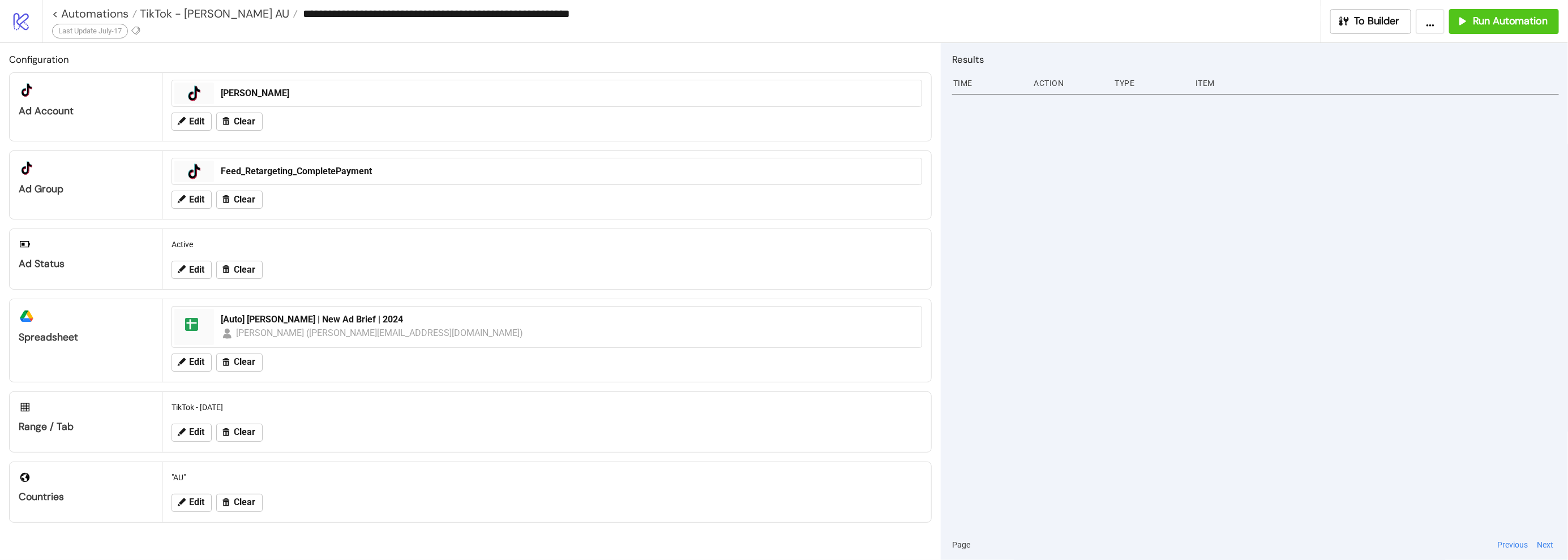
type input "**********"
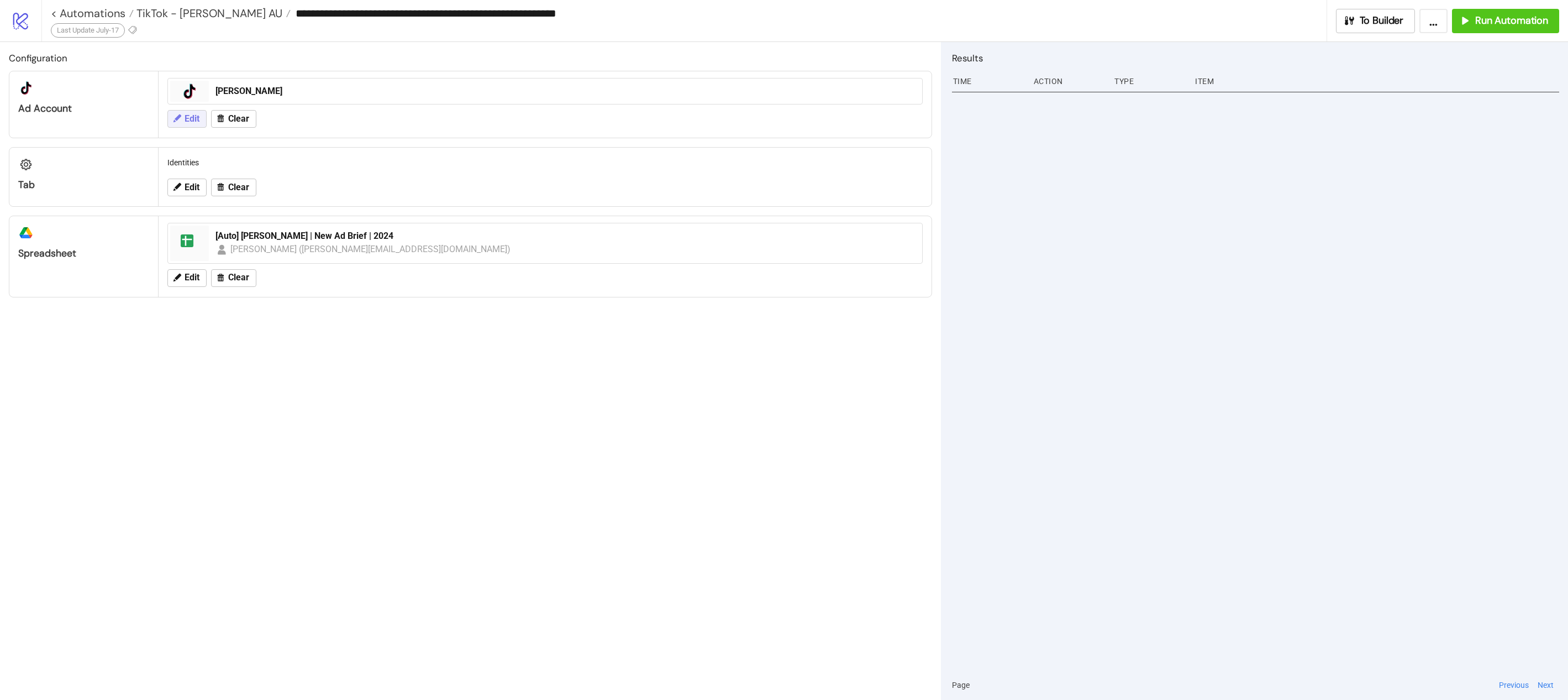
click at [182, 121] on button "Edit" at bounding box center [187, 118] width 39 height 18
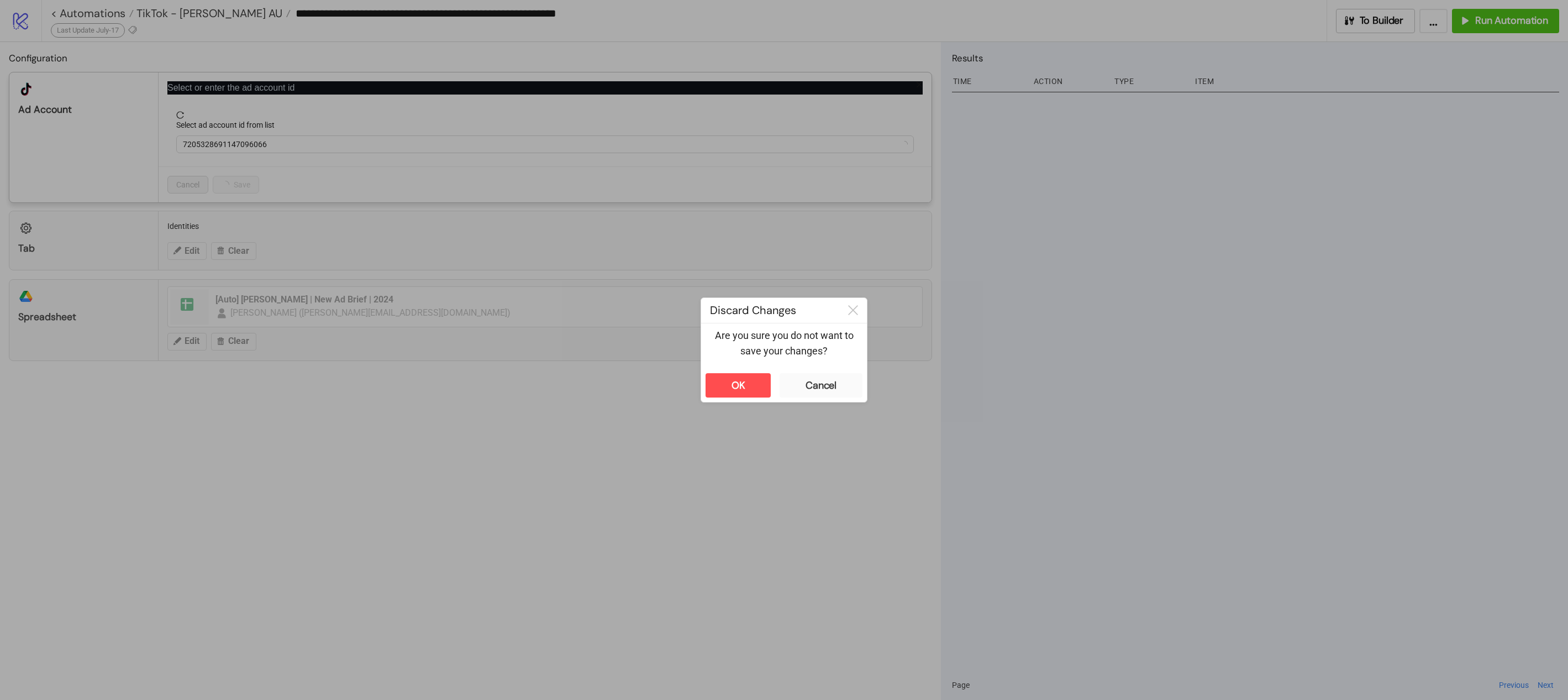
click at [662, 249] on div "**********" at bounding box center [784, 350] width 1568 height 700
click at [844, 393] on button "Cancel" at bounding box center [821, 385] width 83 height 24
click at [351, 223] on div "**********" at bounding box center [784, 350] width 1568 height 700
click at [833, 382] on div "Cancel" at bounding box center [821, 386] width 31 height 13
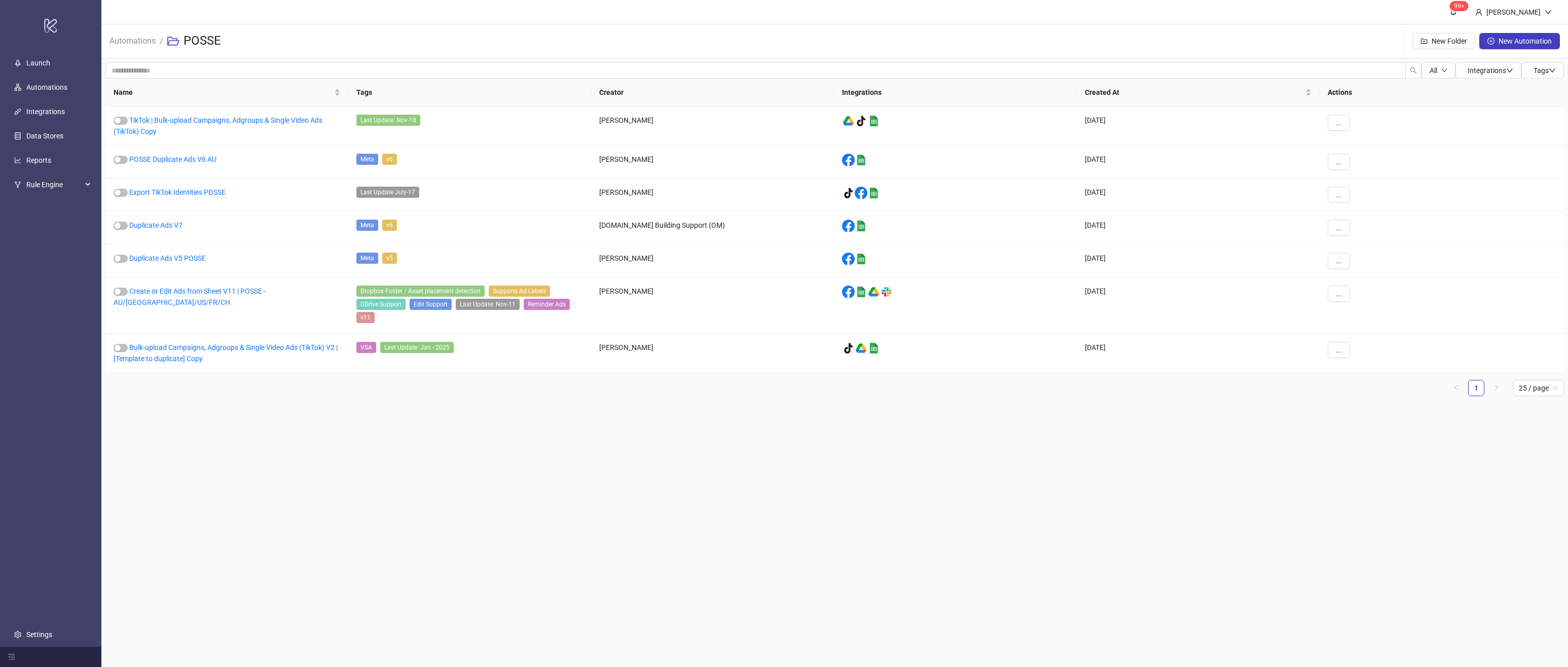
click at [404, 431] on main "99+ [PERSON_NAME] Automations / POSSE New Folder New Automation All Integration…" at bounding box center [835, 334] width 1467 height 667
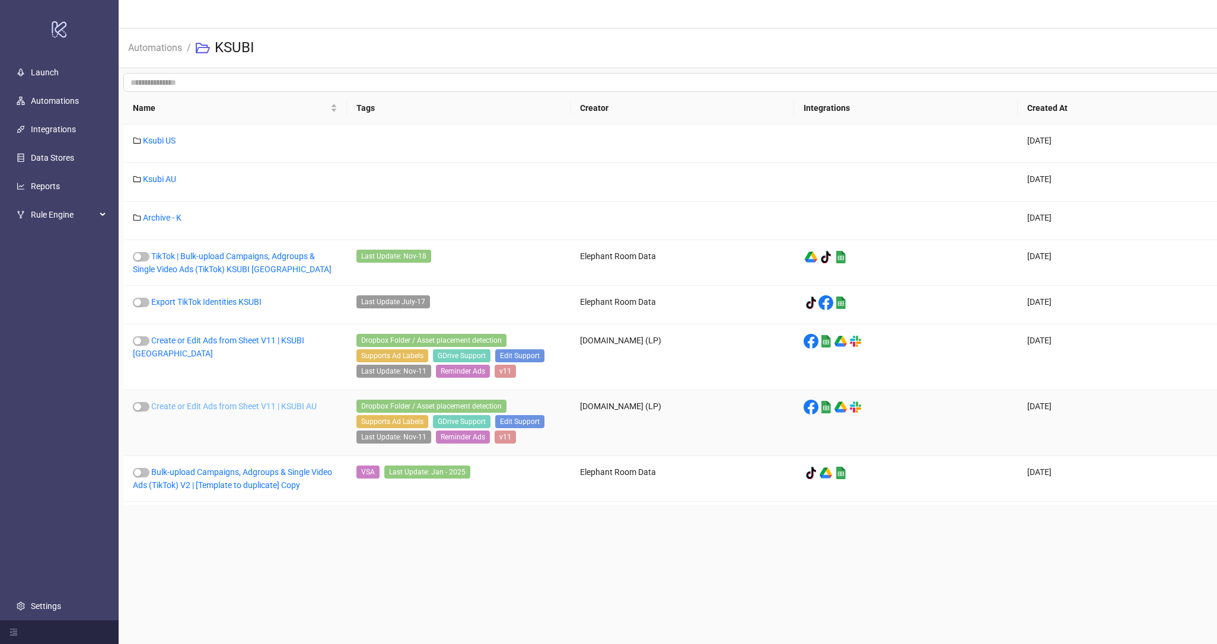
click at [263, 411] on link "Create or Edit Ads from Sheet V11 | KSUBI AU" at bounding box center [233, 406] width 165 height 9
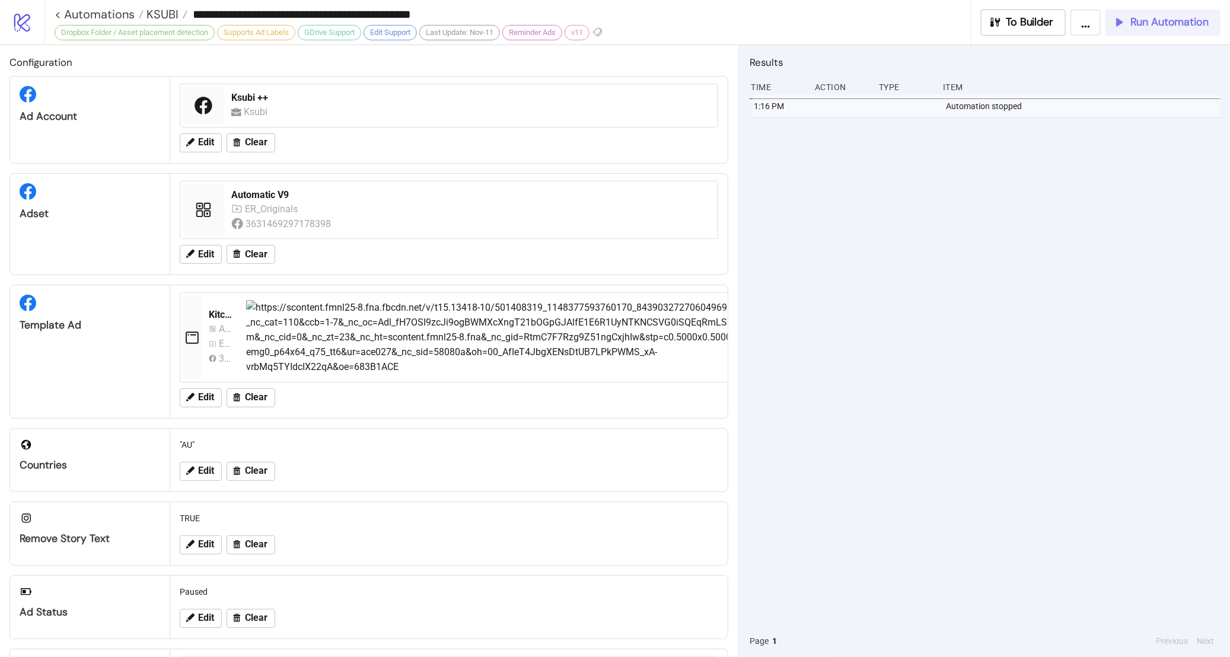
click at [1144, 22] on span "Run Automation" at bounding box center [1169, 22] width 78 height 14
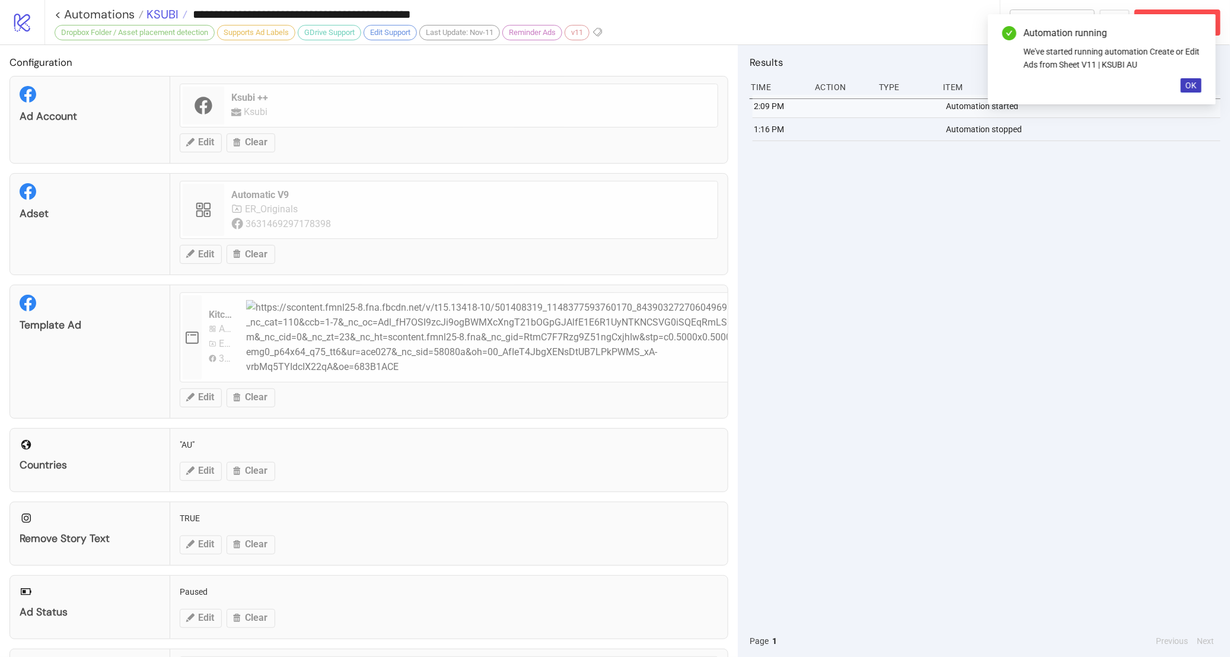
click at [169, 15] on span "KSUBI" at bounding box center [161, 14] width 35 height 15
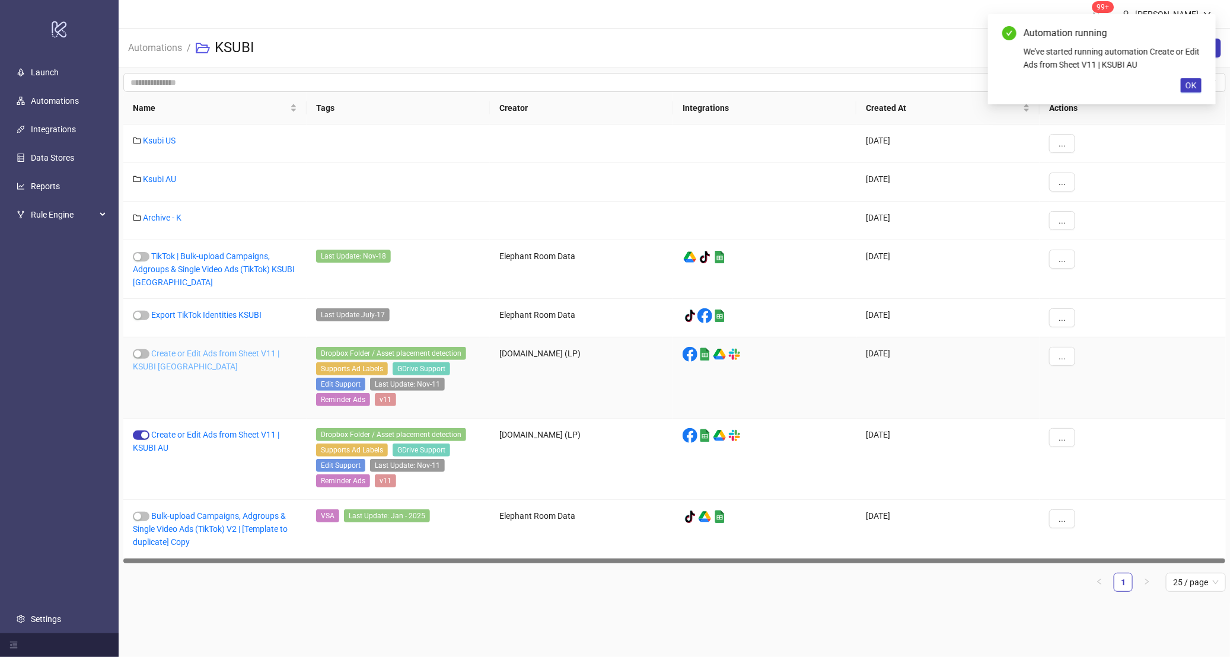
click at [181, 359] on link "Create or Edit Ads from Sheet V11 | KSUBI US" at bounding box center [206, 360] width 146 height 23
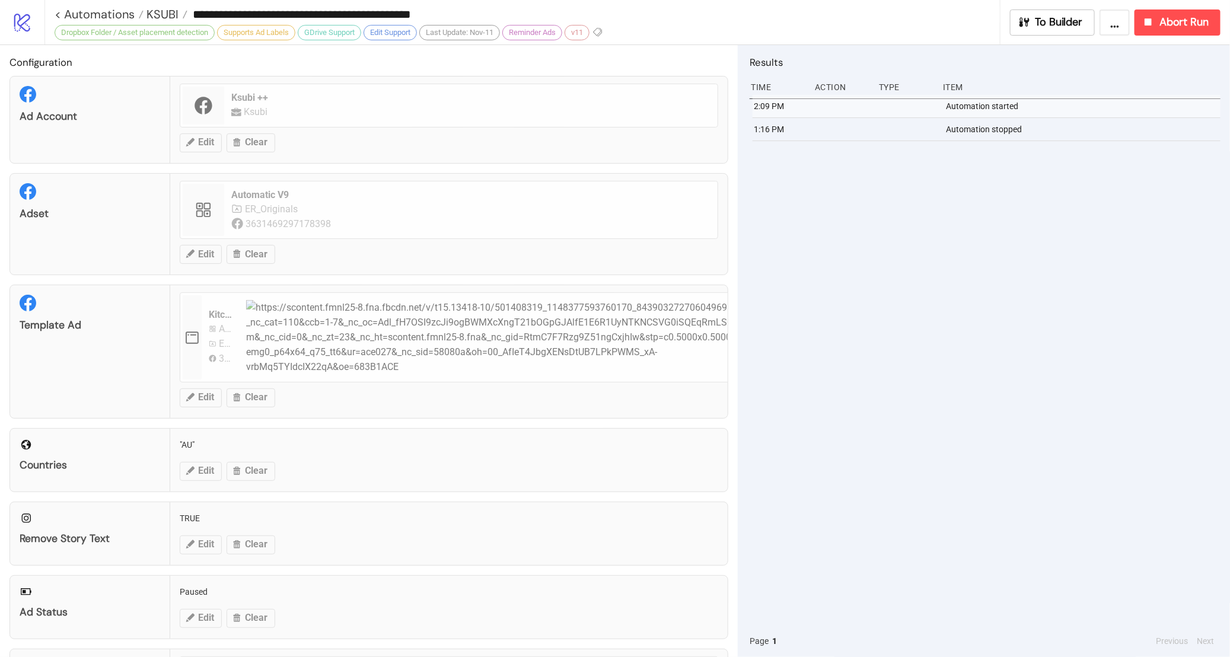
type input "**********"
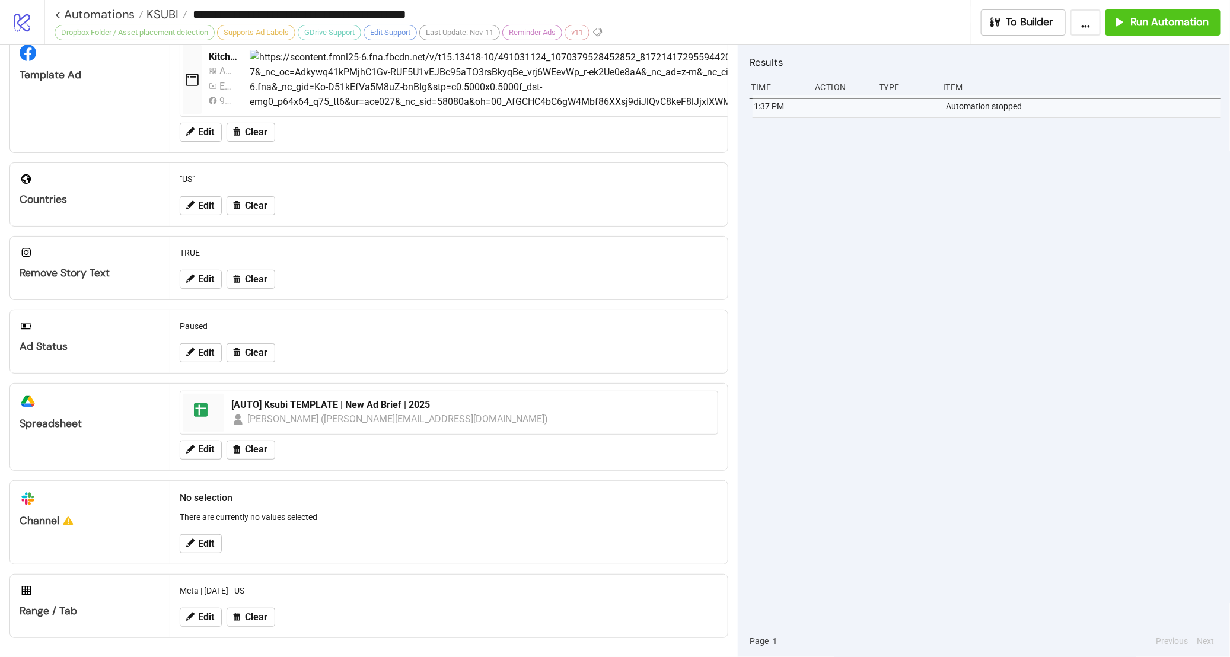
scroll to position [258, 0]
click at [1172, 21] on span "Run Automation" at bounding box center [1169, 22] width 78 height 14
click at [1039, 337] on div "1:37 PM Automation stopped" at bounding box center [985, 360] width 471 height 530
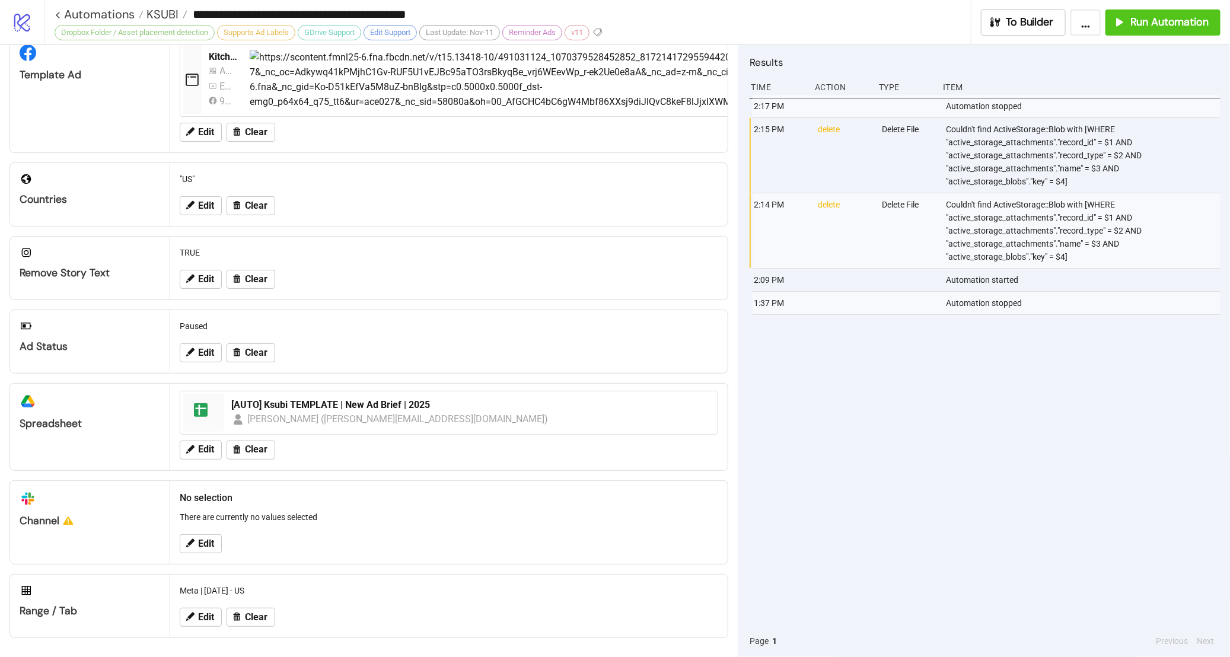
click at [887, 406] on div "2:17 PM Automation stopped 2:15 PM delete Delete File Couldn't find ActiveStora…" at bounding box center [985, 360] width 471 height 530
click at [897, 396] on div "2:17 PM Automation stopped 2:15 PM delete Delete File Couldn't find ActiveStora…" at bounding box center [985, 360] width 471 height 530
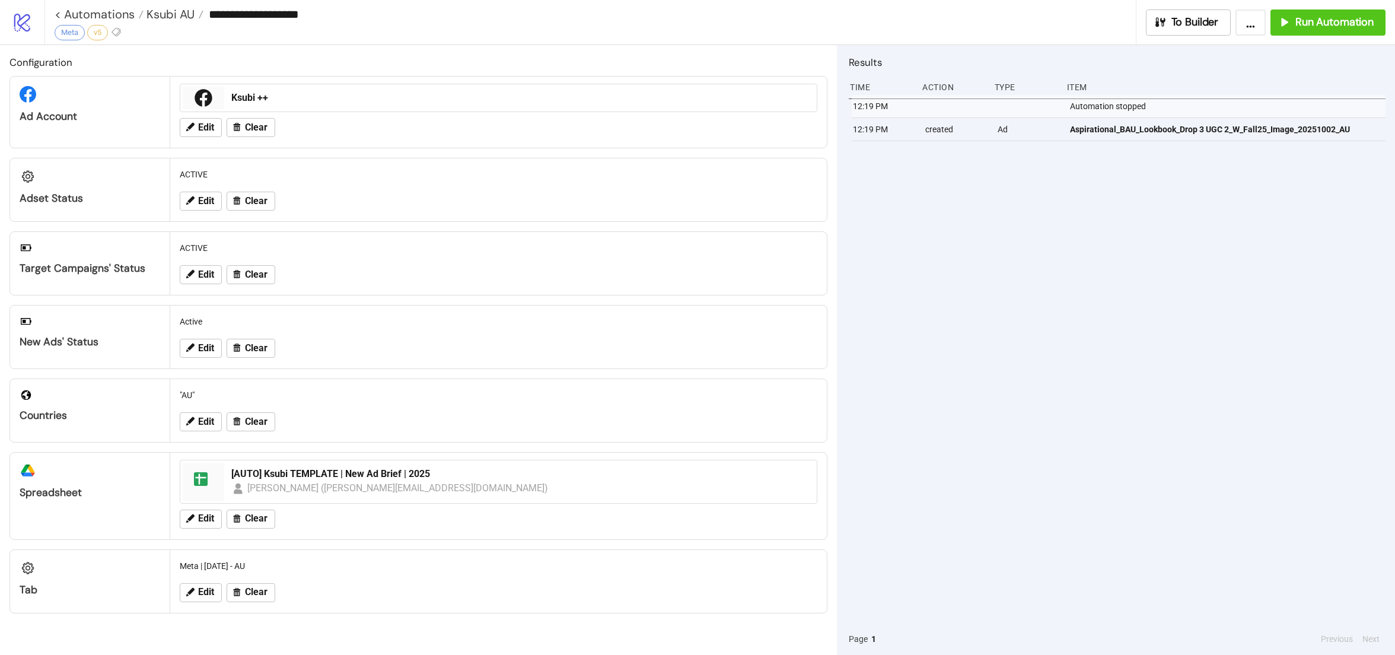
click at [900, 307] on div "12:19 PM Automation stopped 12:19 PM created Ad Aspirational_BAU_Lookbook_Drop …" at bounding box center [1117, 359] width 537 height 528
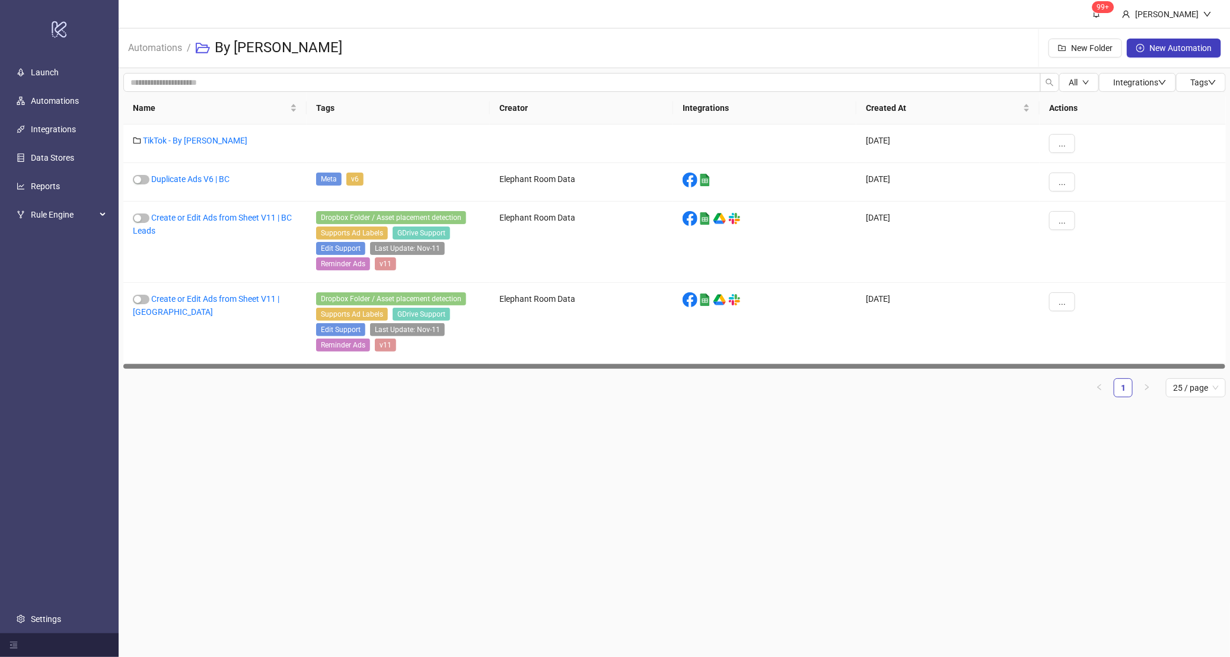
click at [351, 552] on main "99+ Hanna Automations / By Charlotte New Folder New Automation All Integrations…" at bounding box center [675, 328] width 1112 height 657
click at [184, 139] on link "TikTok - By Charlotte" at bounding box center [195, 140] width 104 height 9
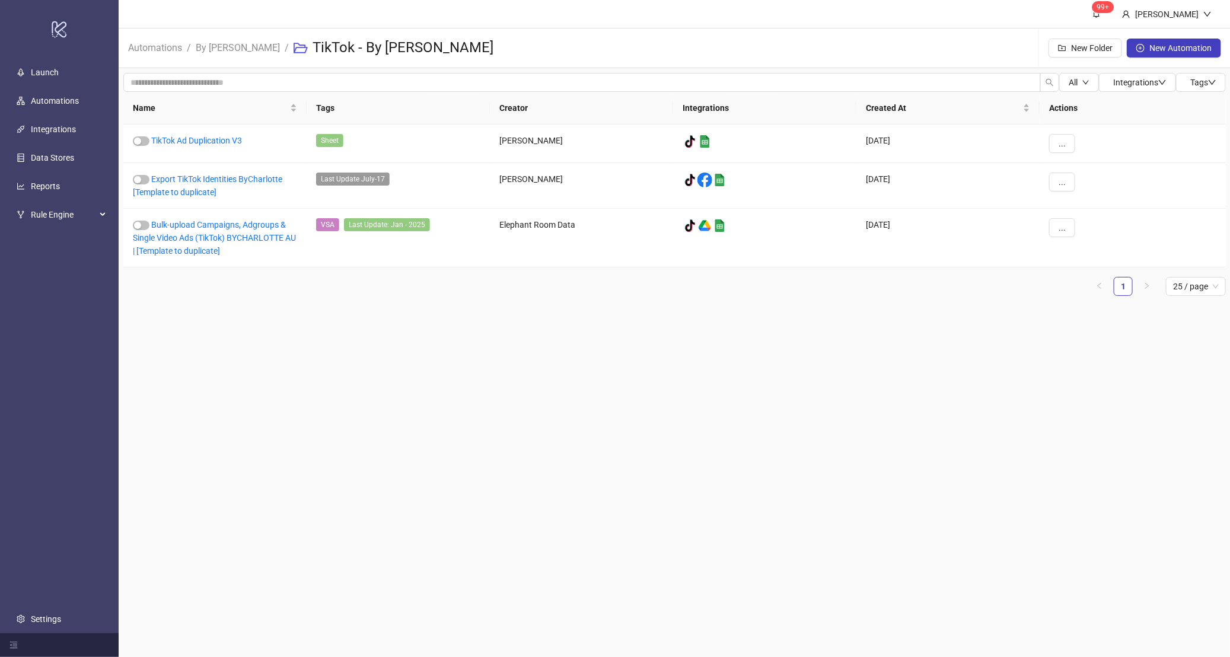
drag, startPoint x: 603, startPoint y: 394, endPoint x: 587, endPoint y: 371, distance: 28.5
click at [603, 392] on main "99+ Hanna Automations / By Charlotte / TikTok - By Charlotte New Folder New Aut…" at bounding box center [675, 328] width 1112 height 657
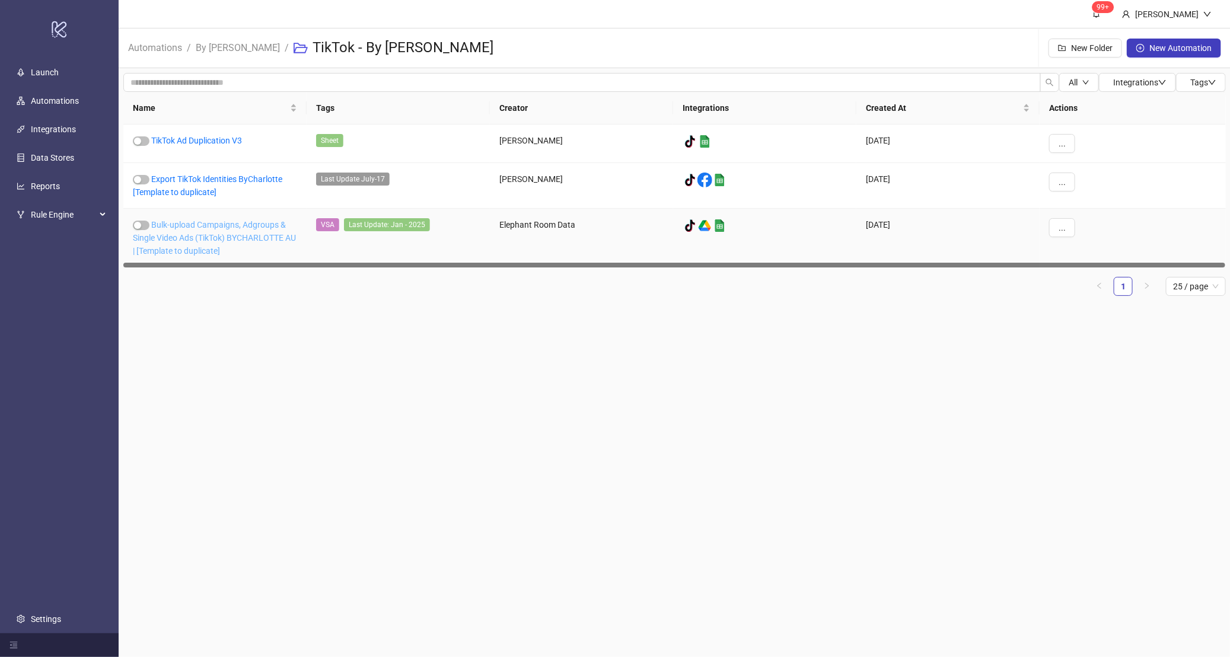
click at [196, 238] on link "Bulk-upload Campaigns, Adgroups & Single Video Ads (TikTok) BYCHARLOTTE AU | [T…" at bounding box center [214, 238] width 163 height 36
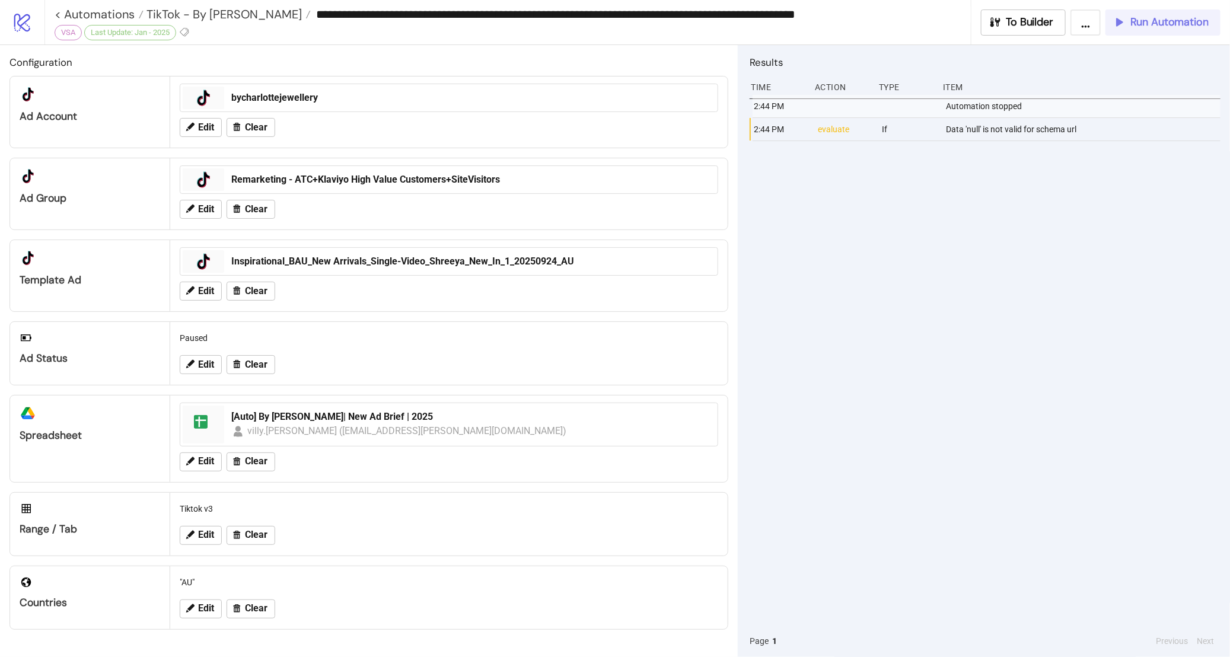
click at [1163, 28] on span "Run Automation" at bounding box center [1169, 22] width 78 height 14
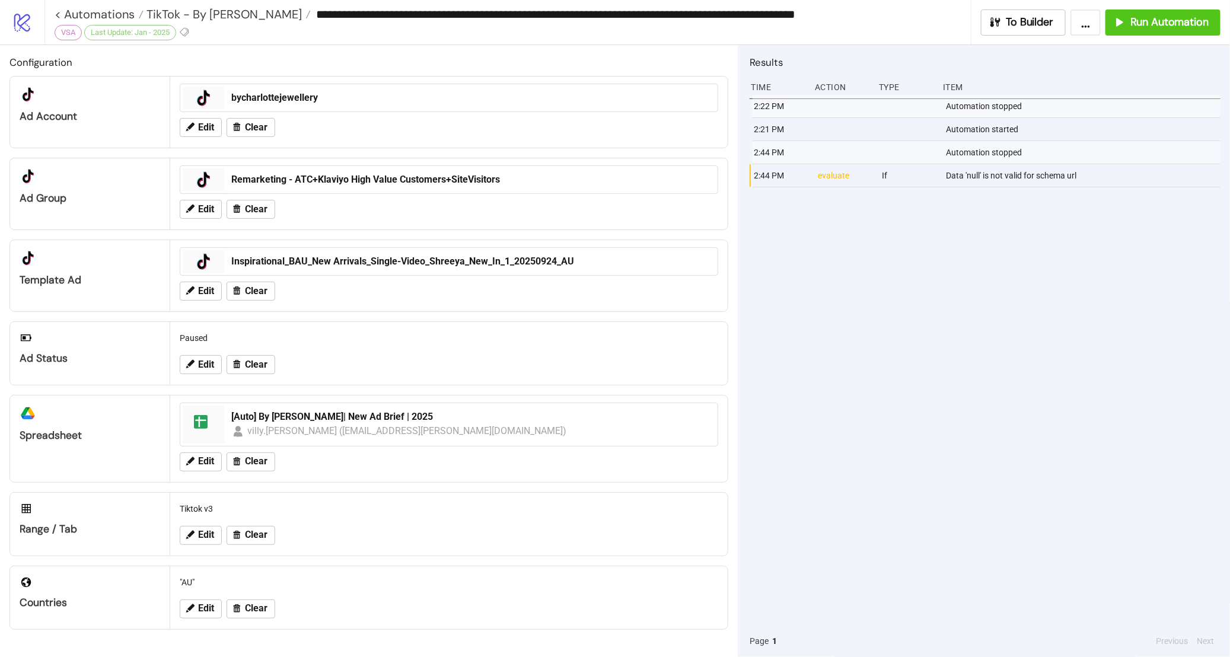
click at [951, 158] on div "Automation stopped" at bounding box center [1084, 152] width 279 height 23
click at [1174, 30] on button "Run Automation" at bounding box center [1163, 22] width 115 height 26
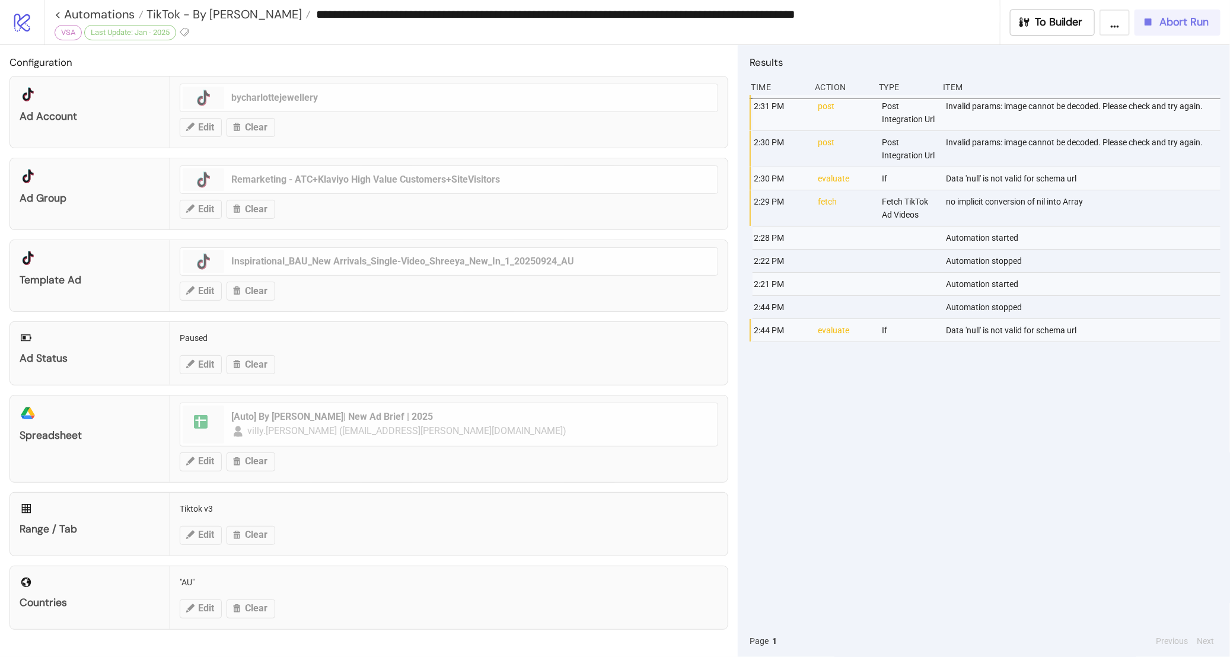
click at [1176, 24] on span "Abort Run" at bounding box center [1184, 22] width 49 height 14
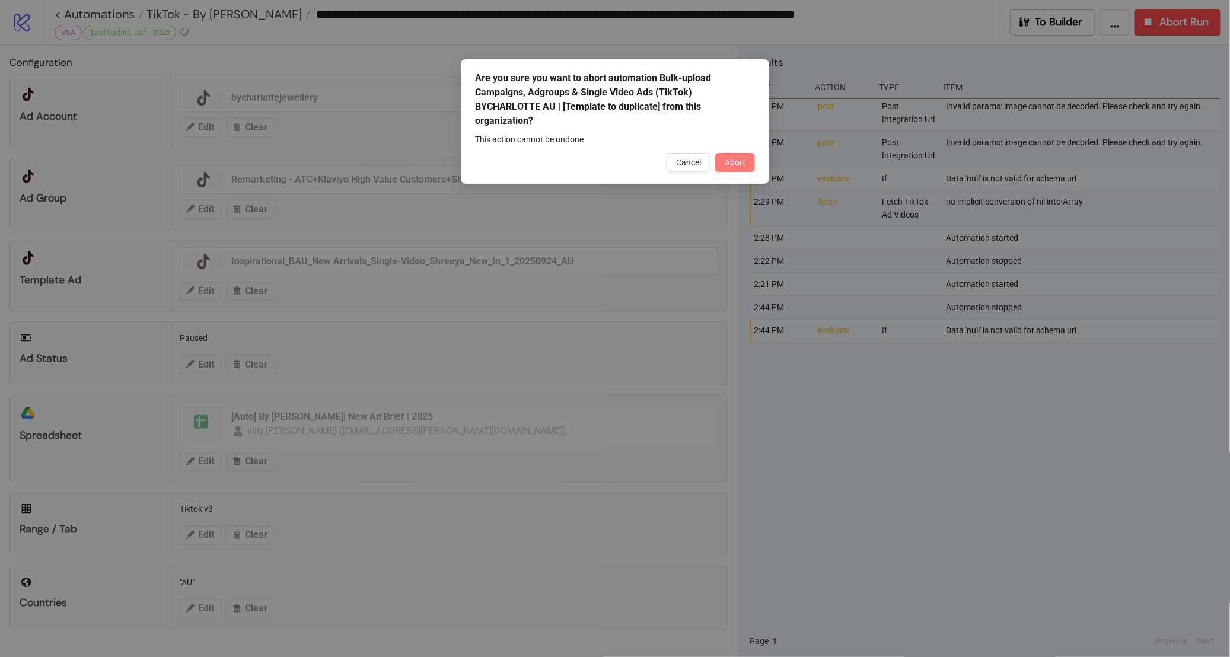
click at [740, 162] on span "Abort" at bounding box center [735, 162] width 21 height 9
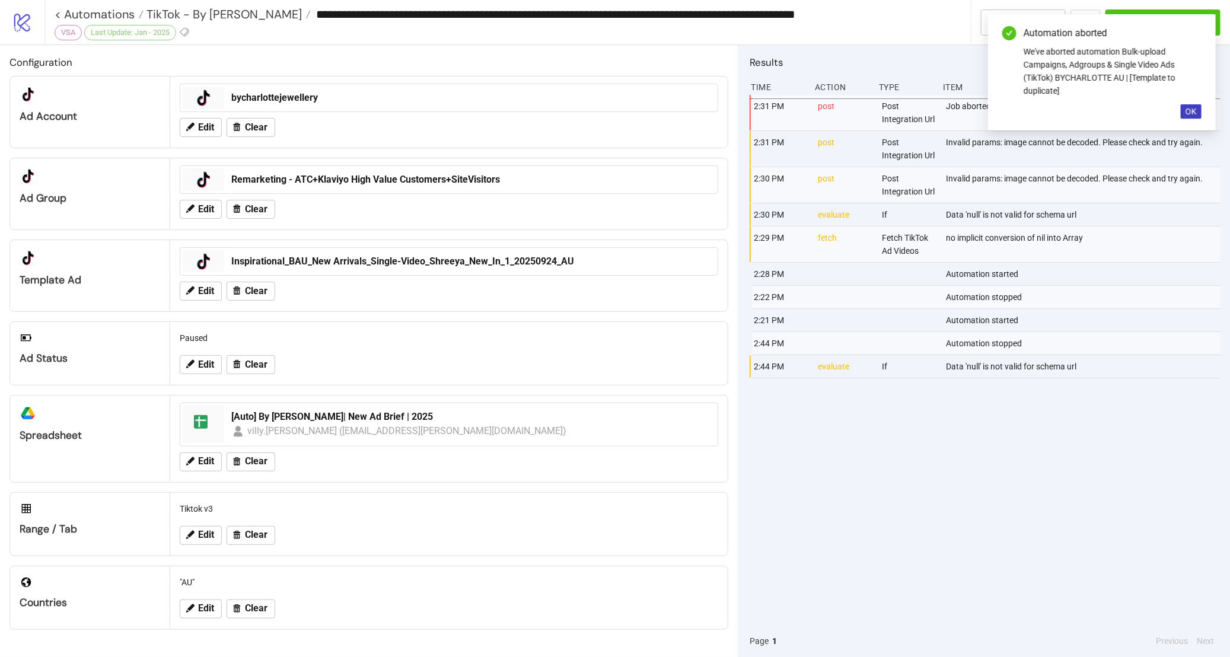
click at [1184, 120] on div "Automation aborted We've aborted automation Bulk-upload Campaigns, Adgroups & S…" at bounding box center [1102, 72] width 228 height 116
click at [1192, 107] on span "OK" at bounding box center [1191, 111] width 11 height 9
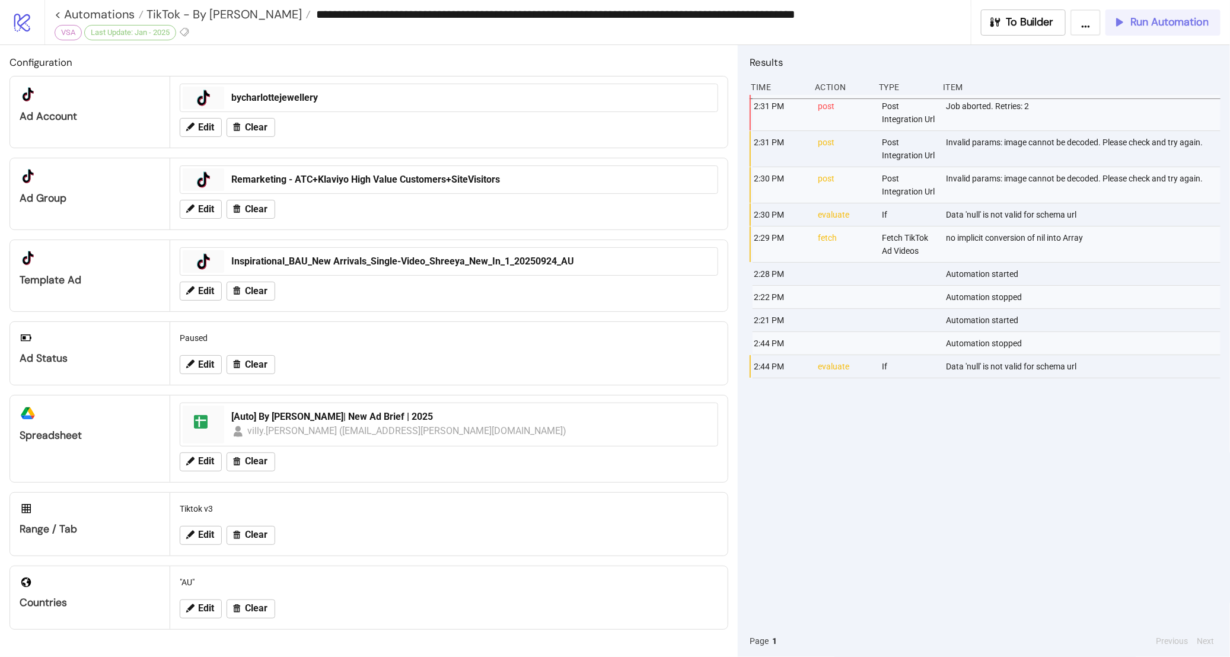
click at [1173, 21] on span "Run Automation" at bounding box center [1169, 22] width 78 height 14
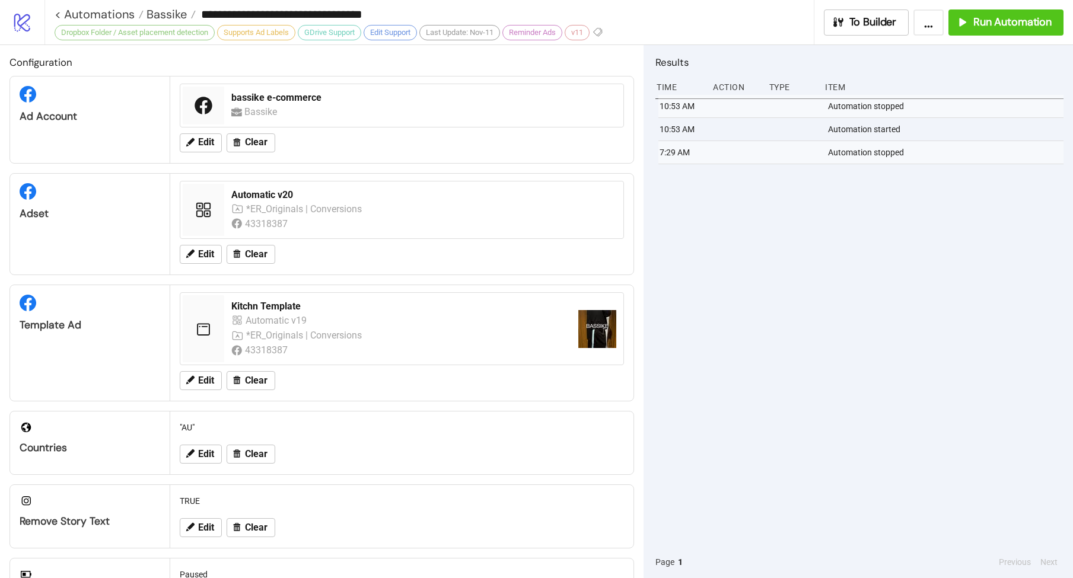
scroll to position [278, 0]
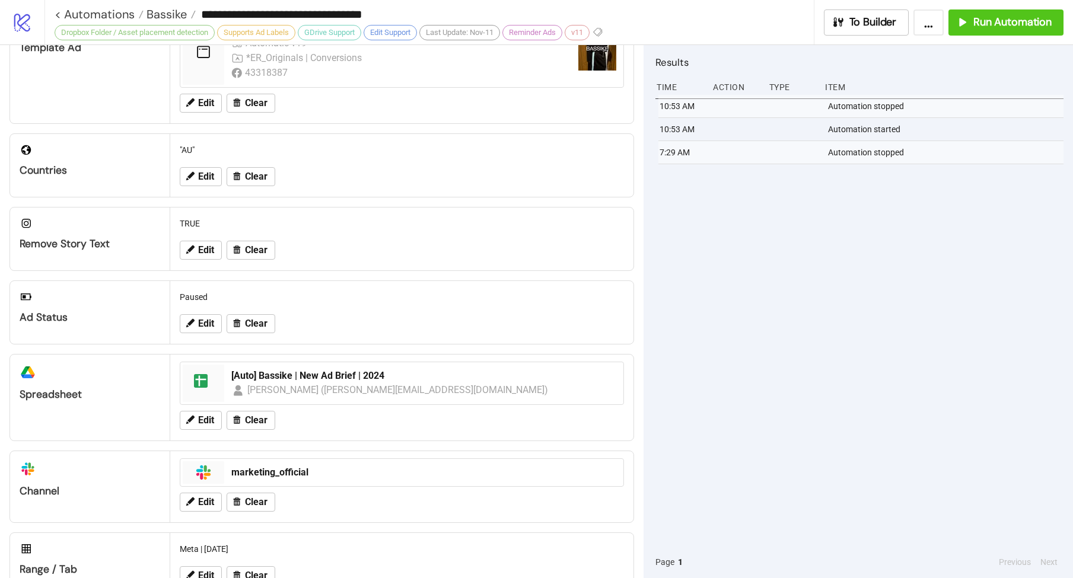
click at [789, 274] on div "10:53 AM Automation stopped 10:53 AM Automation started 7:29 AM Automation stop…" at bounding box center [859, 320] width 408 height 451
click at [160, 12] on span "Bassike" at bounding box center [165, 14] width 43 height 15
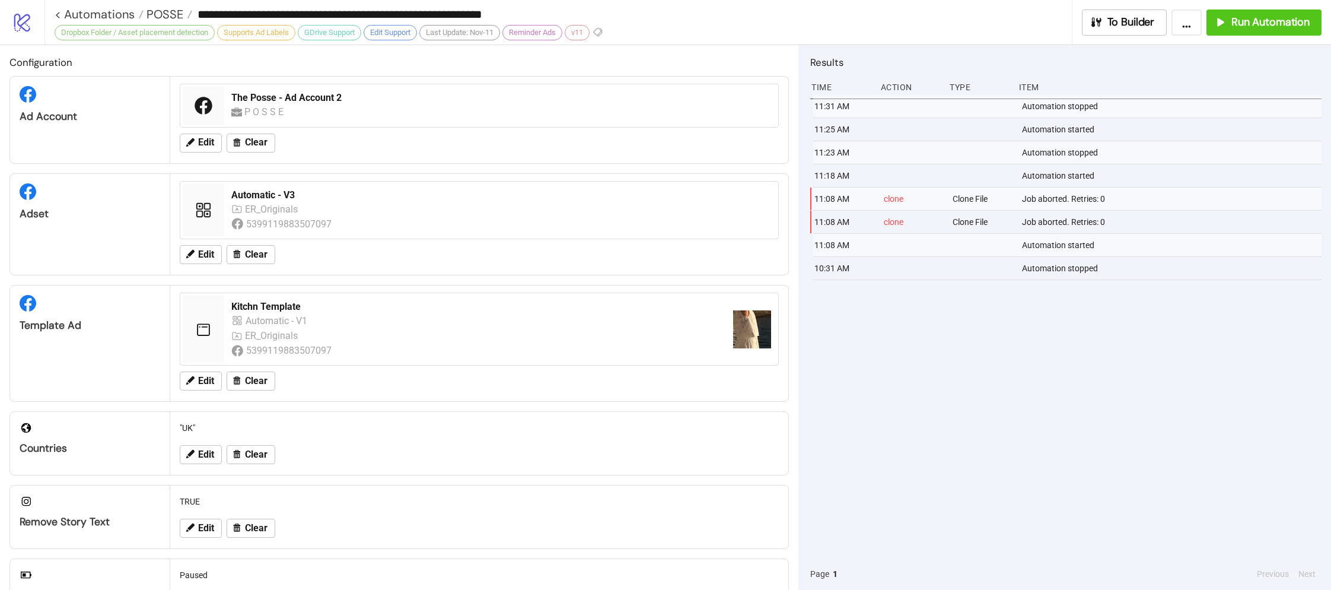
scroll to position [28, 0]
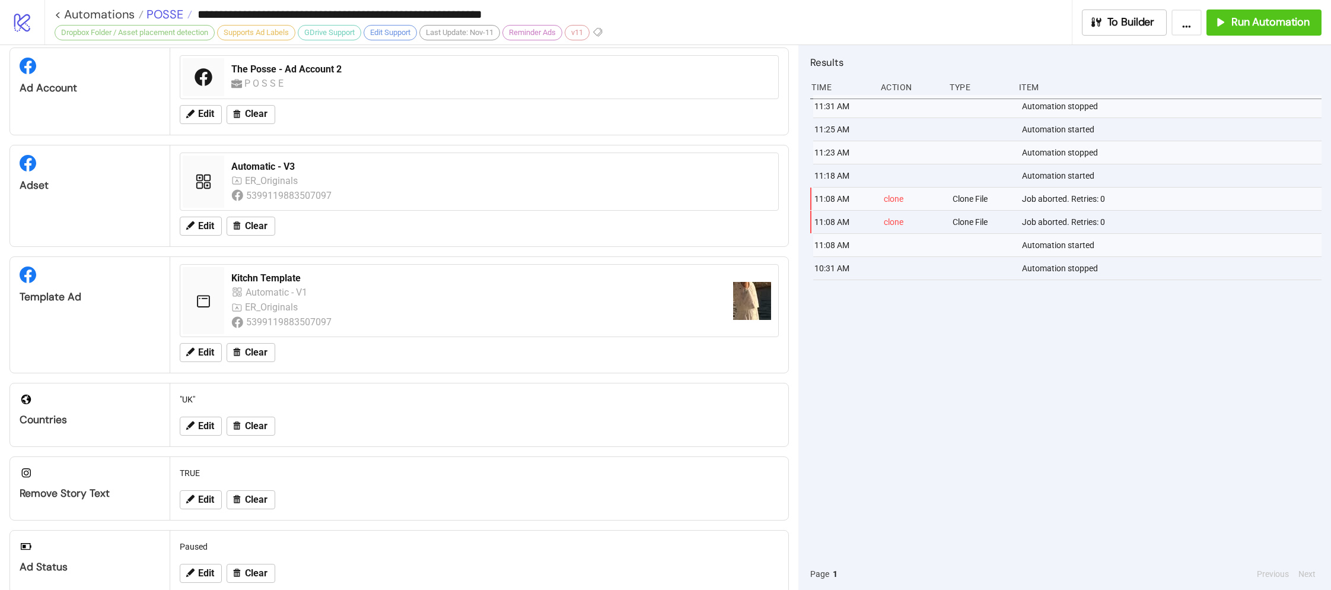
click at [168, 14] on span "POSSE" at bounding box center [164, 14] width 40 height 15
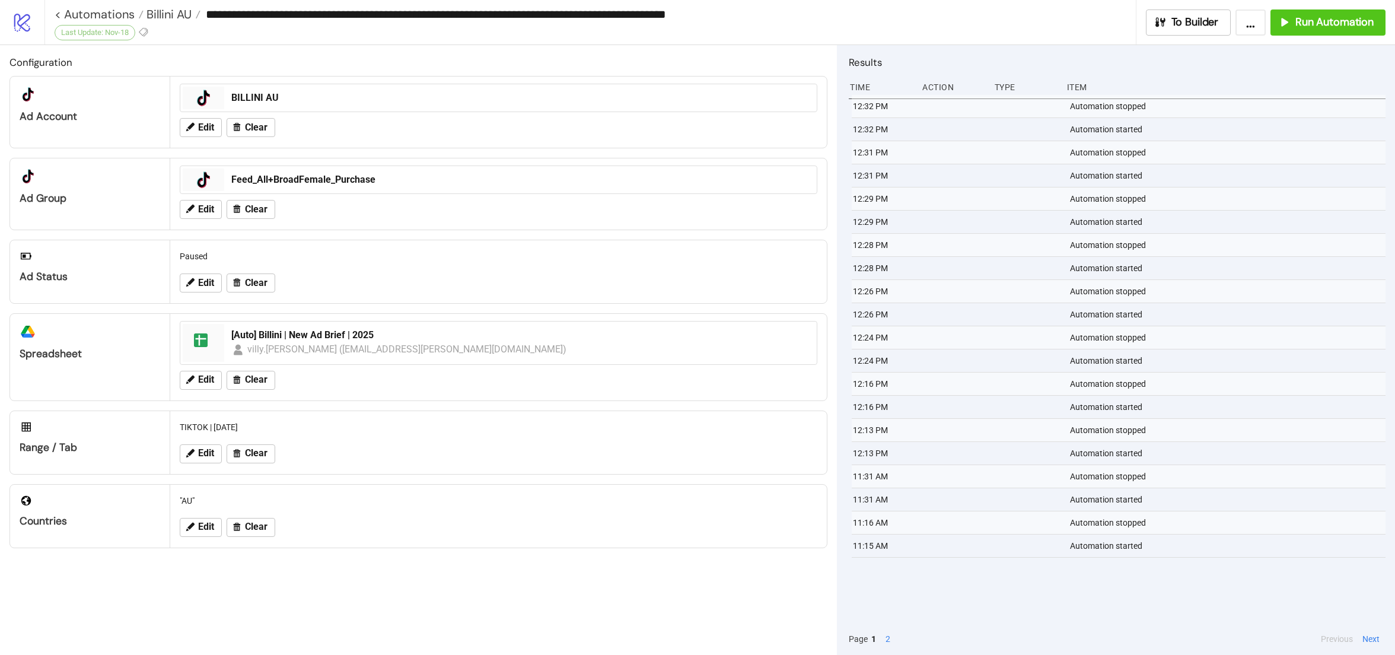
click at [119, 101] on div "platform/tik_tok Ad Account" at bounding box center [90, 100] width 160 height 47
